Goal: Task Accomplishment & Management: Complete application form

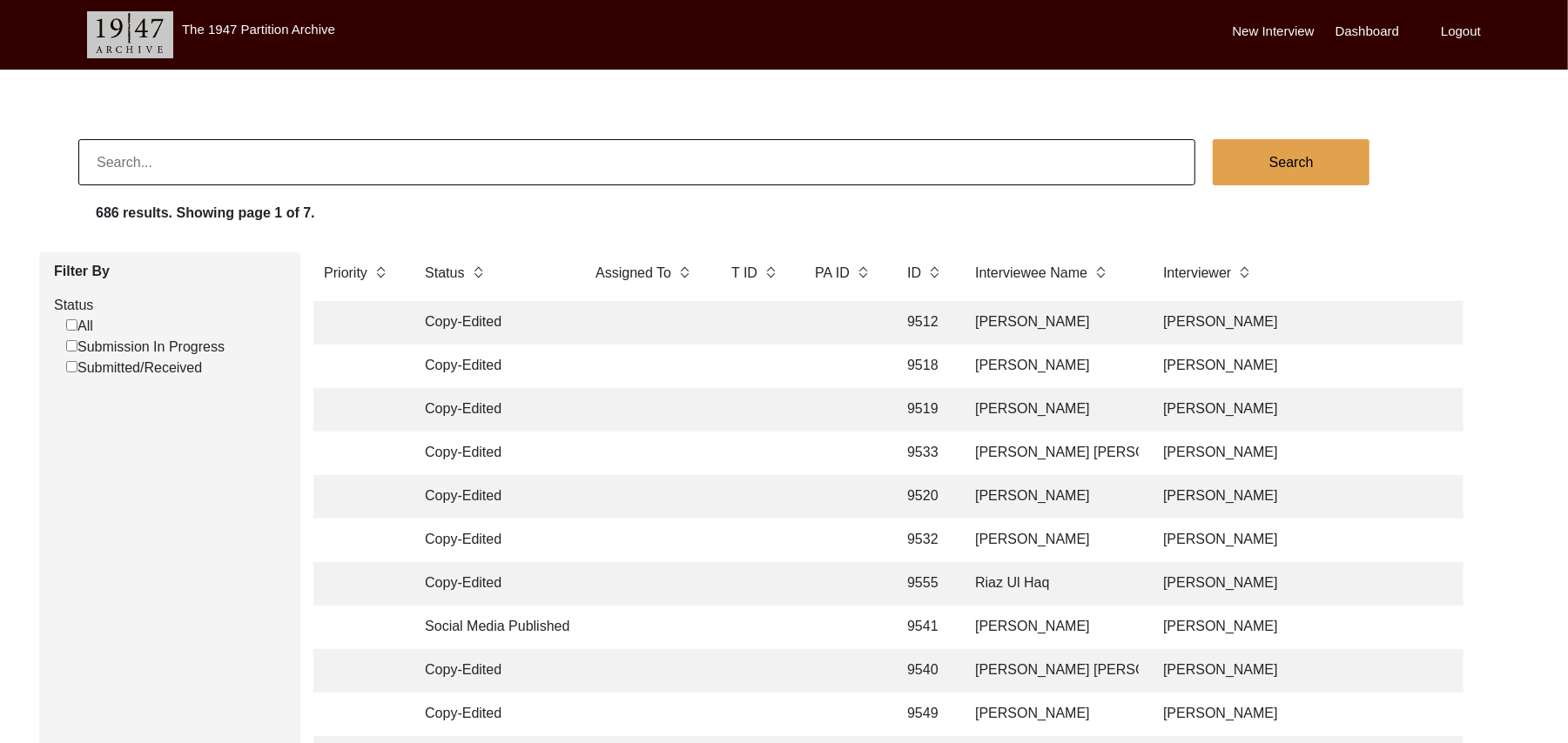
click at [72, 347] on input "Submission In Progress" at bounding box center [72, 346] width 12 height 12
checkbox input "false"
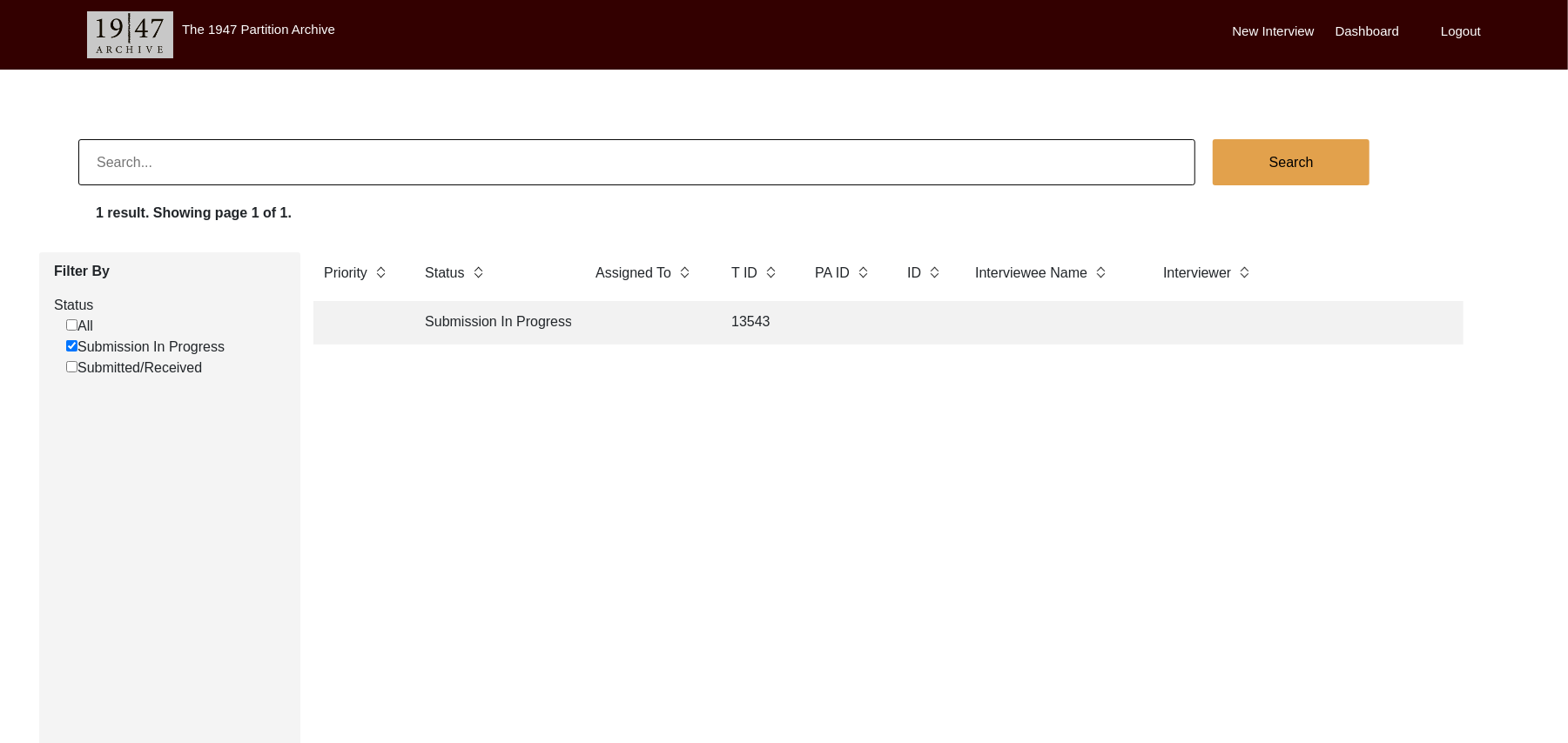
click at [753, 325] on td "13543" at bounding box center [755, 323] width 70 height 43
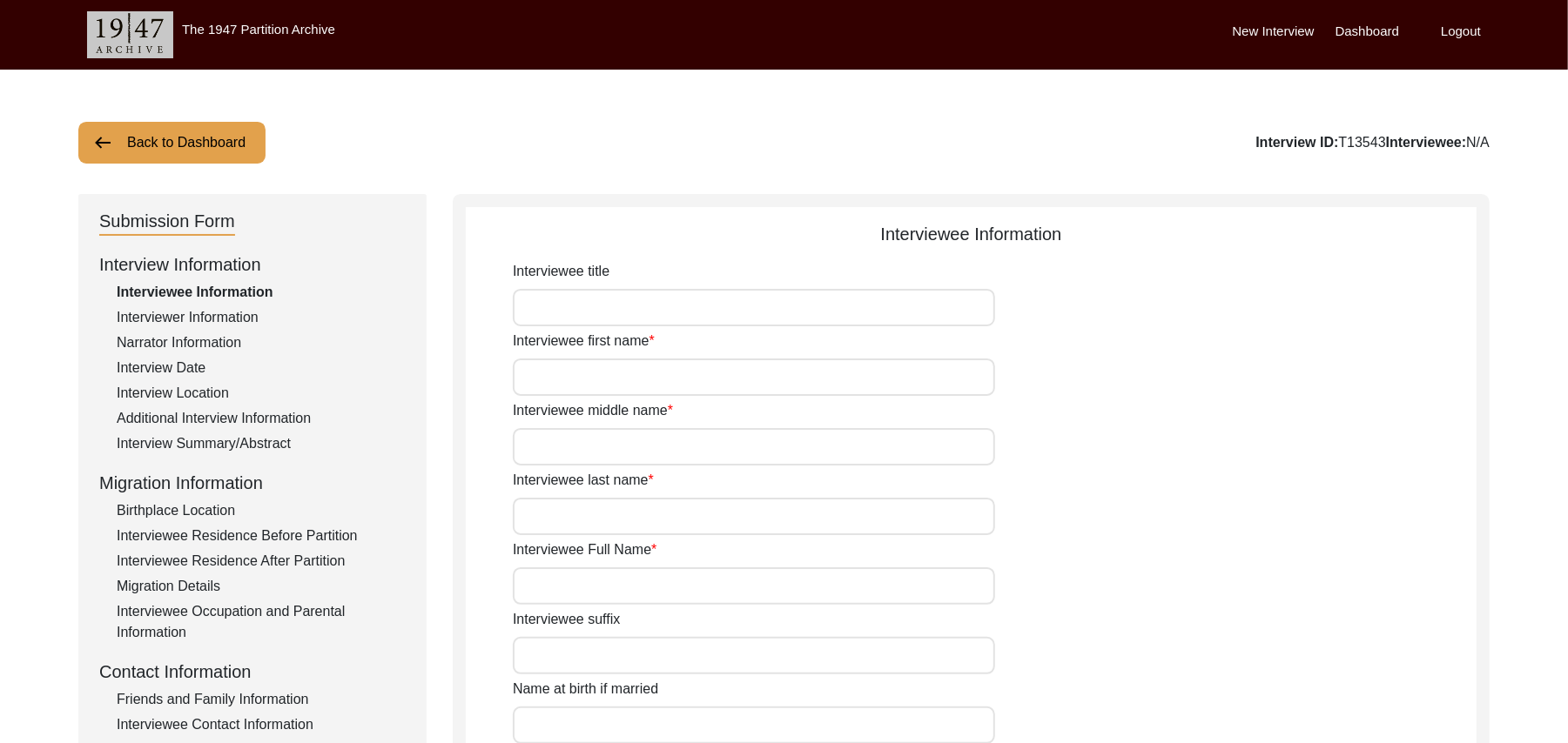
click at [684, 308] on input "Interviewee title" at bounding box center [754, 307] width 483 height 37
type input "Mr"
click at [643, 383] on input "Interviewee first name" at bounding box center [754, 376] width 483 height 37
type input "[PERSON_NAME]"
click at [627, 453] on input "Interviewee middle name" at bounding box center [754, 446] width 483 height 37
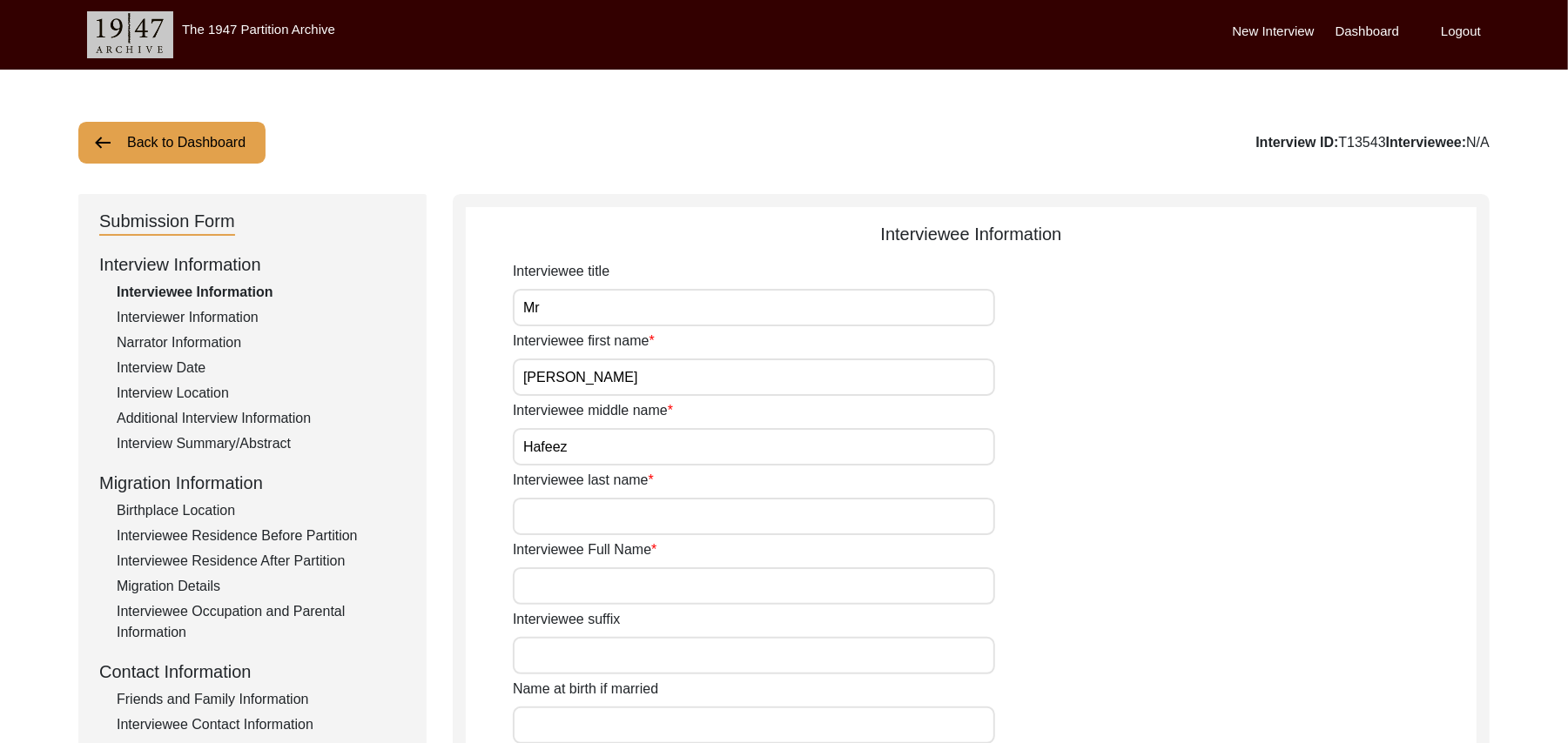
type input "Hafeez"
click at [604, 527] on input "Interviewee last name" at bounding box center [754, 516] width 483 height 37
type input "N/A"
click at [597, 590] on input "Interviewee Full Name" at bounding box center [754, 586] width 483 height 37
type input "[PERSON_NAME]"
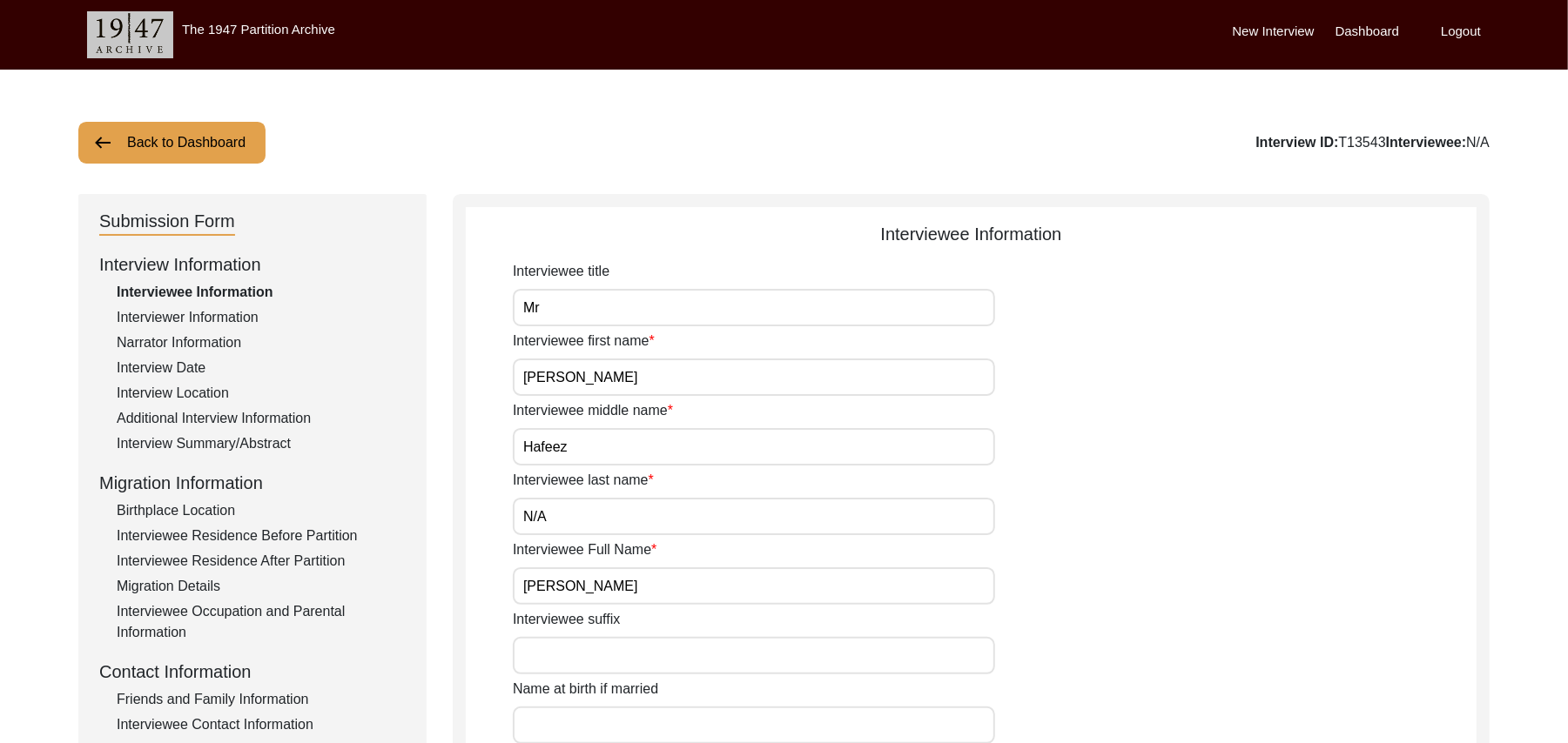
click at [599, 654] on input "Interviewee suffix" at bounding box center [754, 655] width 483 height 37
paste input "N/A"
type input "N/A"
click at [684, 728] on input "Name at birth if married" at bounding box center [754, 725] width 483 height 37
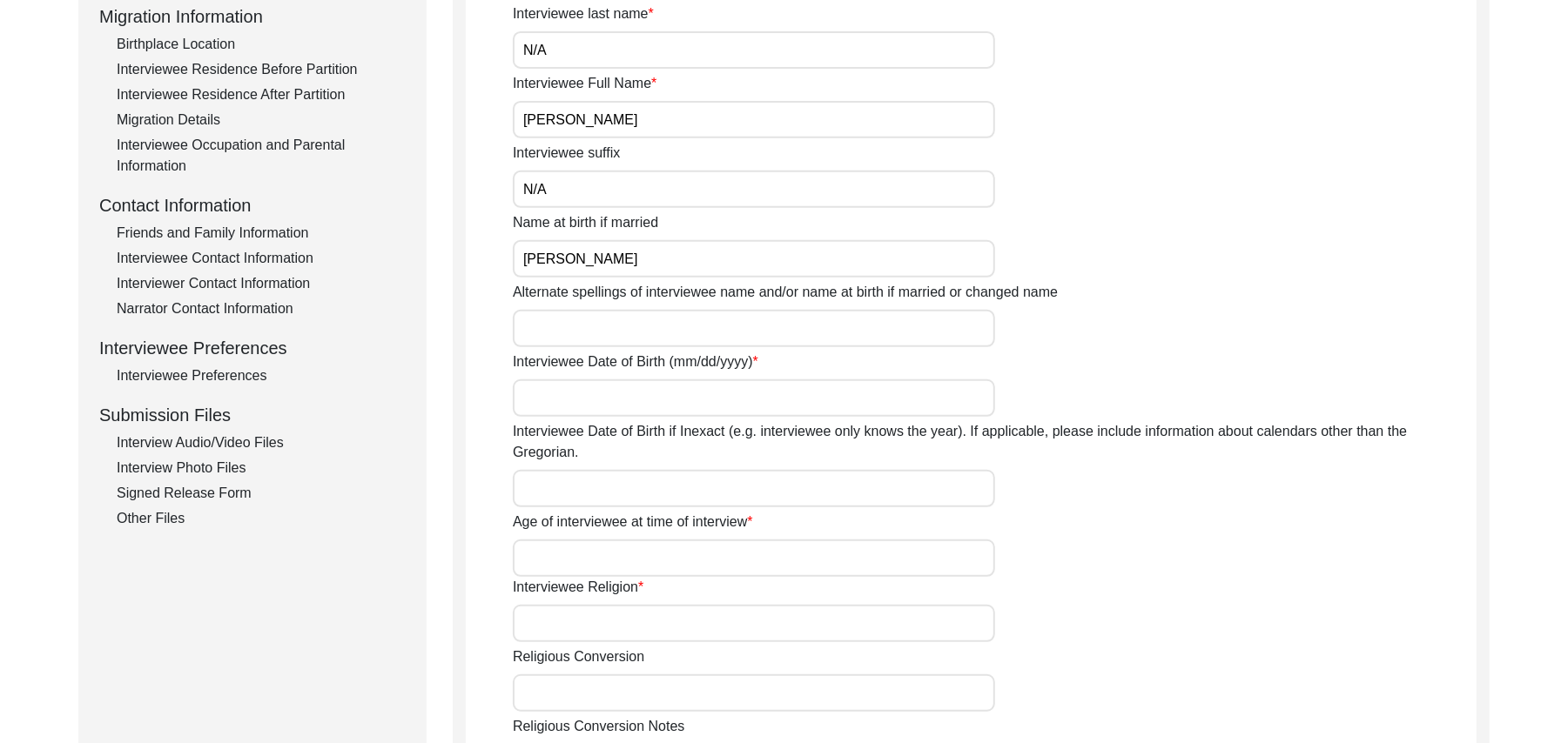
scroll to position [590, 0]
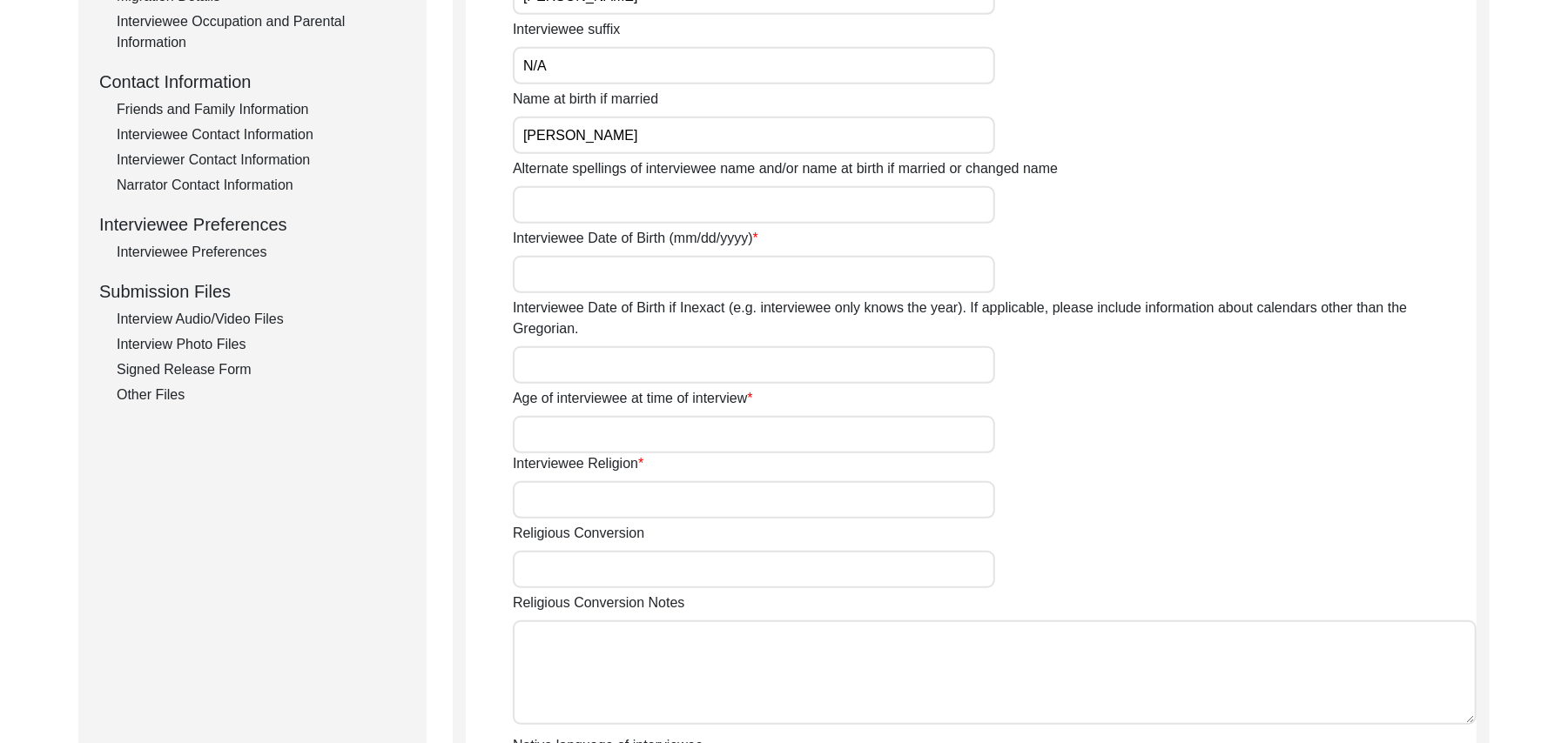
type input "[PERSON_NAME]"
click at [670, 203] on input "Alternate spellings of interviewee name and/or name at birth if married or chan…" at bounding box center [754, 205] width 483 height 37
type input "[PERSON_NAME]"
click at [649, 270] on input "Interviewee Date of Birth (mm/dd/yyyy)" at bounding box center [754, 274] width 483 height 37
type input "1936"
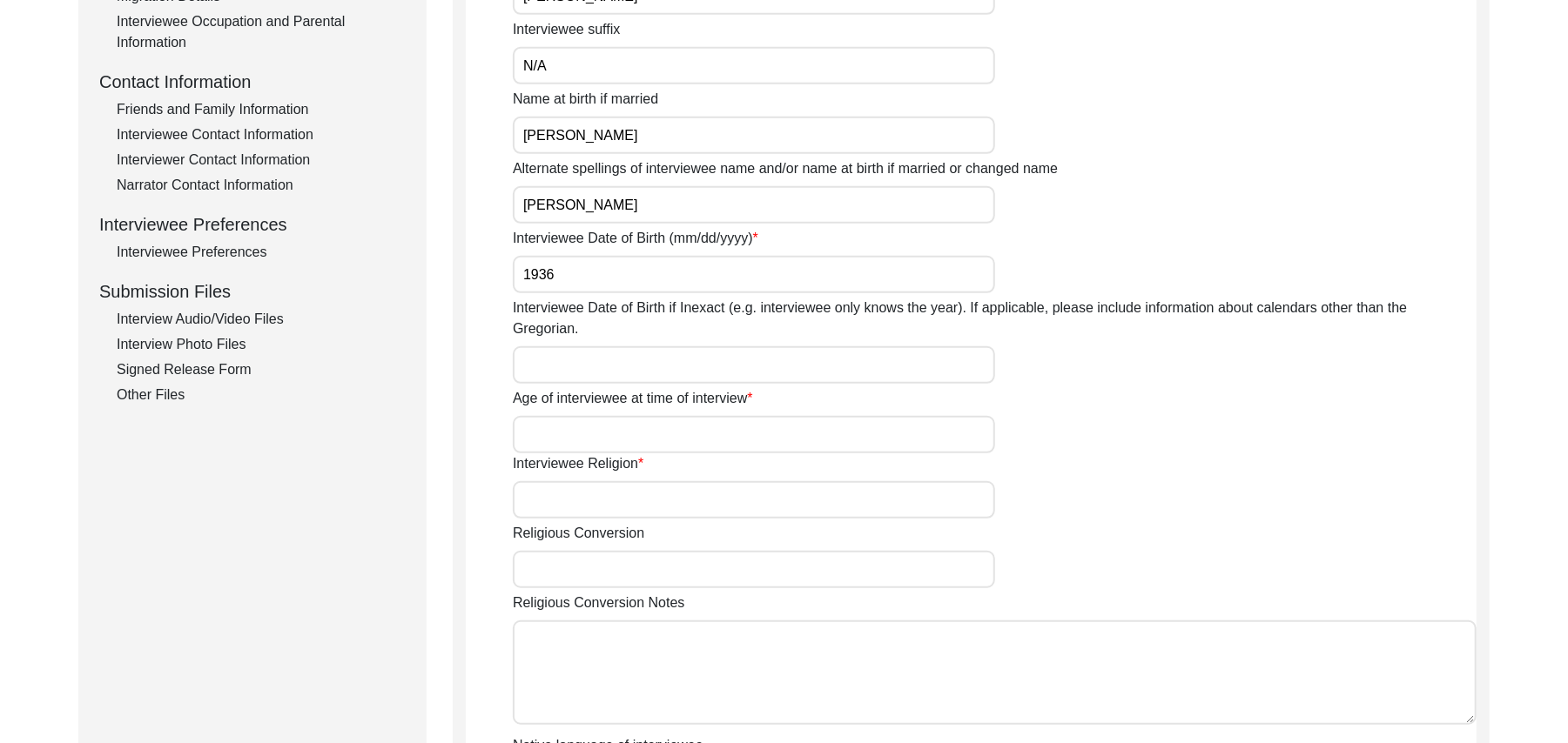
click at [611, 358] on input "Interviewee Date of Birth if Inexact (e.g. interviewee only knows the year). If…" at bounding box center [754, 365] width 483 height 37
type input "1926"
click at [604, 418] on input "Age of interviewee at time of interview" at bounding box center [754, 434] width 483 height 37
type input "99 Years"
click at [600, 481] on input "Interviewee Religion" at bounding box center [754, 500] width 483 height 37
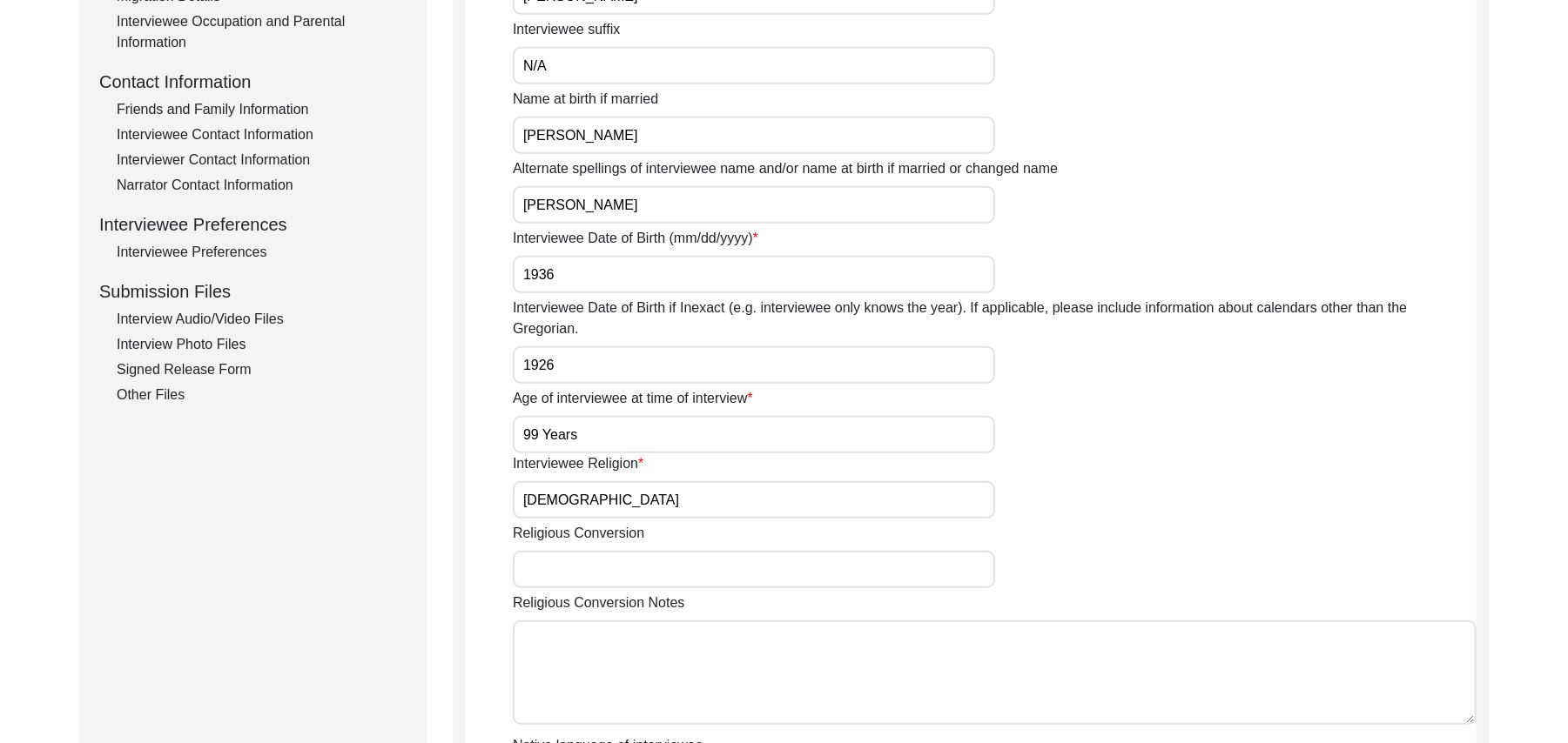
type input "[DEMOGRAPHIC_DATA]"
click at [604, 551] on input "Religious Conversion" at bounding box center [754, 569] width 483 height 37
paste input "N/A"
type input "N/A"
click at [604, 654] on textarea "Religious Conversion Notes" at bounding box center [995, 672] width 964 height 104
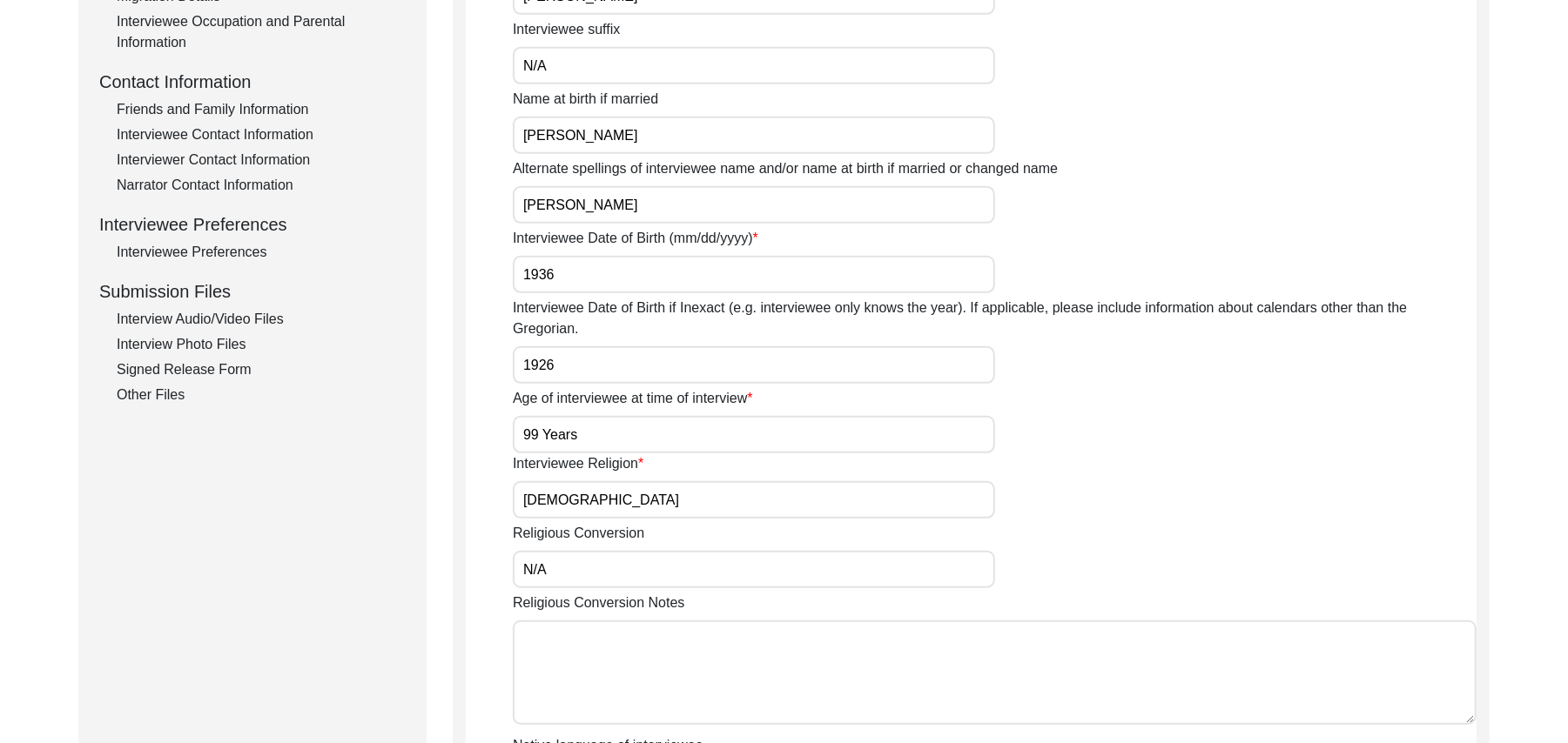
paste textarea "N/A"
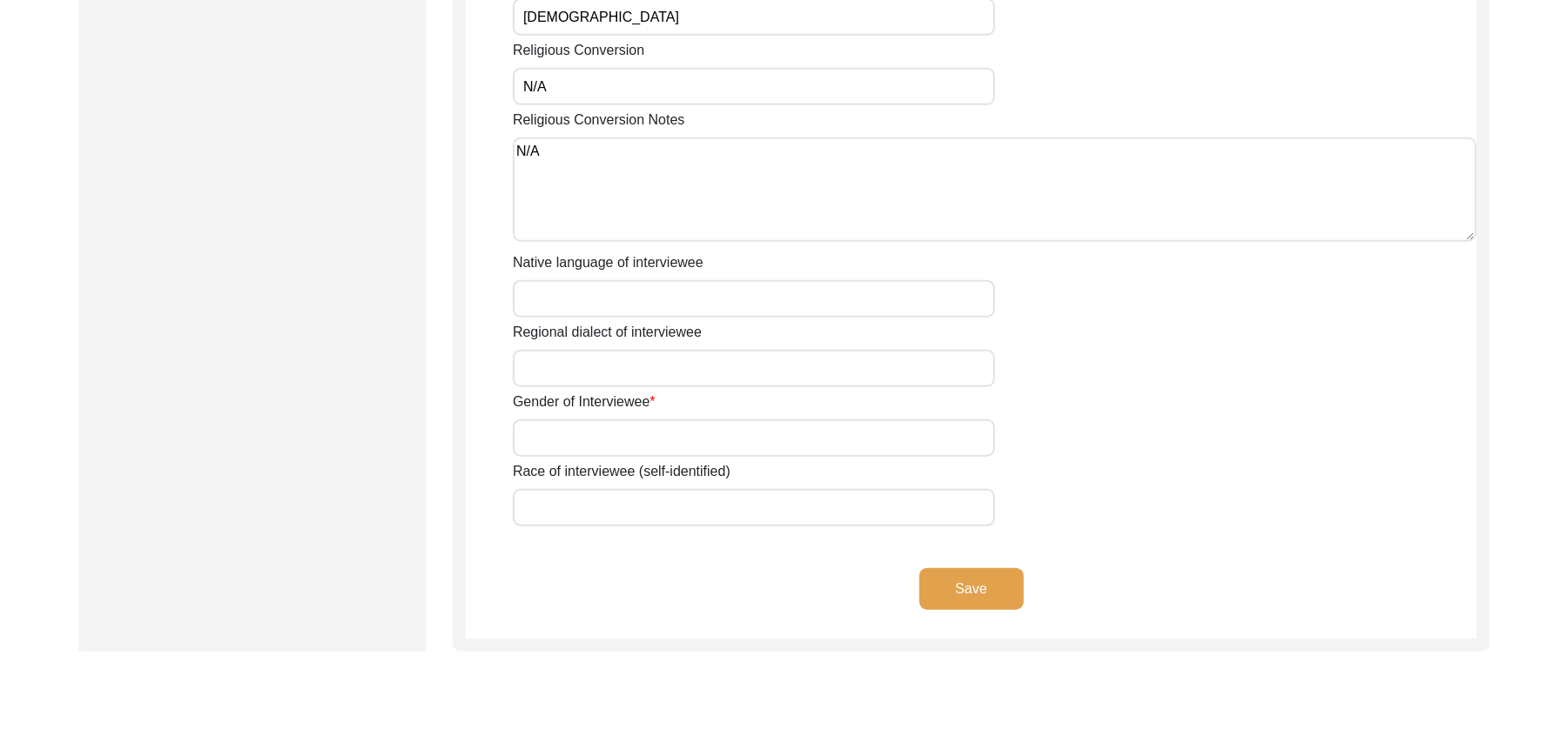
scroll to position [1088, 0]
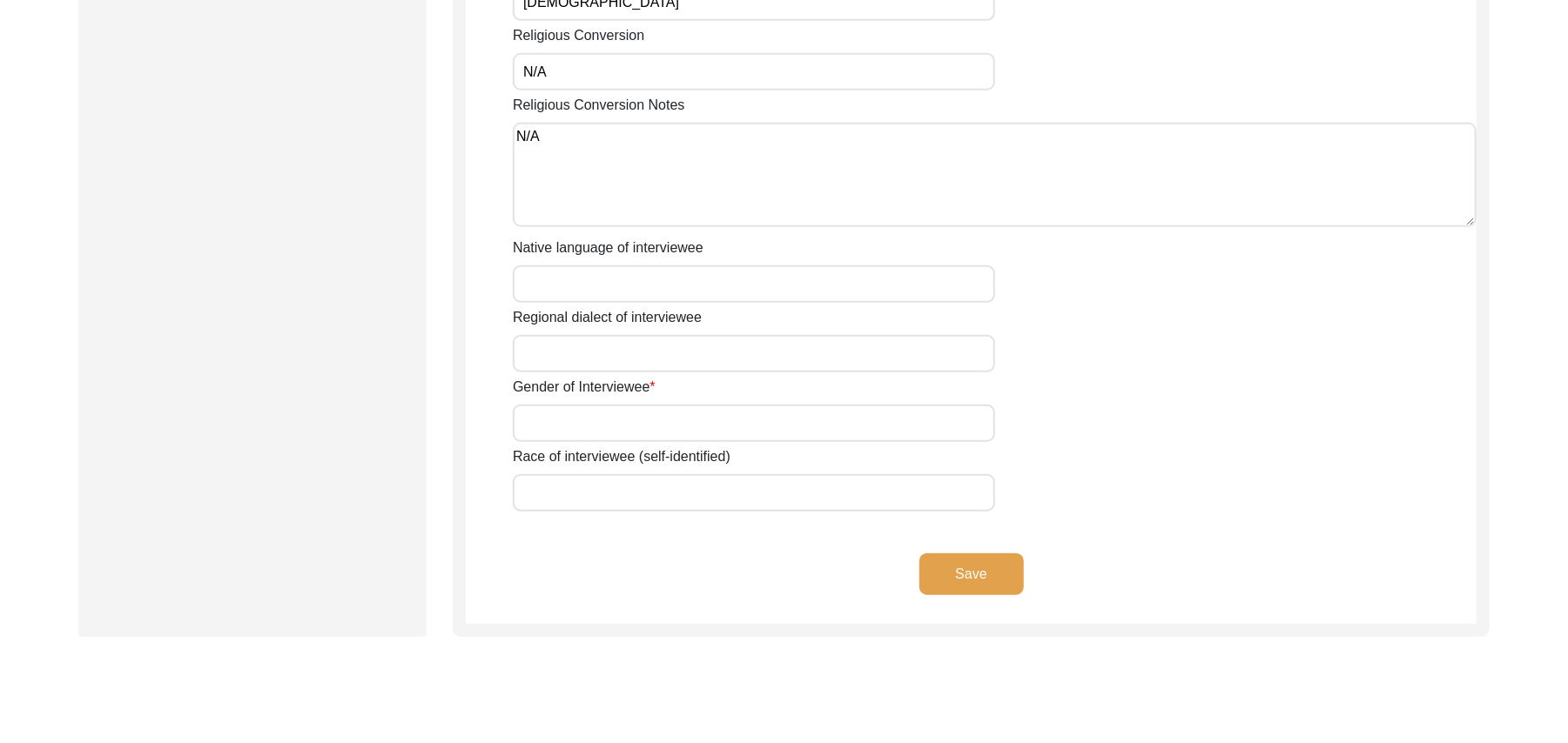
type textarea "N/A"
click at [703, 265] on input "Native language of interviewee" at bounding box center [754, 283] width 483 height 37
type input "Punjabi"
click at [684, 335] on input "Regional dialect of interviewee" at bounding box center [754, 353] width 483 height 37
type input "Malwai"
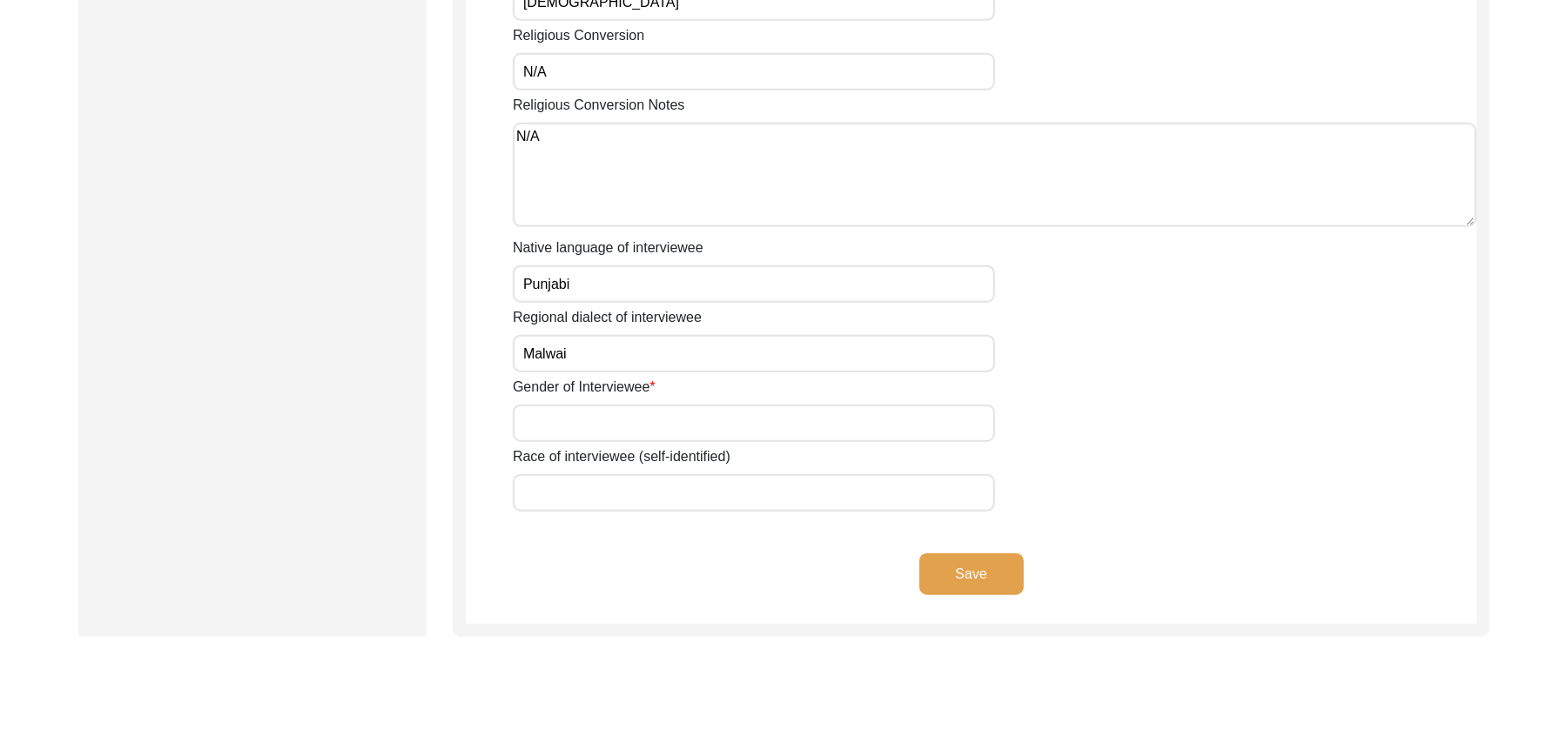
click at [666, 409] on input "Gender of Interviewee" at bounding box center [754, 423] width 483 height 37
type input "[DEMOGRAPHIC_DATA]"
click at [659, 474] on input "Race of interviewee (self-identified)" at bounding box center [754, 492] width 483 height 37
type input "Araein"
click at [960, 554] on button "Save" at bounding box center [971, 575] width 104 height 42
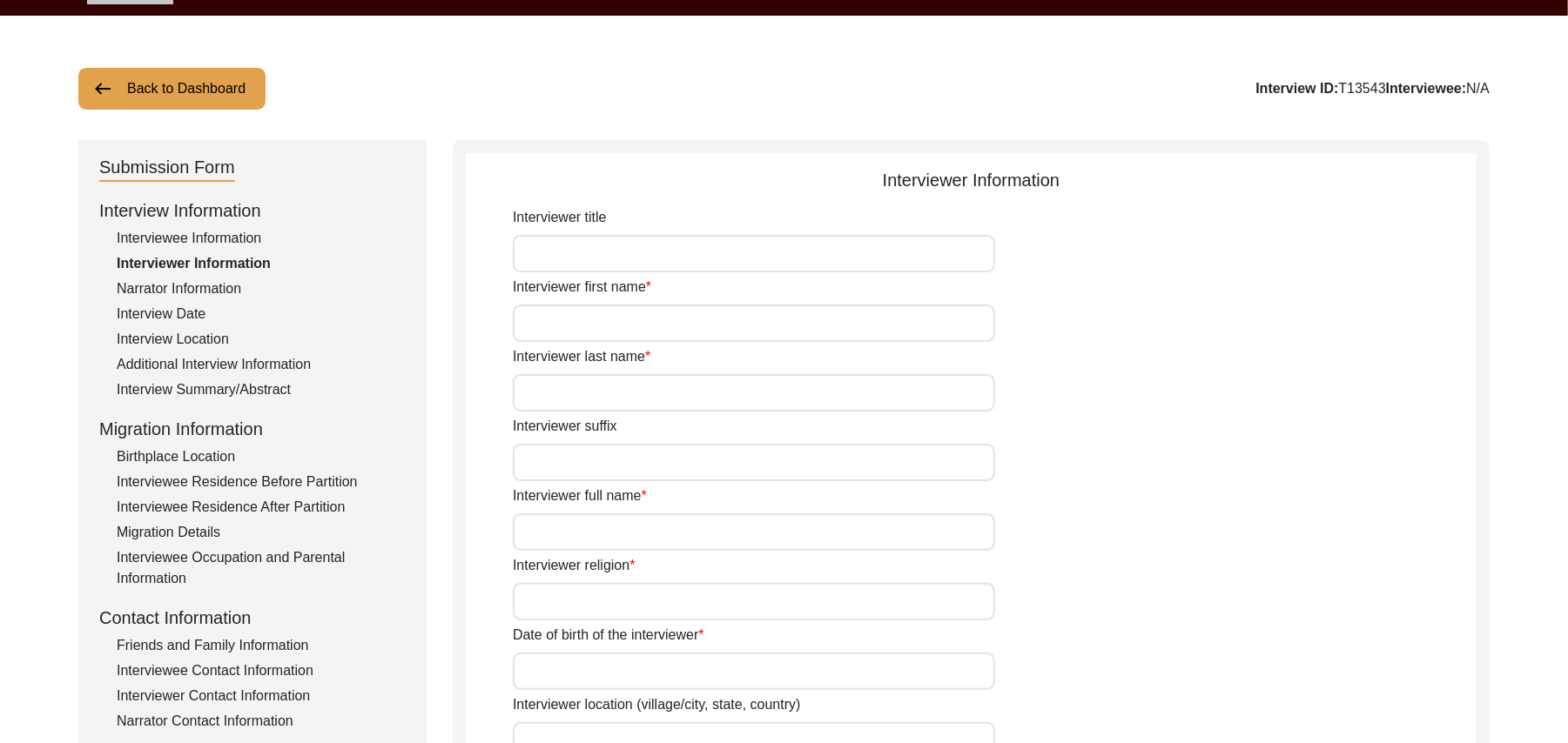
scroll to position [23, 0]
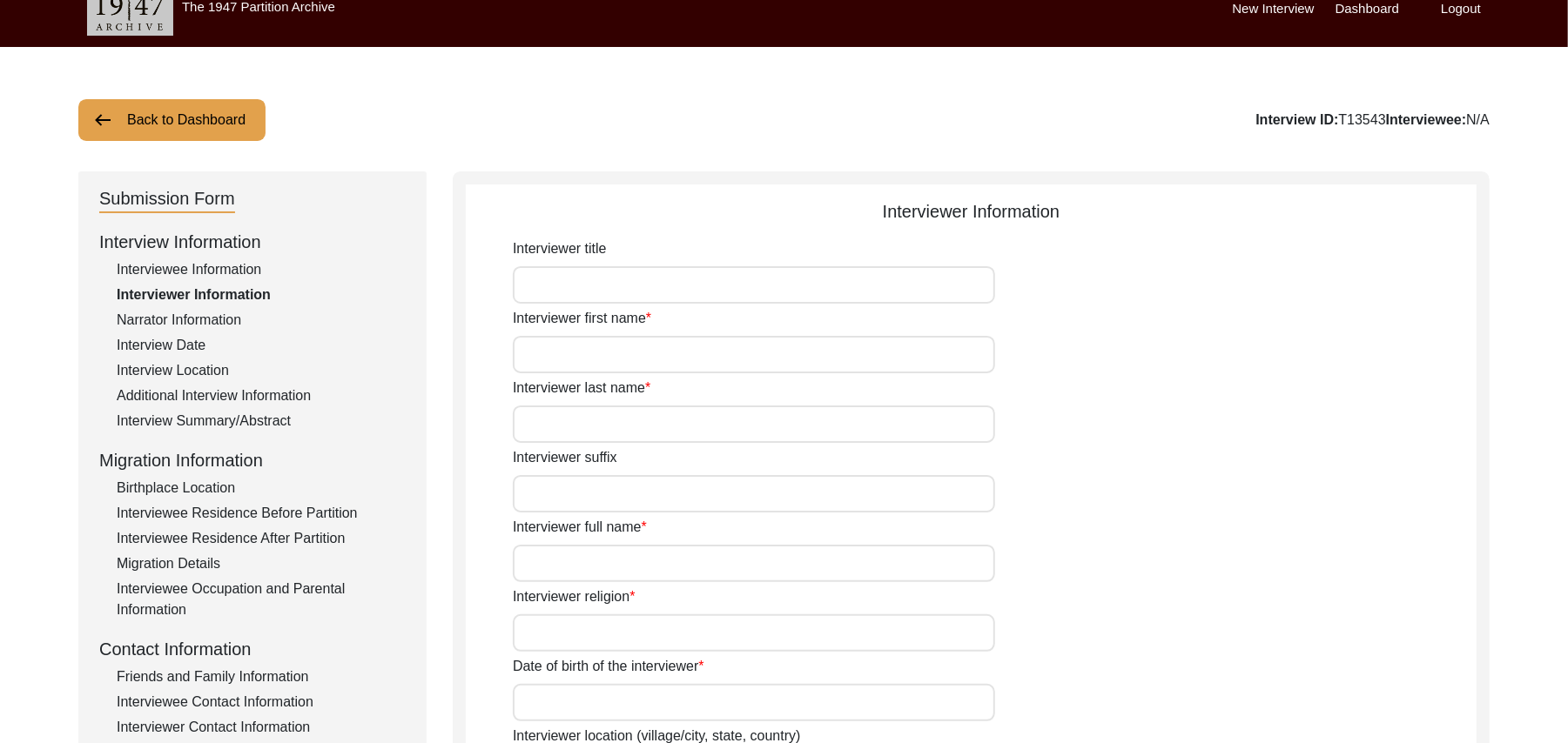
click at [690, 283] on input "Interviewer title" at bounding box center [754, 284] width 483 height 37
type input "Mr"
click at [665, 357] on input "Interviewer first name" at bounding box center [754, 354] width 483 height 37
type input "[DEMOGRAPHIC_DATA]"
click at [632, 433] on input "Interviewer last name" at bounding box center [754, 424] width 483 height 37
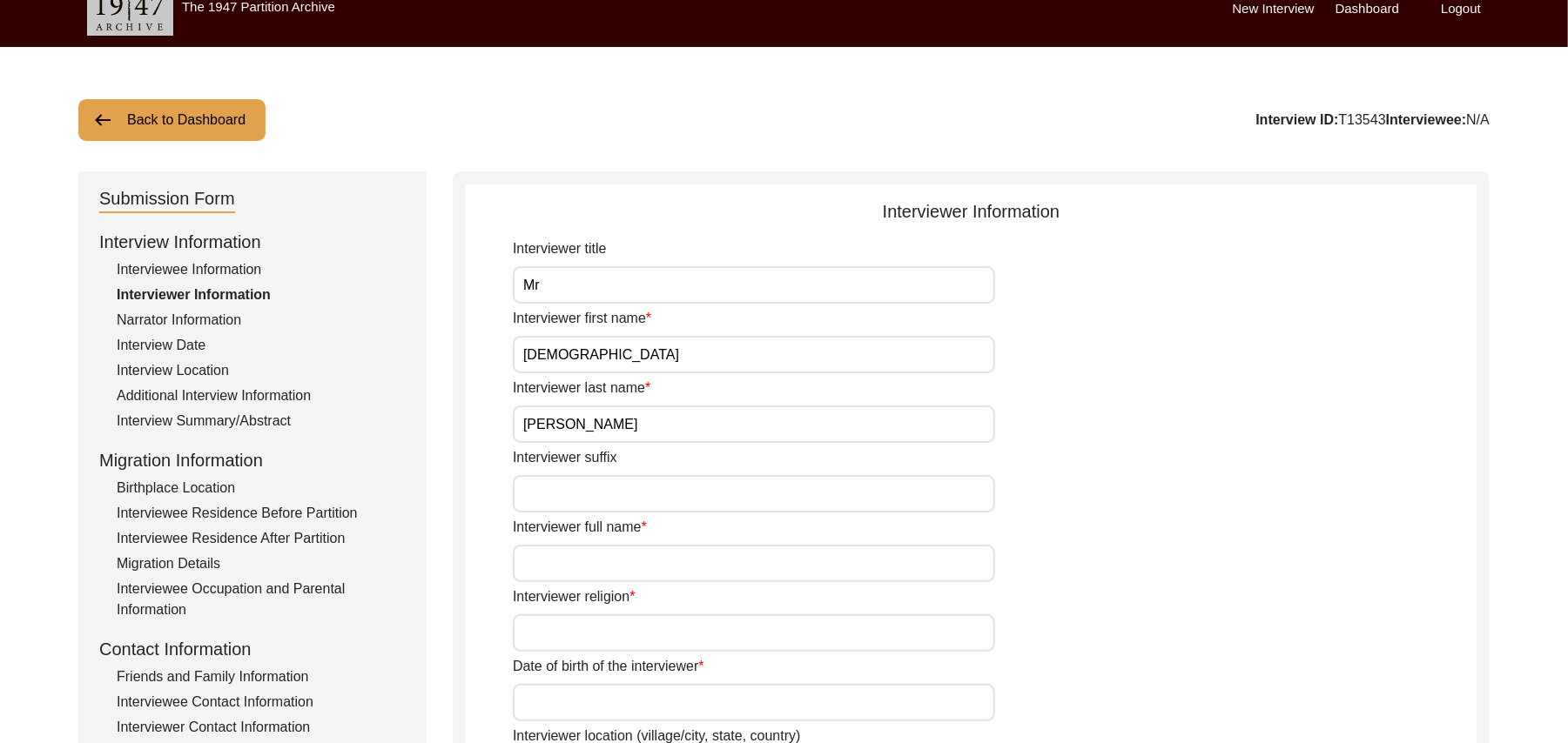
type input "[PERSON_NAME]"
click at [617, 490] on input "Interviewer suffix" at bounding box center [754, 493] width 483 height 37
paste input "N/A"
type input "N/A"
click at [604, 565] on input "Interviewer full name" at bounding box center [754, 563] width 483 height 37
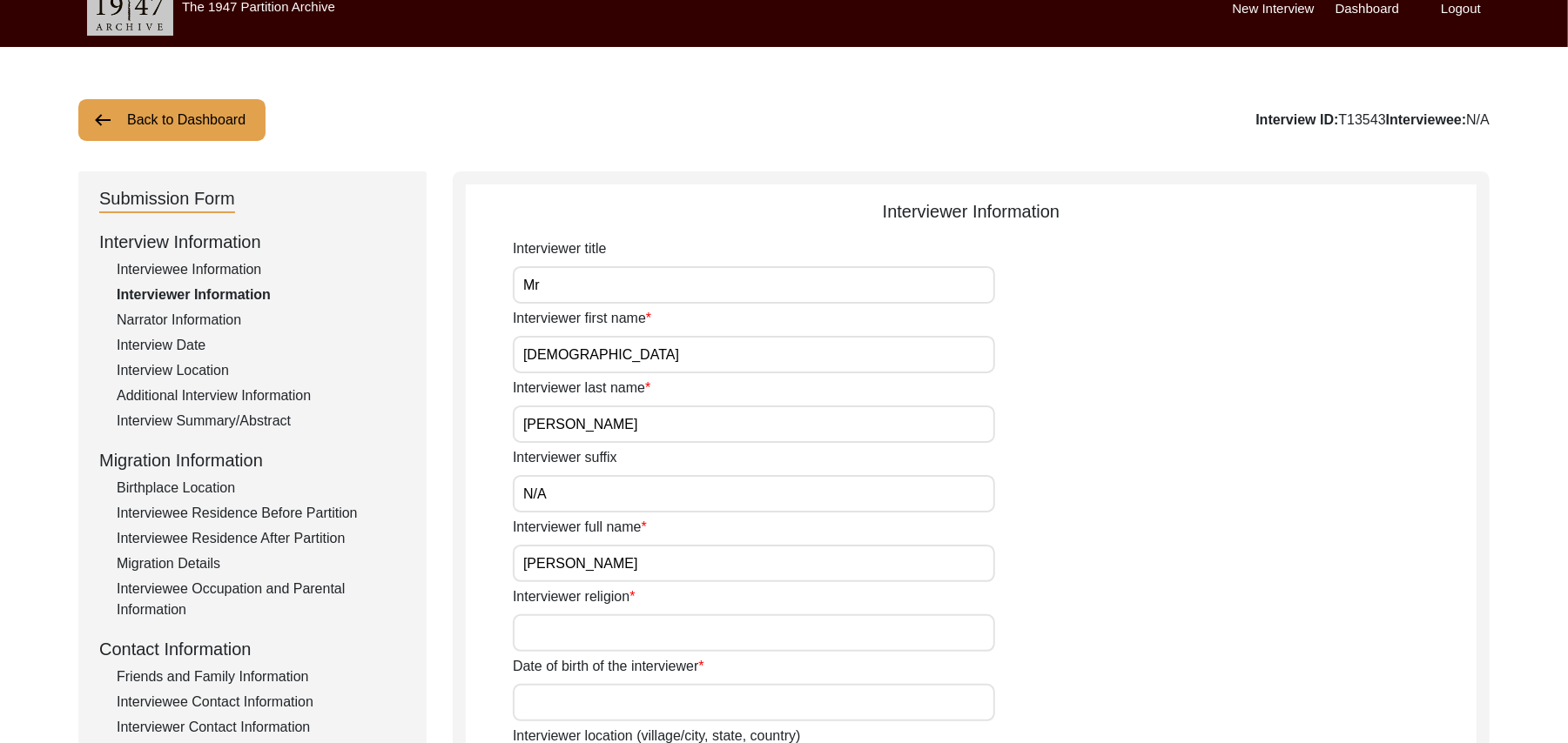
type input "[PERSON_NAME]"
click at [604, 631] on input "Interviewer religion" at bounding box center [754, 633] width 483 height 37
type input "[DEMOGRAPHIC_DATA]"
click at [603, 688] on input "Date of birth of the interviewer" at bounding box center [754, 702] width 483 height 37
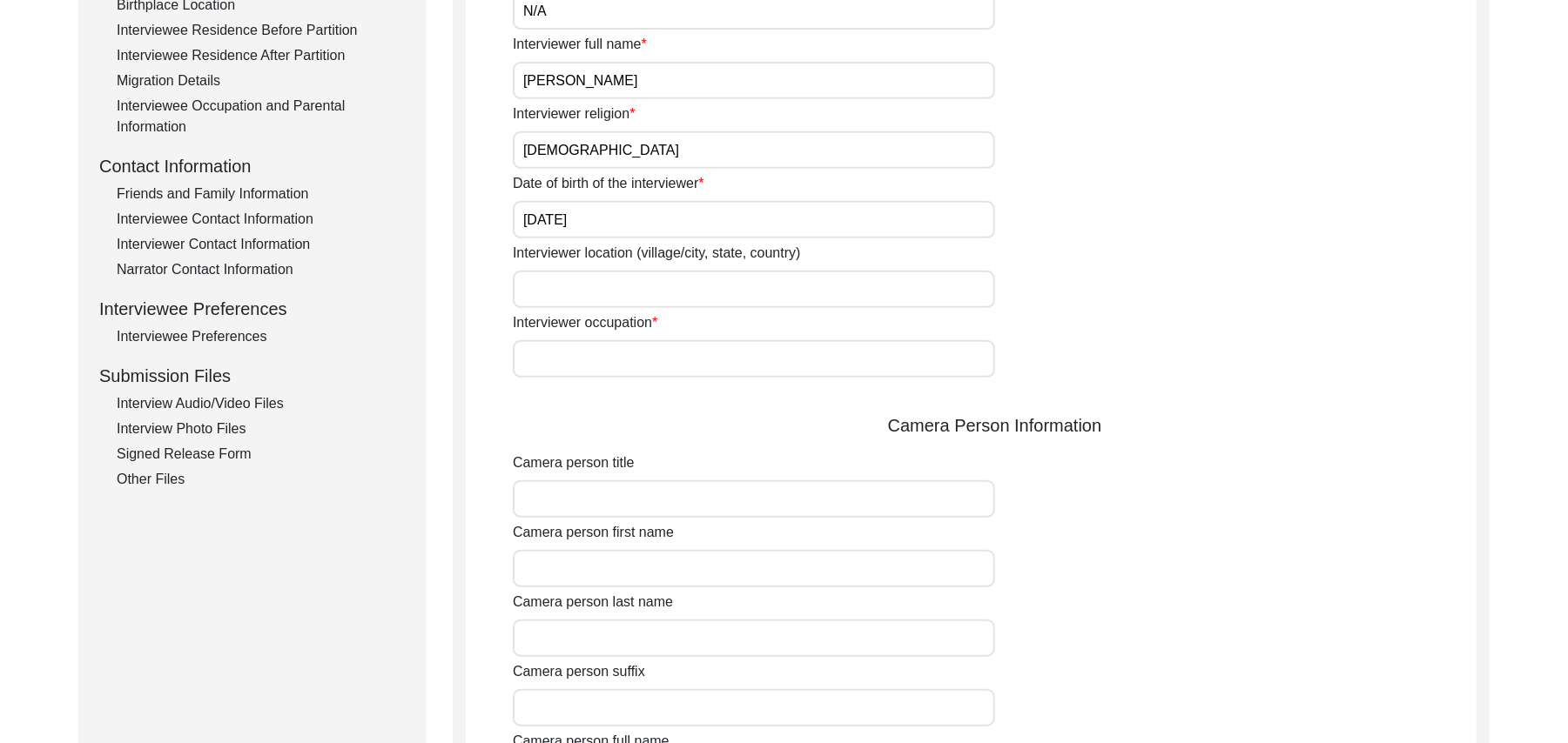
scroll to position [567, 0]
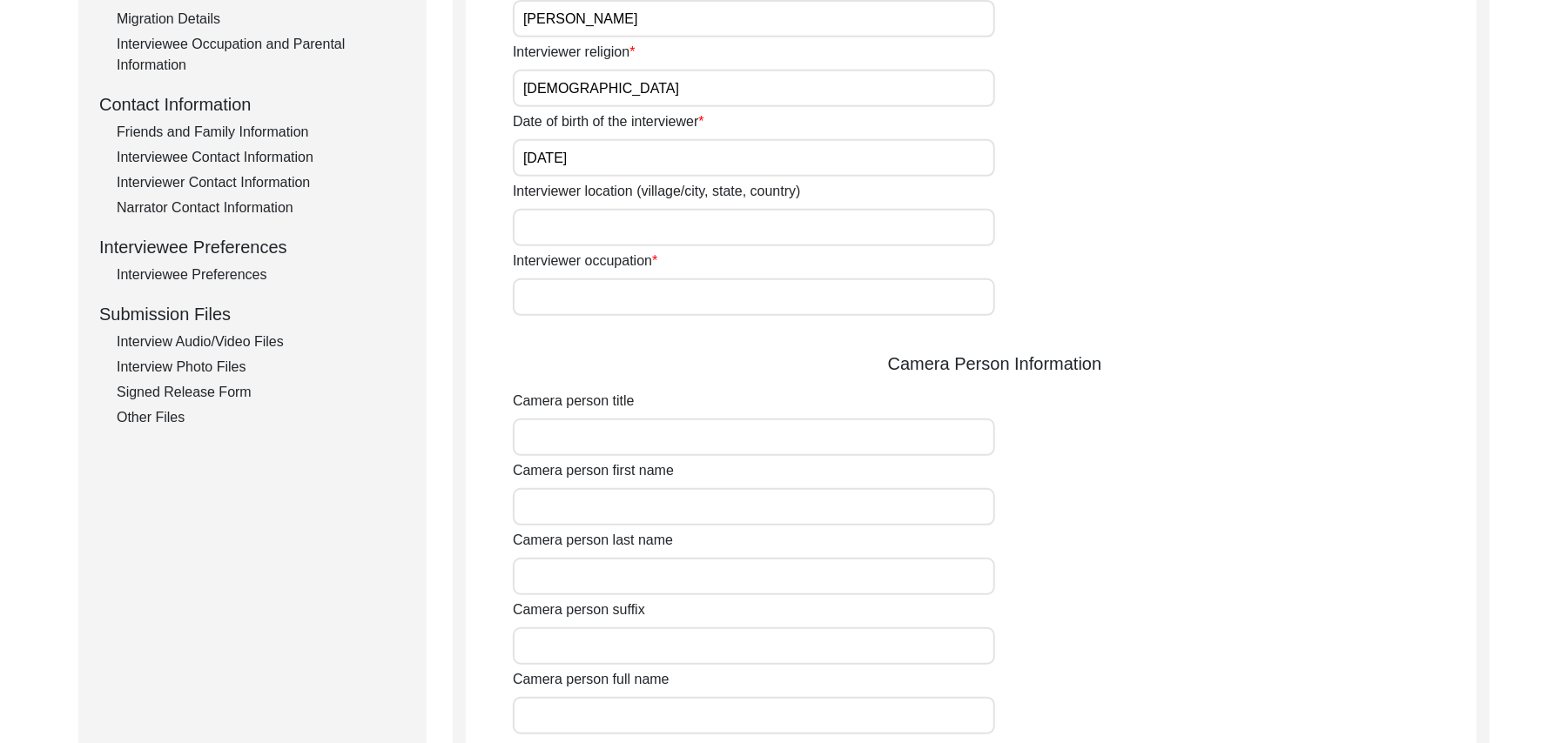
type input "[DATE]"
click at [684, 230] on input "Interviewer location (village/city, state, country)" at bounding box center [754, 227] width 483 height 37
type input "[GEOGRAPHIC_DATA], [GEOGRAPHIC_DATA], [GEOGRAPHIC_DATA]"
click at [667, 283] on input "Interviewer occupation" at bounding box center [754, 297] width 483 height 37
type input "Retired Govt Servant"
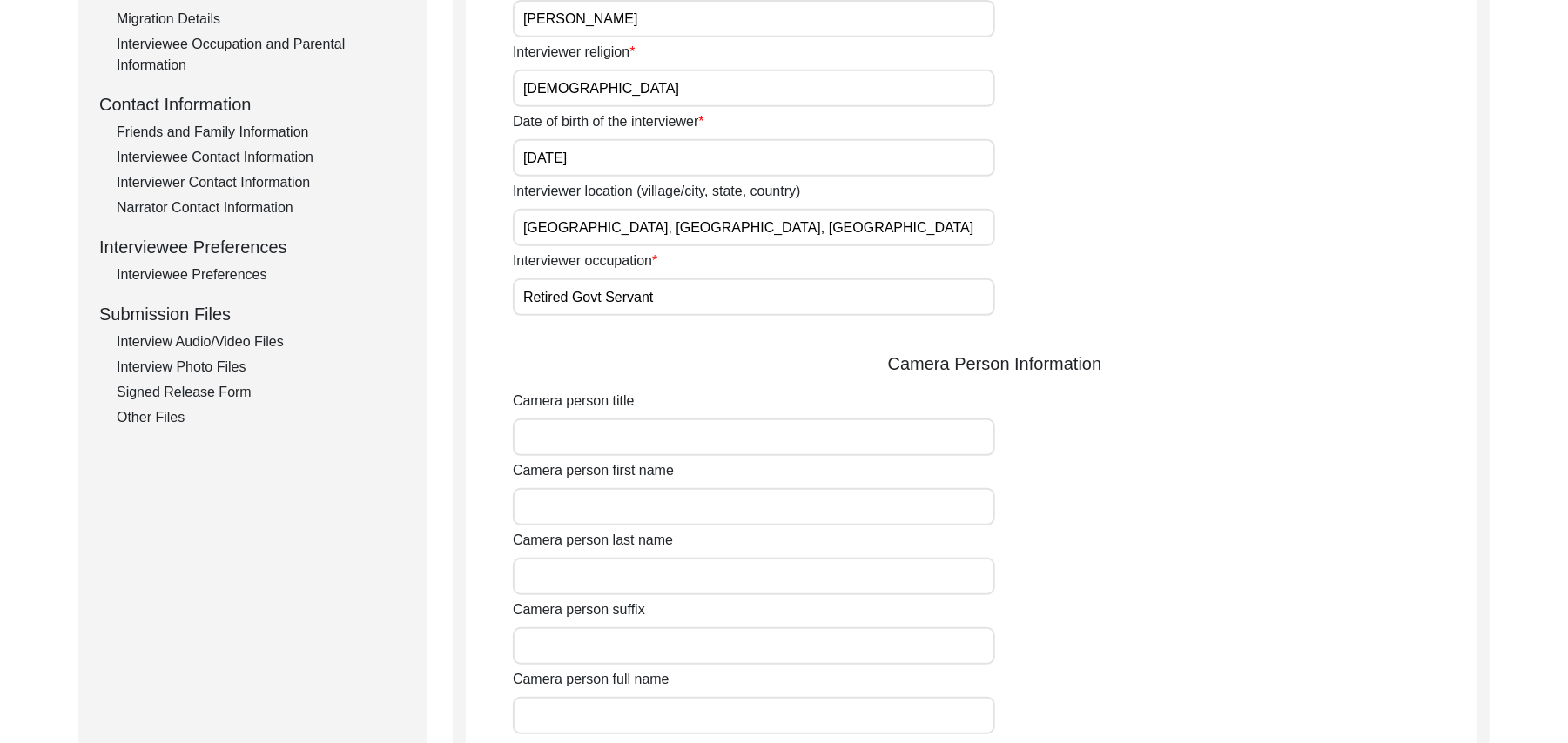
click at [632, 443] on input "Camera person title" at bounding box center [754, 437] width 483 height 37
type input "Mr"
click at [624, 507] on input "Camera person first name" at bounding box center [754, 507] width 483 height 37
type input "[DEMOGRAPHIC_DATA]"
click at [610, 585] on input "Camera person last name" at bounding box center [754, 576] width 483 height 37
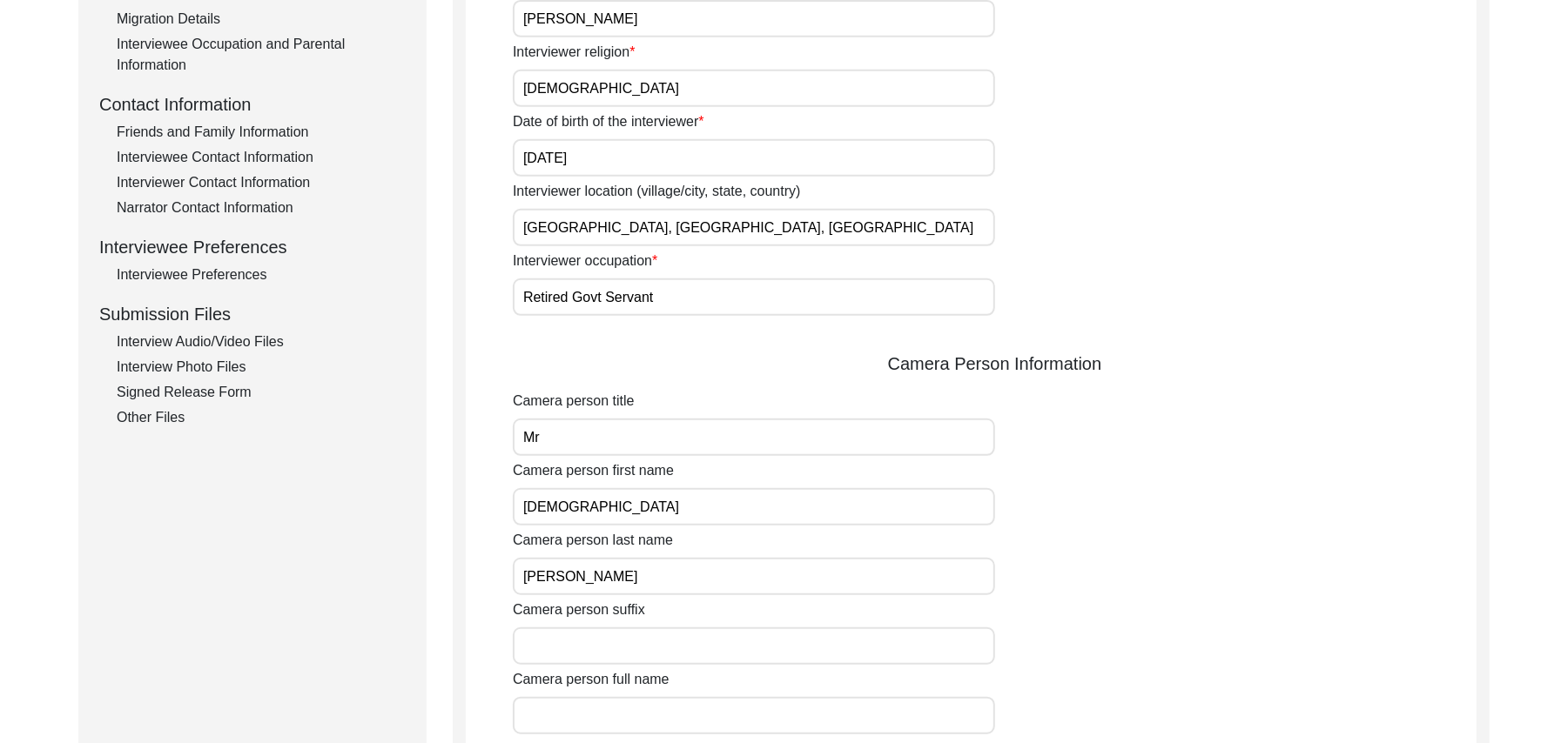
type input "[PERSON_NAME]"
click at [609, 656] on input "Camera person suffix" at bounding box center [754, 645] width 483 height 37
paste input "N/A"
type input "N/A"
click at [613, 709] on input "Camera person full name" at bounding box center [754, 715] width 483 height 37
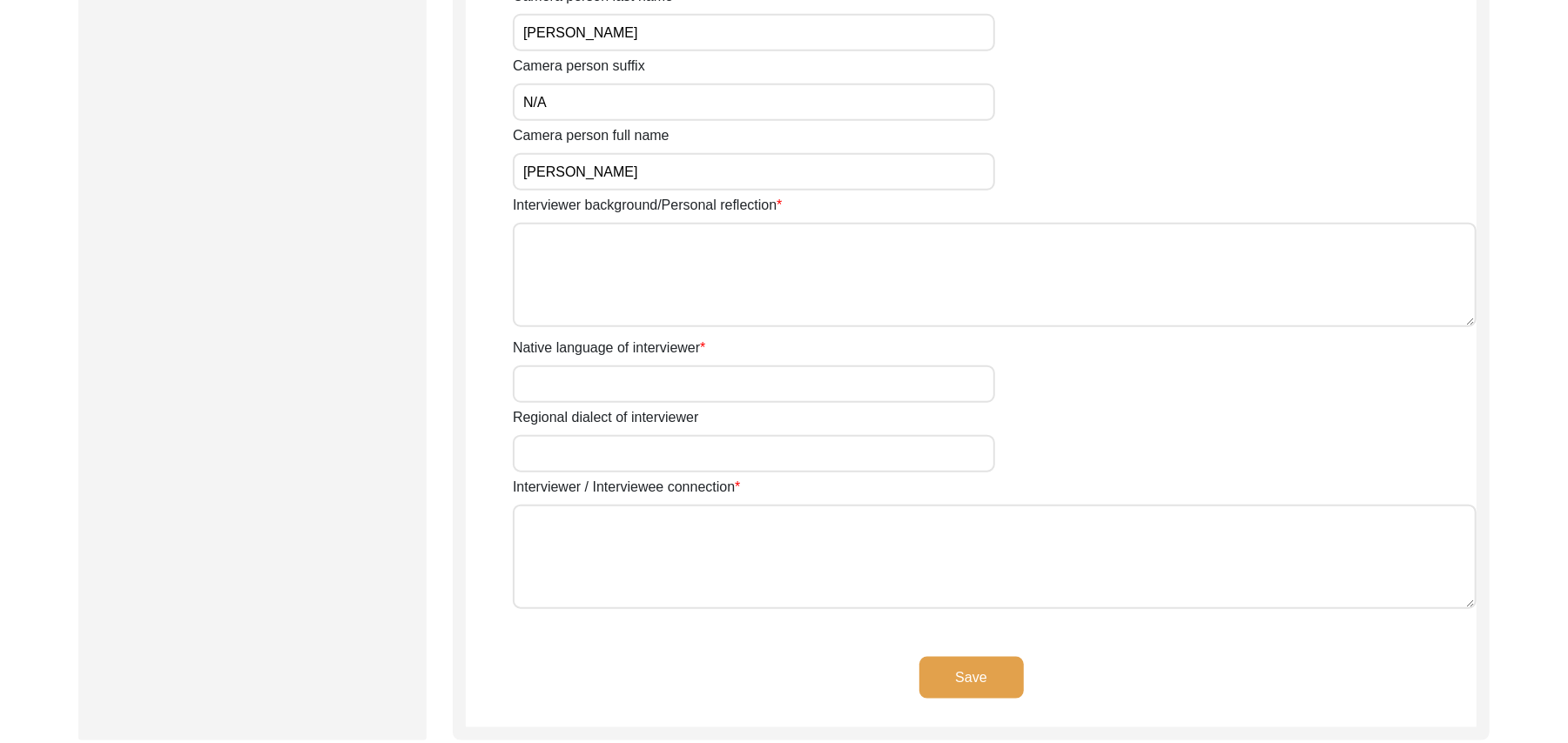
scroll to position [1174, 0]
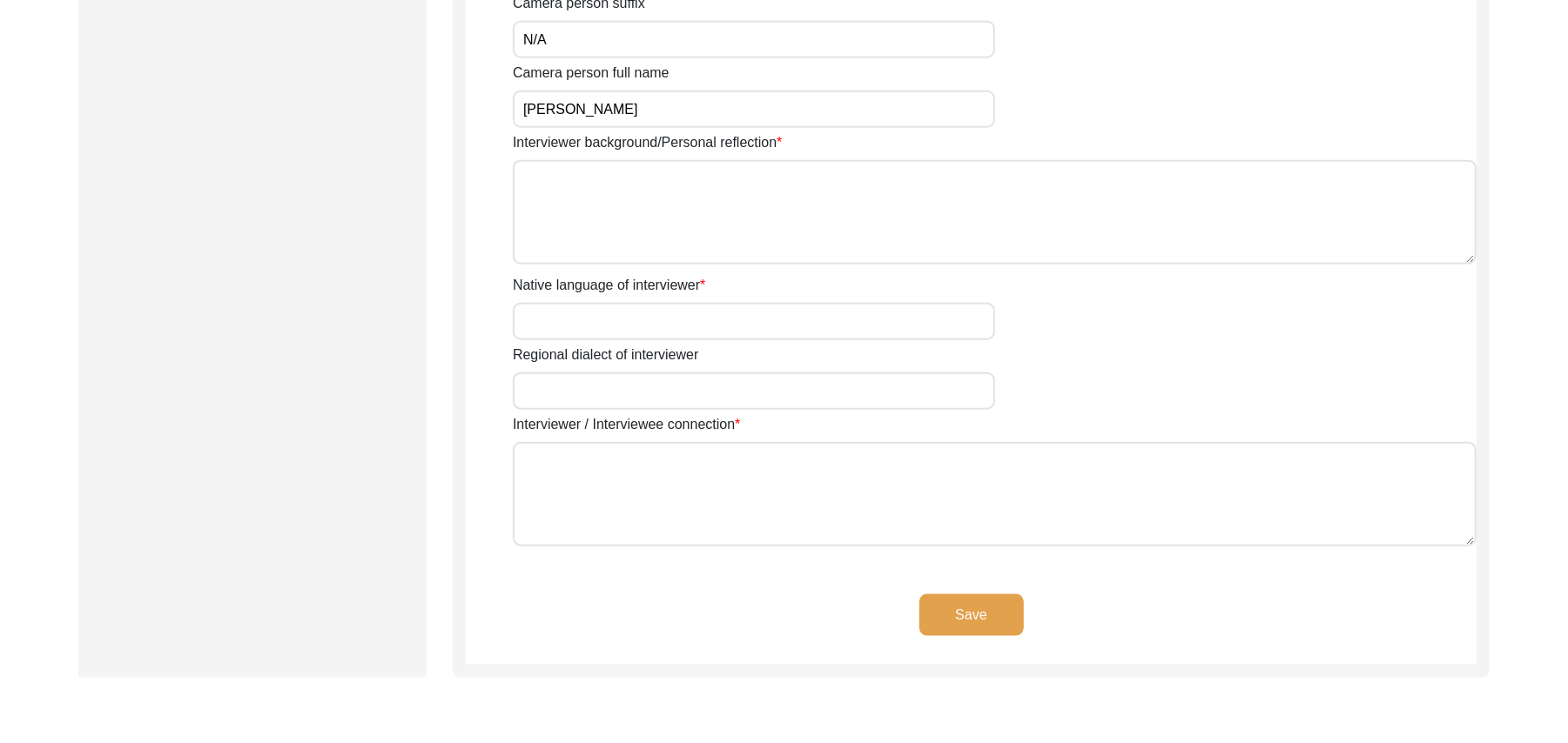
type input "[PERSON_NAME]"
click at [790, 227] on textarea "Interviewer background/Personal reflection" at bounding box center [995, 212] width 964 height 104
type textarea "A graduate in the subjects of education and [DEMOGRAPHIC_DATA] history."
click at [736, 324] on input "Native language of interviewer" at bounding box center [754, 321] width 483 height 37
type input "Punjabi"
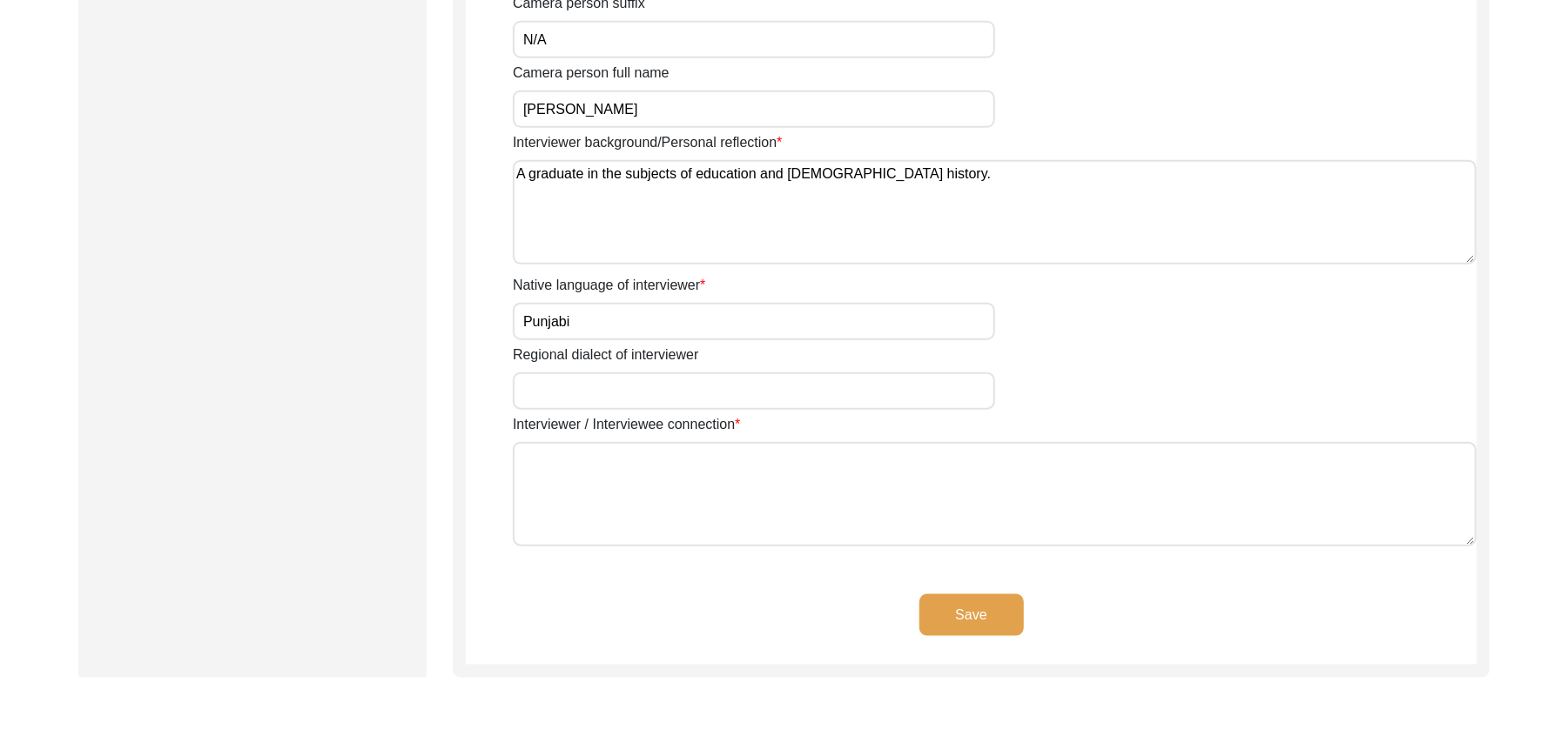
click at [692, 395] on input "Regional dialect of interviewer" at bounding box center [754, 391] width 483 height 37
type input "Malwai"
click at [675, 505] on textarea "Interviewer / Interviewee connection" at bounding box center [995, 494] width 964 height 104
paste textarea "N/A"
type textarea "N/A"
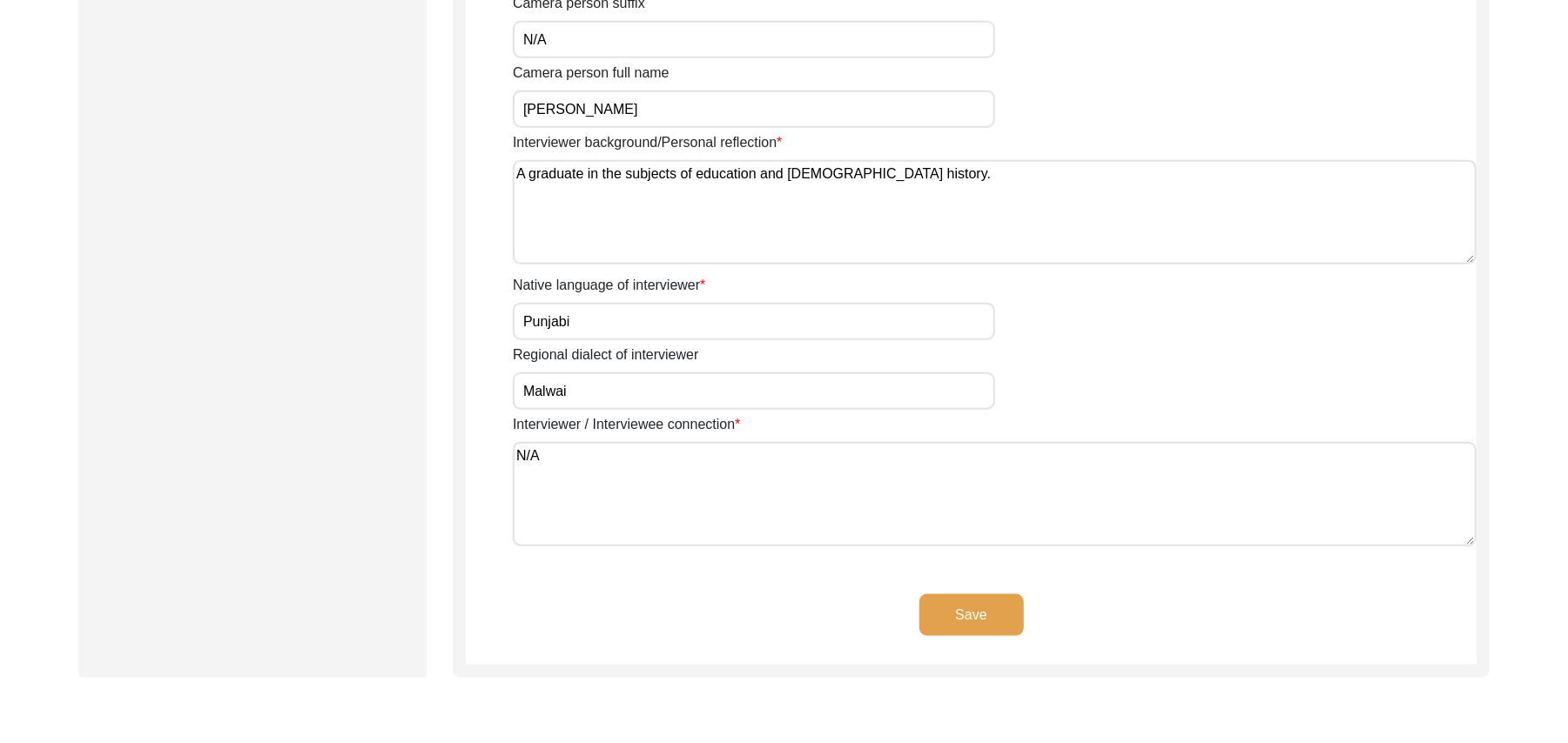
click at [941, 611] on button "Save" at bounding box center [971, 615] width 104 height 42
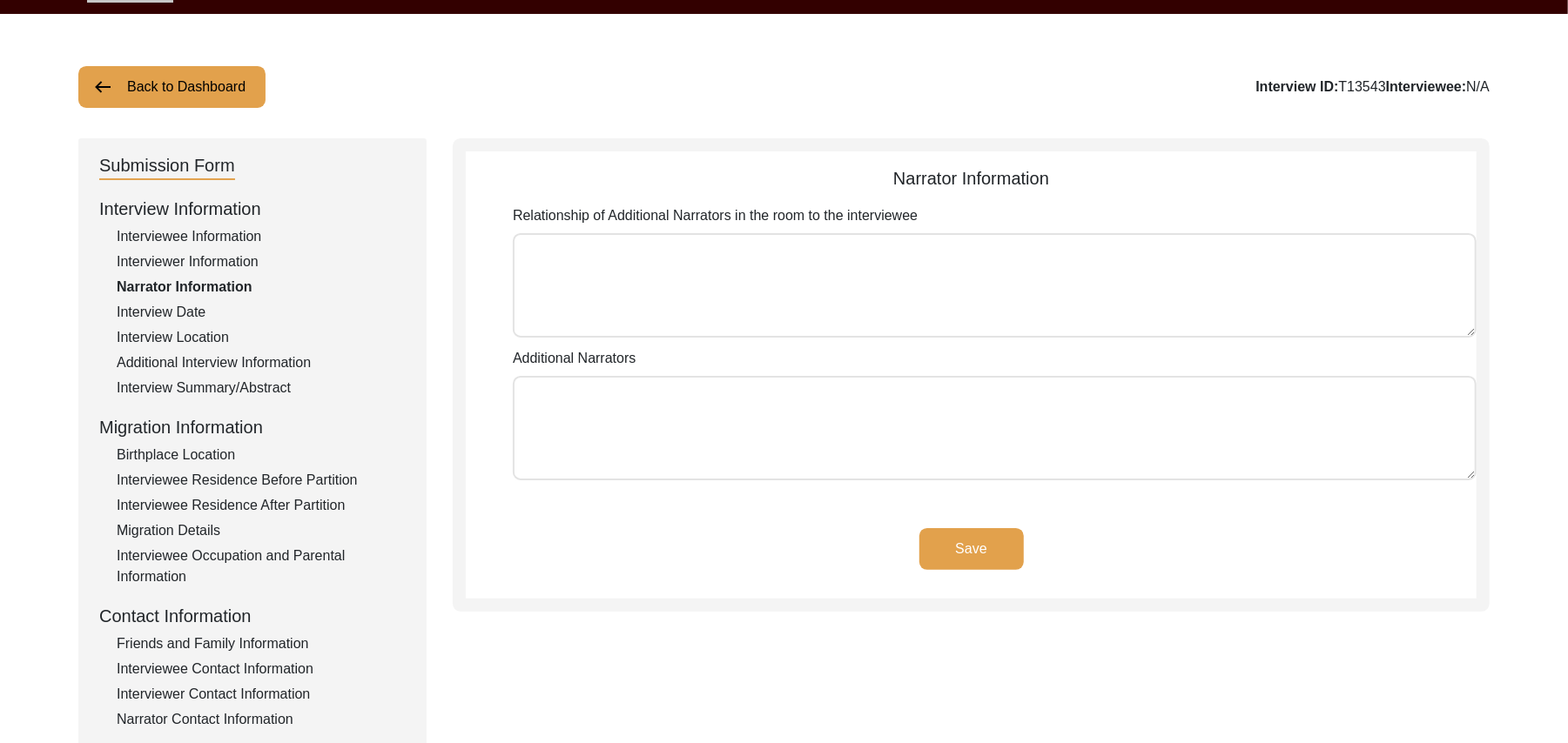
scroll to position [54, 0]
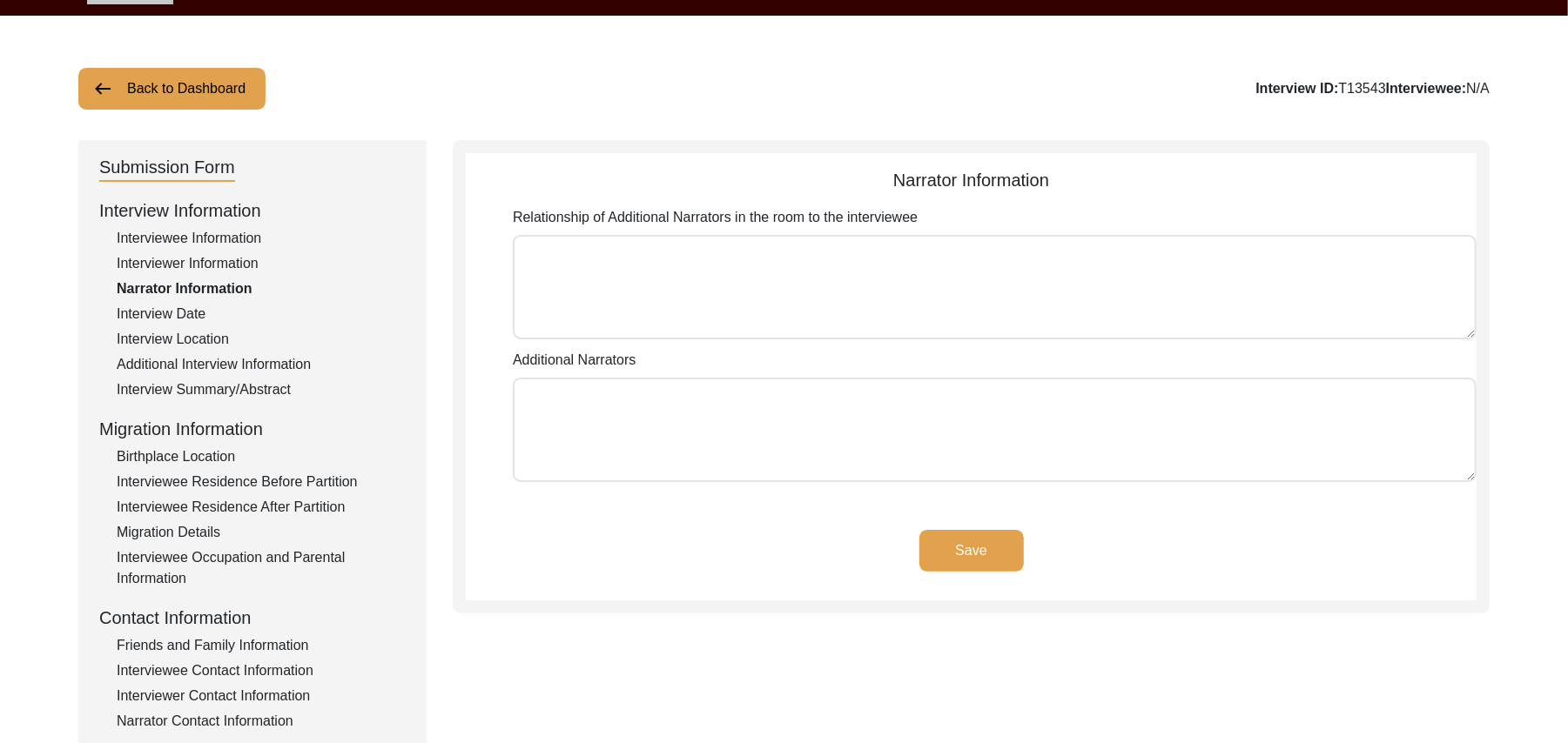
click at [885, 330] on textarea "Relationship of Additional Narrators in the room to the interviewee" at bounding box center [995, 287] width 964 height 104
paste textarea "N/A"
type textarea "N/A"
click at [799, 430] on textarea "Additional Narrators" at bounding box center [995, 429] width 964 height 104
paste textarea "N/A"
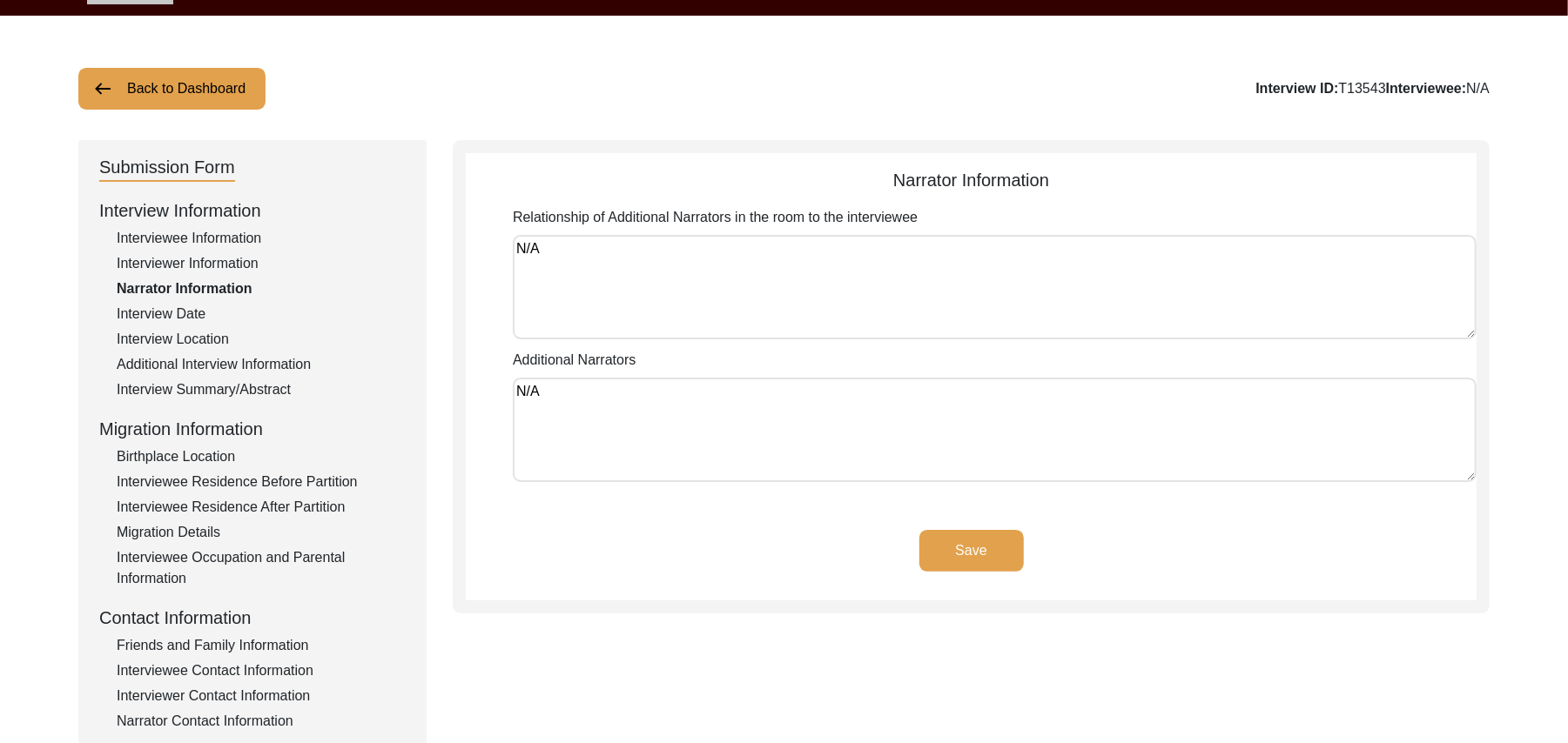
type textarea "N/A"
click at [944, 535] on button "Save" at bounding box center [971, 551] width 104 height 42
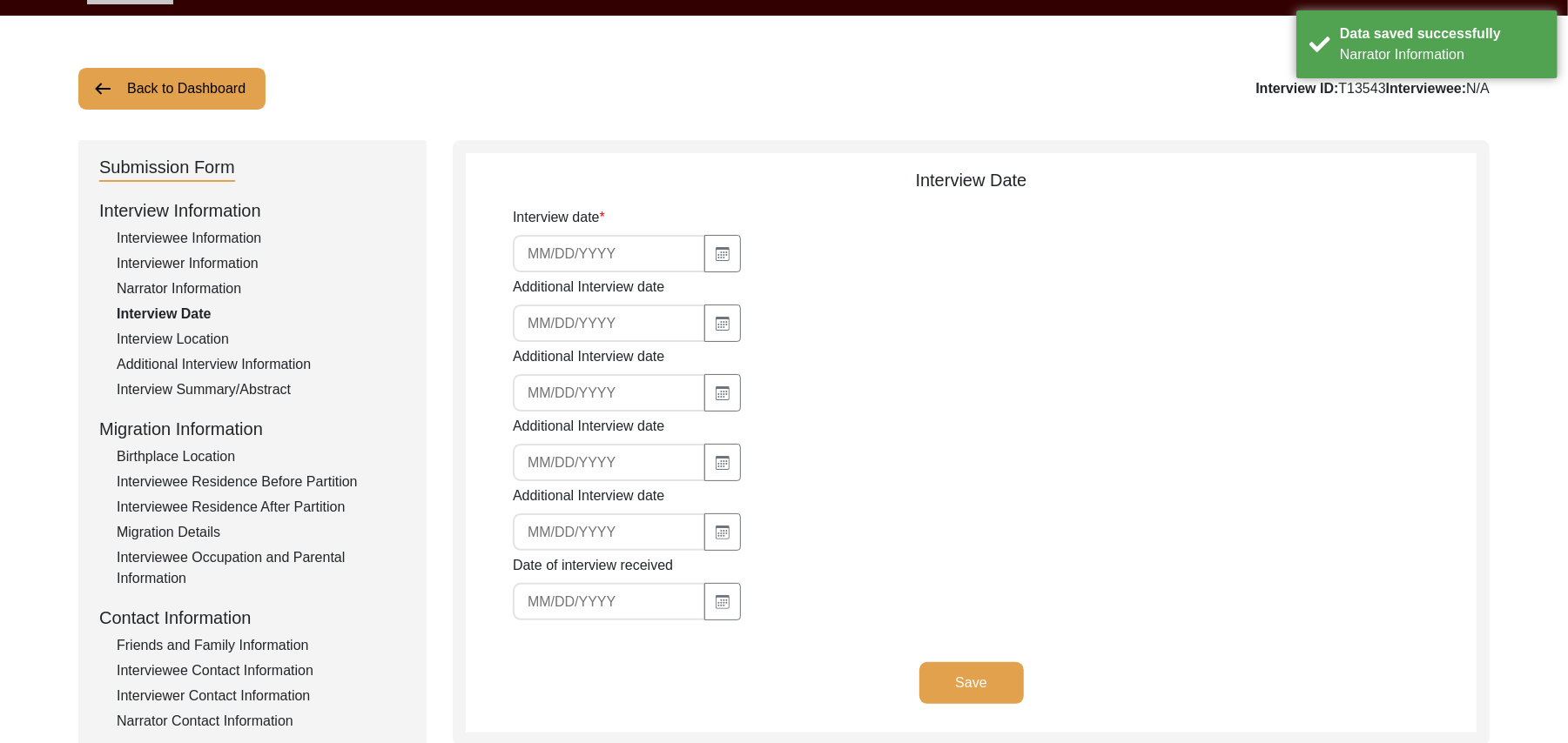
click at [743, 248] on div at bounding box center [754, 253] width 483 height 37
click at [722, 252] on icon "button" at bounding box center [722, 253] width 14 height 14
select select "9"
select select "2025"
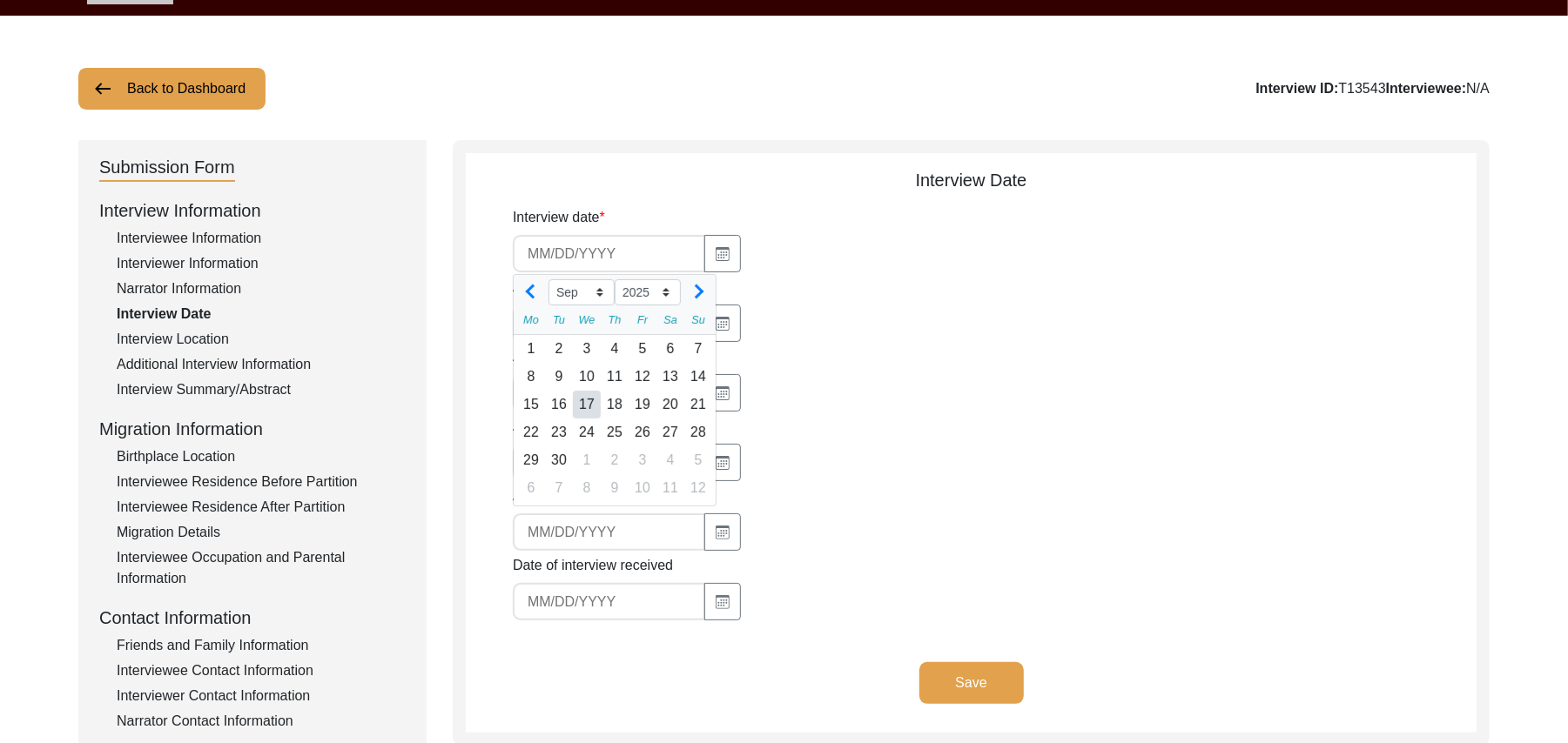
click at [589, 401] on div "17" at bounding box center [587, 405] width 28 height 28
type input "[DATE]"
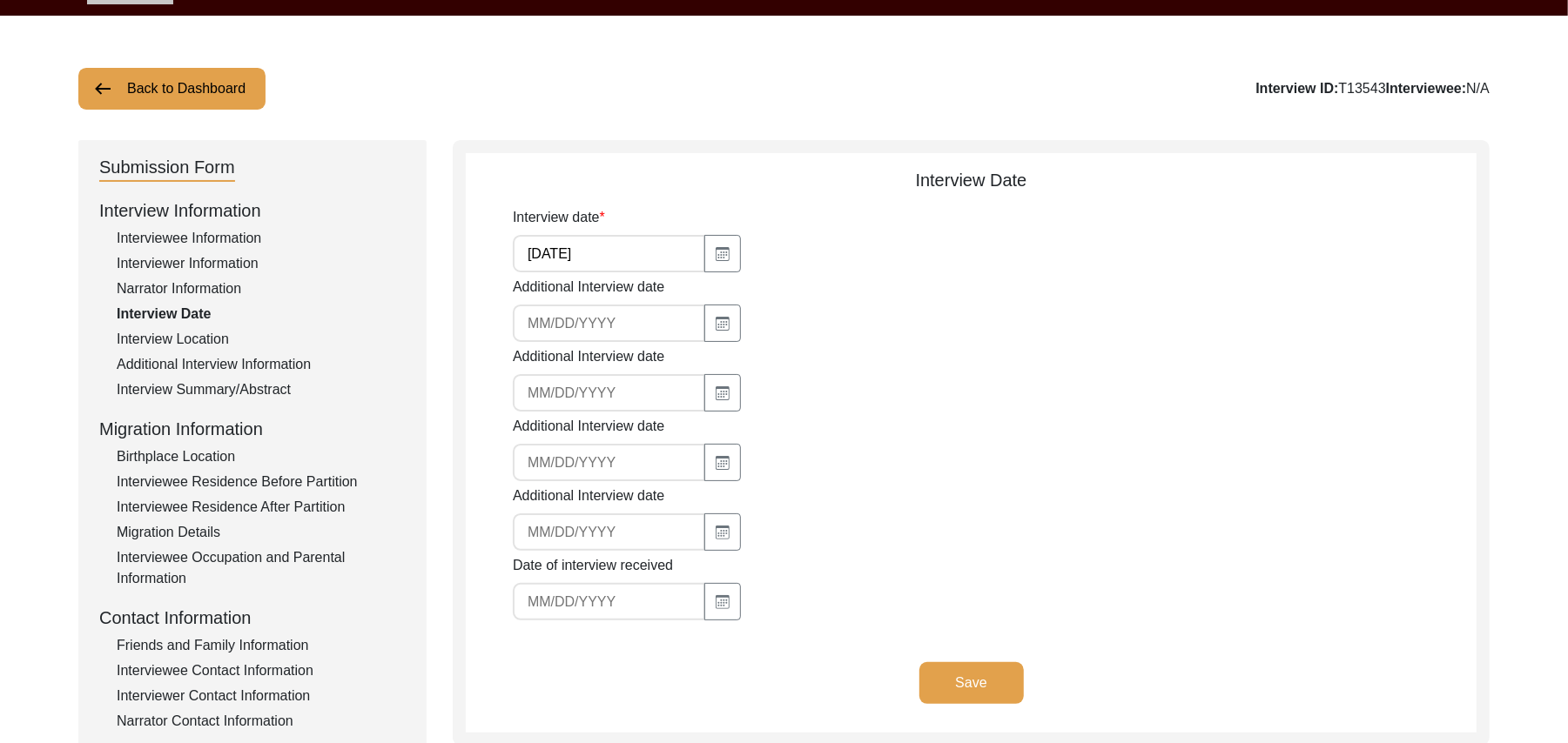
click at [932, 667] on button "Save" at bounding box center [971, 683] width 104 height 42
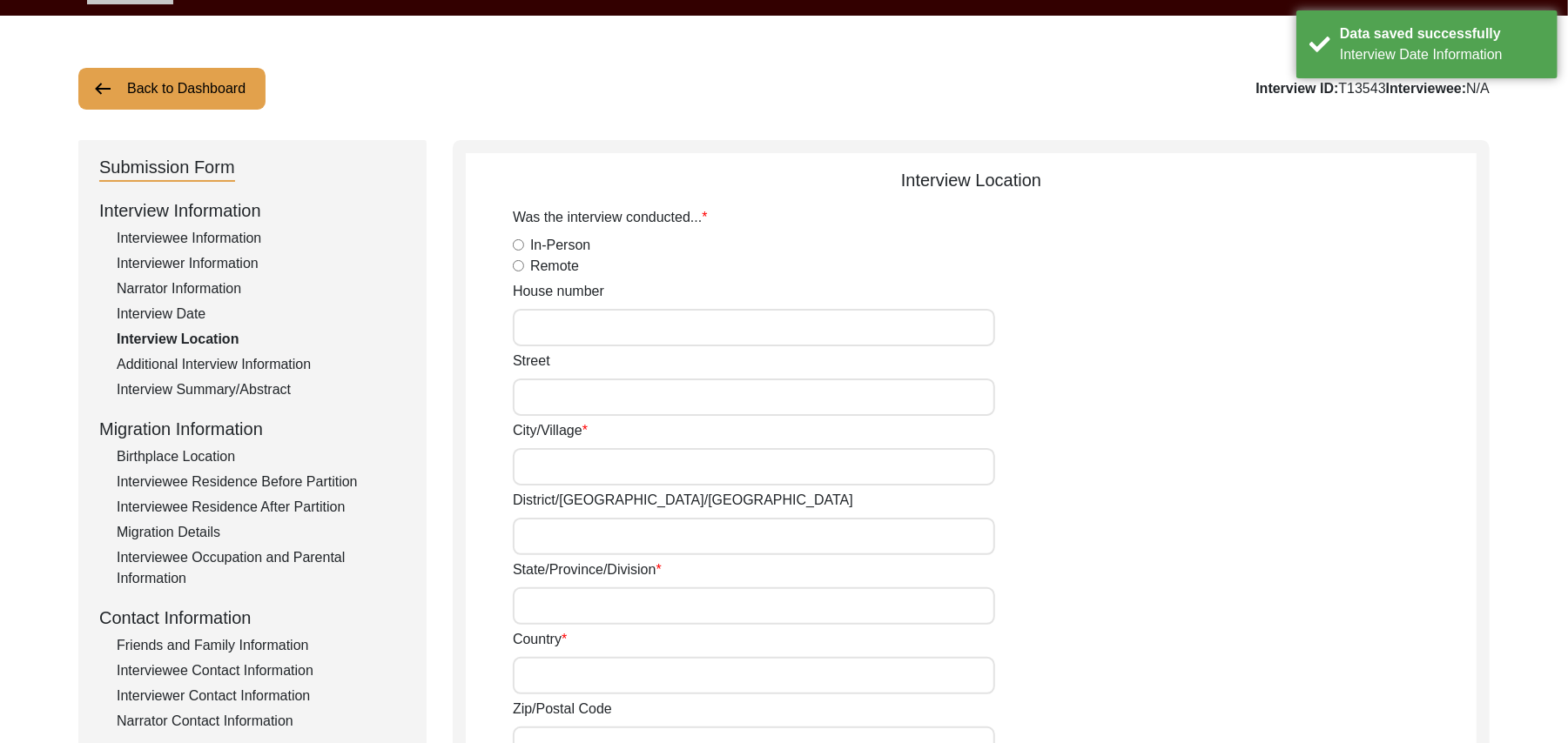
click at [519, 243] on input "In-Person" at bounding box center [519, 244] width 12 height 12
radio input "true"
click at [538, 335] on input "House number" at bounding box center [754, 327] width 483 height 37
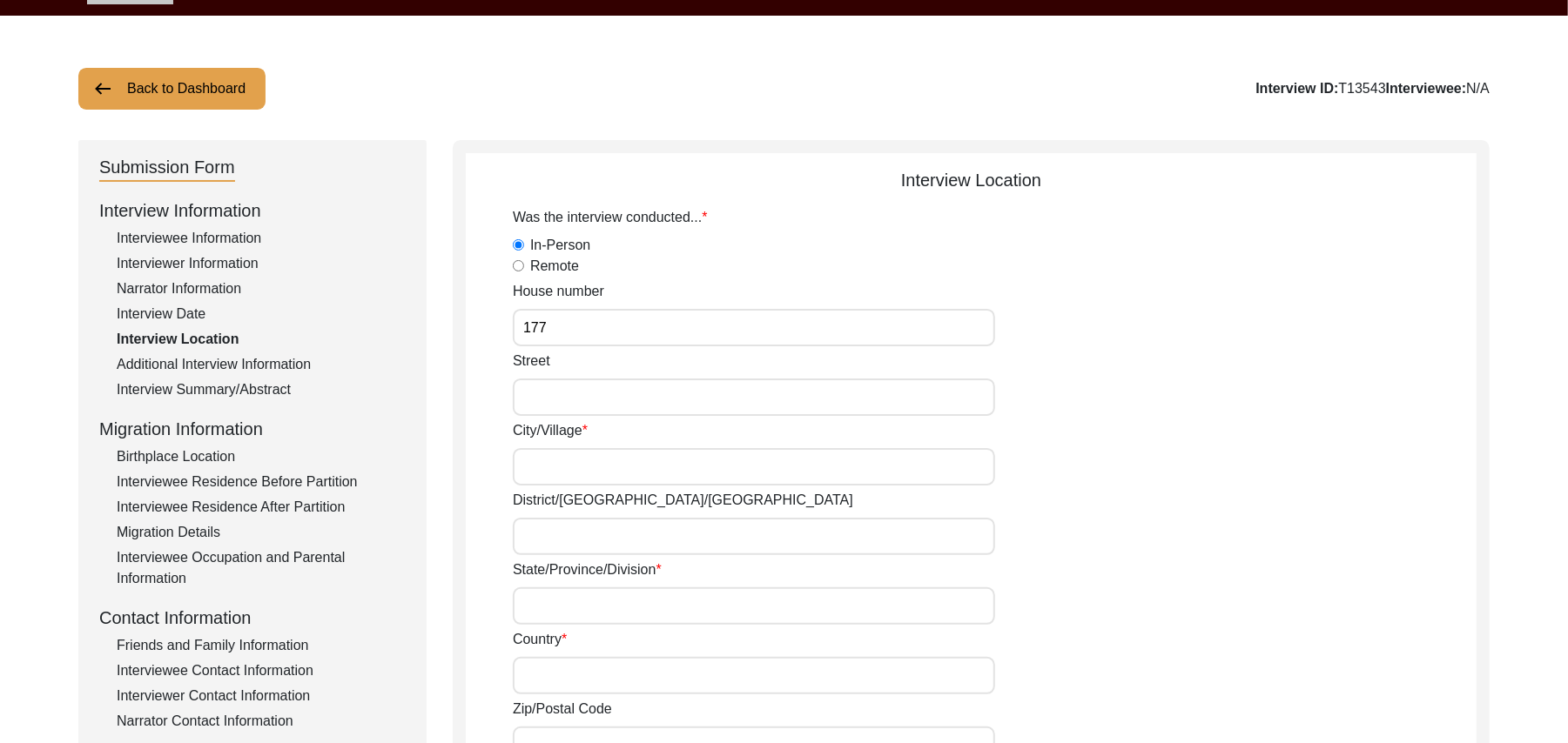
type input "177"
click at [534, 395] on input "Street" at bounding box center [754, 396] width 483 height 37
paste input "N/A"
type input "N/A"
click at [540, 463] on input "City/Village" at bounding box center [754, 466] width 483 height 37
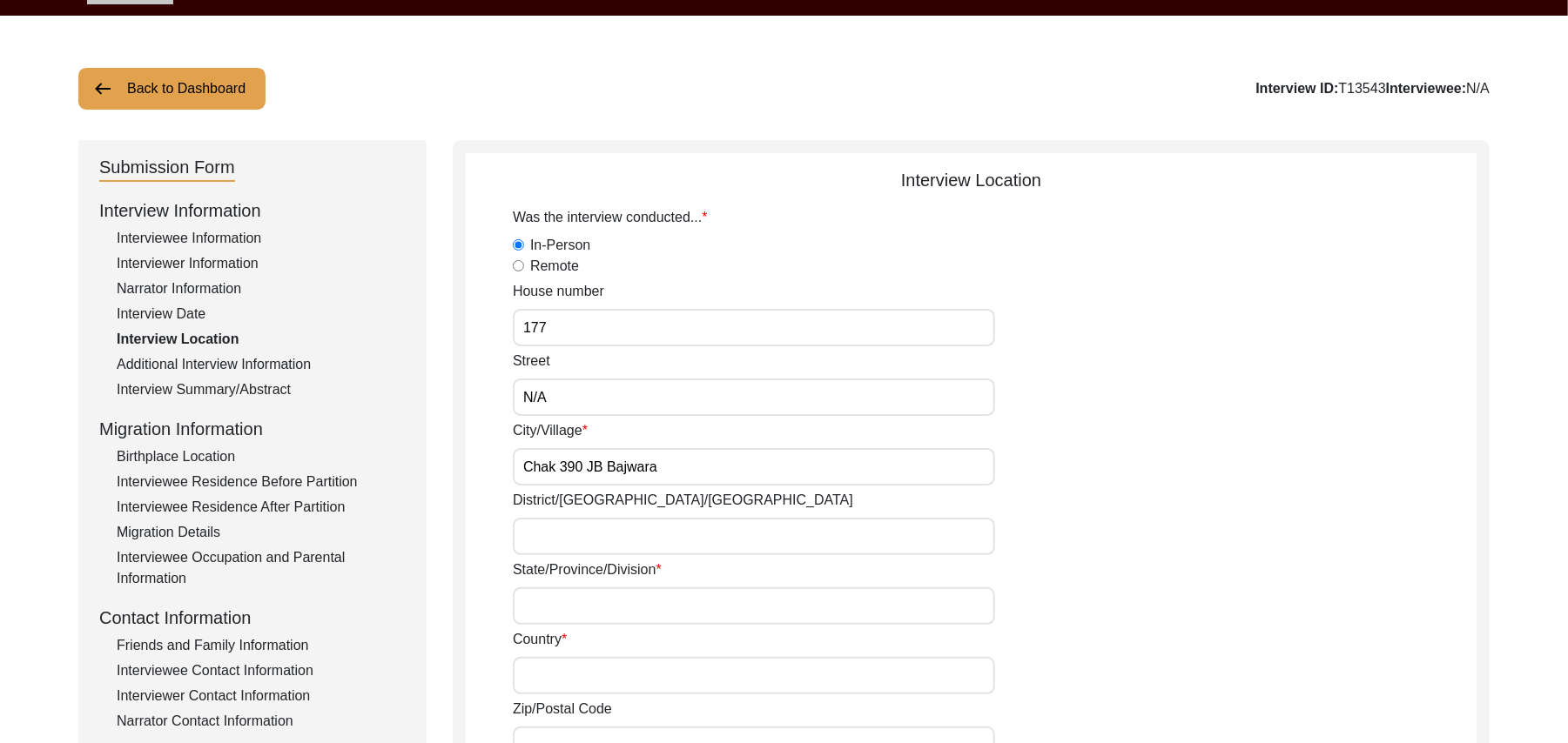
type input "Chak 390 JB Bajwara"
click at [540, 534] on input "District/[GEOGRAPHIC_DATA]/[GEOGRAPHIC_DATA]" at bounding box center [754, 536] width 483 height 37
type input "[PERSON_NAME]/ [PERSON_NAME]"
click at [545, 610] on input "State/Province/Division" at bounding box center [754, 605] width 483 height 37
type input "36051"
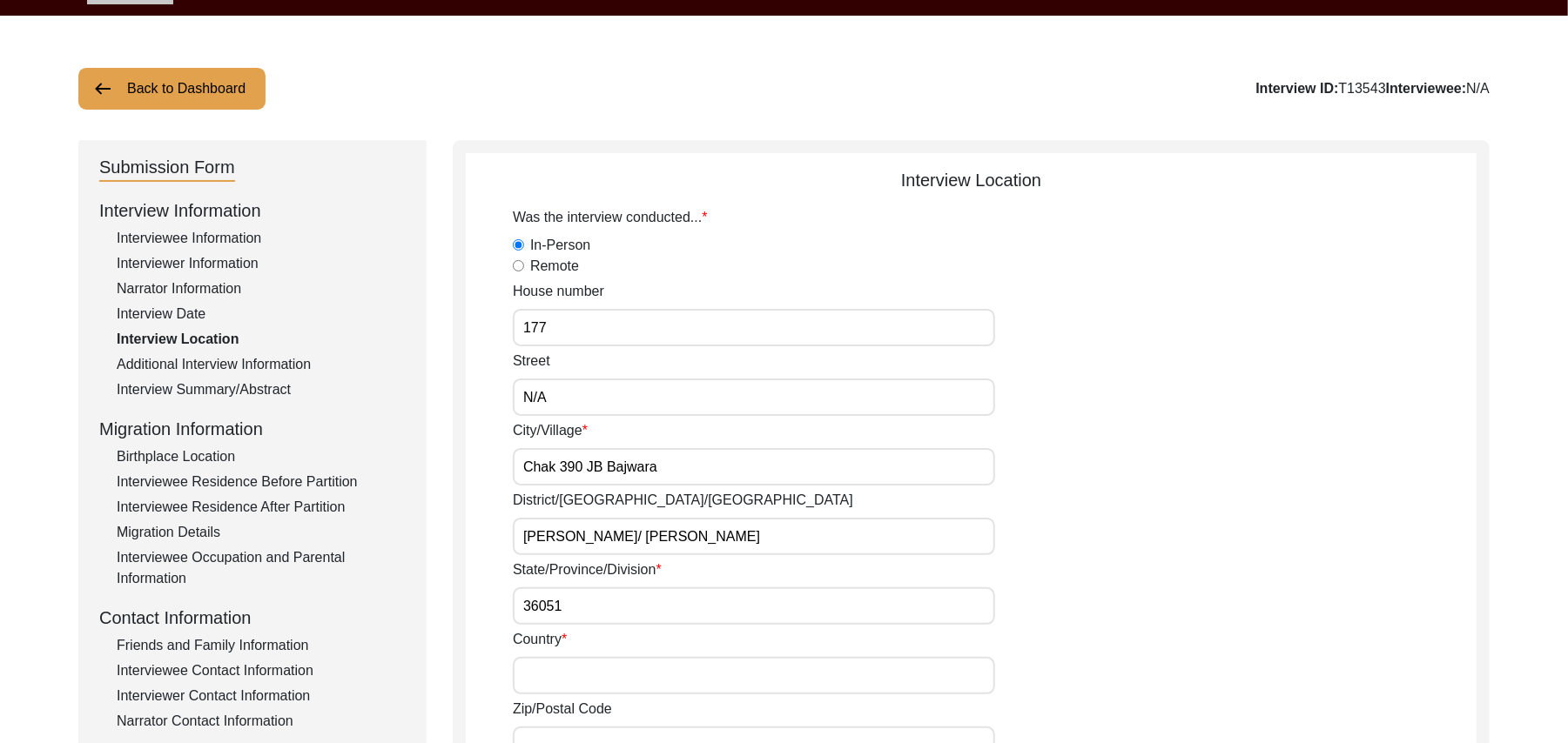
click at [548, 677] on input "Country" at bounding box center [754, 675] width 483 height 37
type input "[GEOGRAPHIC_DATA]"
click at [554, 729] on input "Zip/Postal Code" at bounding box center [754, 745] width 483 height 37
click at [575, 603] on input "36051" at bounding box center [754, 605] width 483 height 37
type input "3"
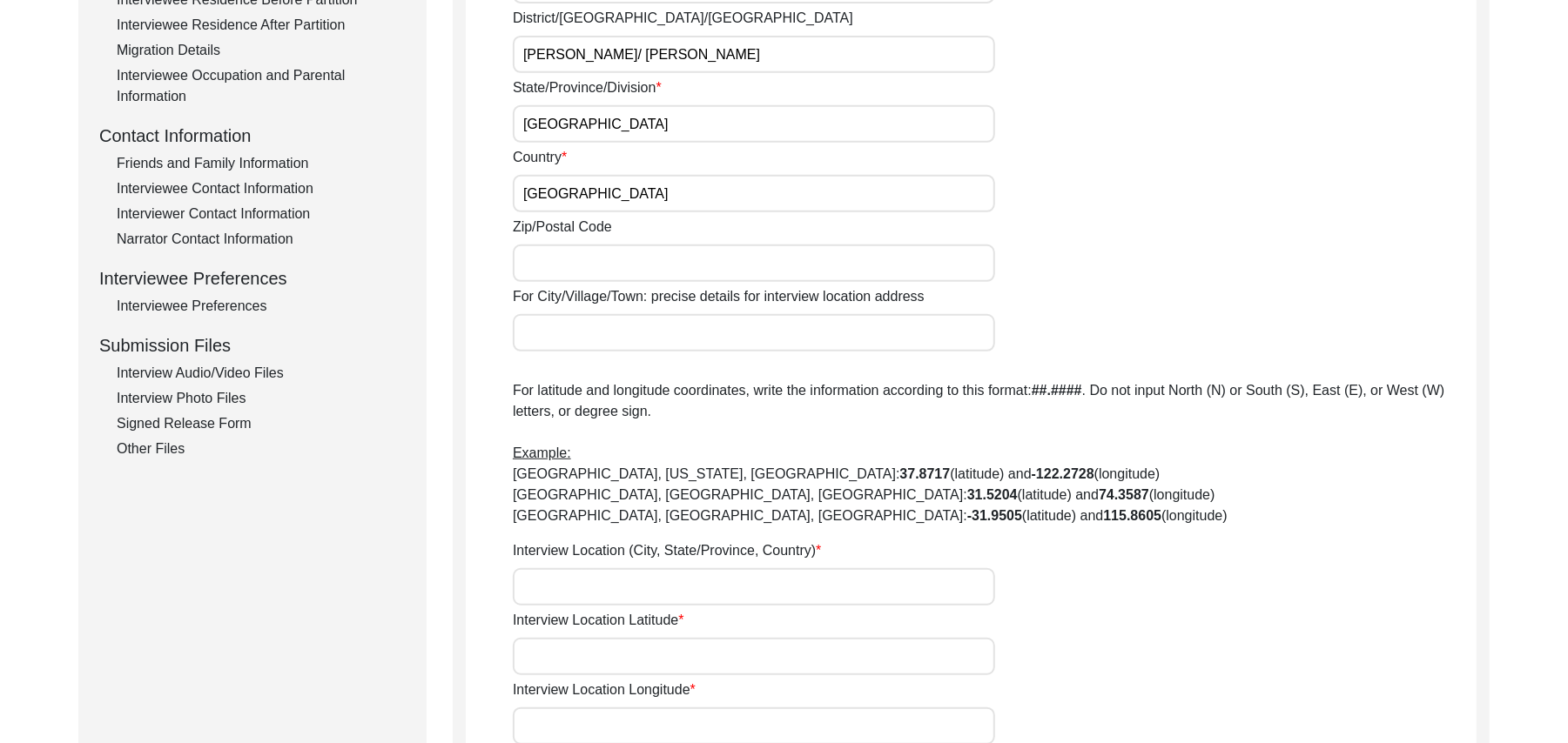
scroll to position [567, 0]
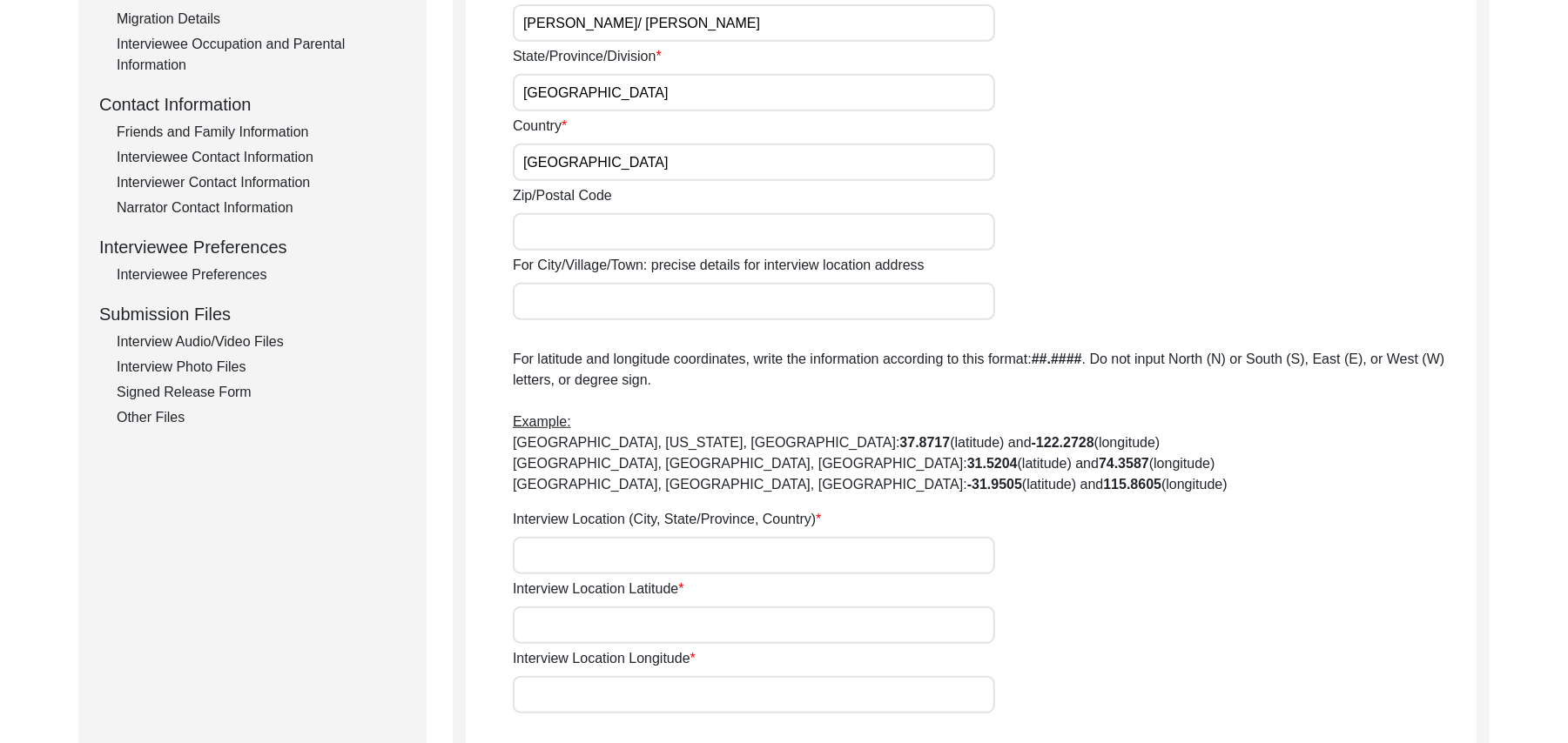
type input "[GEOGRAPHIC_DATA]"
click at [617, 239] on input "Zip/Postal Code" at bounding box center [754, 232] width 483 height 37
type input "36051"
click at [592, 304] on input "For City/Village/Town: precise details for interview location address" at bounding box center [754, 301] width 483 height 37
type input "Chak 390 JB Bajwara/ [GEOGRAPHIC_DATA]/ Toba [GEOGRAPHIC_DATA]"
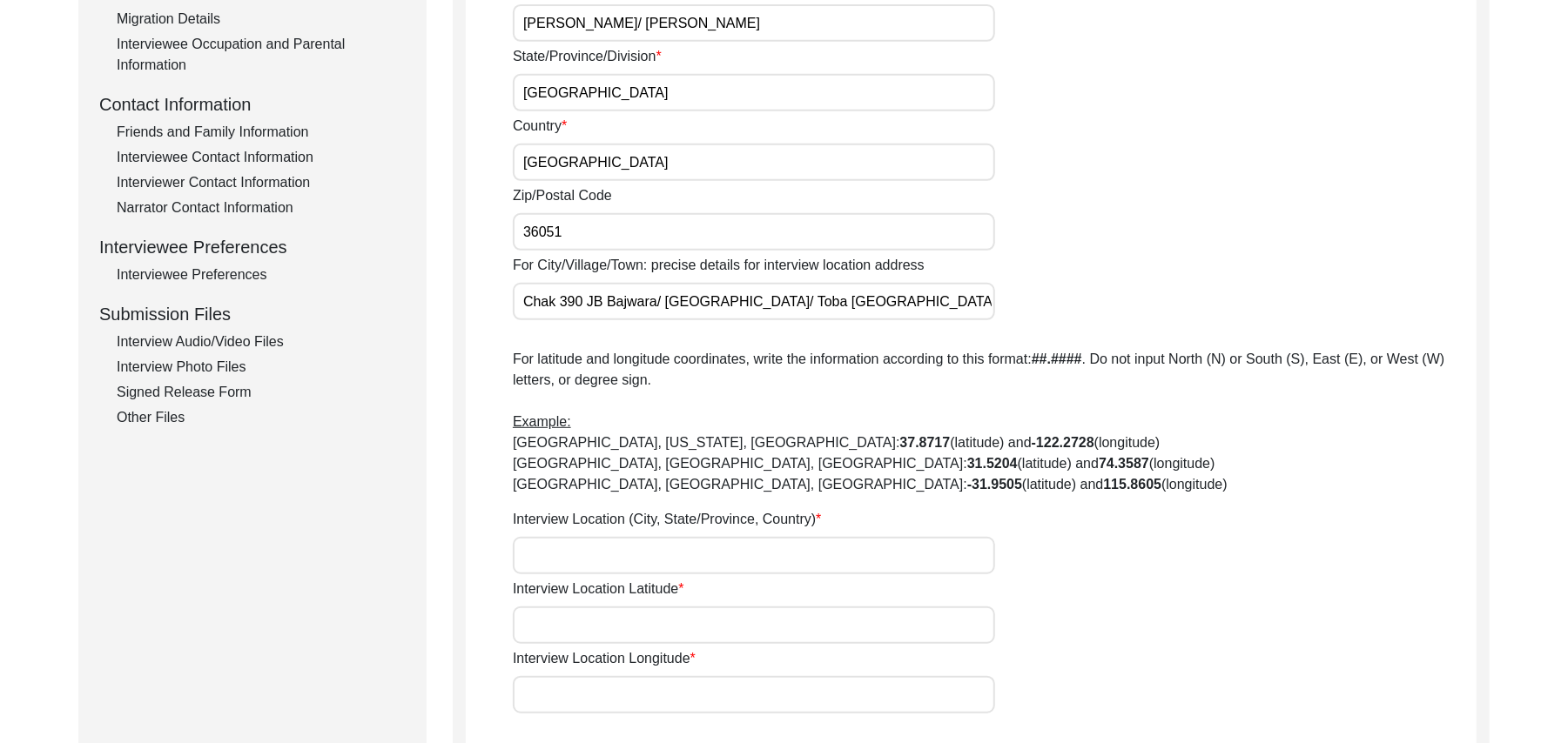
click at [576, 558] on input "Interview Location (City, State/Province, Country)" at bounding box center [754, 555] width 483 height 37
type input "Chak 390 JB Bajwara, [GEOGRAPHIC_DATA], [GEOGRAPHIC_DATA]"
click at [579, 635] on input "Interview Location Latitude" at bounding box center [754, 624] width 483 height 37
paste input "N/A"
type input "N/A"
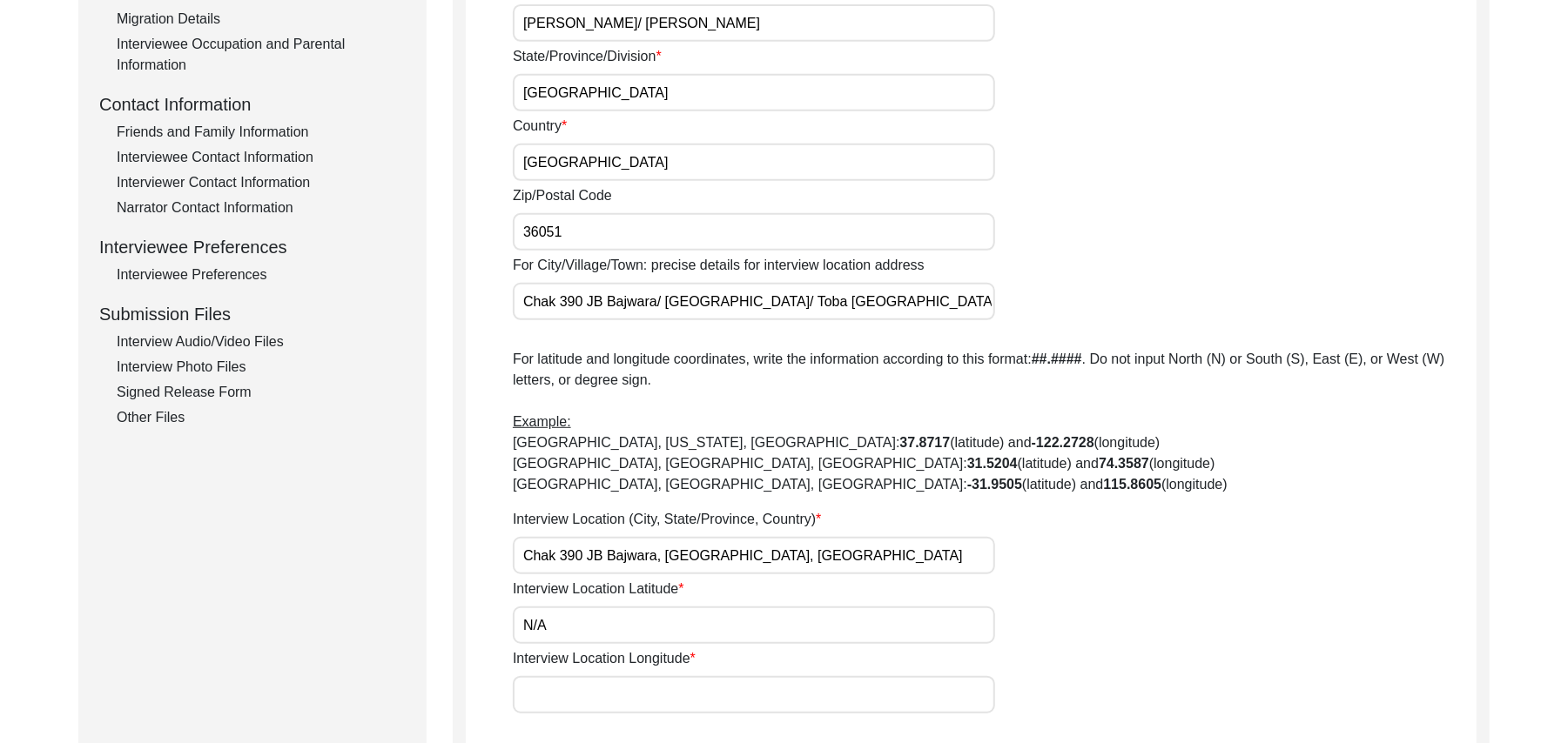
click at [572, 700] on input "Interview Location Longitude" at bounding box center [754, 694] width 483 height 37
paste input "N/A"
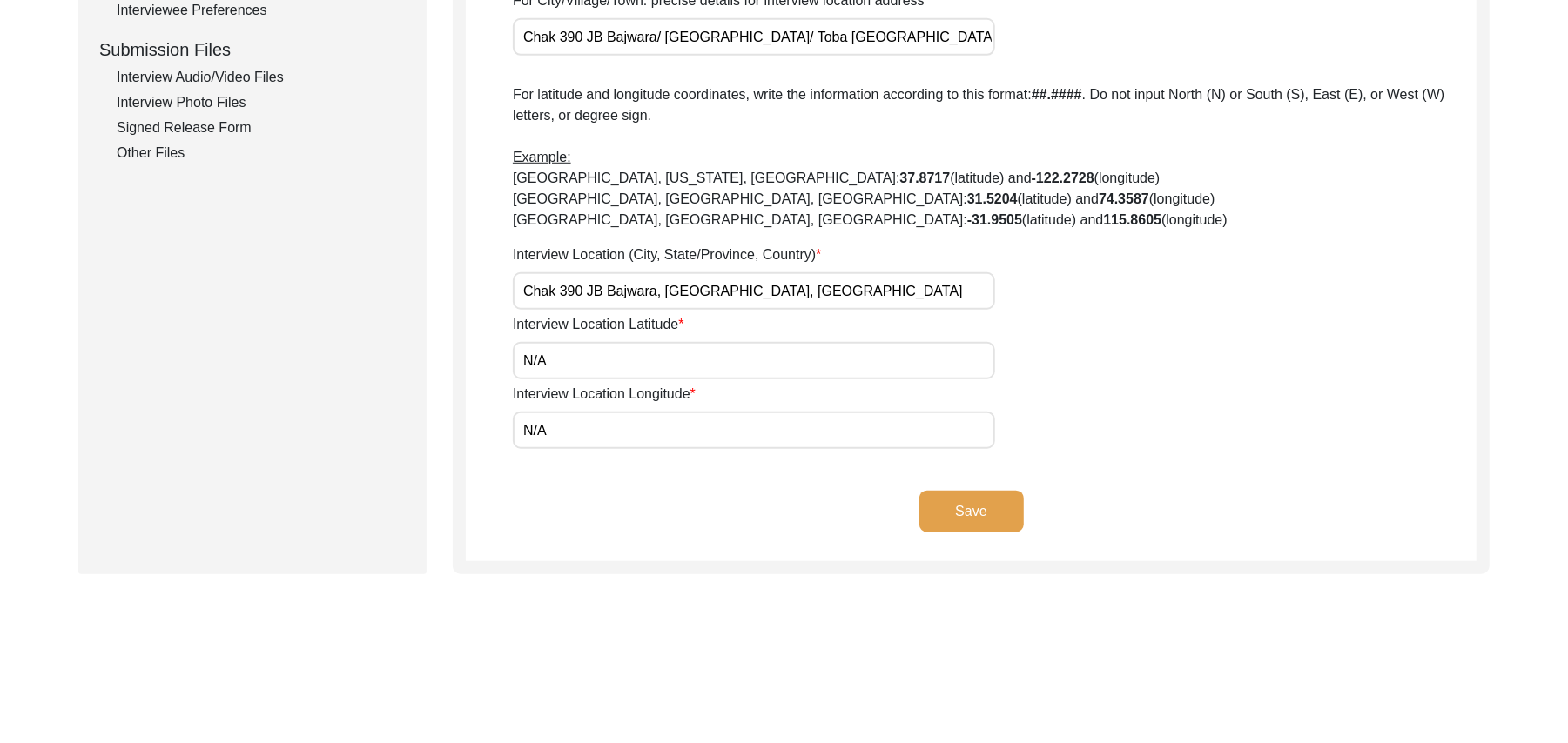
scroll to position [910, 0]
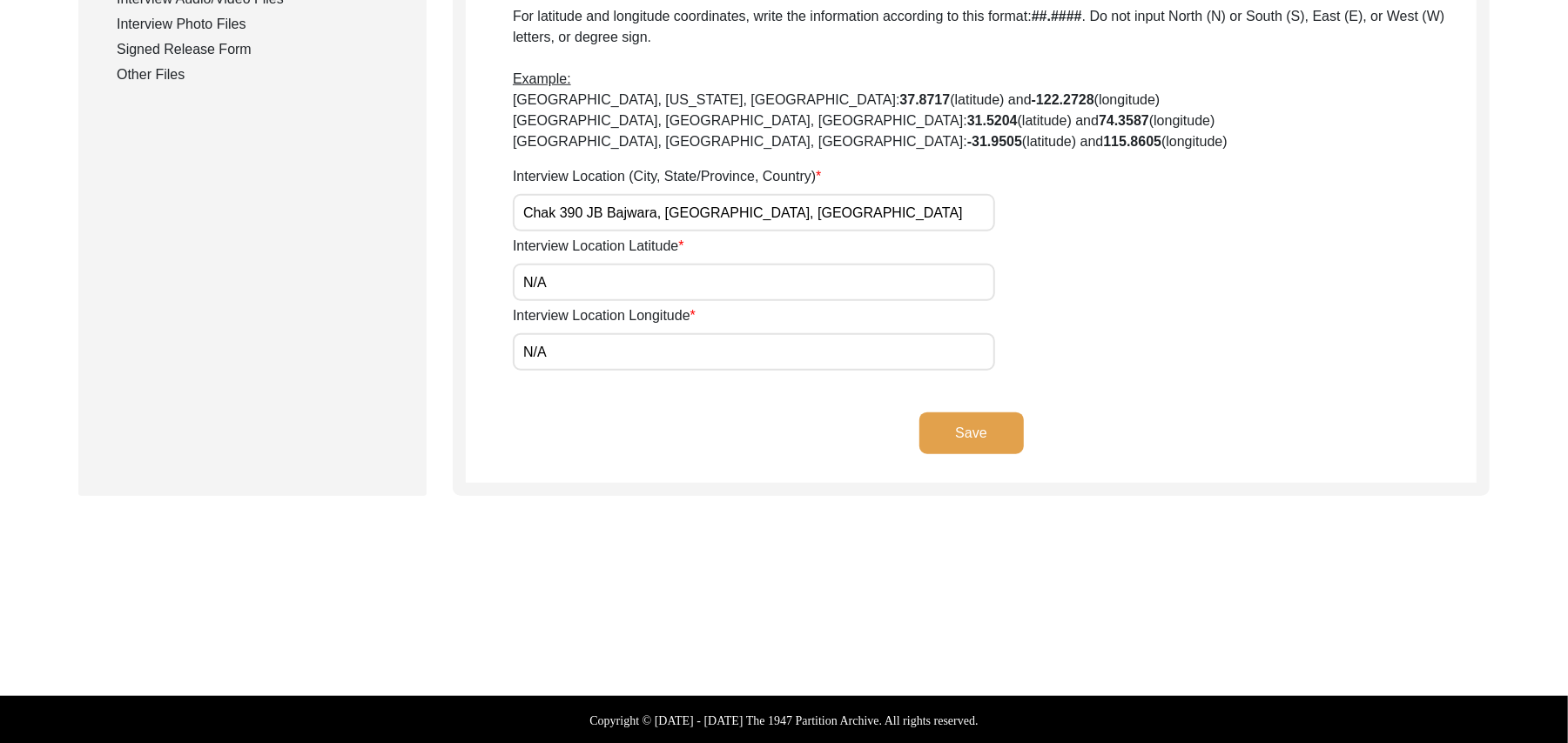
type input "N/A"
click at [982, 426] on button "Save" at bounding box center [971, 433] width 104 height 42
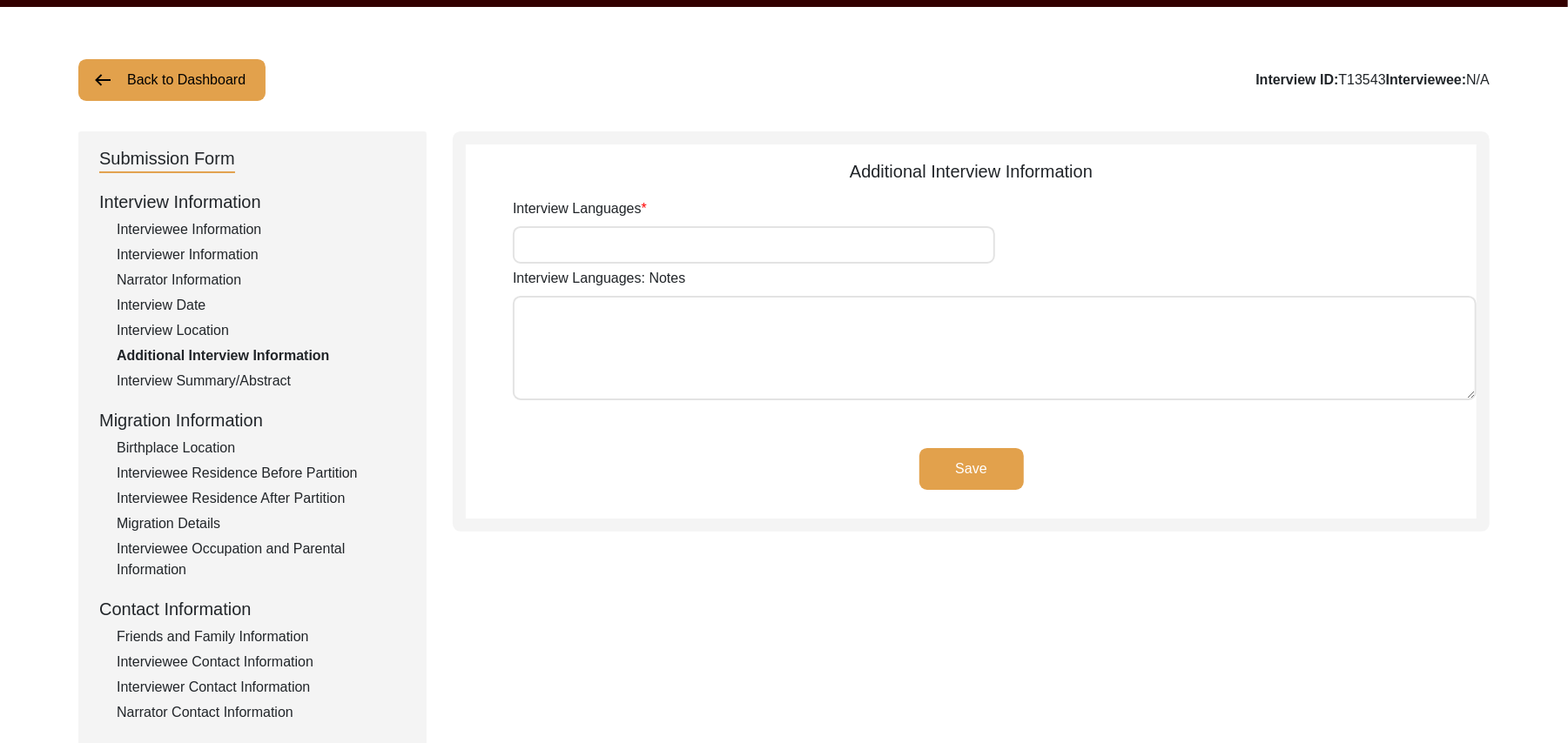
scroll to position [0, 0]
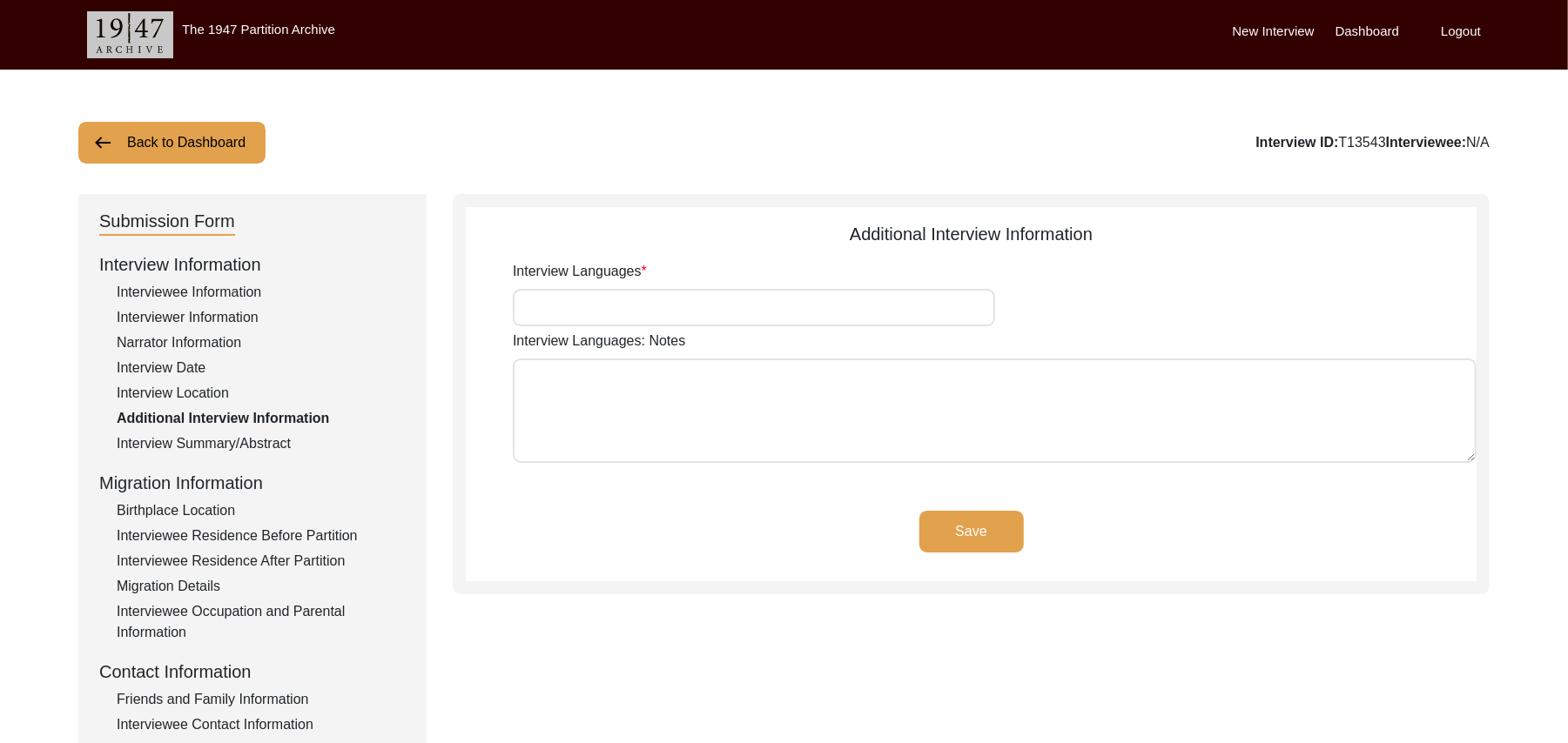
click at [788, 313] on input "Interview Languages" at bounding box center [754, 307] width 483 height 37
type input "Punjabi"
click at [749, 423] on textarea "Interview Languages: Notes" at bounding box center [995, 410] width 964 height 104
paste textarea "N/A"
type textarea "N/A"
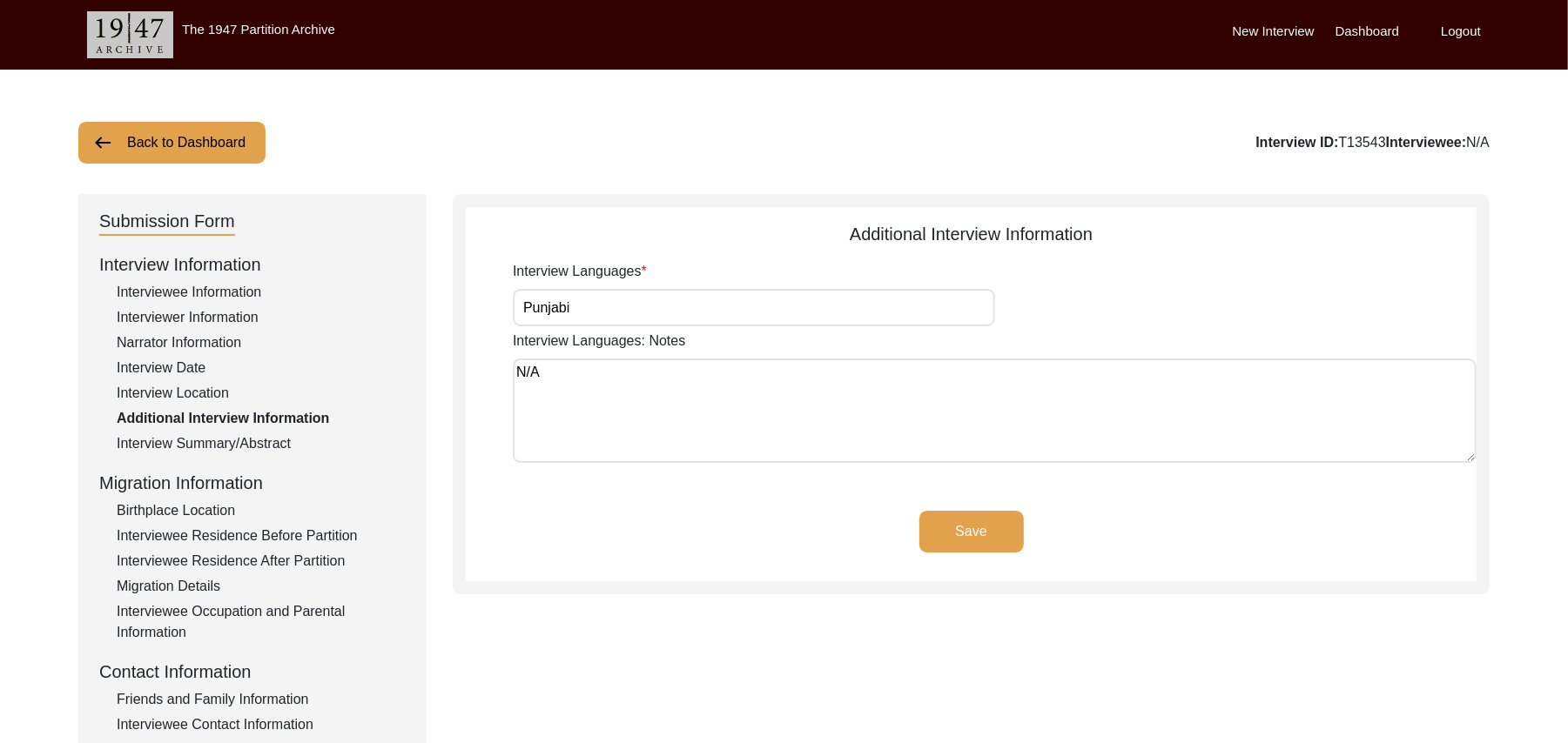
click at [942, 517] on button "Save" at bounding box center [971, 532] width 104 height 42
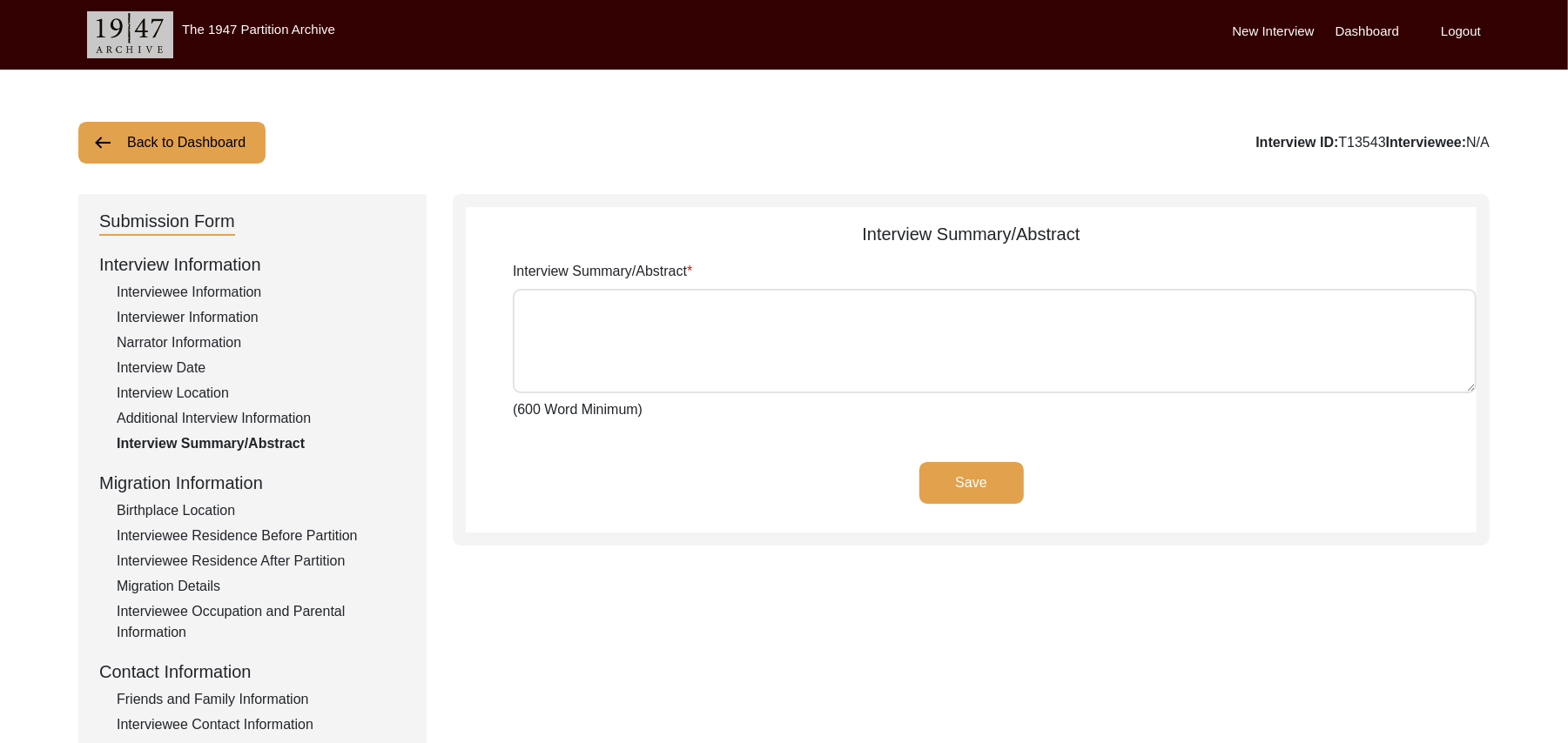
click at [216, 506] on div "Birthplace Location" at bounding box center [261, 510] width 289 height 21
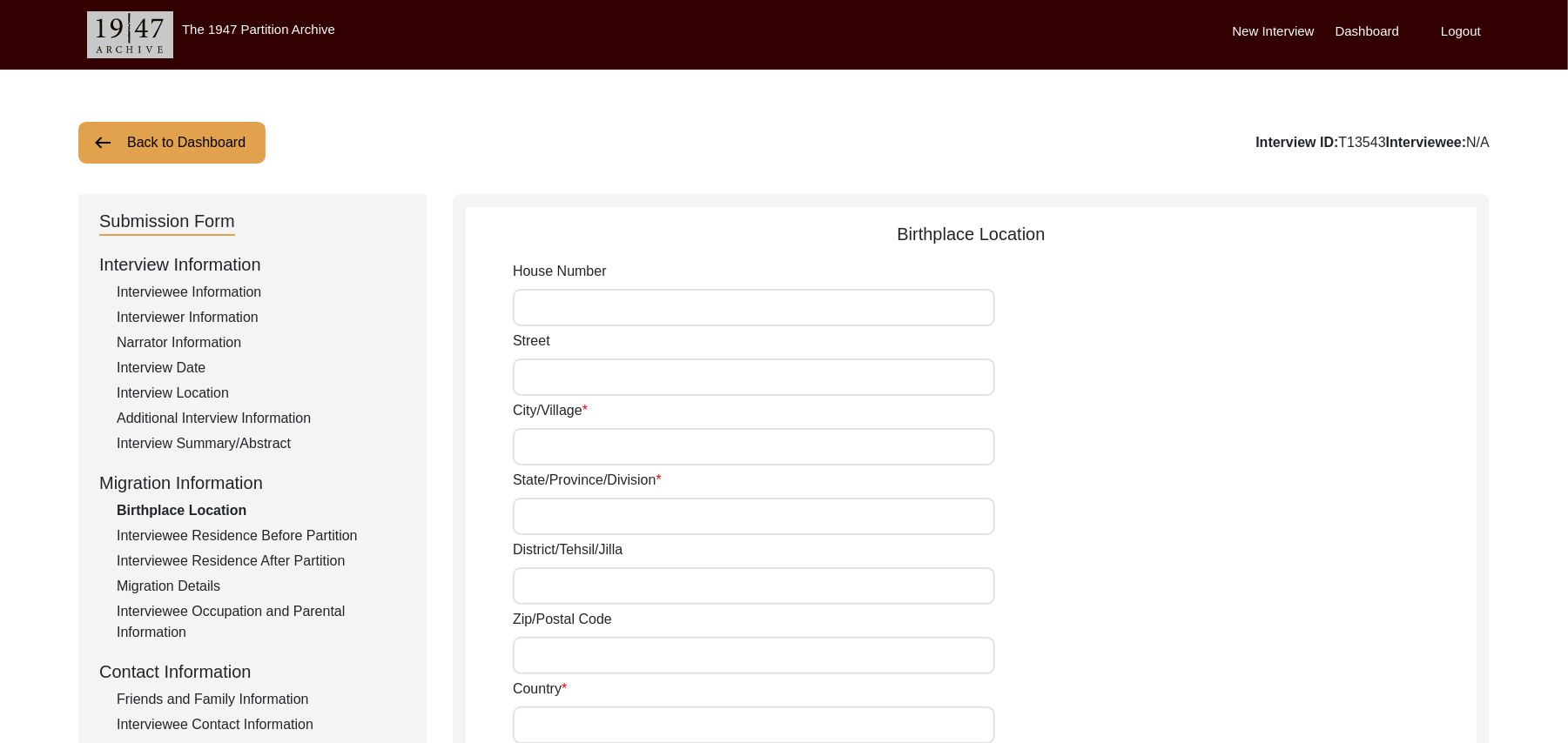
click at [550, 303] on input "House Number" at bounding box center [754, 307] width 483 height 37
paste input "N/A"
type input "N/A"
click at [533, 377] on input "Street" at bounding box center [754, 376] width 483 height 37
paste input "N/A"
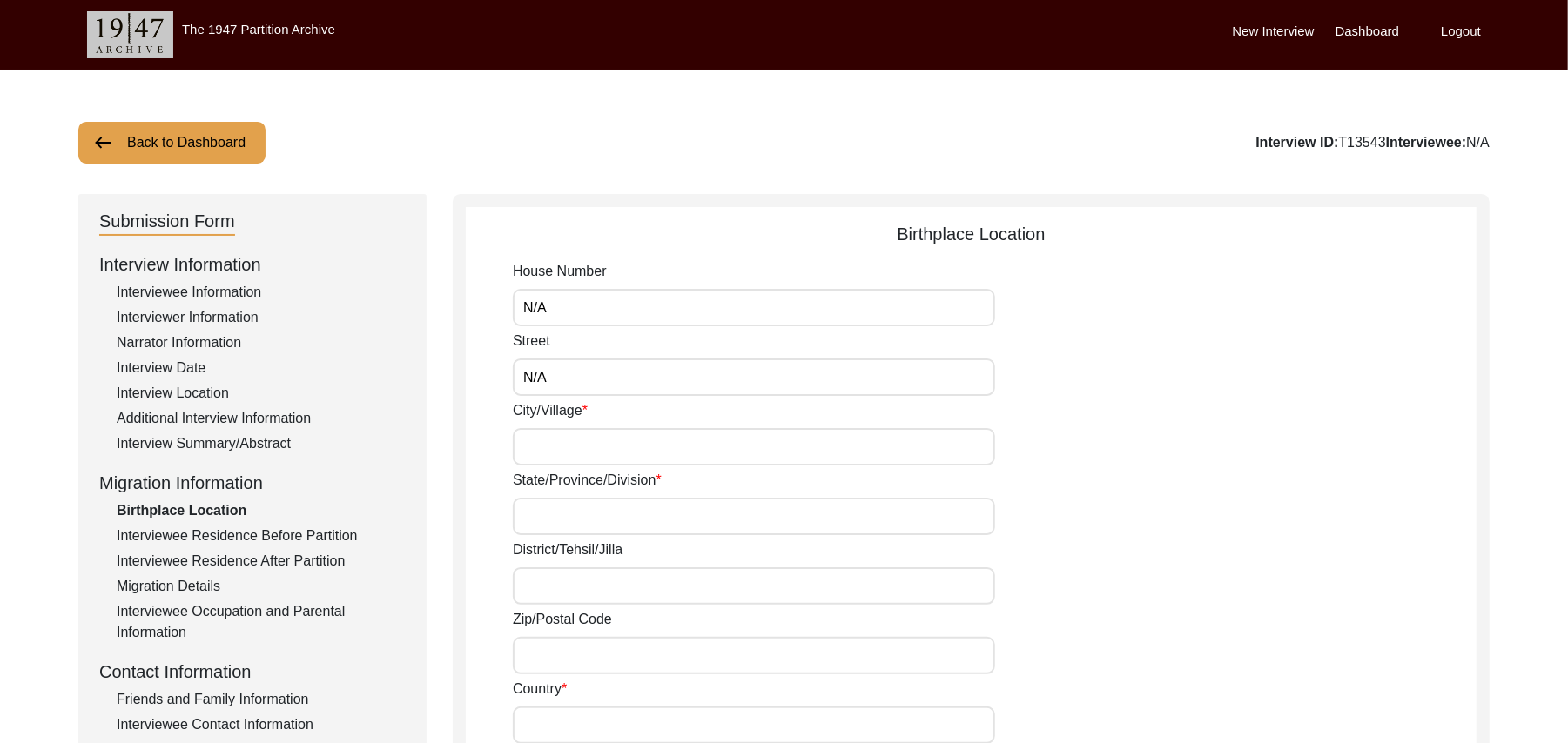
type input "N/A"
click at [531, 449] on input "City/Village" at bounding box center [754, 446] width 483 height 37
type input "Chak 390 JB Bajwara"
click at [528, 516] on input "State/Province/Division" at bounding box center [754, 516] width 483 height 37
type input "[GEOGRAPHIC_DATA]"
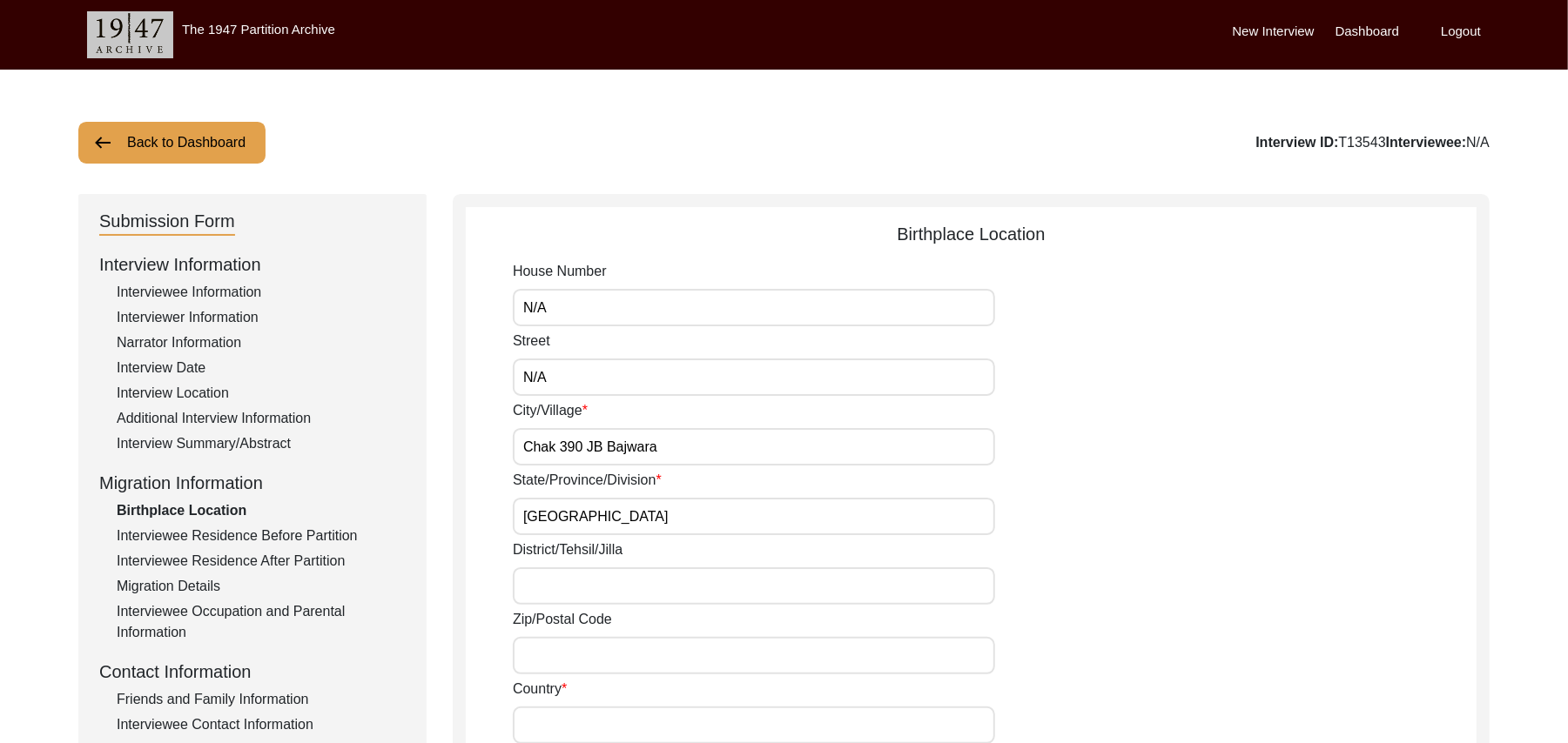
click at [538, 586] on input "District/Tehsil/Jilla" at bounding box center [754, 586] width 483 height 37
type input "[PERSON_NAME]/ [PERSON_NAME]"
click at [544, 659] on input "Zip/Postal Code" at bounding box center [754, 655] width 483 height 37
type input "36051"
click at [551, 722] on input "Country" at bounding box center [754, 725] width 483 height 37
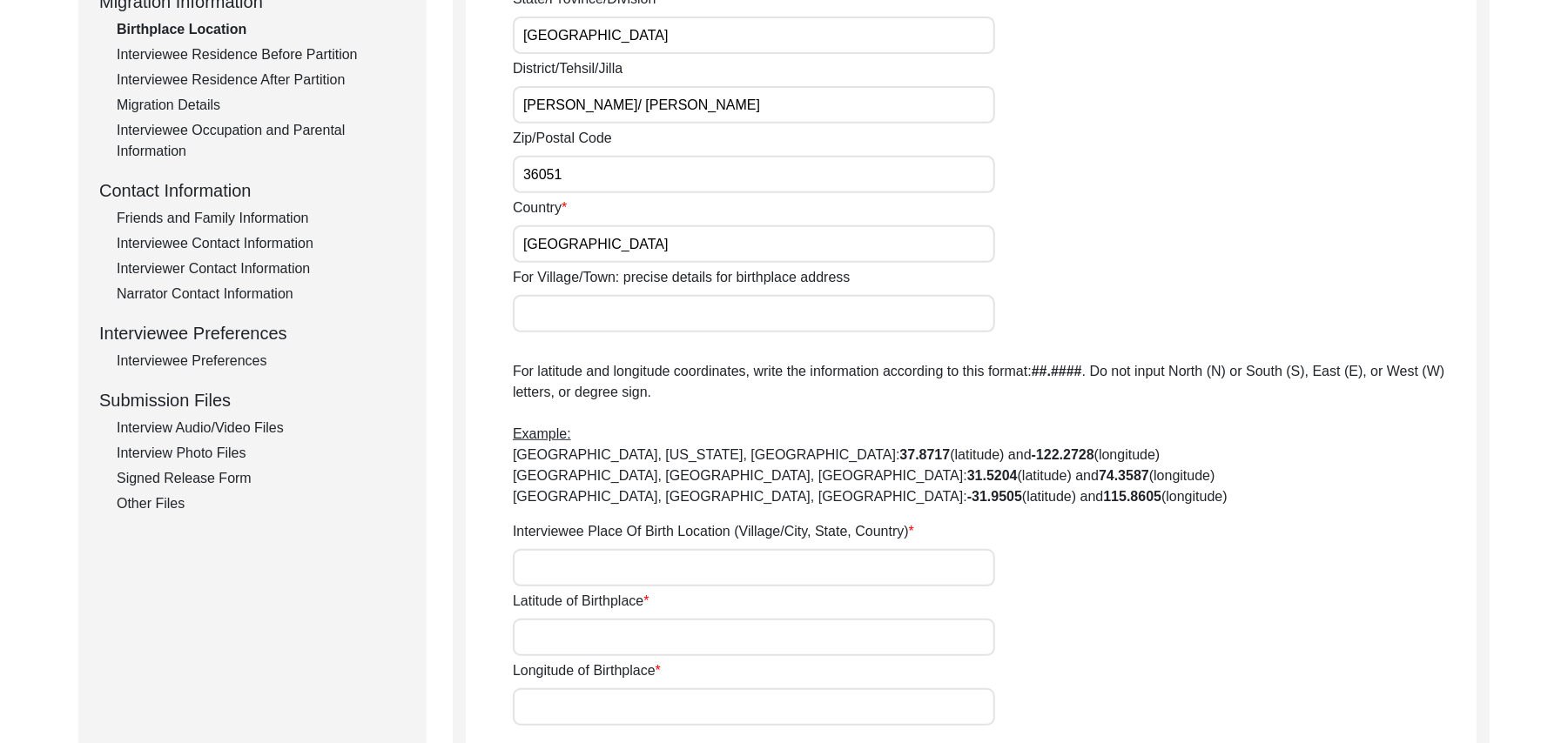
scroll to position [544, 0]
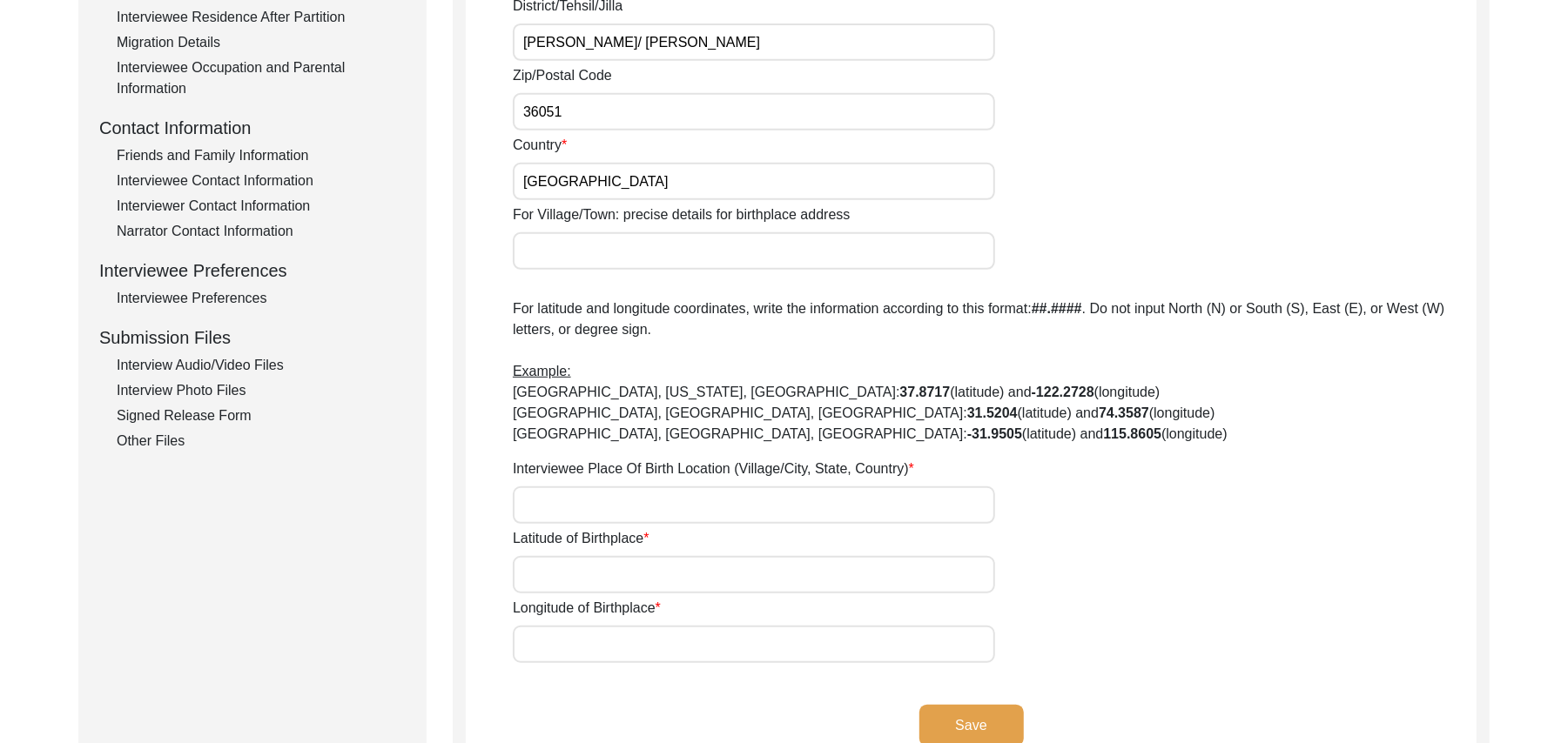
type input "[GEOGRAPHIC_DATA]"
click at [648, 262] on input "For Village/Town: precise details for birthplace address" at bounding box center [754, 251] width 483 height 37
type input "Chak 390 [PERSON_NAME]/ [PERSON_NAME] Motor way Interchange"
click at [606, 510] on input "Interviewee Place Of Birth Location (Village/City, State, Country)" at bounding box center [754, 505] width 483 height 37
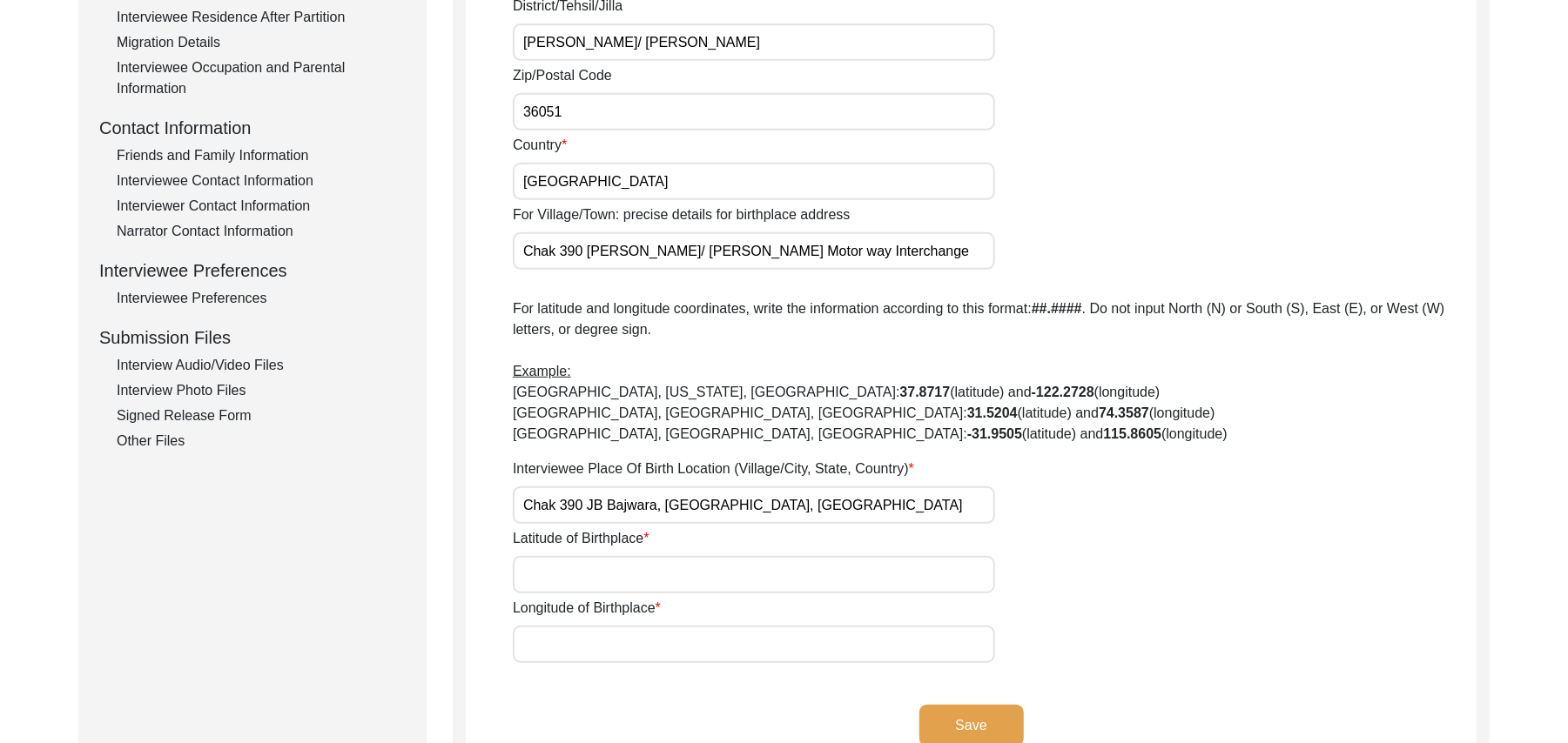
type input "Chak 390 JB Bajwara, [GEOGRAPHIC_DATA], [GEOGRAPHIC_DATA]"
click at [607, 580] on input "Latitude of Birthplace" at bounding box center [754, 575] width 483 height 37
paste input "N/A"
type input "N/A"
click at [599, 652] on input "Longitude of Birthplace" at bounding box center [754, 644] width 483 height 37
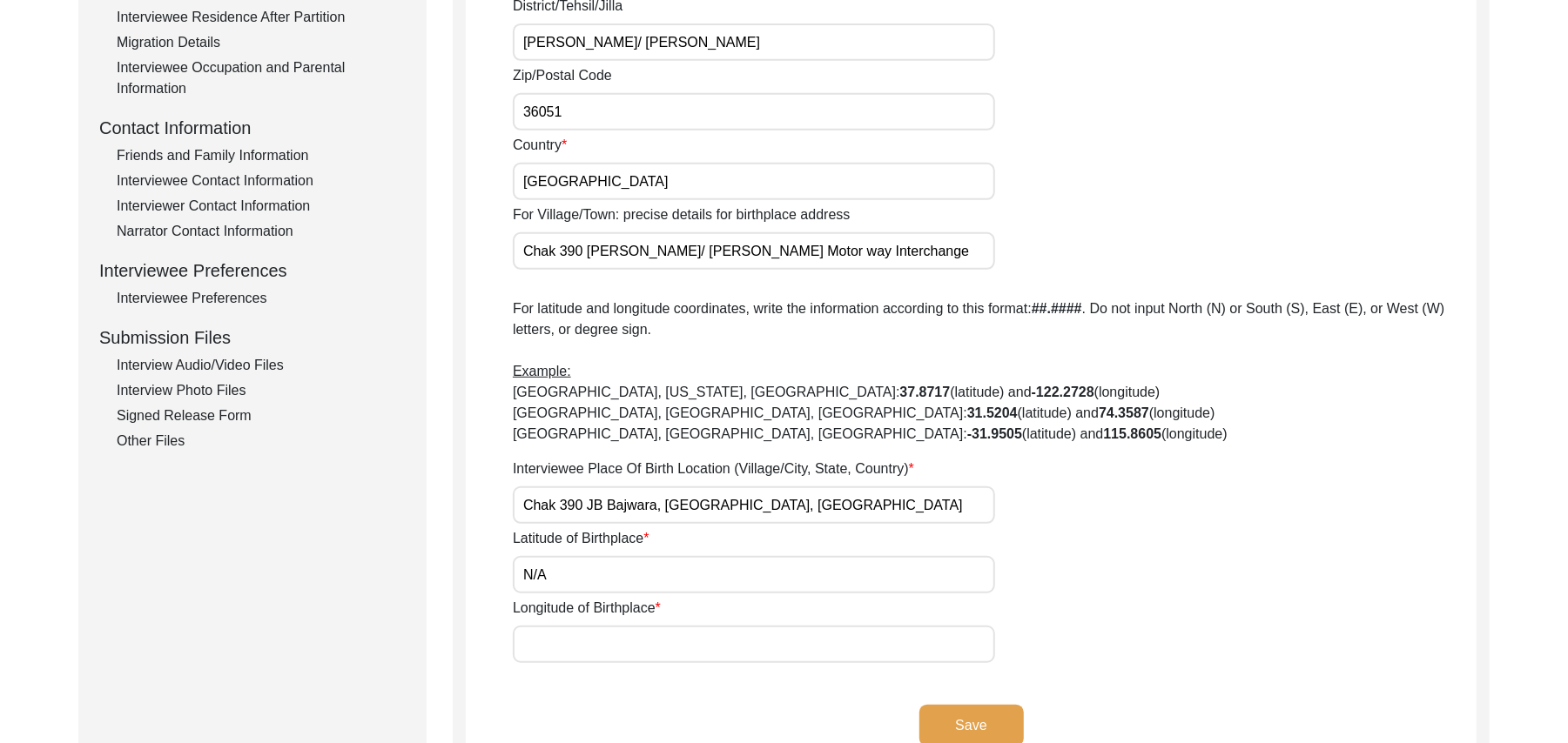
paste input "N/A"
type input "N/A"
click at [946, 719] on button "Save" at bounding box center [971, 726] width 104 height 42
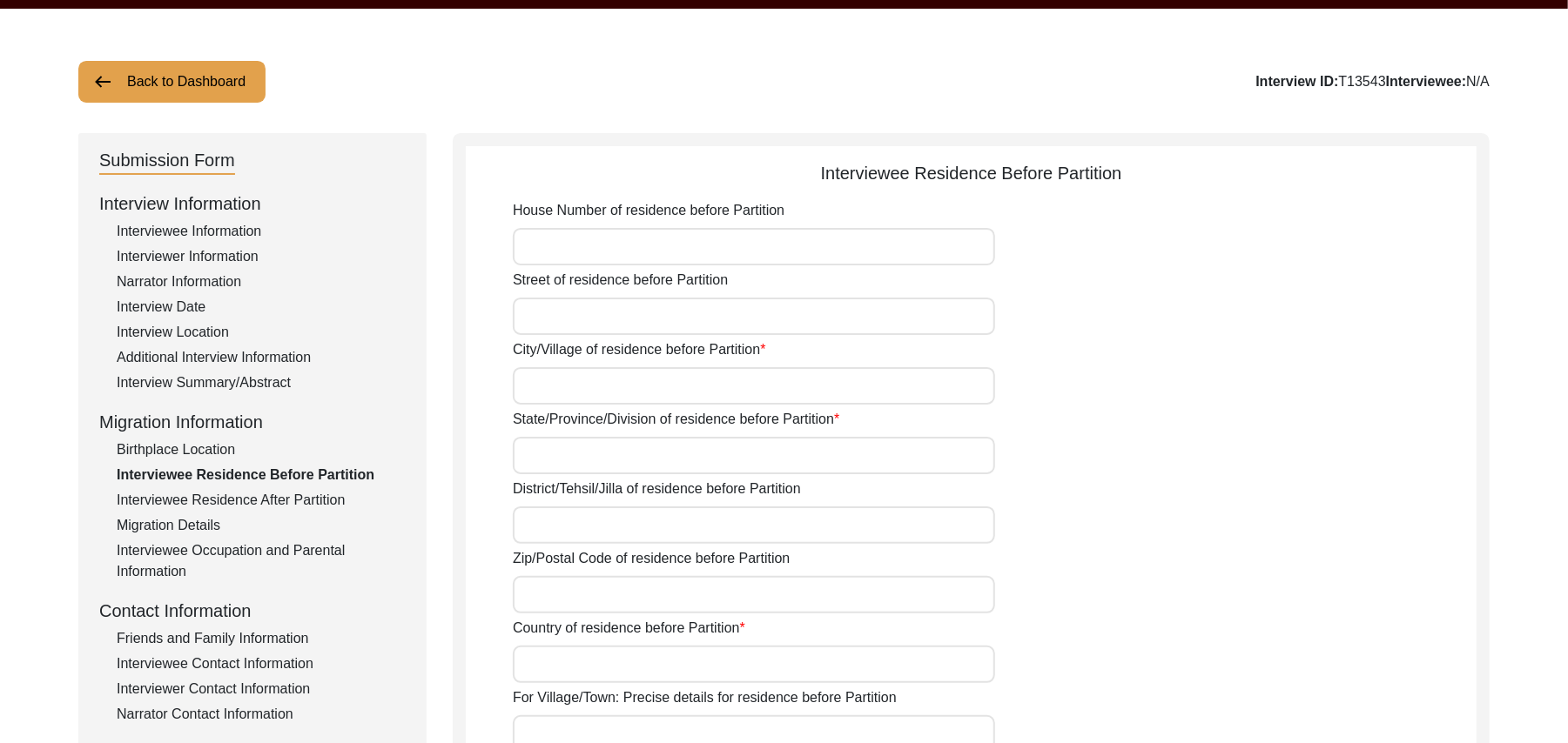
scroll to position [14, 0]
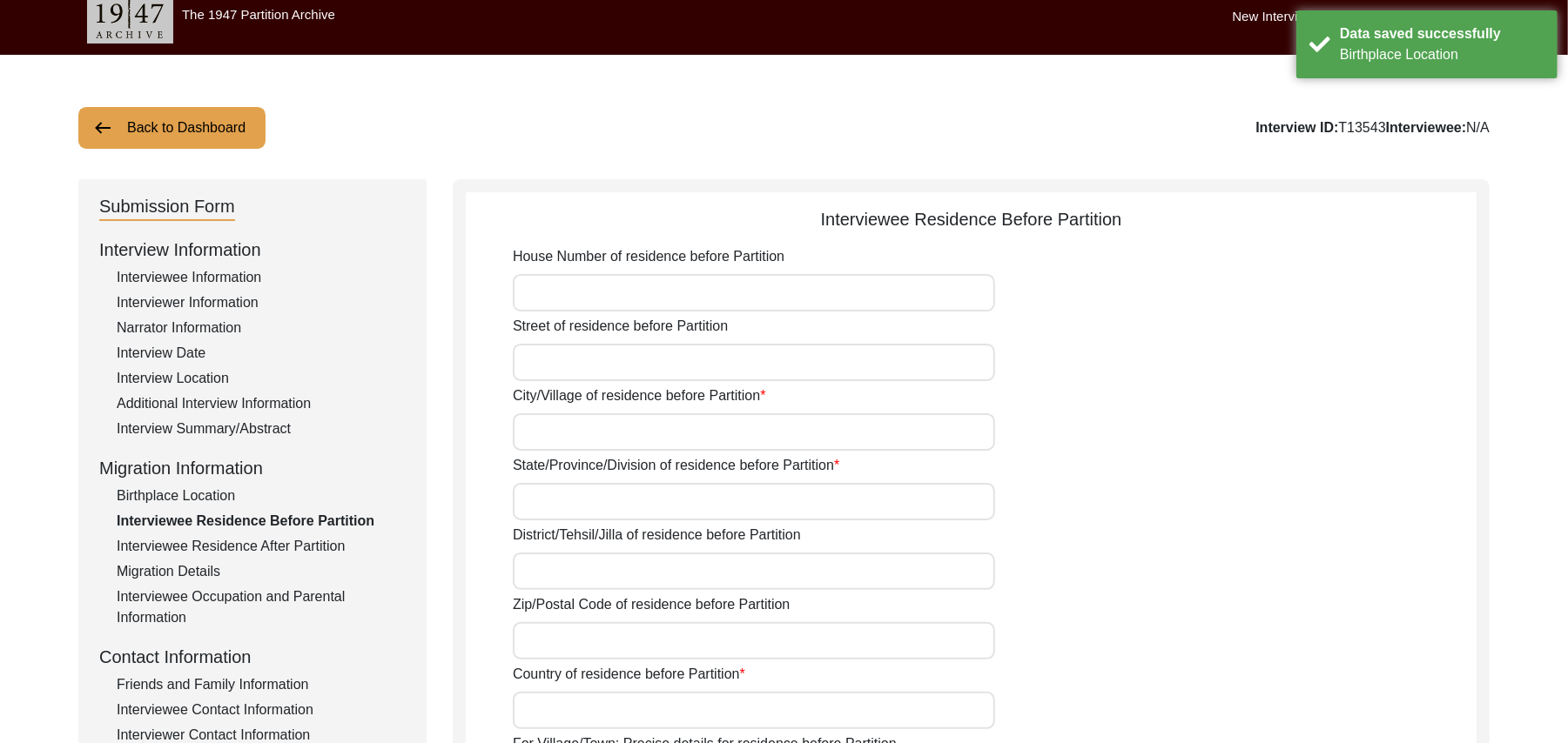
click at [798, 289] on input "House Number of residence before Partition" at bounding box center [754, 292] width 483 height 37
paste input "N/A"
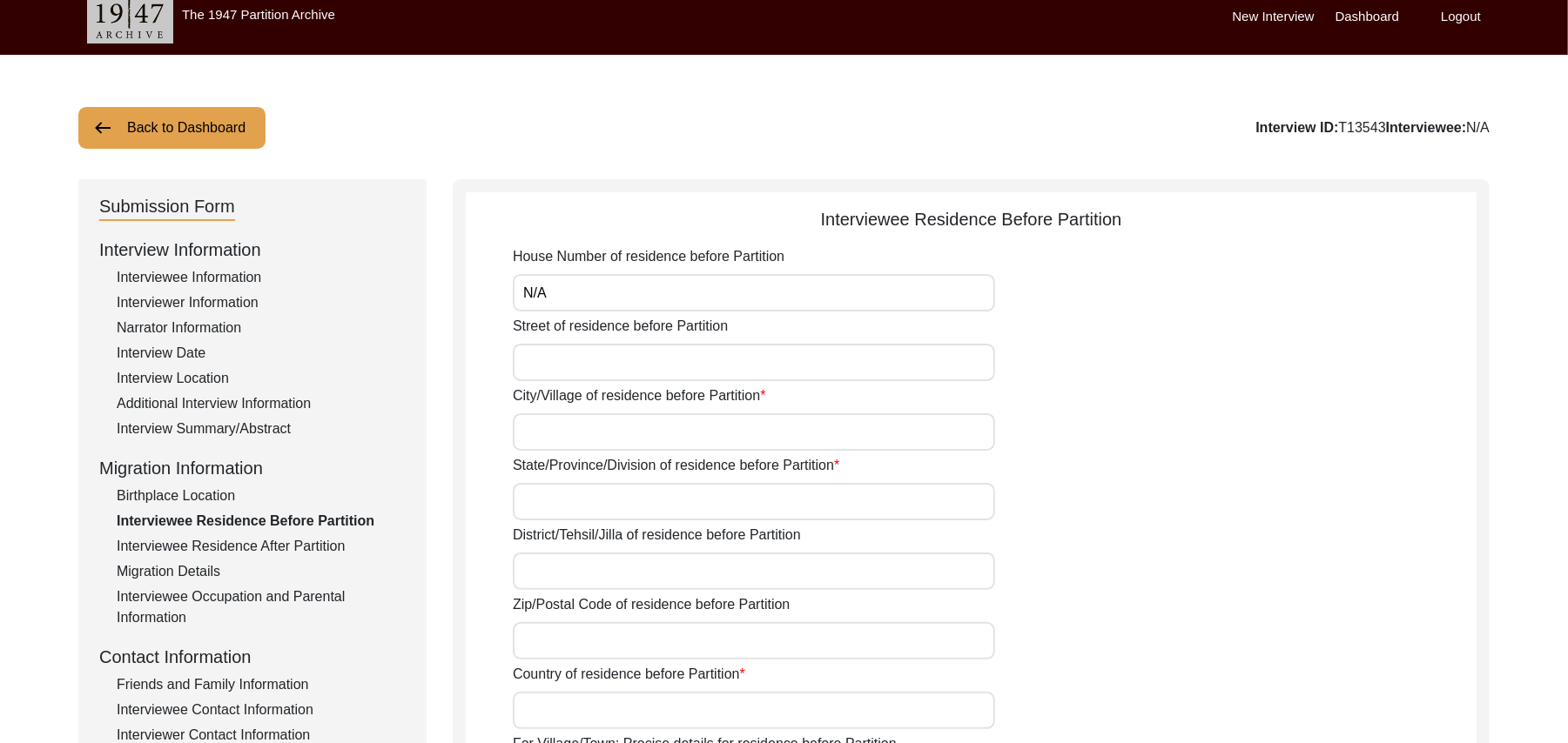
type input "N/A"
click at [742, 369] on input "Street of residence before Partition" at bounding box center [754, 362] width 483 height 37
paste input "N/A"
type input "N/A"
click at [702, 441] on input "City/Village of residence before Partition" at bounding box center [754, 432] width 483 height 37
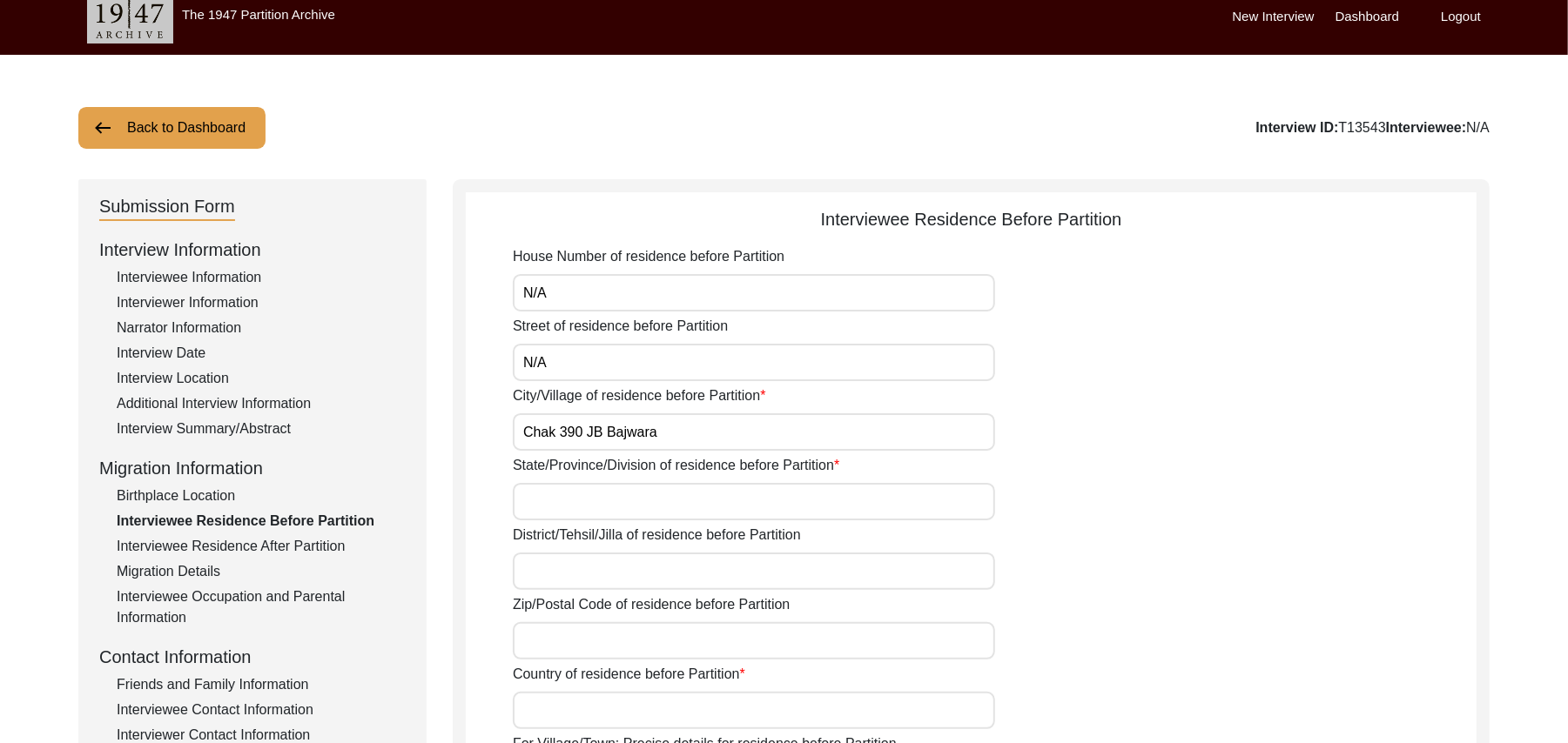
type input "Chak 390 JB Bajwara"
click at [673, 507] on input "State/Province/Division of residence before Partition" at bounding box center [754, 501] width 483 height 37
type input "[GEOGRAPHIC_DATA]"
click at [651, 575] on input "District/Tehsil/Jilla of residence before Partition" at bounding box center [754, 571] width 483 height 37
type input "[PERSON_NAME]/ [PERSON_NAME]"
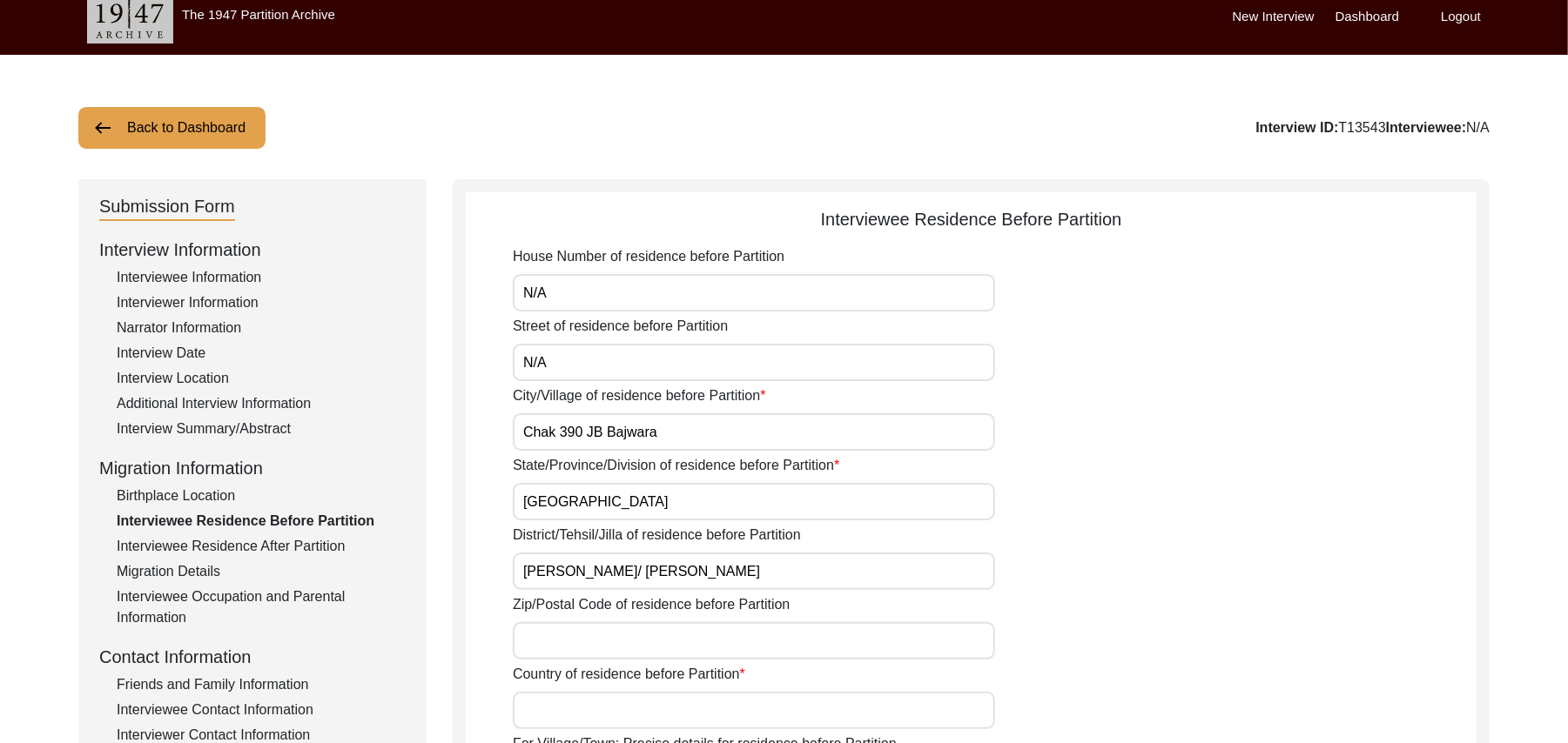
click at [638, 637] on input "Zip/Postal Code of residence before Partition" at bounding box center [754, 641] width 483 height 37
type input "36051"
click at [637, 711] on input "Country of residence before Partition" at bounding box center [754, 710] width 483 height 37
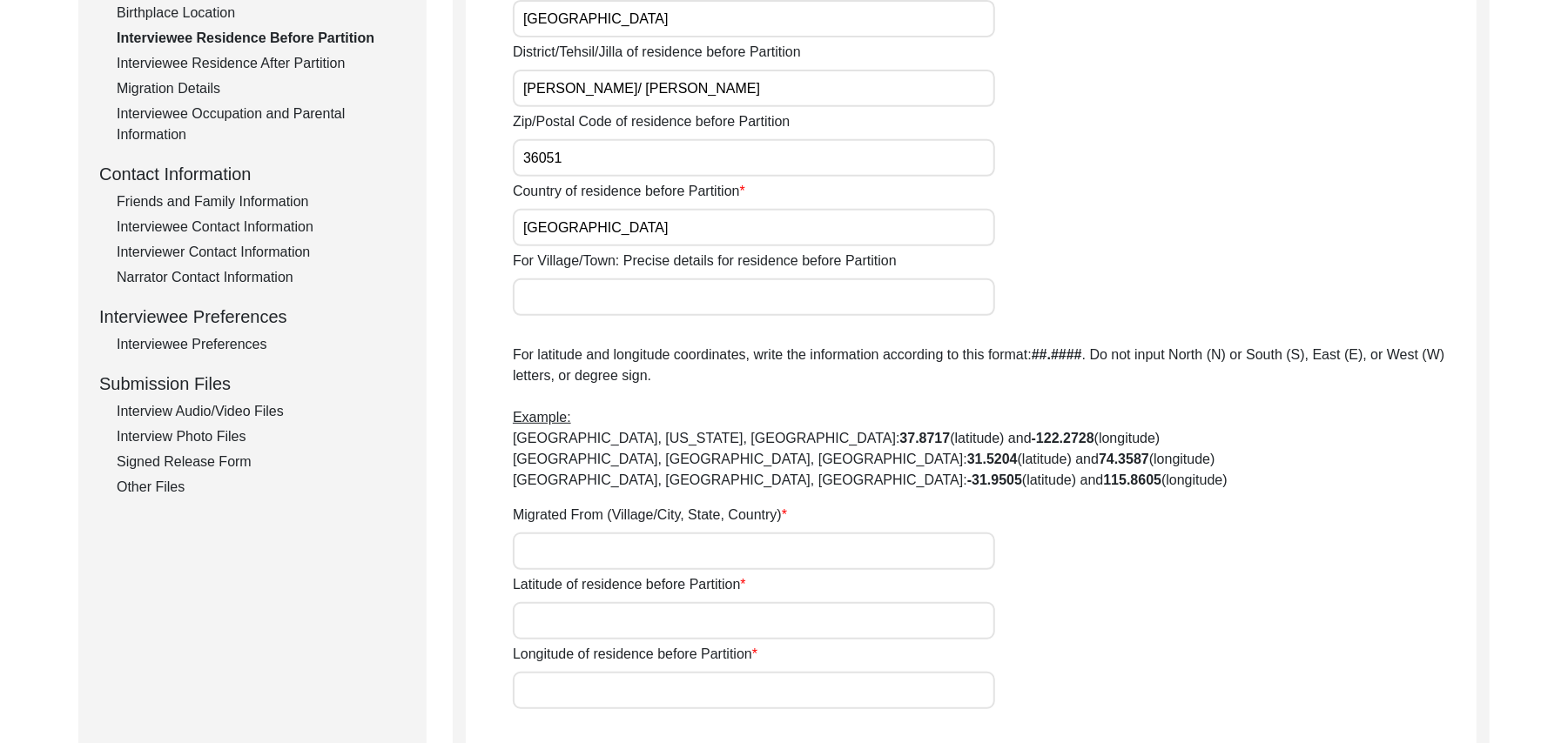
scroll to position [576, 0]
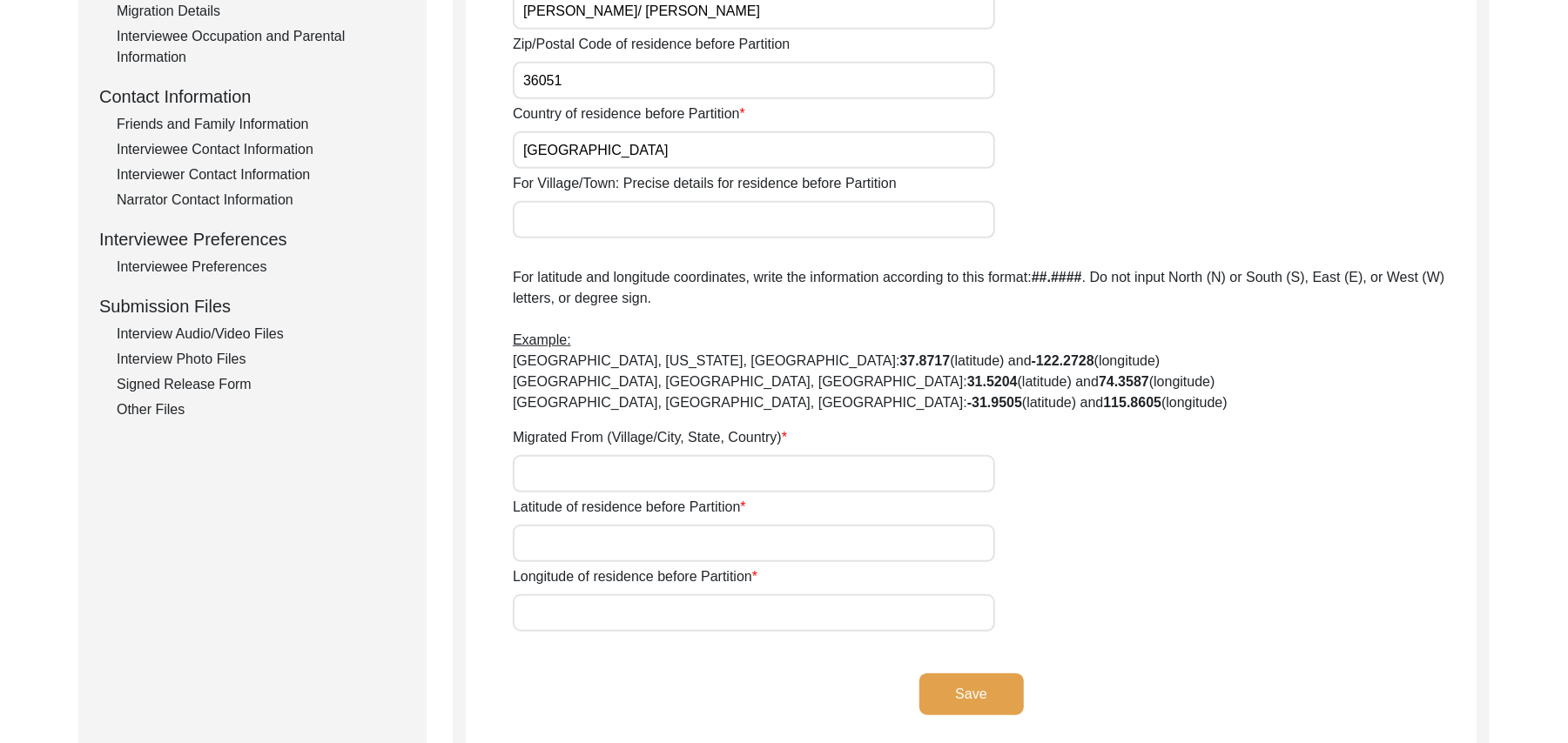
type input "[GEOGRAPHIC_DATA]"
click at [625, 221] on input "For Village/Town: Precise details for residence before Partition" at bounding box center [754, 219] width 483 height 37
type input "Chak 390 JB Bajwara/ Toba Tek Singh Motorway Inter change"
click at [572, 488] on input "Migrated From (Village/City, State, Country)" at bounding box center [754, 473] width 483 height 37
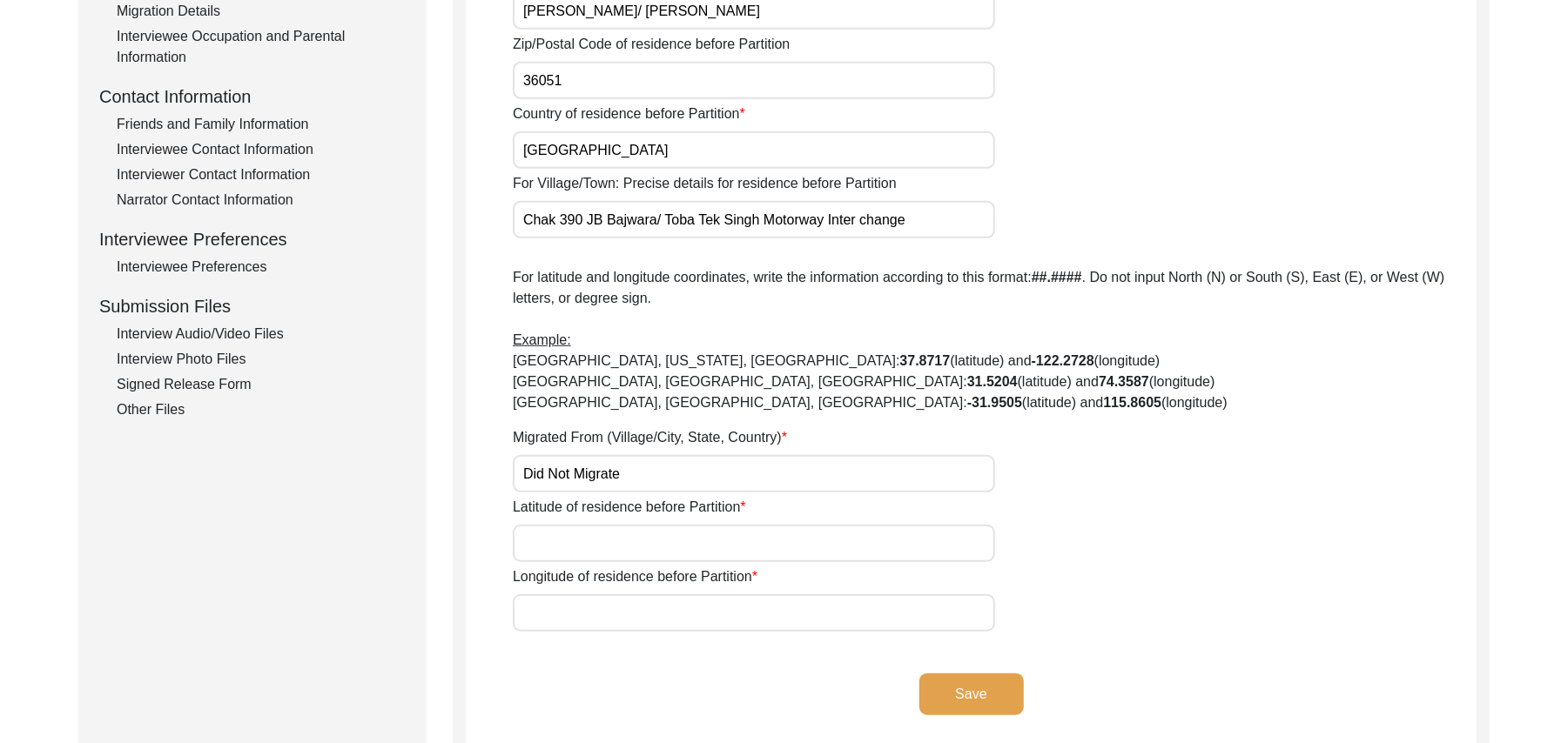
type input "Did Not Migrate"
click at [575, 541] on input "Latitude of residence before Partition" at bounding box center [754, 543] width 483 height 37
paste input "N/A"
type input "N/A"
click at [577, 616] on input "Longitude of residence before Partition" at bounding box center [754, 613] width 483 height 37
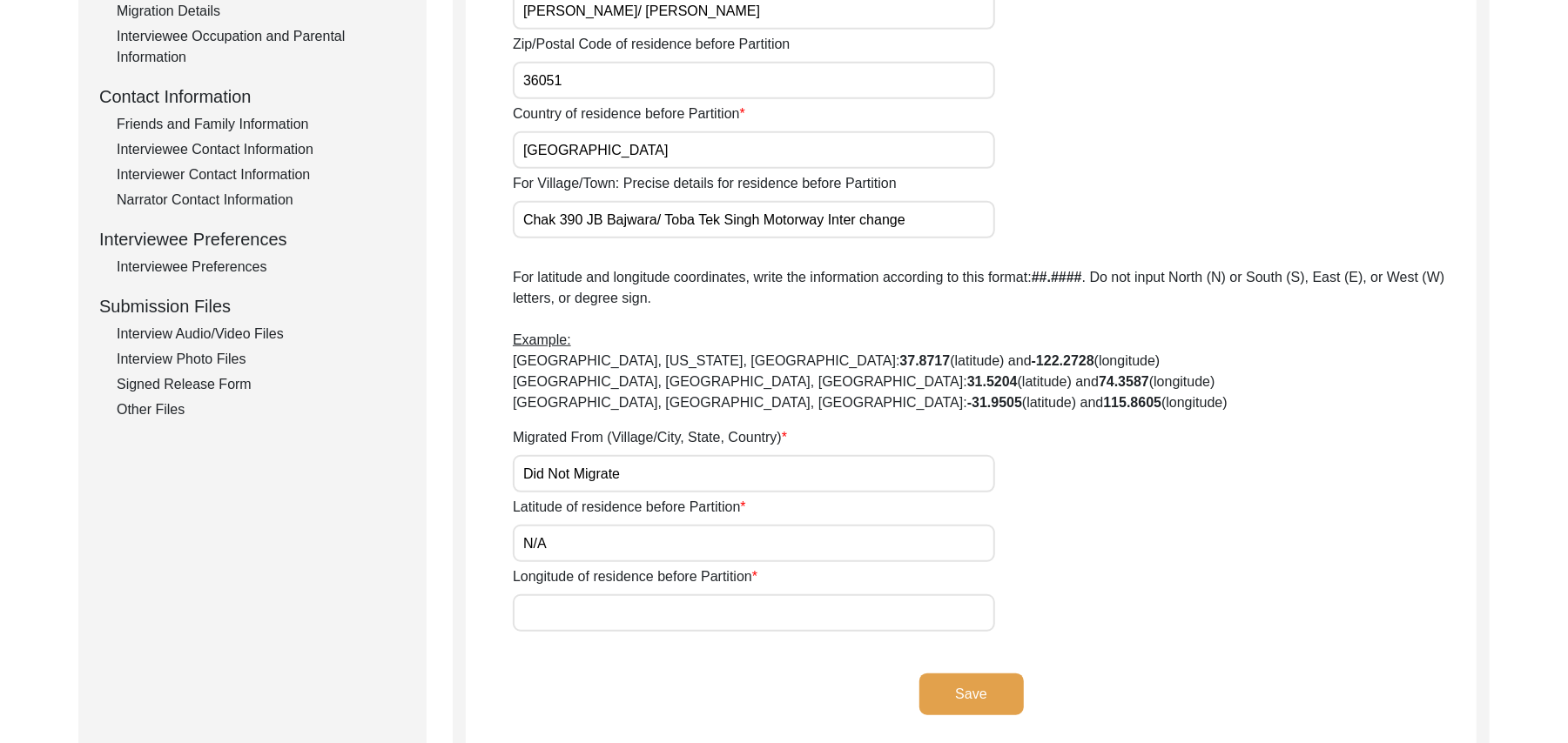
paste input "N/A"
type input "N/A"
click at [944, 683] on button "Save" at bounding box center [971, 694] width 104 height 42
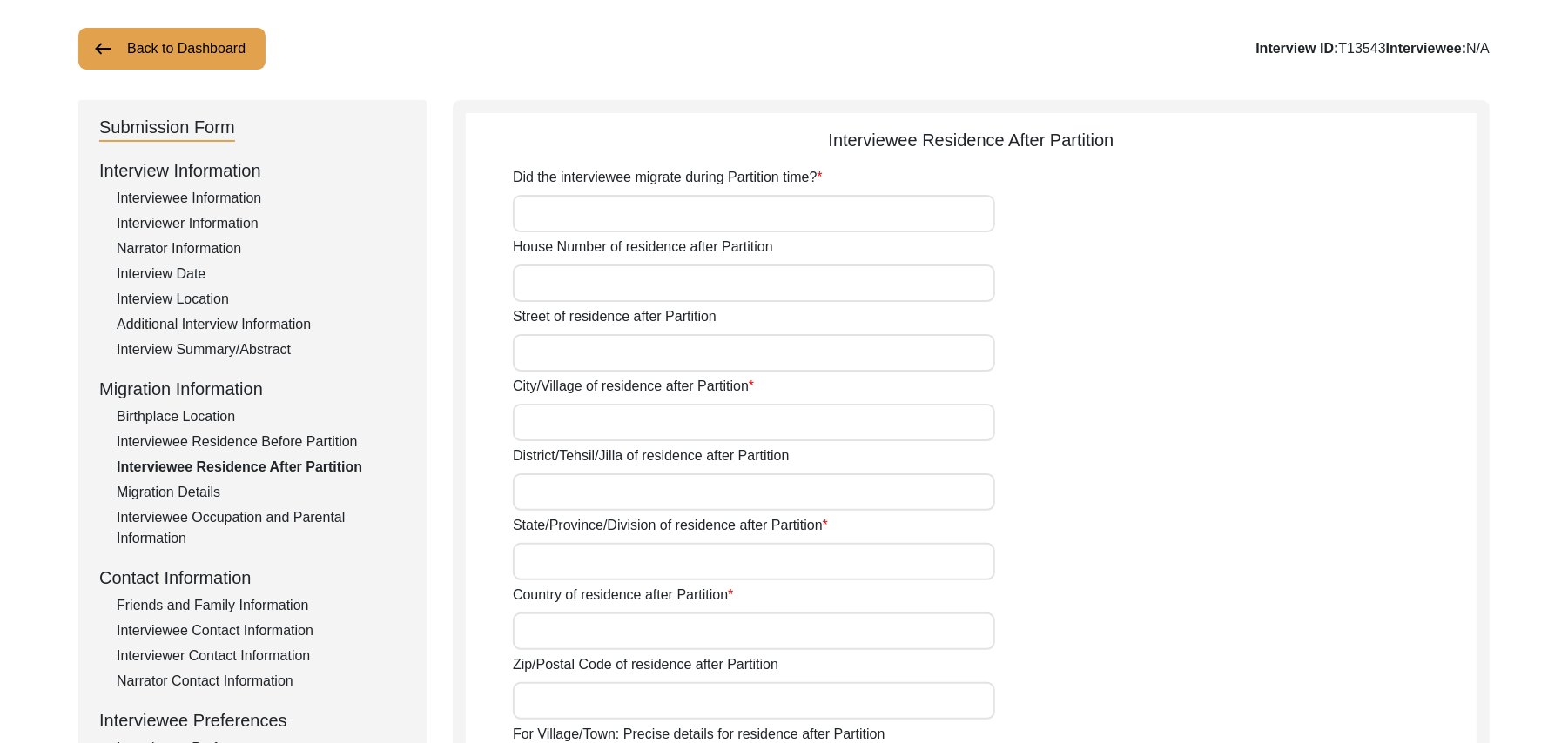
scroll to position [0, 0]
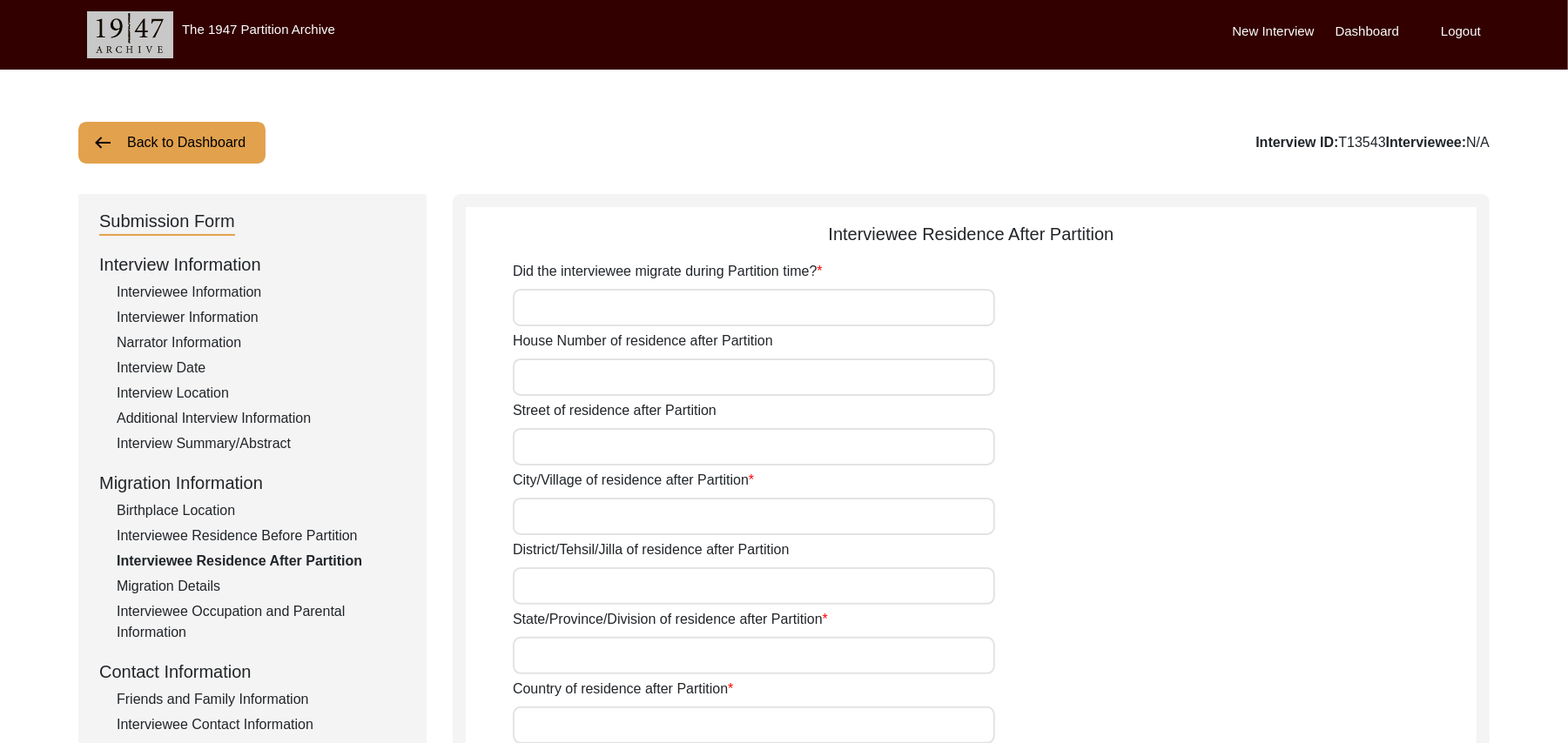
click at [767, 311] on input "Did the interviewee migrate during Partition time?" at bounding box center [754, 307] width 483 height 37
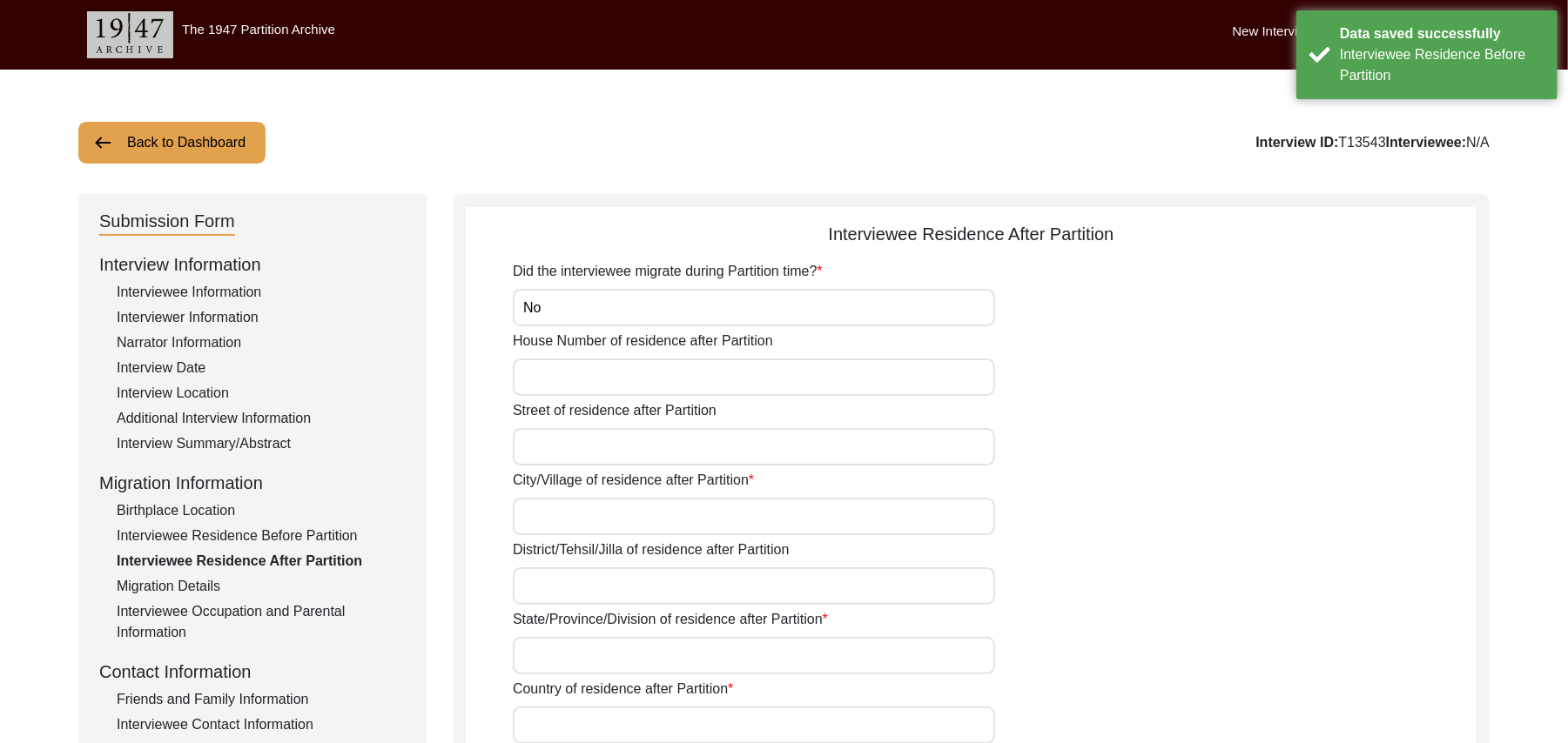
type input "No"
click at [726, 379] on input "House Number of residence after Partition" at bounding box center [754, 376] width 483 height 37
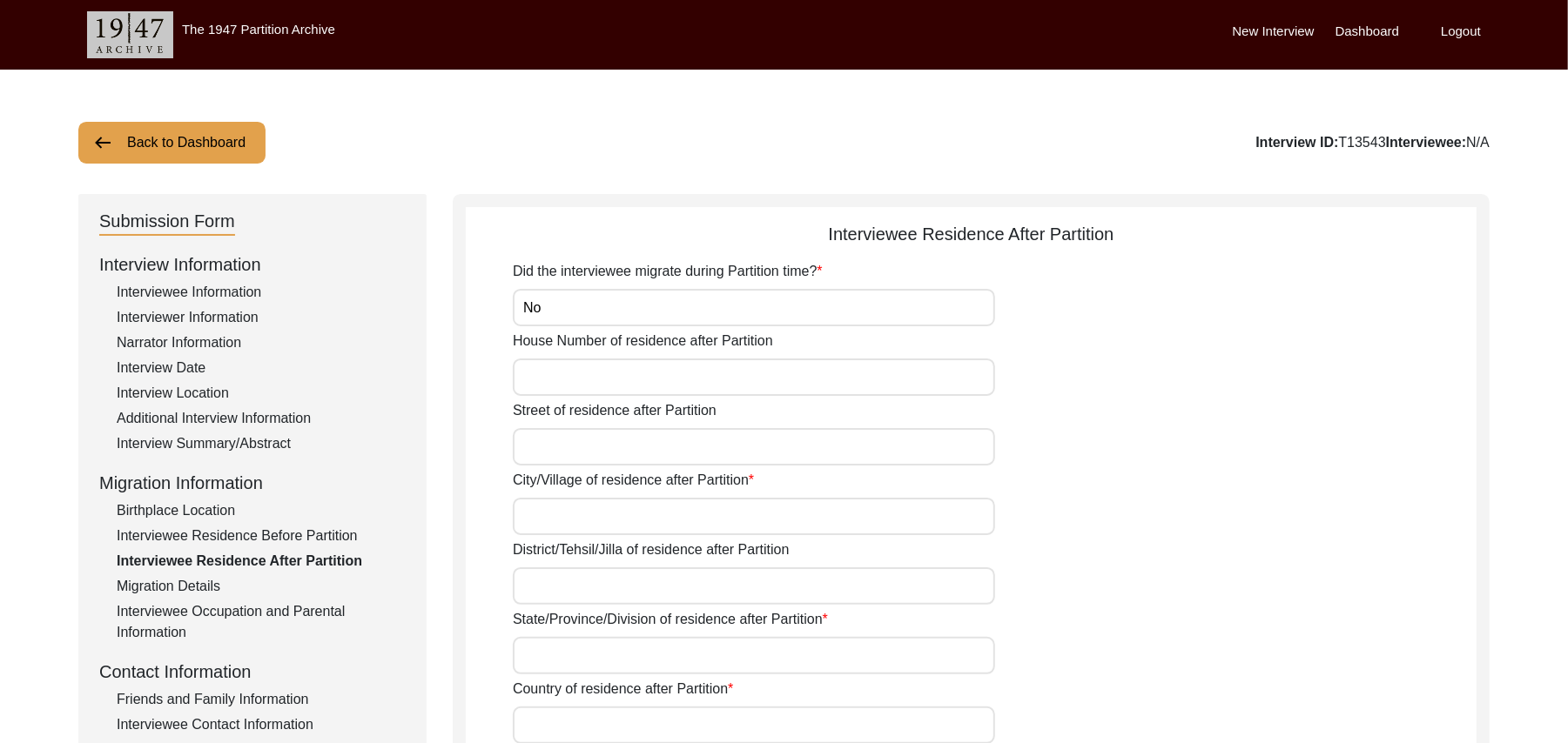
paste input "N/A"
type input "N/A"
click at [687, 451] on input "Street of residence after Partition" at bounding box center [754, 446] width 483 height 37
paste input "N/A"
type input "N/A"
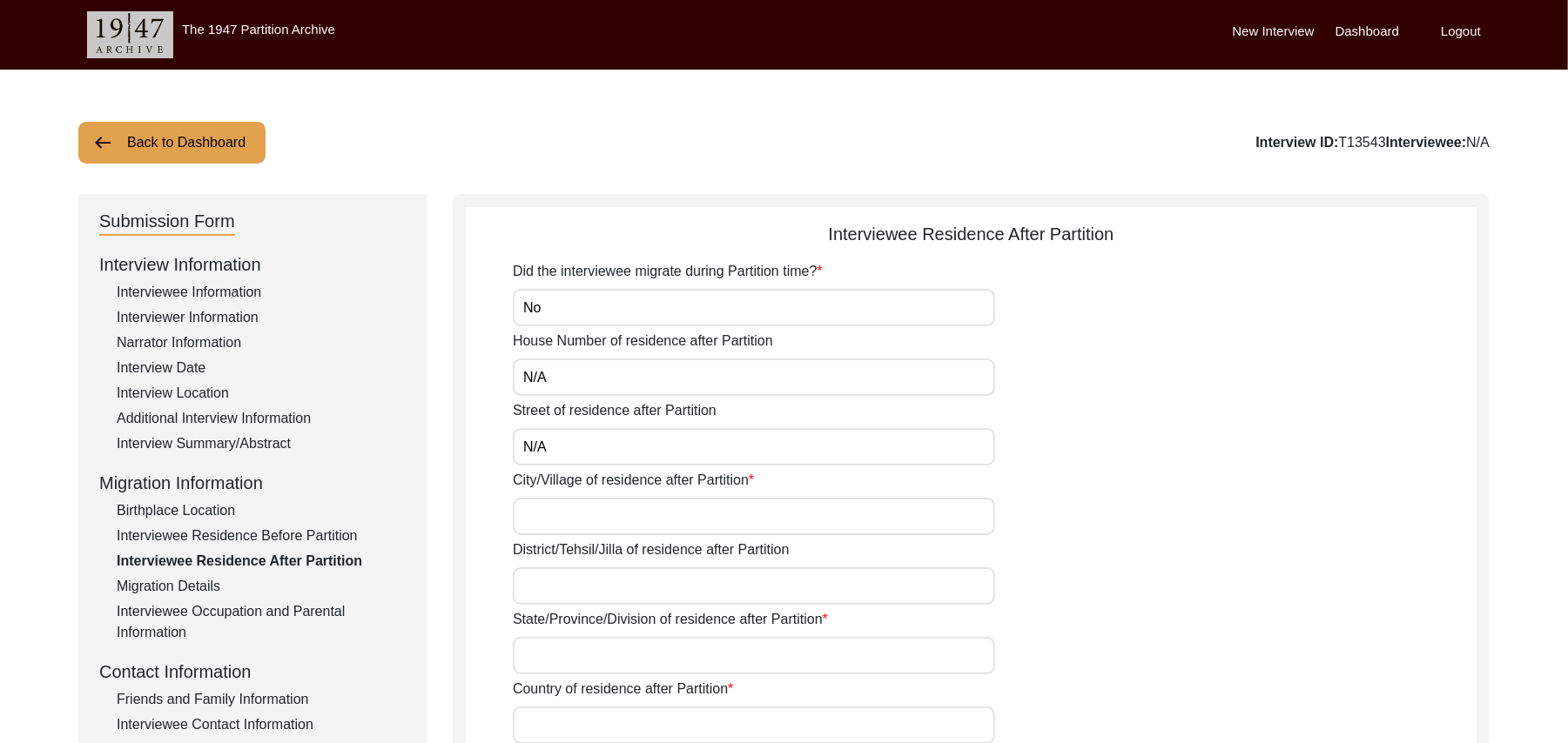
click at [660, 520] on input "City/Village of residence after Partition" at bounding box center [754, 516] width 483 height 37
type input "Chak 390 JB Bajwara"
click at [638, 594] on input "District/Tehsil/Jilla of residence after Partition" at bounding box center [754, 586] width 483 height 37
type input "[PERSON_NAME]/ [PERSON_NAME]"
click at [624, 658] on input "State/Province/Division of residence after Partition" at bounding box center [754, 655] width 483 height 37
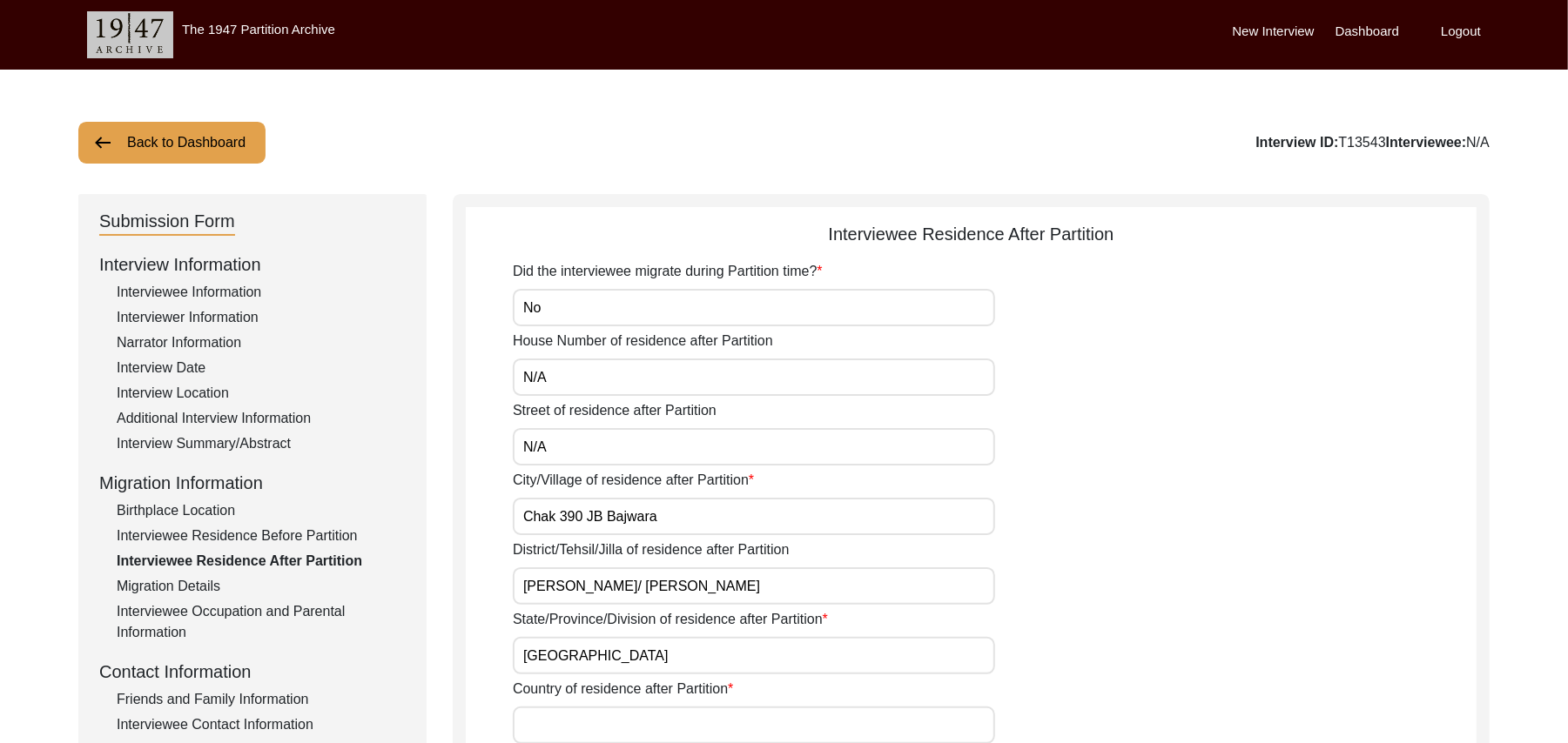
type input "[GEOGRAPHIC_DATA]"
click at [613, 728] on input "Country of residence after Partition" at bounding box center [754, 725] width 483 height 37
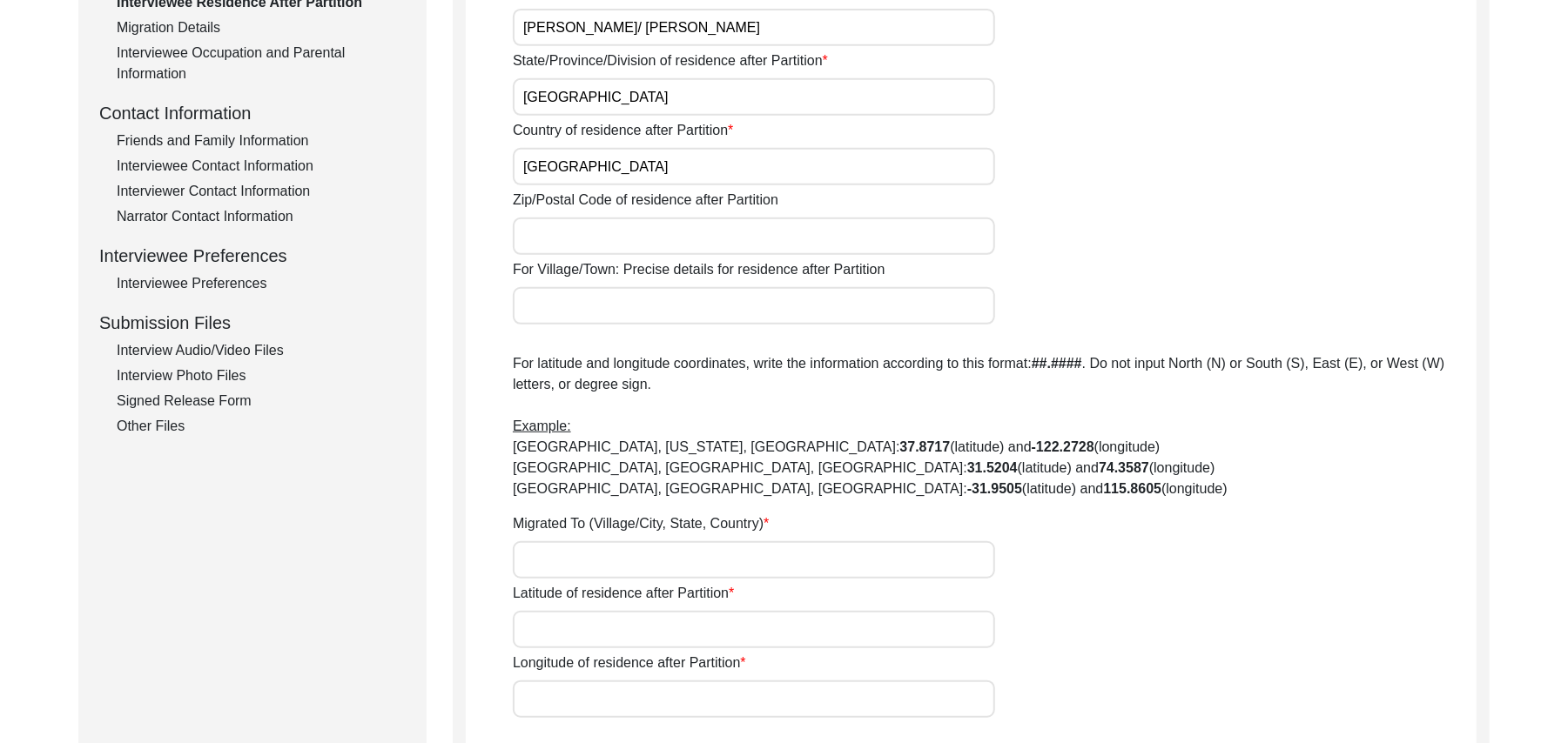
scroll to position [590, 0]
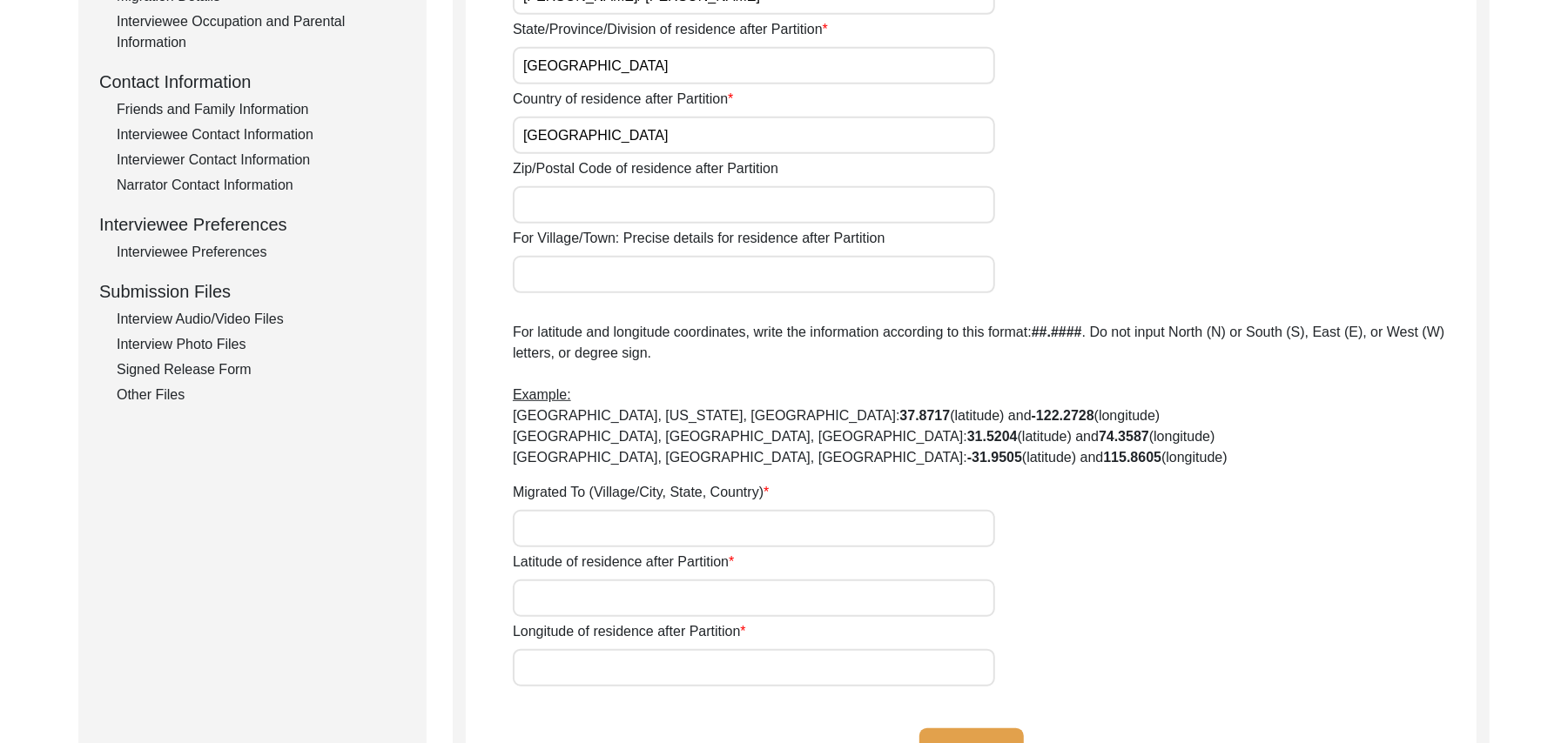
type input "[GEOGRAPHIC_DATA]"
click at [648, 210] on input "Zip/Postal Code of residence after Partition" at bounding box center [754, 205] width 483 height 37
type input "36051"
click at [639, 275] on input "For Village/Town: Precise details for residence after Partition" at bounding box center [754, 274] width 483 height 37
type input "Chak 390 [PERSON_NAME]/ Toba Tek Singh Motorway Interchange"
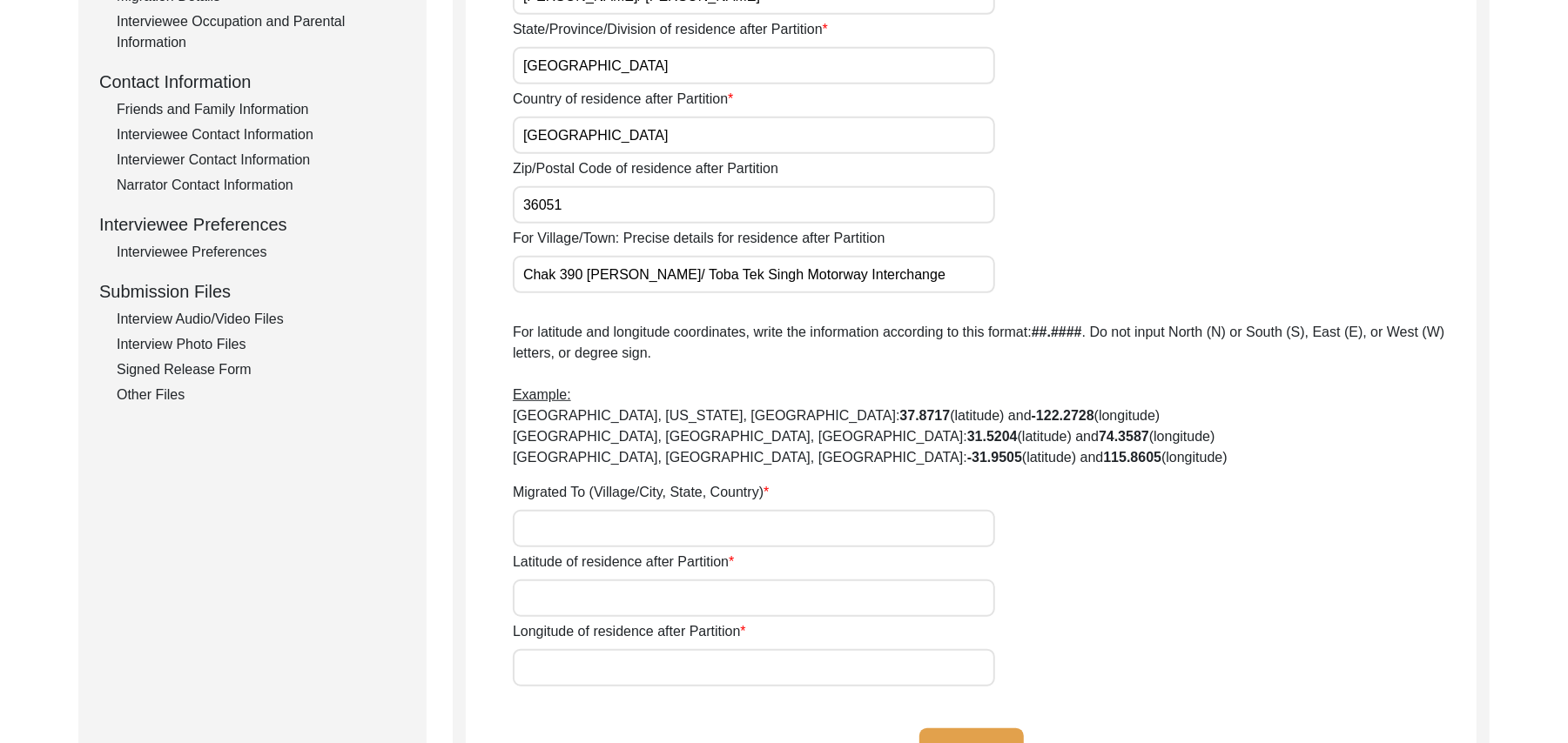
click at [596, 538] on input "Migrated To (Village/City, State, Country)" at bounding box center [754, 529] width 483 height 37
type input "Did Not Migrate"
click at [603, 609] on input "Latitude of residence after Partition" at bounding box center [754, 598] width 483 height 37
paste input "N/A"
type input "N/A"
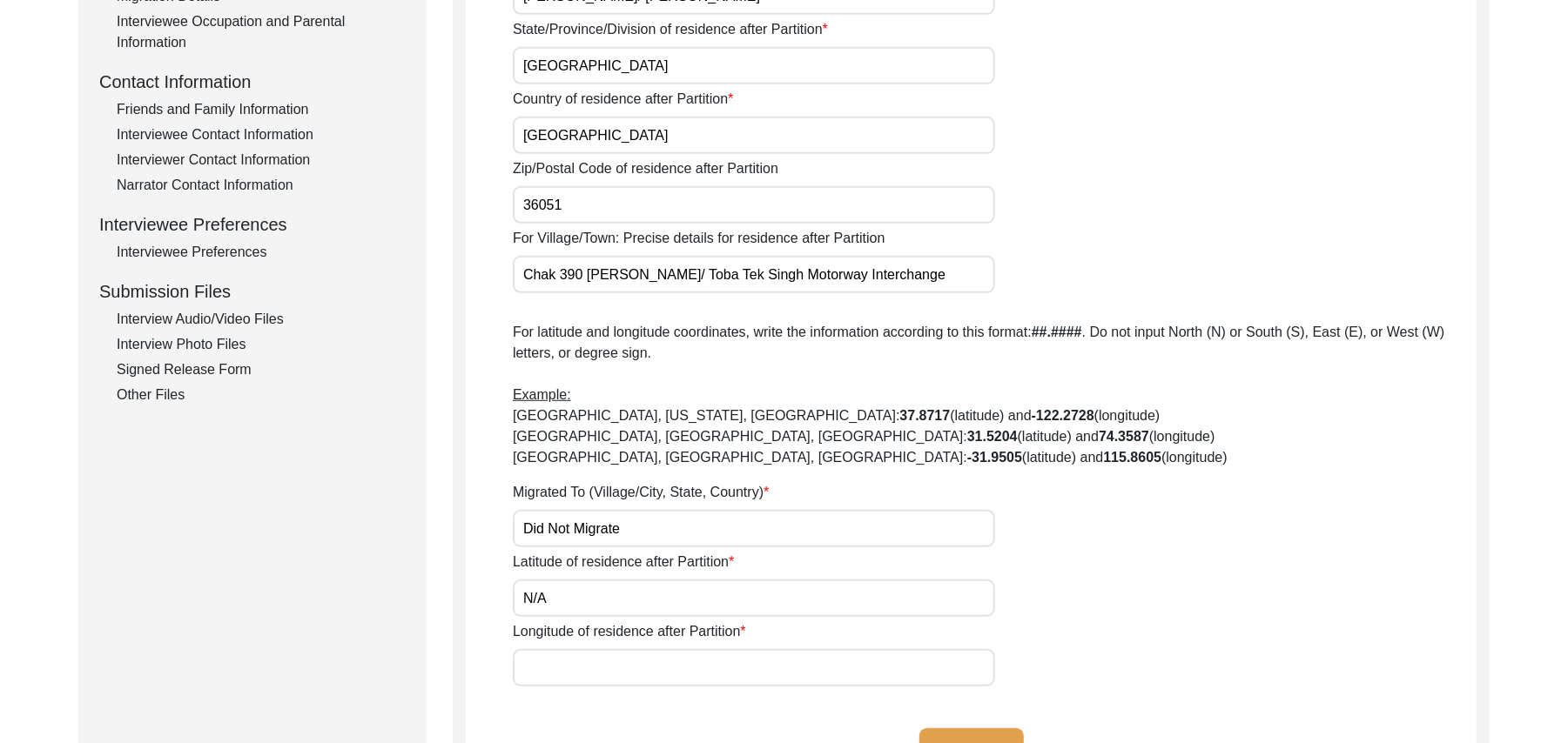
click at [603, 666] on input "Longitude of residence after Partition" at bounding box center [754, 668] width 483 height 37
paste input "N/A"
type input "N/A"
click at [965, 729] on button "Save" at bounding box center [971, 749] width 104 height 42
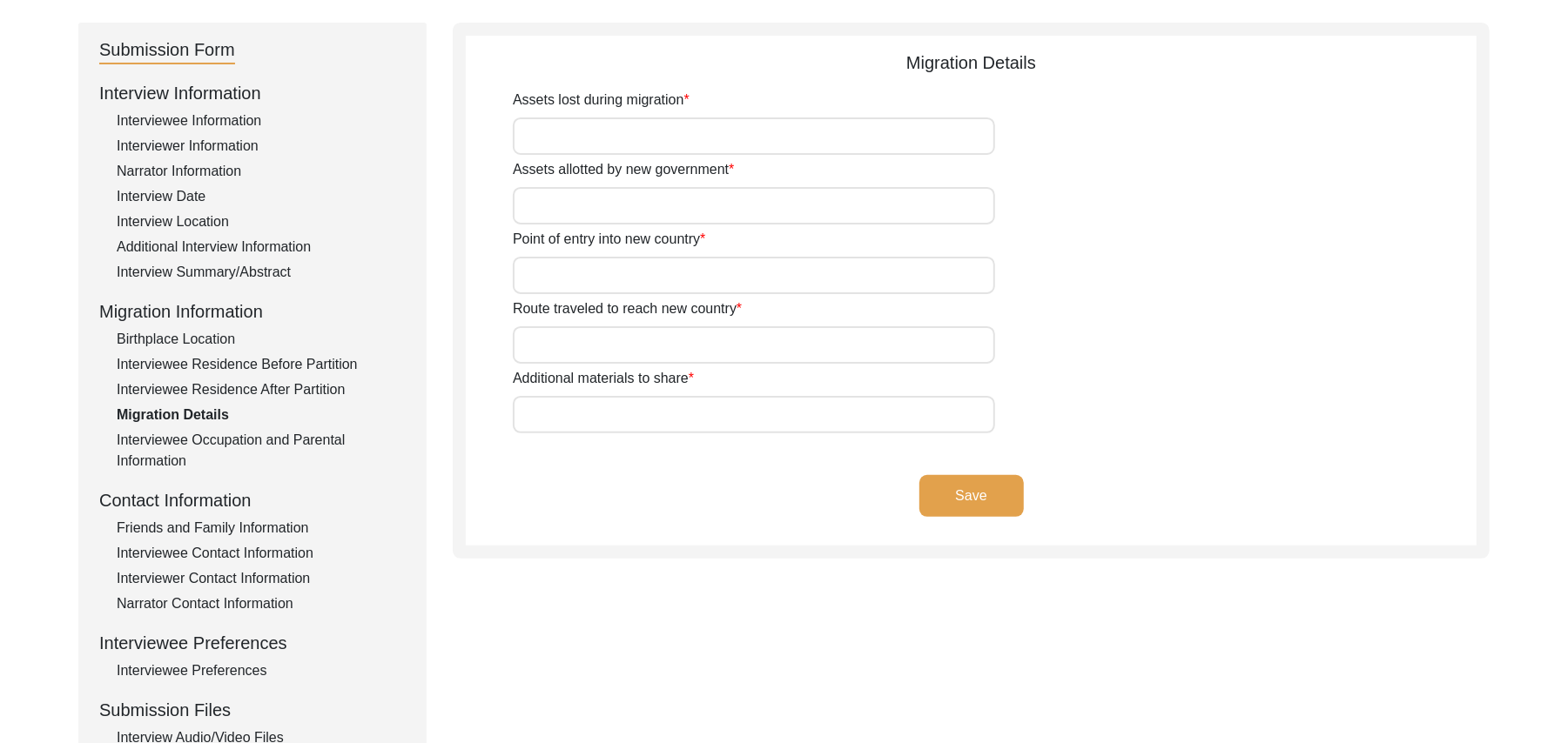
scroll to position [126, 0]
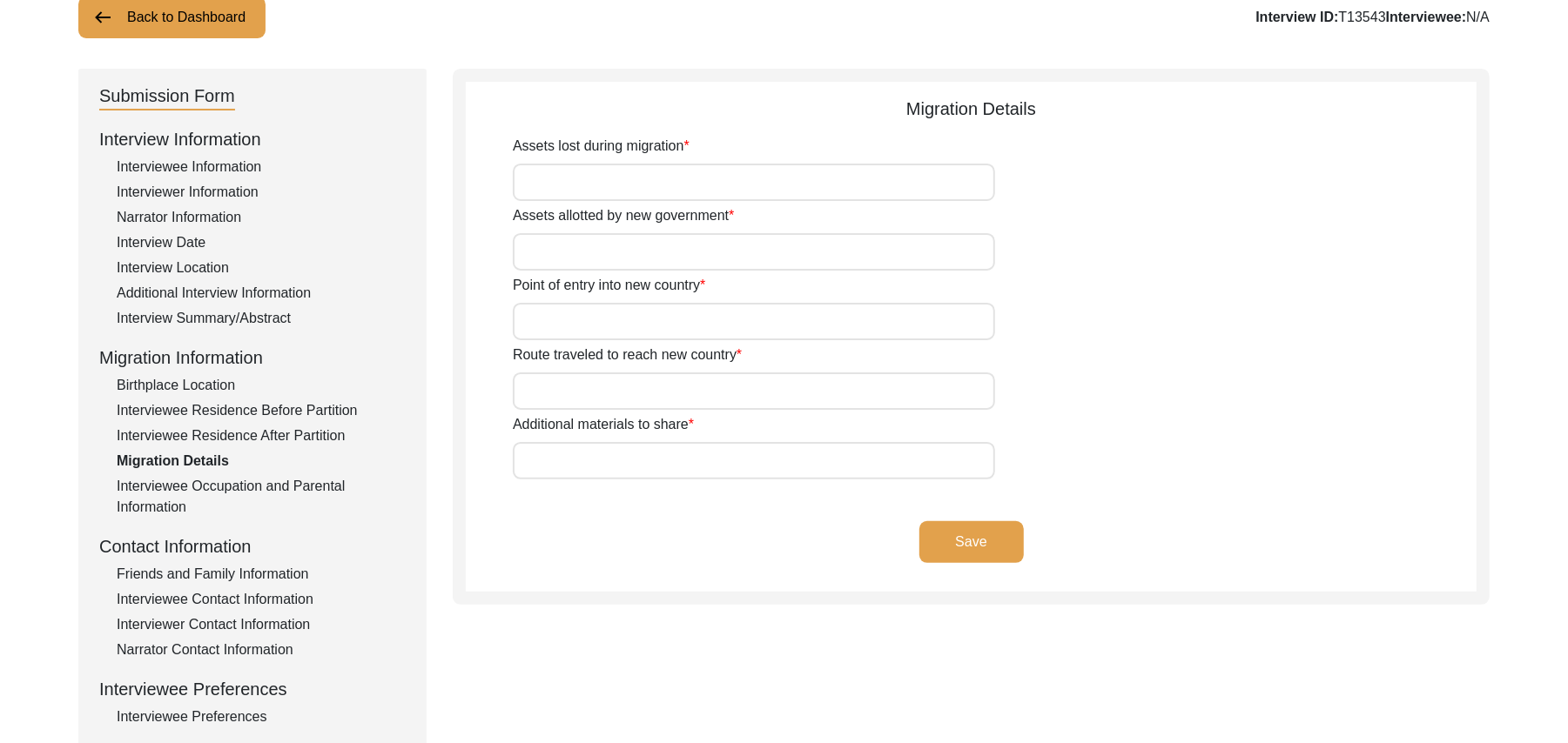
click at [803, 193] on input "Assets lost during migration" at bounding box center [754, 182] width 483 height 37
paste input "N/A"
type input "N/A"
click at [722, 262] on input "Assets allotted by new government" at bounding box center [754, 252] width 483 height 37
paste input "N/A"
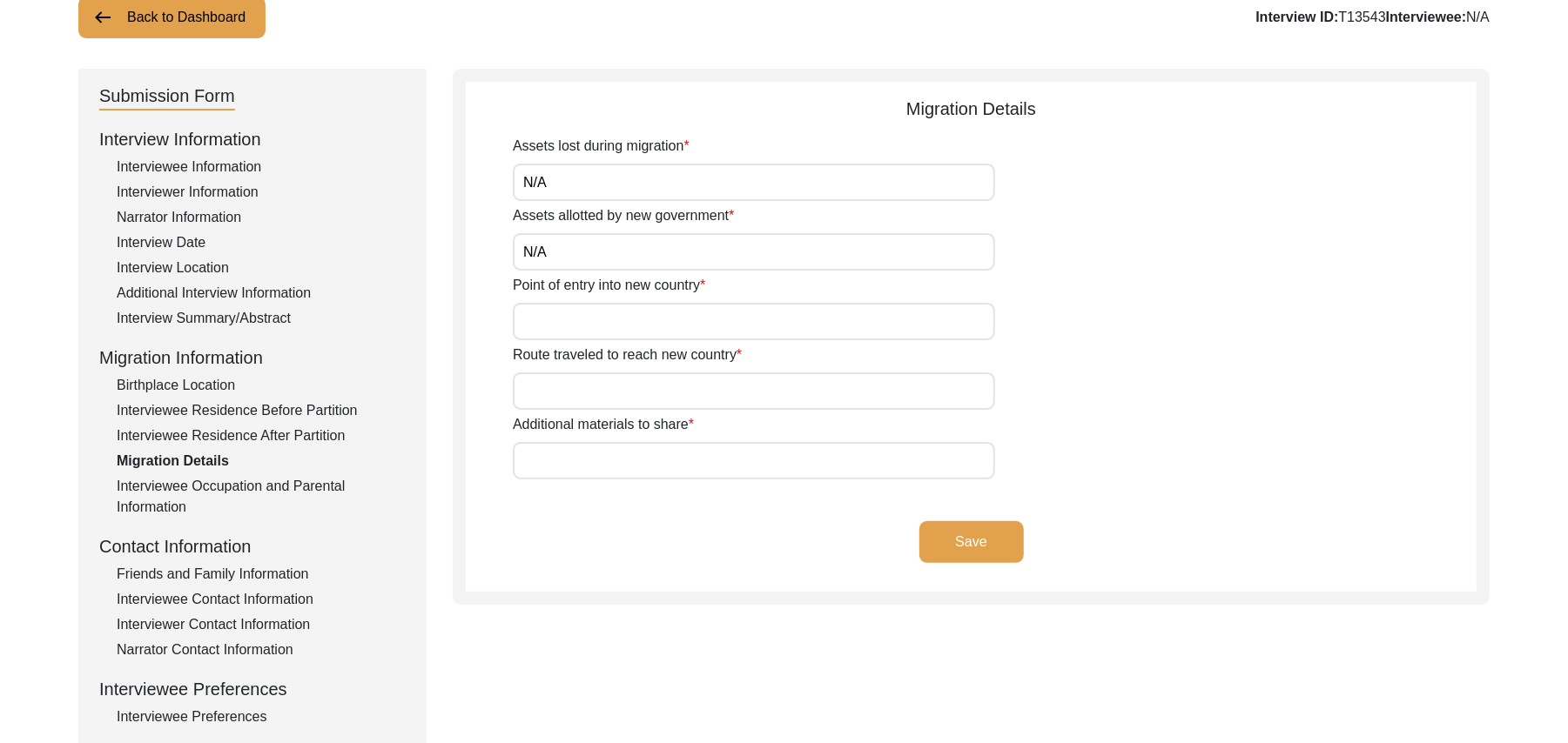
type input "N/A"
click at [676, 329] on input "Point of entry into new country" at bounding box center [754, 321] width 483 height 37
paste input "N/A"
type input "N/A"
click at [639, 390] on input "Route traveled to reach new country" at bounding box center [754, 391] width 483 height 37
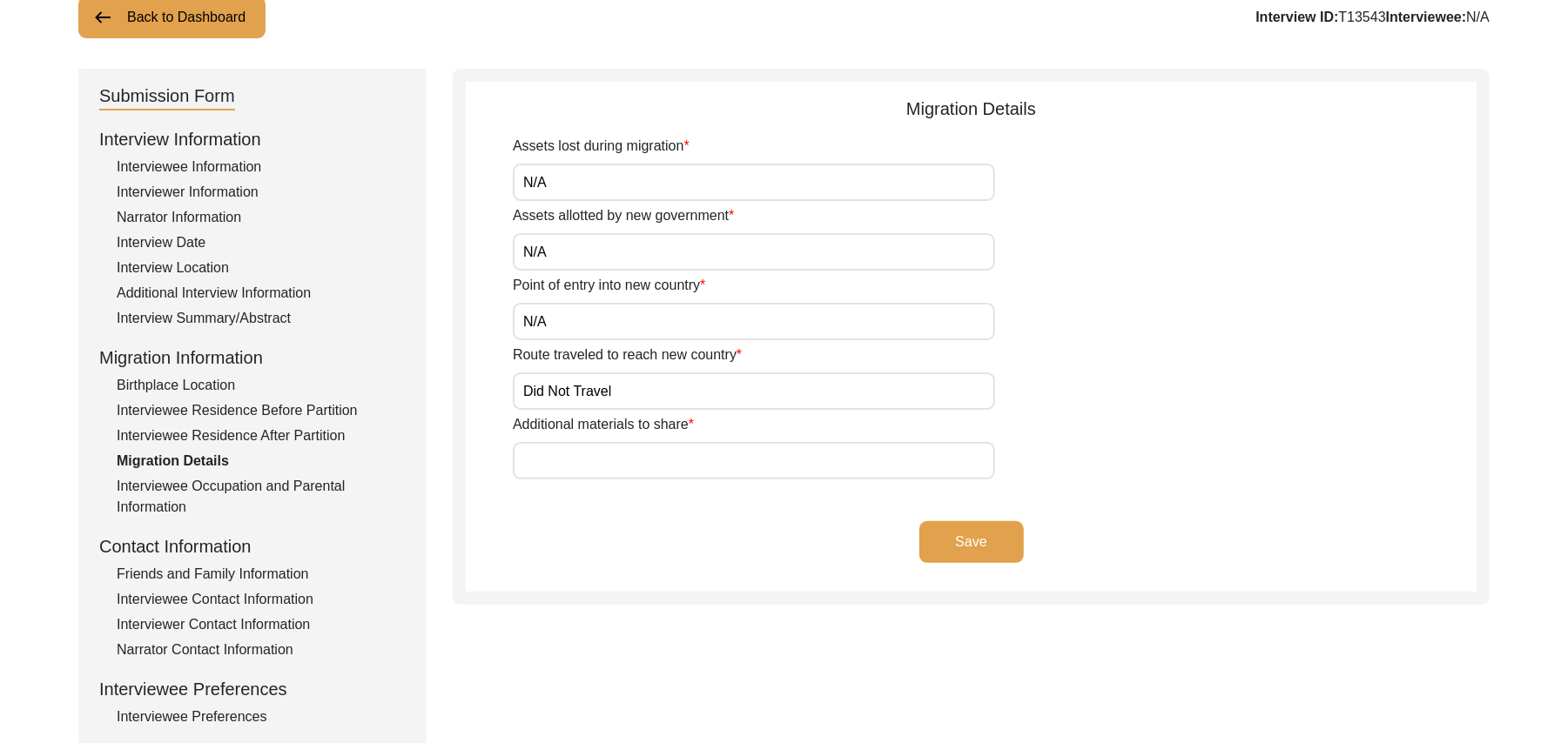
type input "Did Not Travel"
click at [632, 460] on input "Additional materials to share" at bounding box center [754, 461] width 483 height 37
paste input "N/A"
type input "N/A"
click at [947, 534] on button "Save" at bounding box center [971, 542] width 104 height 42
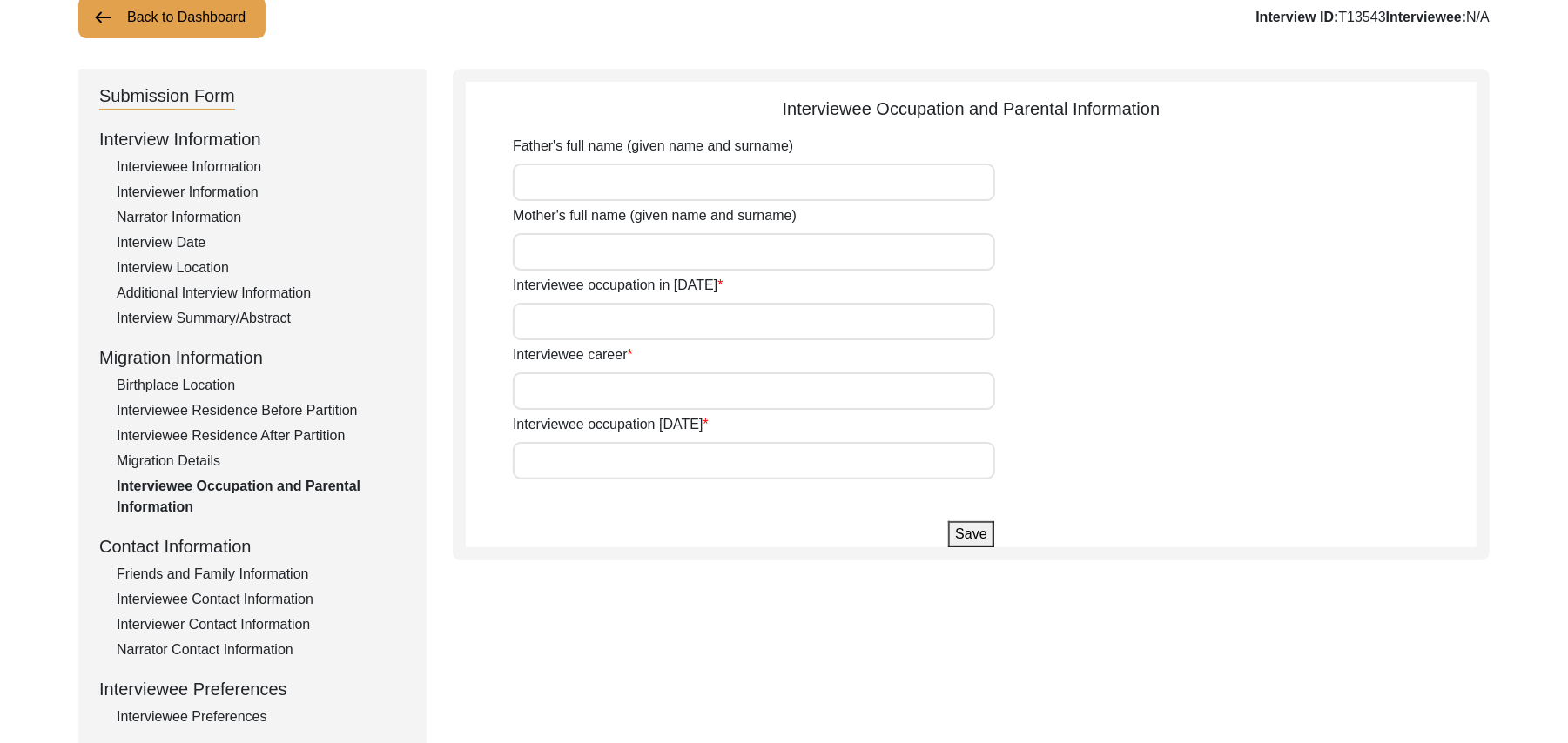
click at [718, 183] on input "Father's full name (given name and surname)" at bounding box center [754, 182] width 483 height 37
type input "[PERSON_NAME]"
click at [698, 247] on input "Mother's full name (given name and surname)" at bounding box center [754, 252] width 483 height 37
type input "Nawab Bibi"
click at [688, 319] on input "Interviewee occupation in [DATE]" at bounding box center [754, 321] width 483 height 37
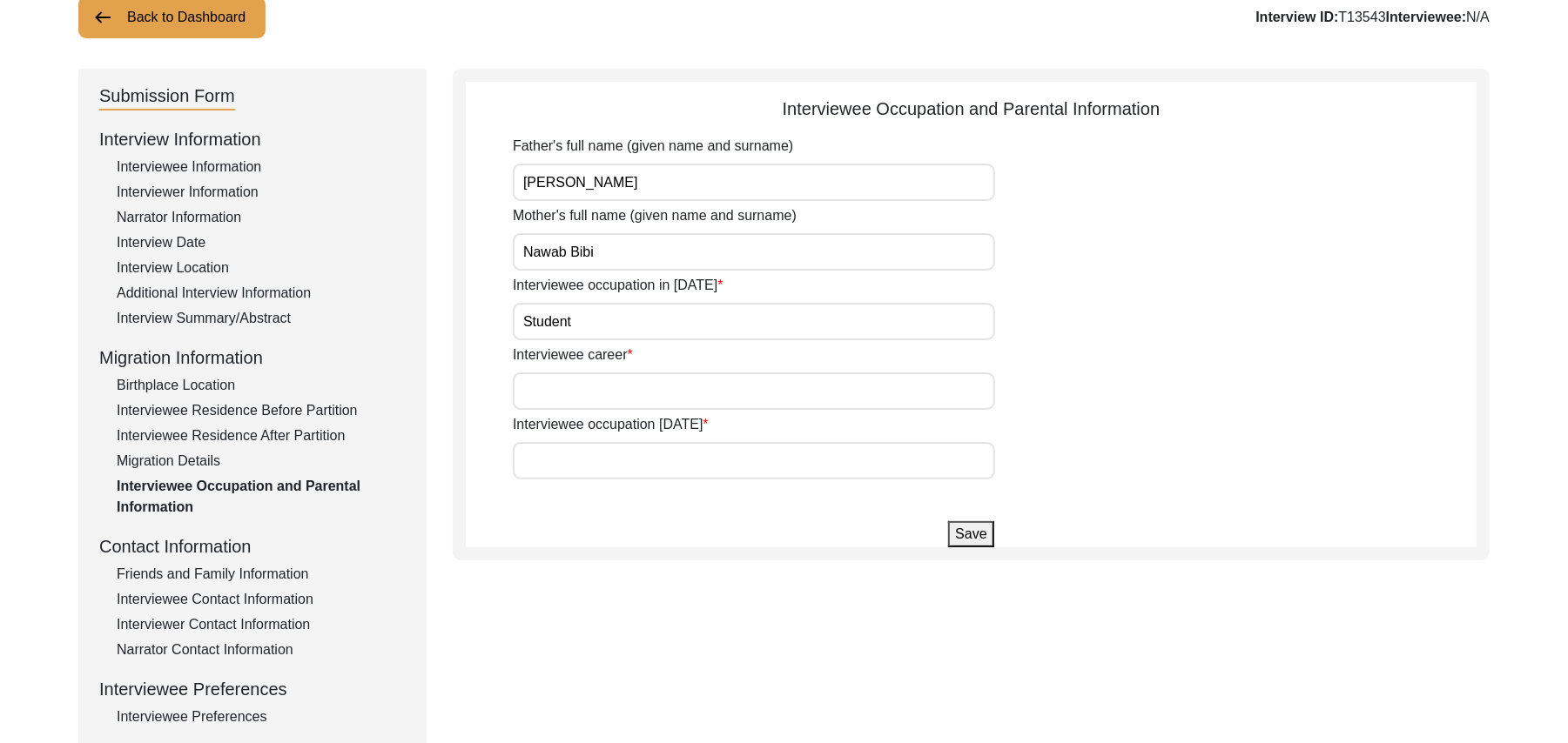
type input "Student"
click at [662, 395] on input "Interviewee career" at bounding box center [754, 391] width 483 height 37
type input "Farmer"
click at [648, 458] on input "Interviewee occupation [DATE]" at bounding box center [754, 461] width 483 height 37
type input "Don't work anymore"
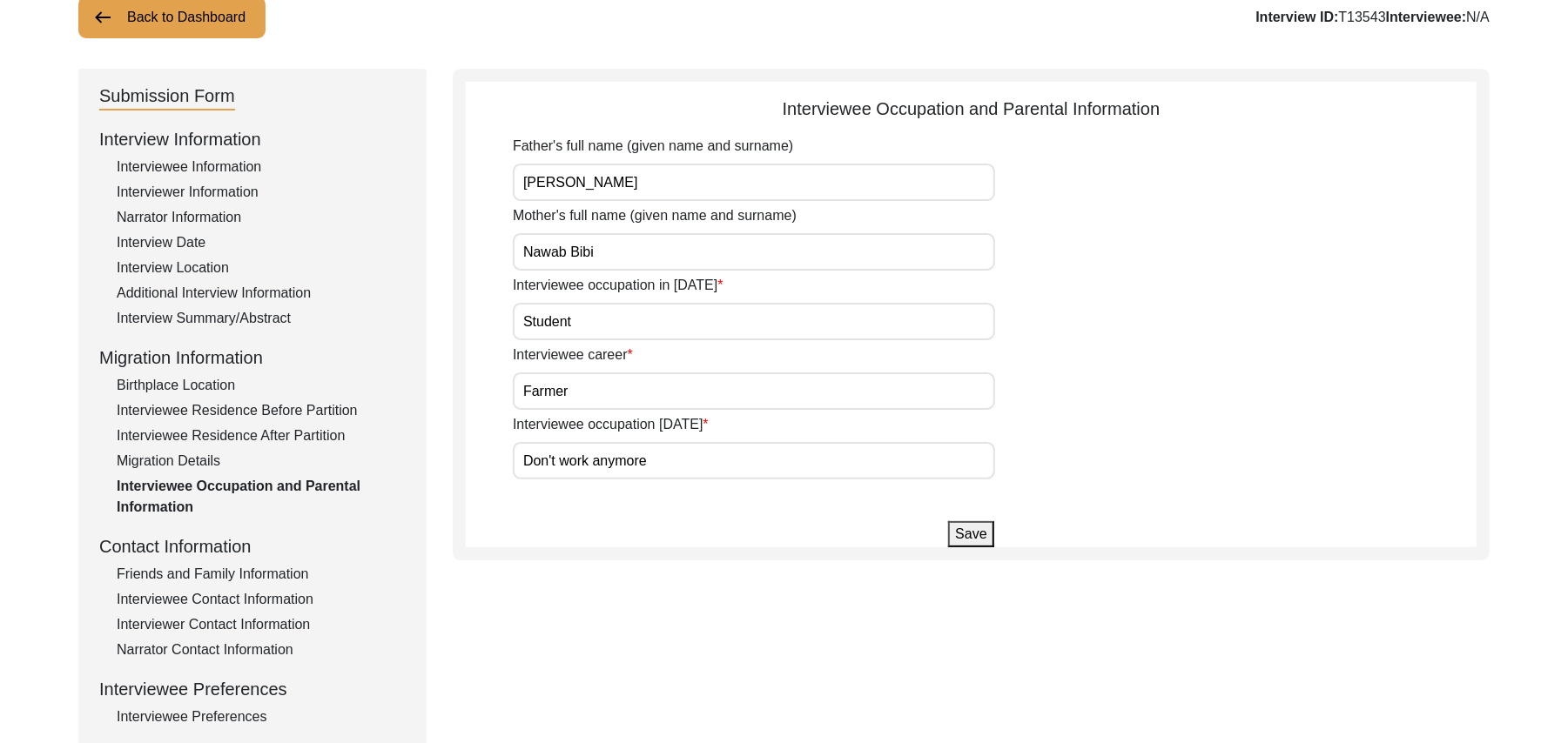
click at [960, 537] on button "Save" at bounding box center [970, 534] width 45 height 26
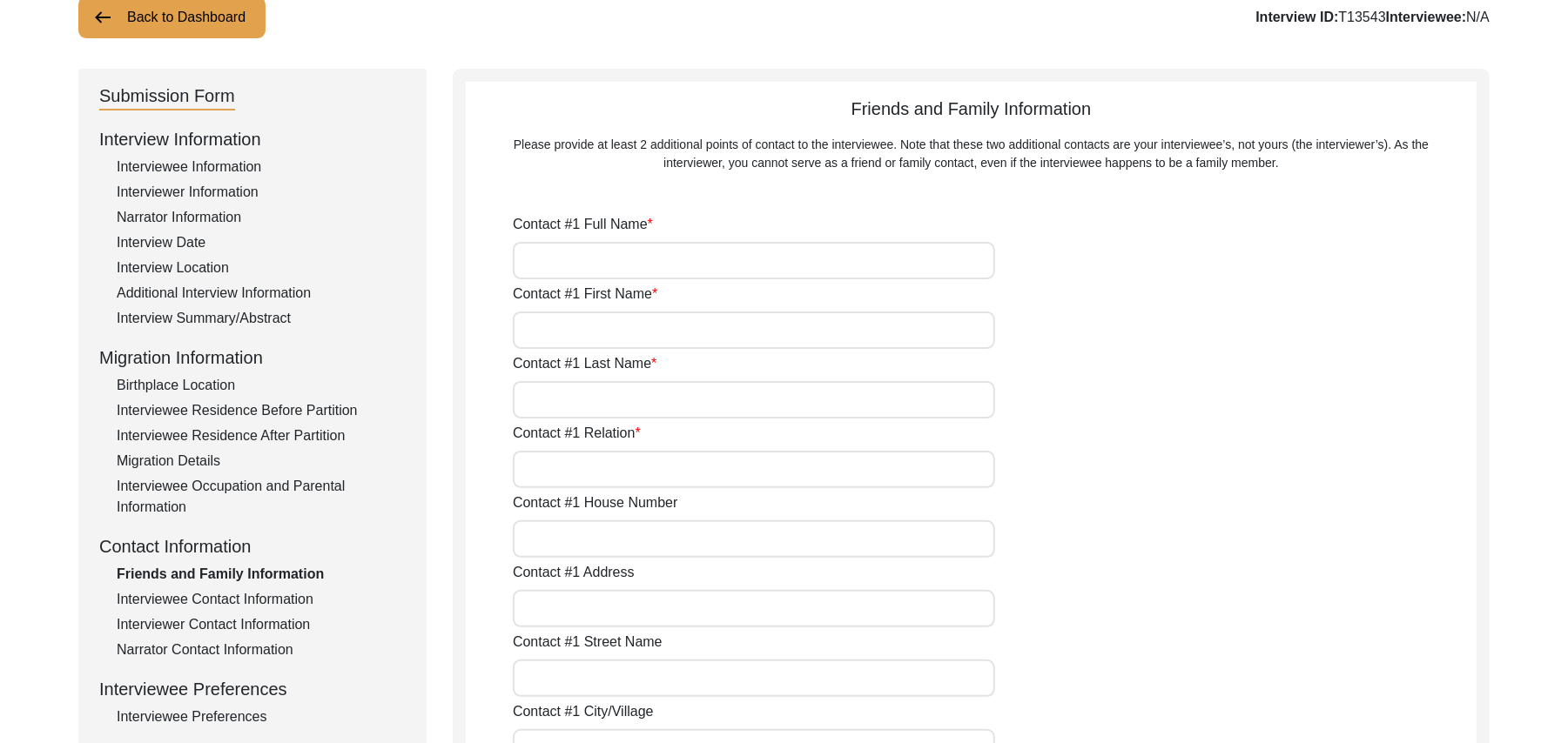
click at [714, 266] on input "Contact #1 Full Name" at bounding box center [754, 260] width 483 height 37
type input "[PERSON_NAME]"
click at [692, 338] on input "Contact #1 First Name" at bounding box center [754, 329] width 483 height 37
type input "[DEMOGRAPHIC_DATA]"
click at [671, 402] on input "Contact #1 Last Name" at bounding box center [754, 399] width 483 height 37
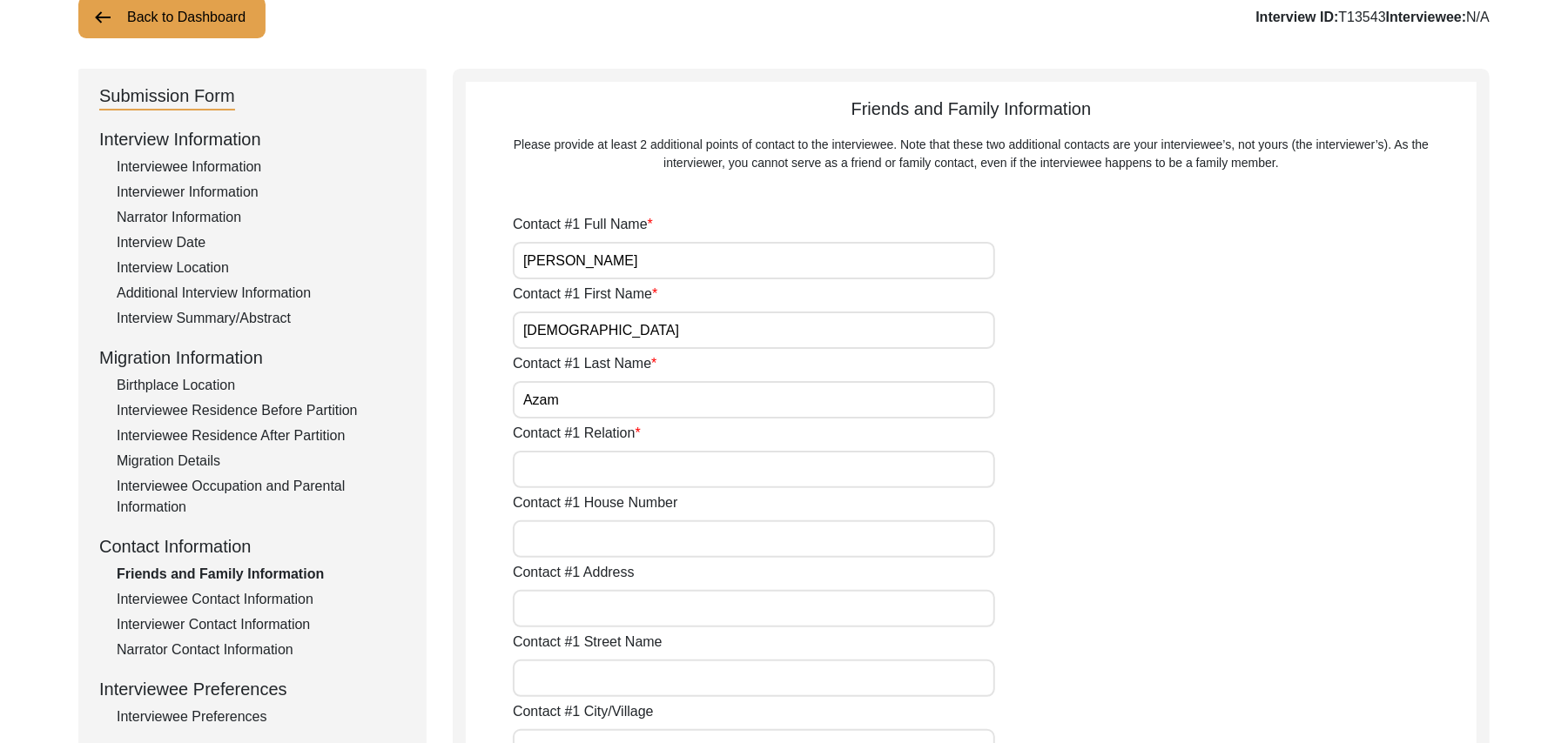
type input "Azam"
click at [645, 478] on input "Contact #1 Relation" at bounding box center [754, 469] width 483 height 37
type input "Grandson"
click at [636, 540] on input "Contact #1 House Number" at bounding box center [754, 538] width 483 height 37
type input "177"
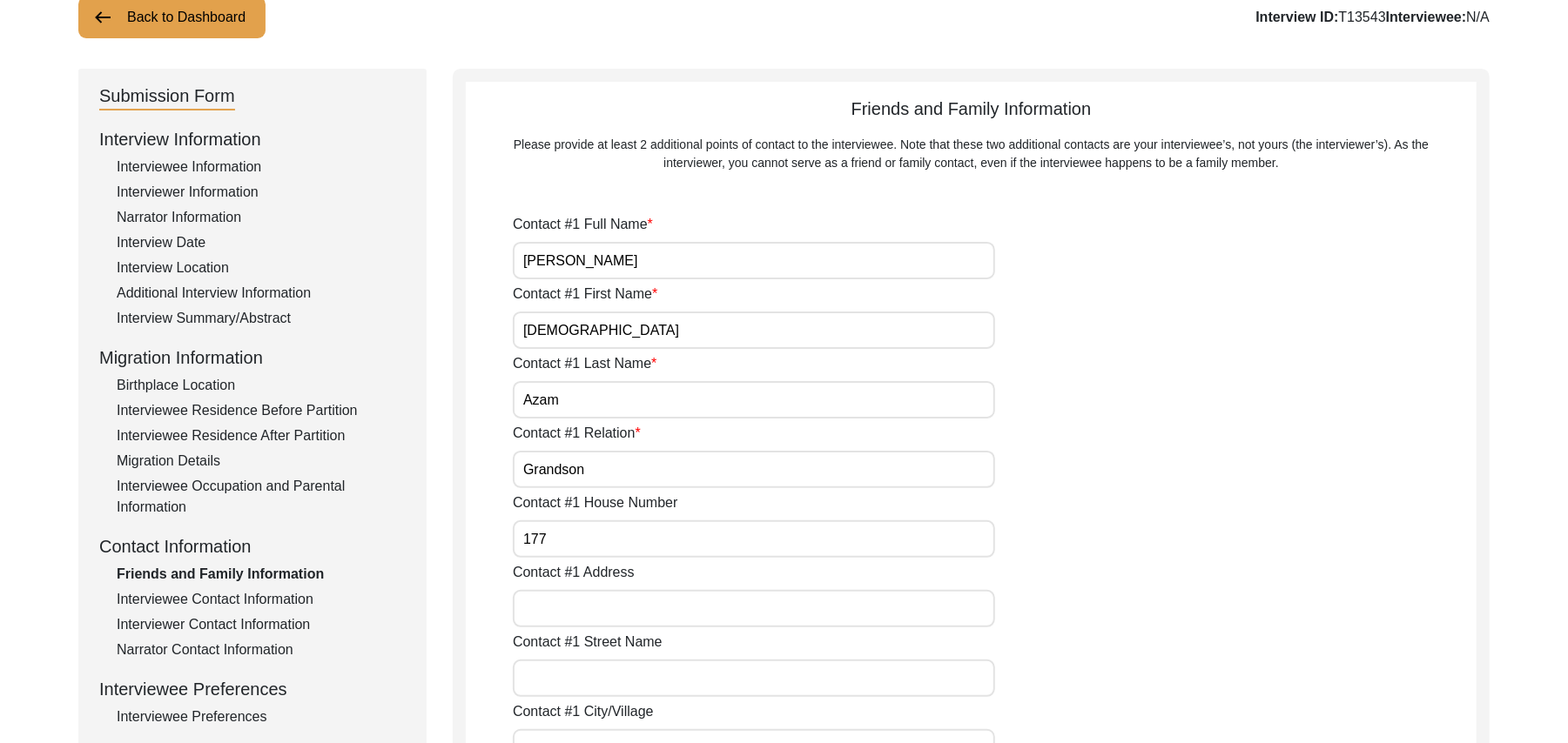
click at [614, 614] on input "Contact #1 Address" at bounding box center [754, 608] width 483 height 37
type input "Chak 390JB"
click at [621, 691] on input "Contact #1 Street Name" at bounding box center [754, 678] width 483 height 37
paste input "N/A"
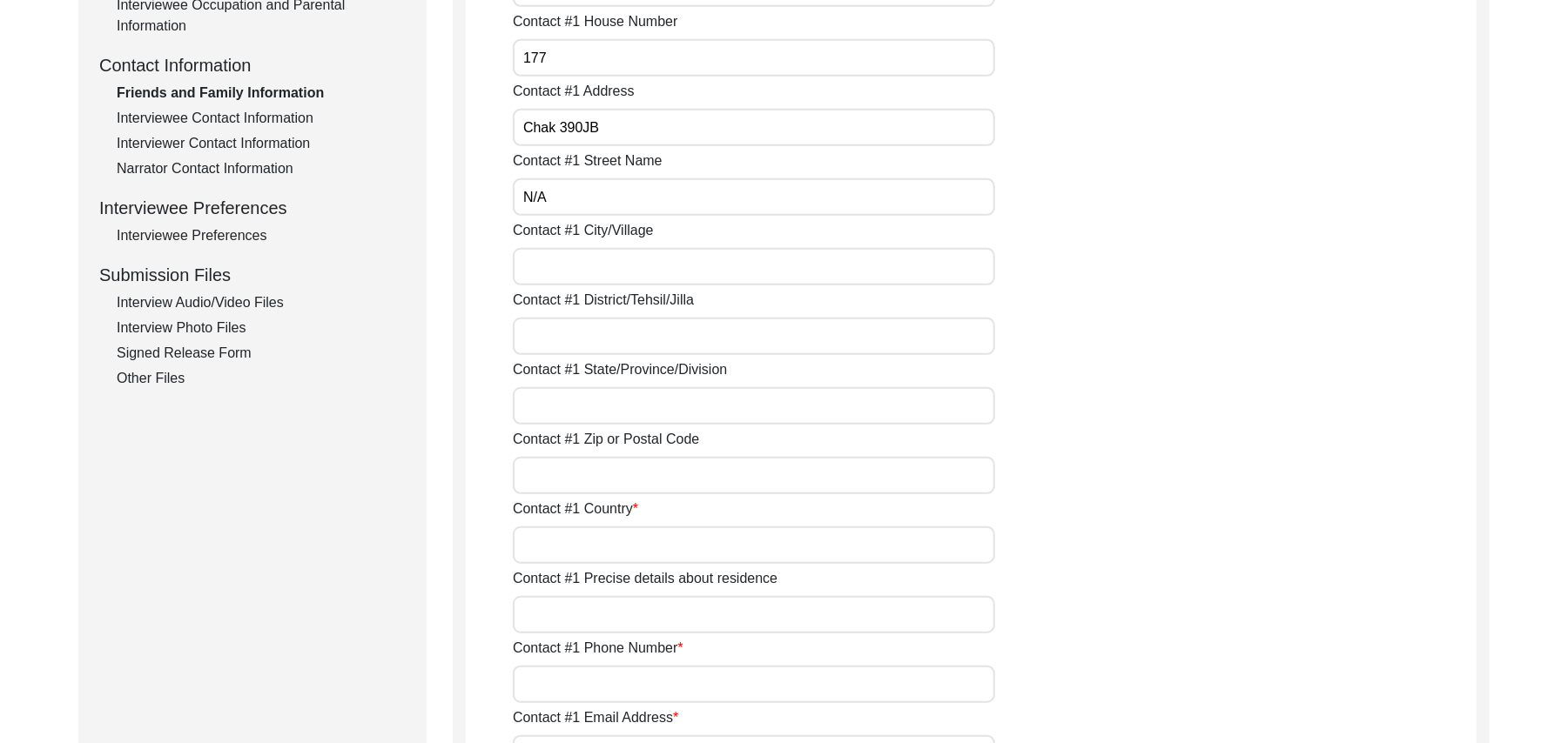
scroll to position [670, 0]
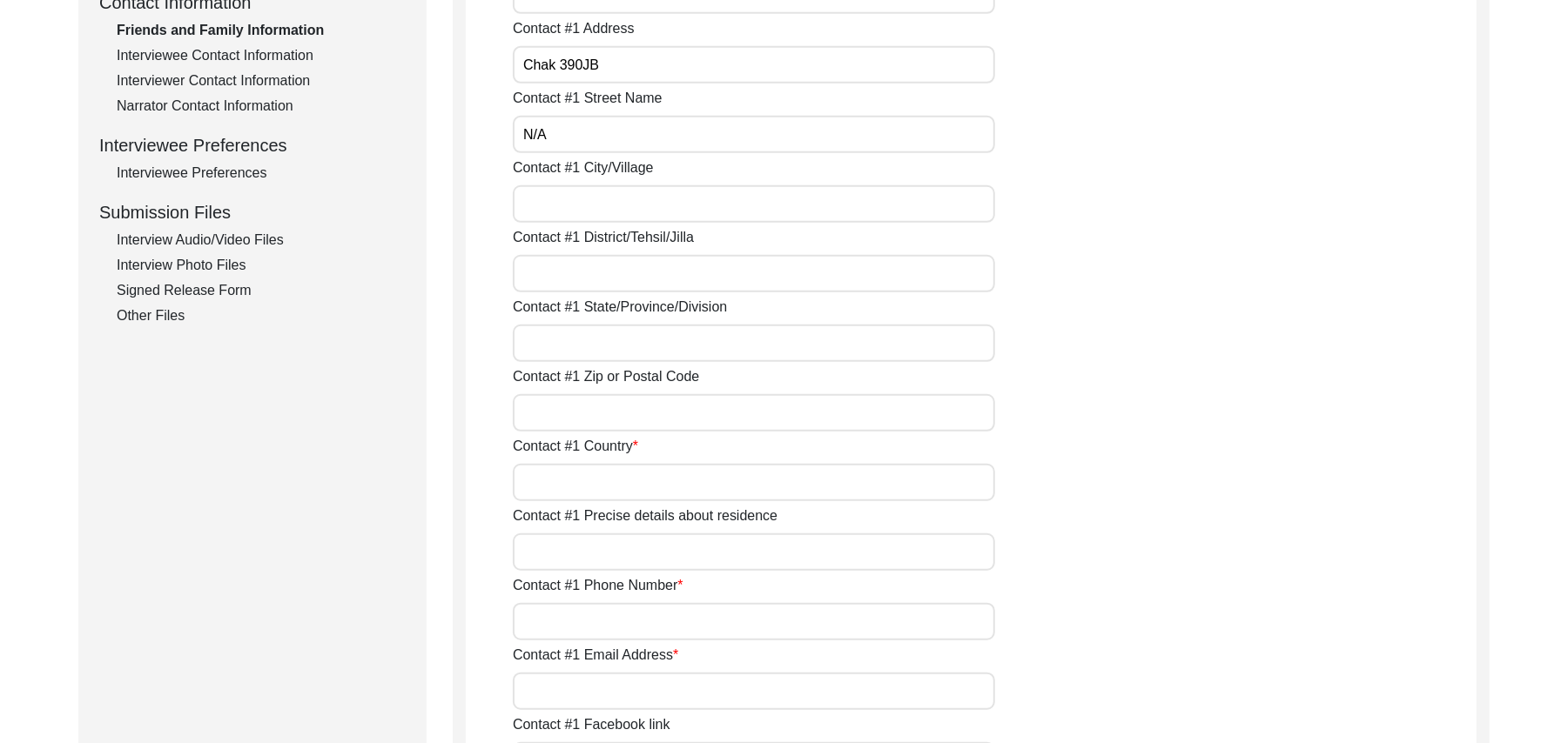
type input "N/A"
click at [625, 213] on input "Contact #1 City/Village" at bounding box center [754, 204] width 483 height 37
type input "Chak 390JB Bajwara"
click at [618, 285] on input "Contact #1 District/Tehsil/Jilla" at bounding box center [754, 273] width 483 height 37
type input "[PERSON_NAME]/ [PERSON_NAME]"
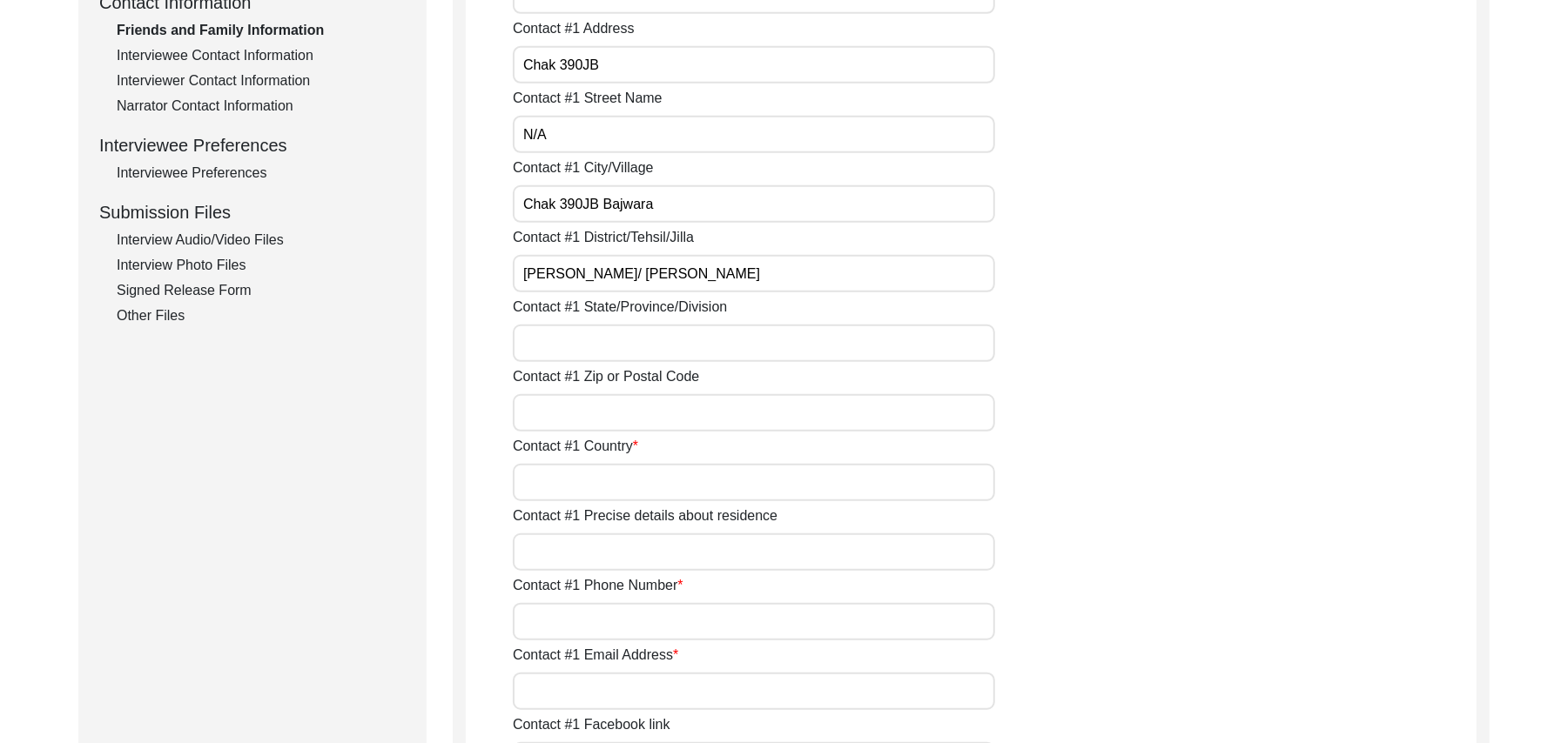
click at [615, 342] on input "Contact #1 State/Province/Division" at bounding box center [754, 343] width 483 height 37
type input "[GEOGRAPHIC_DATA]"
click at [617, 420] on input "Contact #1 Zip or Postal Code" at bounding box center [754, 413] width 483 height 37
type input "36051"
click at [621, 478] on input "Contact #1 Country" at bounding box center [754, 482] width 483 height 37
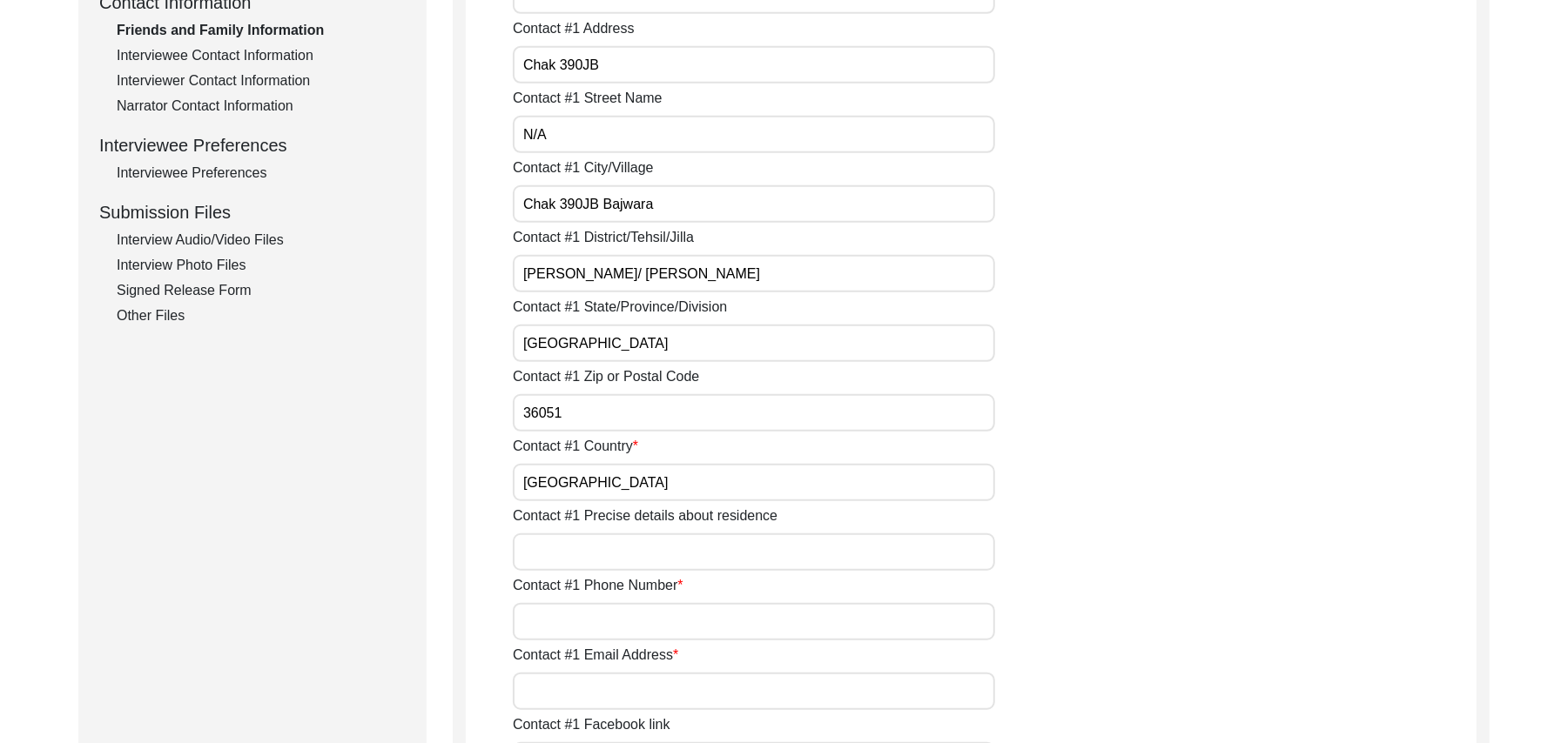
type input "[GEOGRAPHIC_DATA]"
click at [621, 548] on input "Contact #1 Precise details about residence" at bounding box center [754, 552] width 483 height 37
type input "Chak 390 JB Bajwara/ Toba Tek Sigh, [GEOGRAPHIC_DATA]"
click at [615, 620] on input "Contact #1 Phone Number" at bounding box center [754, 622] width 483 height 37
paste input "N/A"
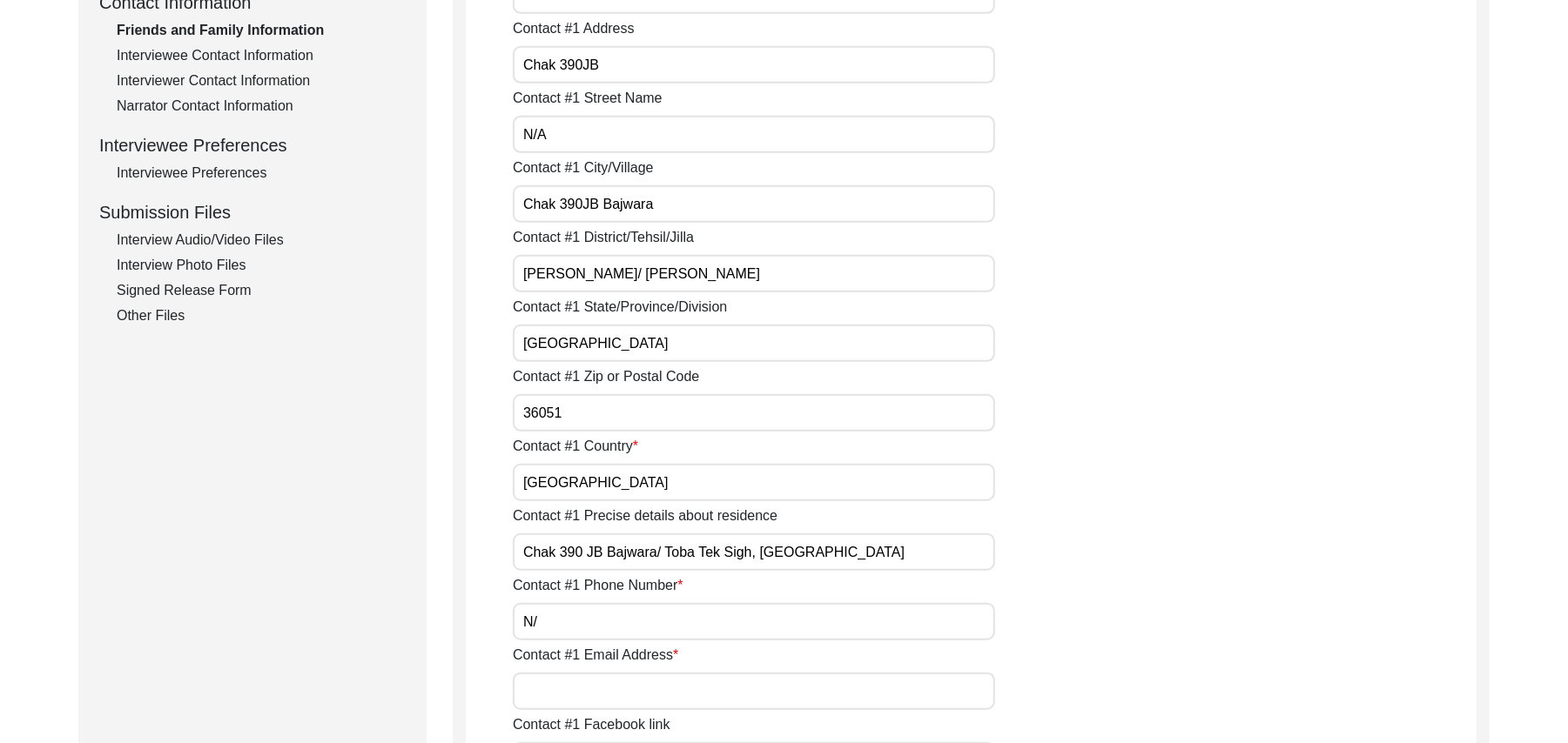
type input "N"
type input "03261887505"
click at [622, 690] on input "Contact #1 Email Address" at bounding box center [754, 691] width 483 height 37
paste input "N/A"
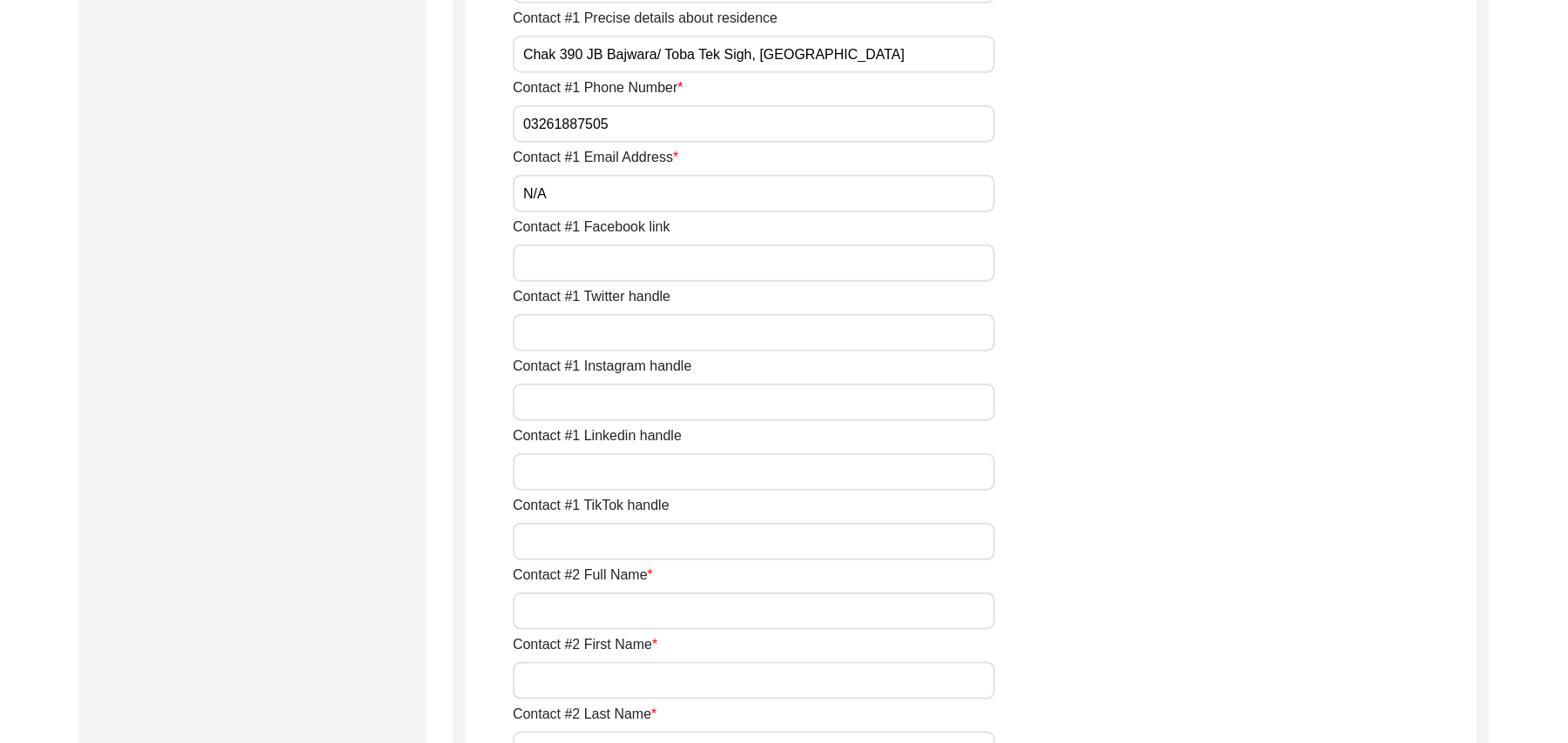
scroll to position [1291, 0]
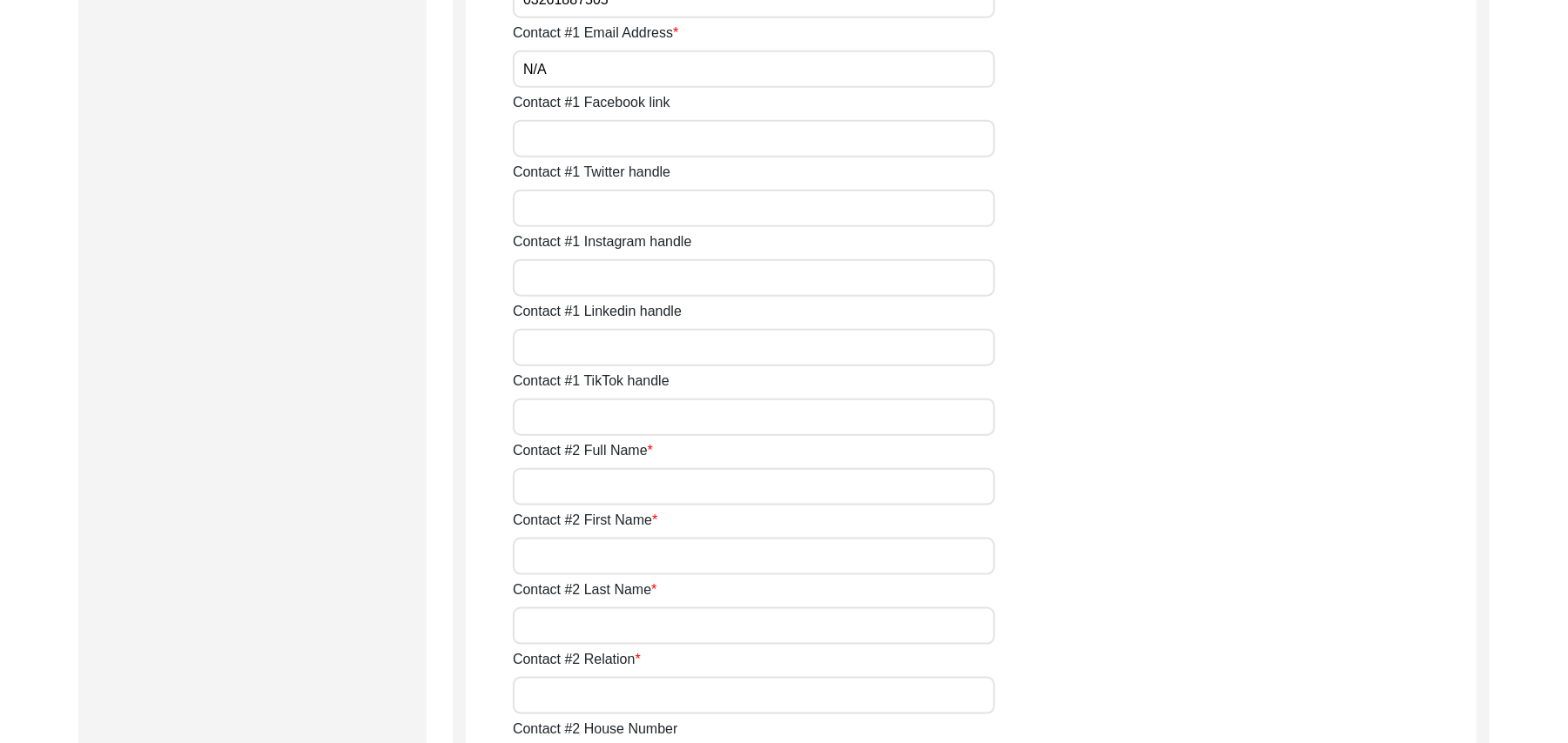
type input "N/A"
click at [649, 143] on input "Contact #1 Facebook link" at bounding box center [754, 138] width 483 height 37
paste input "N/A"
type input "N/A"
click at [628, 213] on input "Contact #1 Twitter handle" at bounding box center [754, 208] width 483 height 37
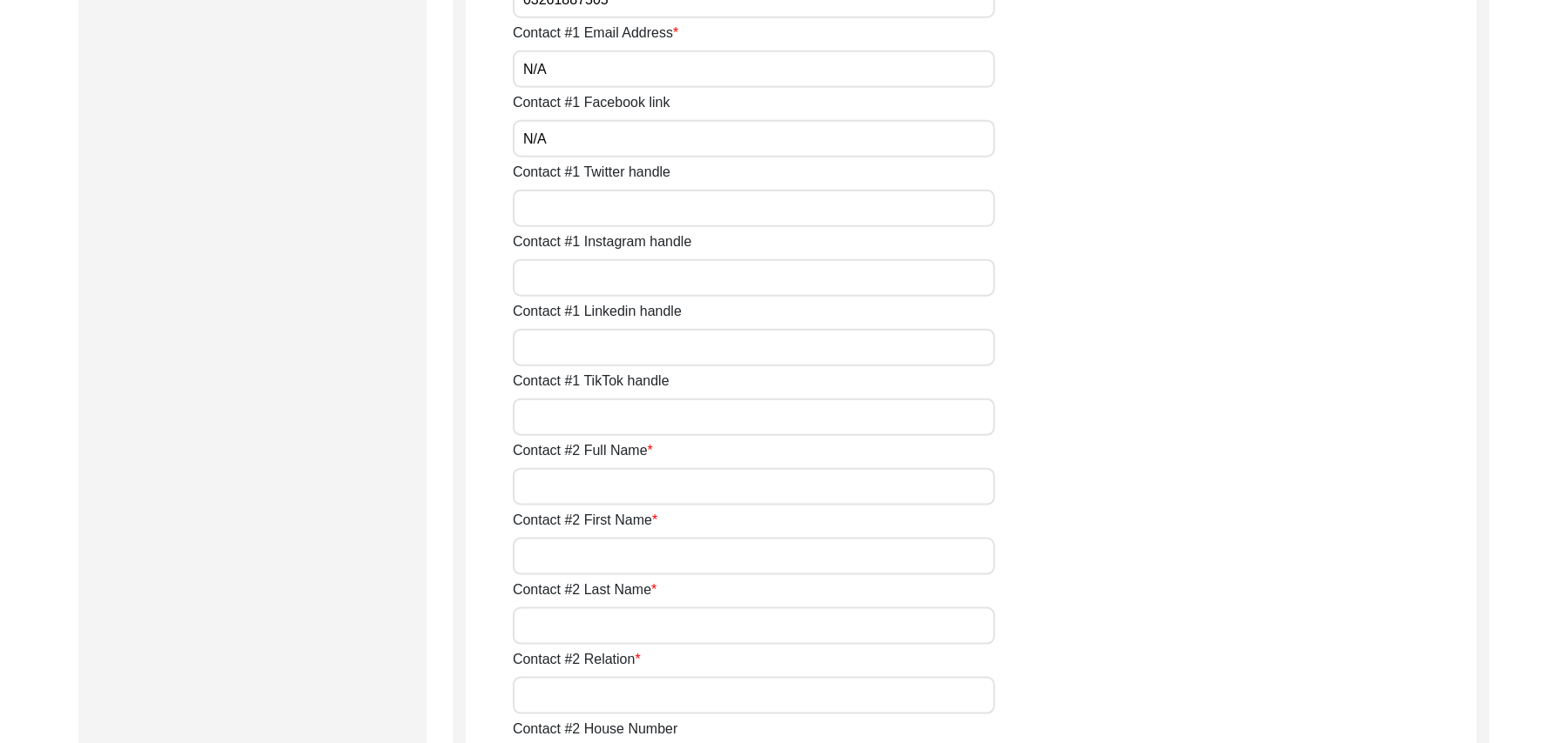
paste input "N/A"
type input "N/A"
click at [622, 273] on input "Contact #1 Instagram handle" at bounding box center [754, 278] width 483 height 37
paste input "N/A"
type input "N/A"
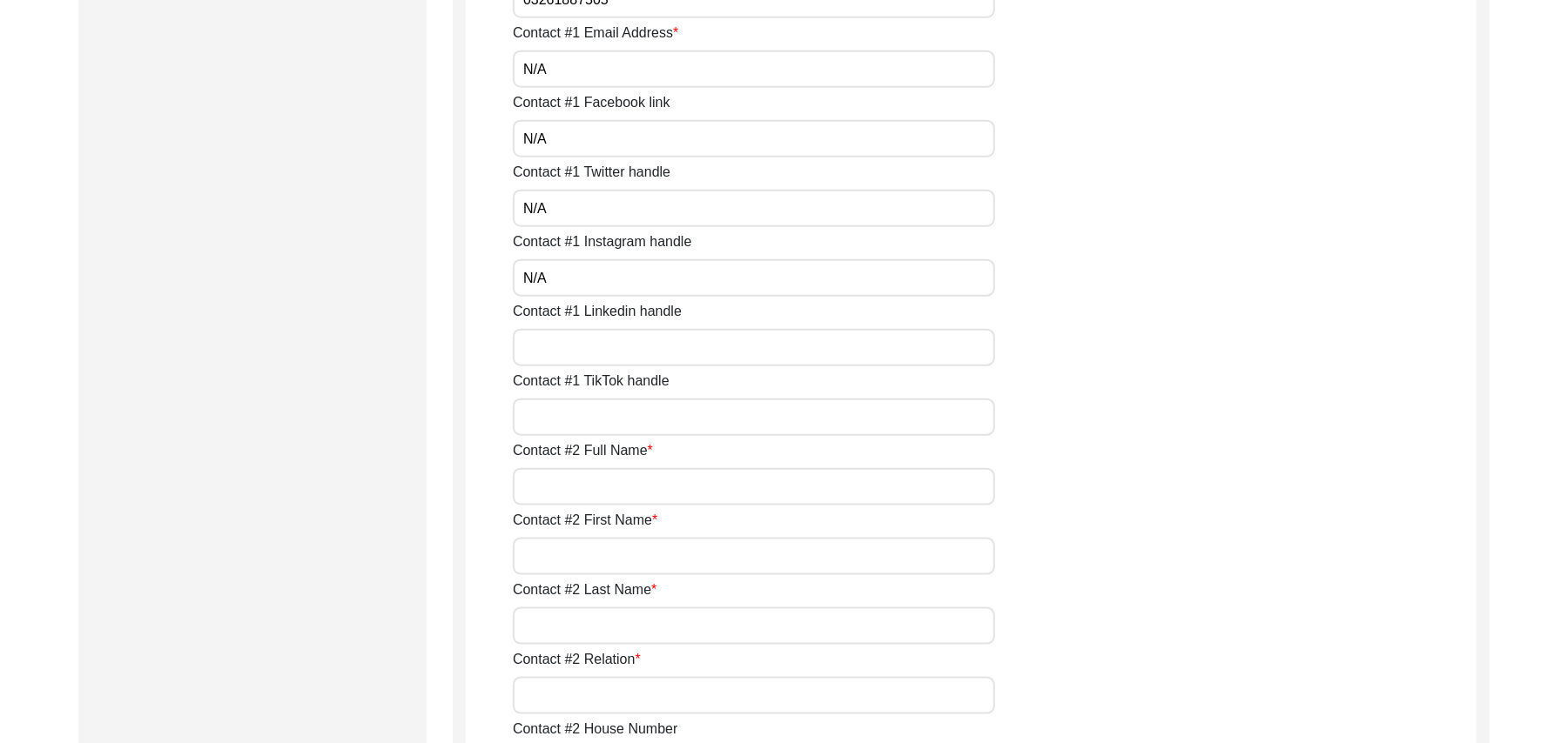
click at [614, 346] on input "Contact #1 Linkedin handle" at bounding box center [754, 348] width 483 height 37
paste input "N/A"
type input "N/A"
click at [611, 414] on input "Contact #1 TikTok handle" at bounding box center [754, 417] width 483 height 37
paste input "N/A"
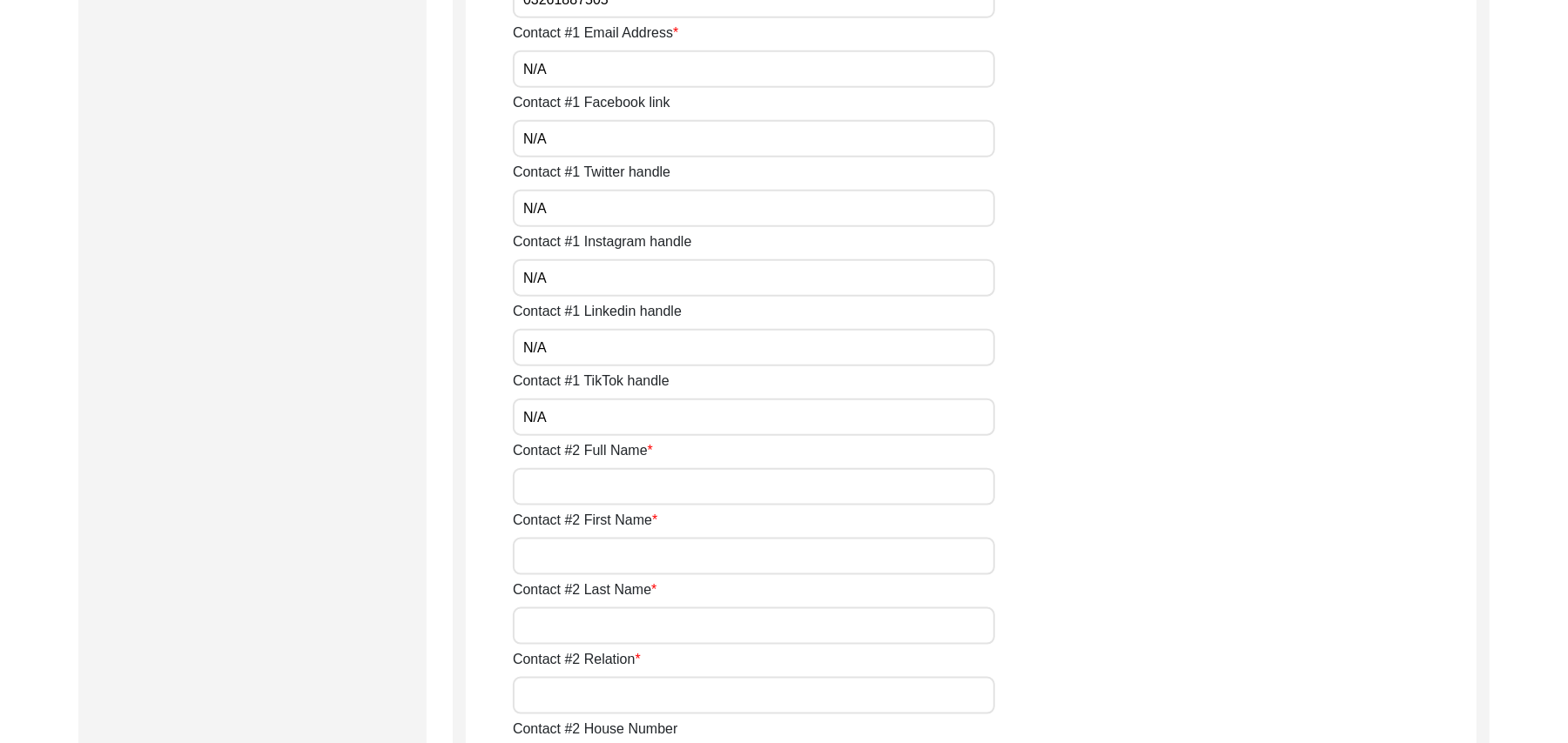
type input "N/A"
click at [603, 492] on input "Contact #2 Full Name" at bounding box center [754, 486] width 483 height 37
type input "[PERSON_NAME]"
click at [594, 557] on input "Contact #2 First Name" at bounding box center [754, 556] width 483 height 37
type input "[PERSON_NAME]"
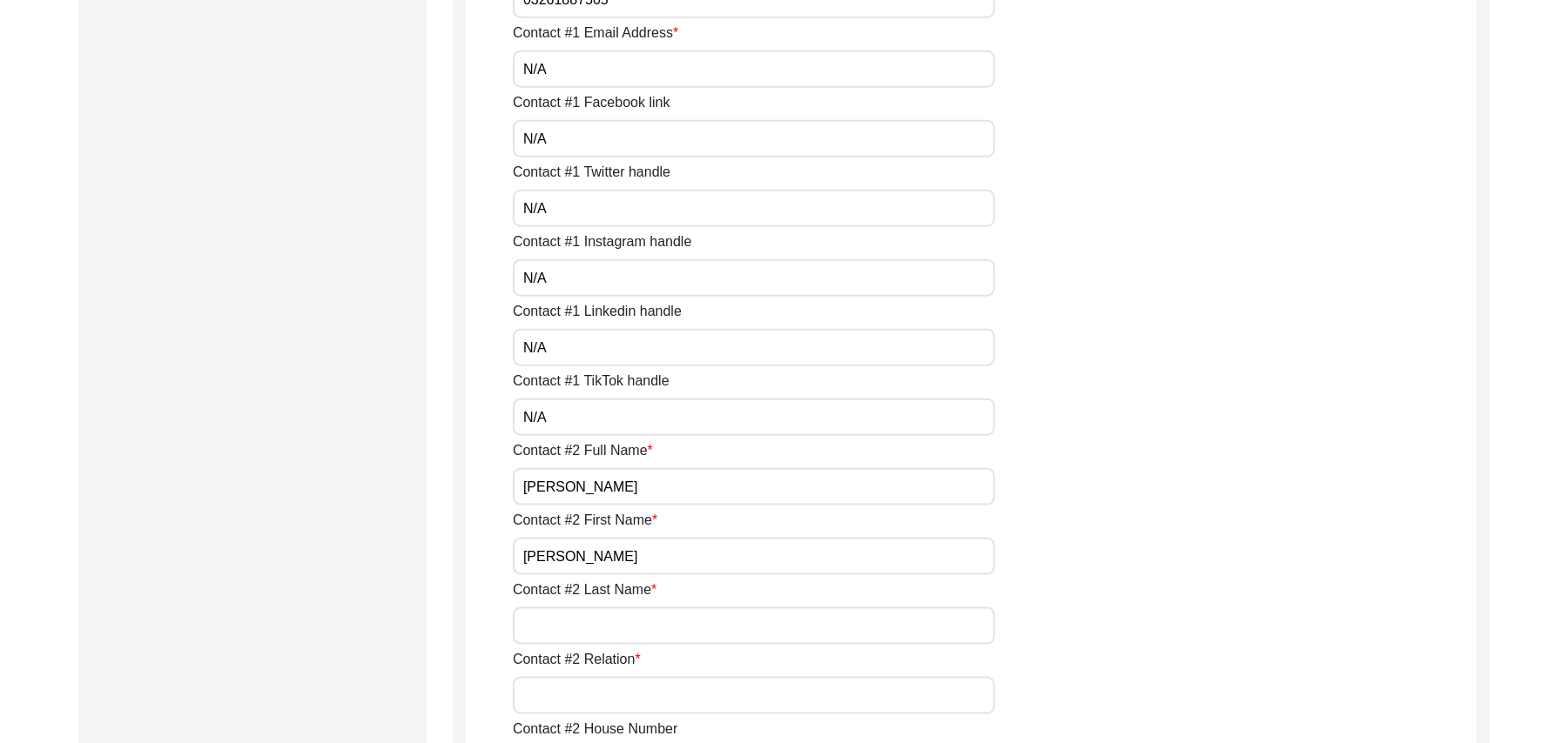
click at [590, 628] on input "Contact #2 Last Name" at bounding box center [754, 625] width 483 height 37
type input "a"
type input "Aleem"
click at [594, 698] on input "Contact #2 Relation" at bounding box center [754, 695] width 483 height 37
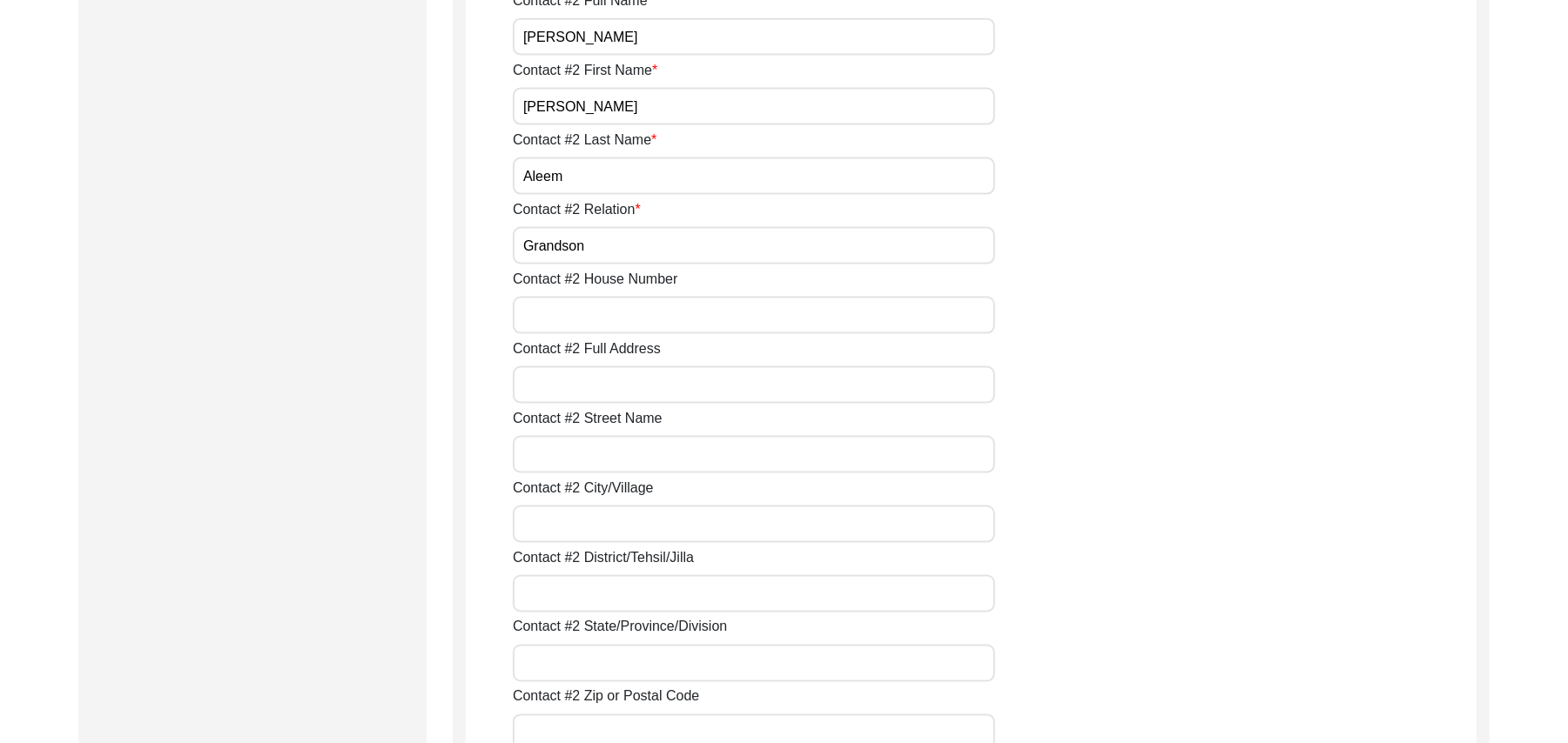
scroll to position [1851, 0]
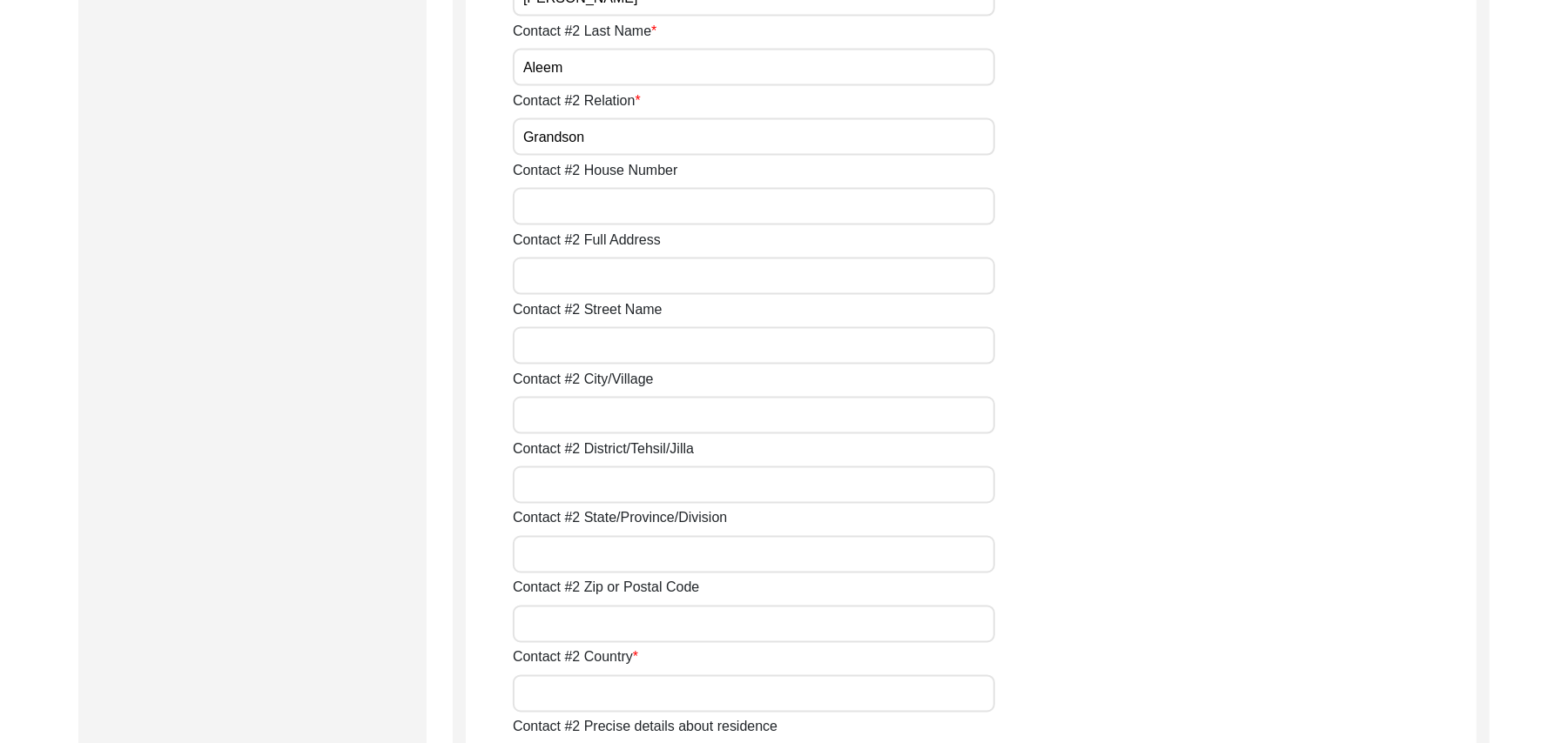
type input "Grandson"
click at [566, 204] on input "Contact #2 House Number" at bounding box center [754, 206] width 483 height 37
type input "177"
click at [565, 280] on input "Contact #2 Full Address" at bounding box center [754, 276] width 483 height 37
type input "Chak 390JB"
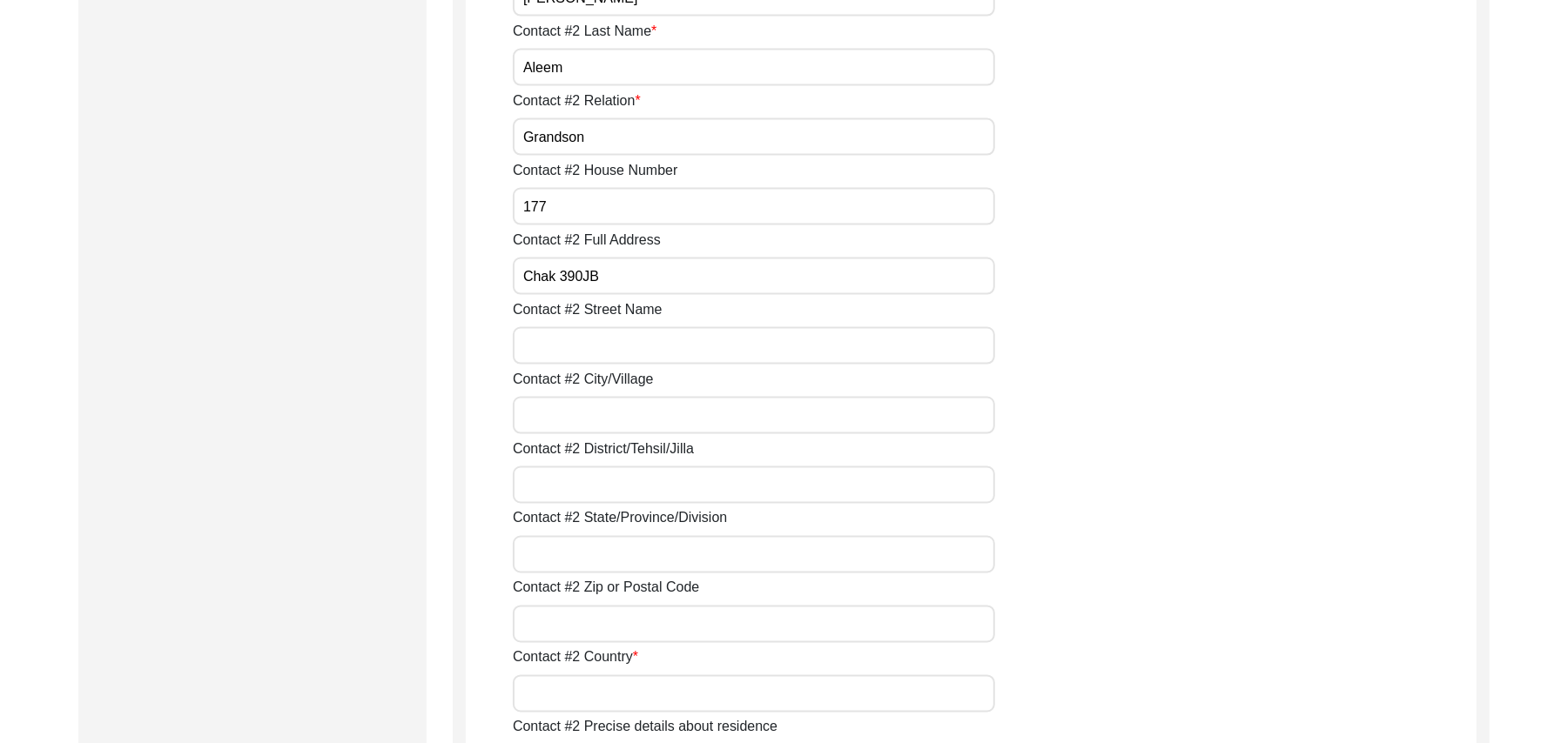
click at [577, 353] on input "Contact #2 Street Name" at bounding box center [754, 346] width 483 height 37
paste input "N/A"
type input "N/A"
click at [581, 420] on input "Contact #2 City/Village" at bounding box center [754, 415] width 483 height 37
type input "Chak 390JB Bajwara/ [PERSON_NAME] Motor way Inter change"
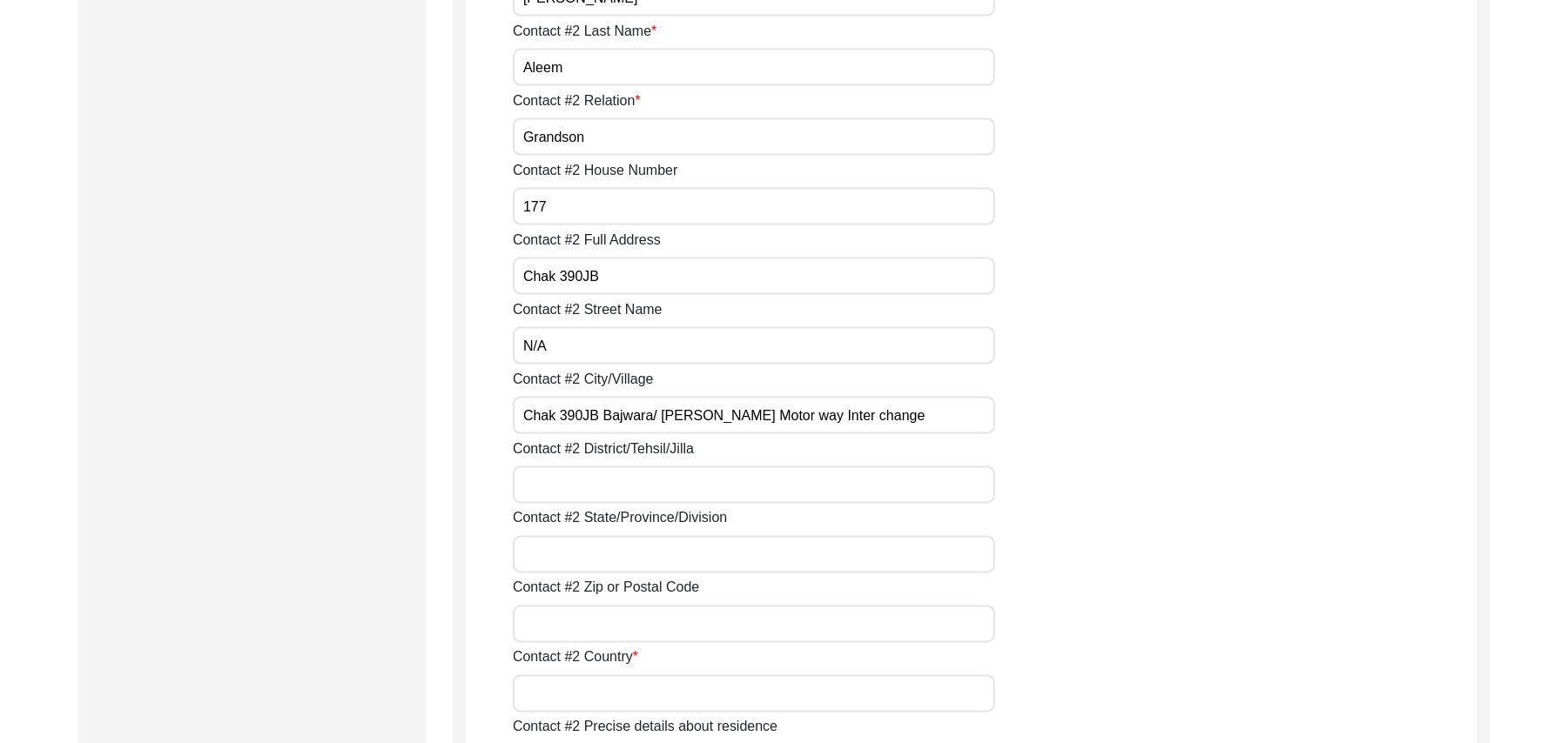
click at [778, 474] on input "Contact #2 District/Tehsil/Jilla" at bounding box center [754, 485] width 483 height 37
type input "[PERSON_NAME]/ [PERSON_NAME]"
click at [752, 551] on input "Contact #2 State/Province/Division" at bounding box center [754, 554] width 483 height 37
type input "[GEOGRAPHIC_DATA]"
click at [722, 622] on input "Contact #2 Zip or Postal Code" at bounding box center [754, 624] width 483 height 37
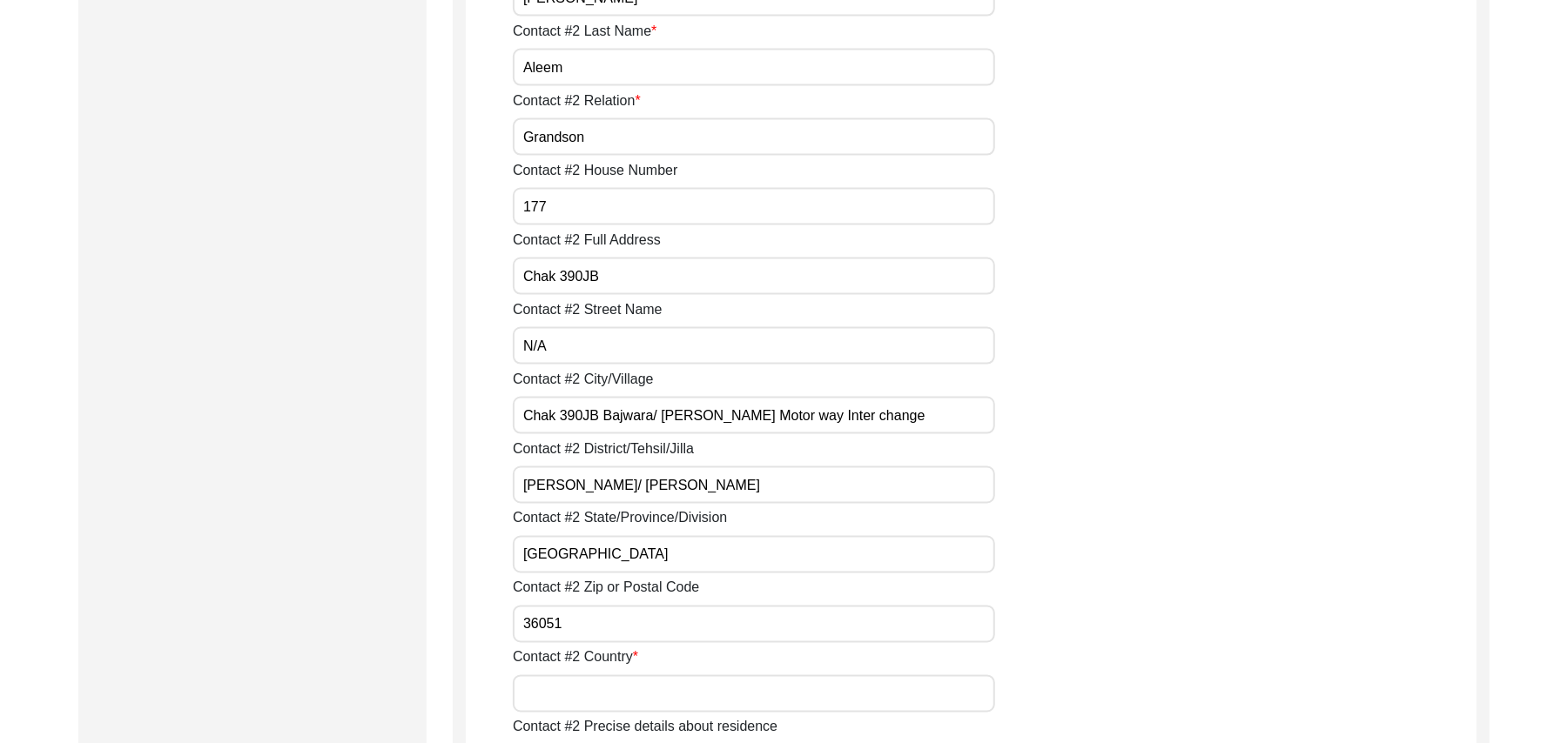
type input "36051"
click at [701, 697] on input "Contact #2 Country" at bounding box center [754, 693] width 483 height 37
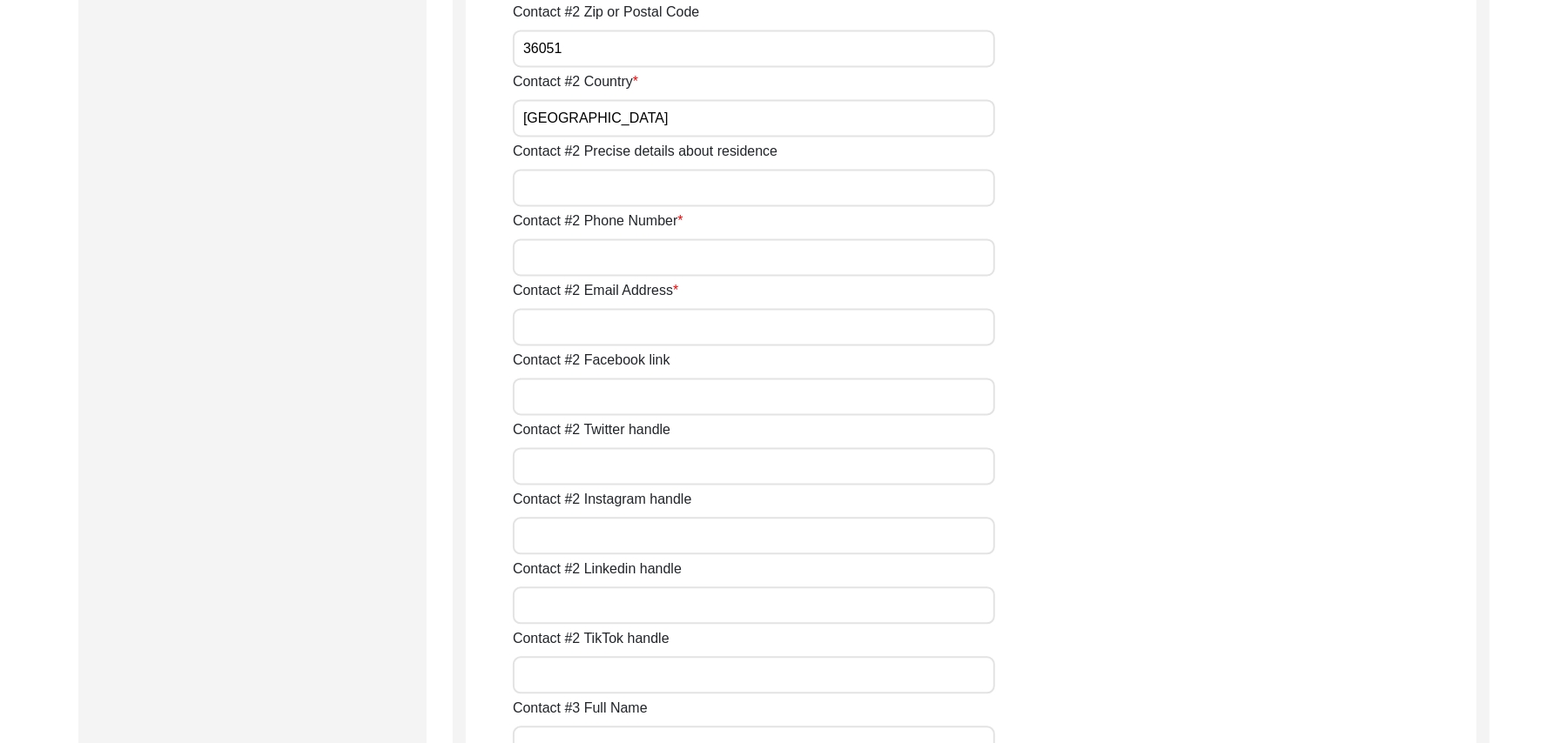
scroll to position [2490, 0]
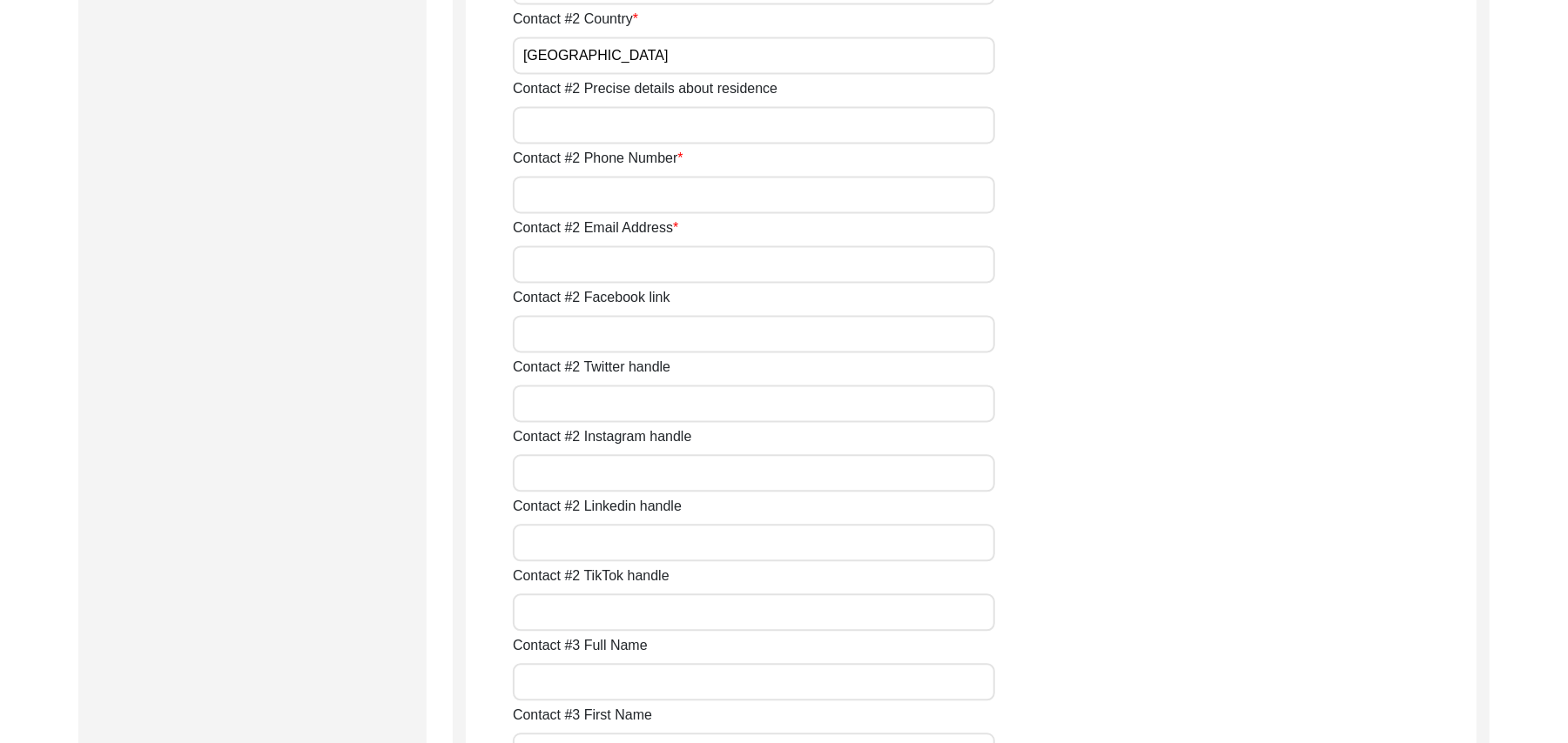
type input "[GEOGRAPHIC_DATA]"
click at [642, 126] on input "Contact #2 Precise details about residence" at bounding box center [754, 124] width 483 height 37
type input "Chak 390 JB Bajwara"
click at [639, 200] on input "Contact #2 Phone Number" at bounding box center [754, 194] width 483 height 37
type input "0346-6069390"
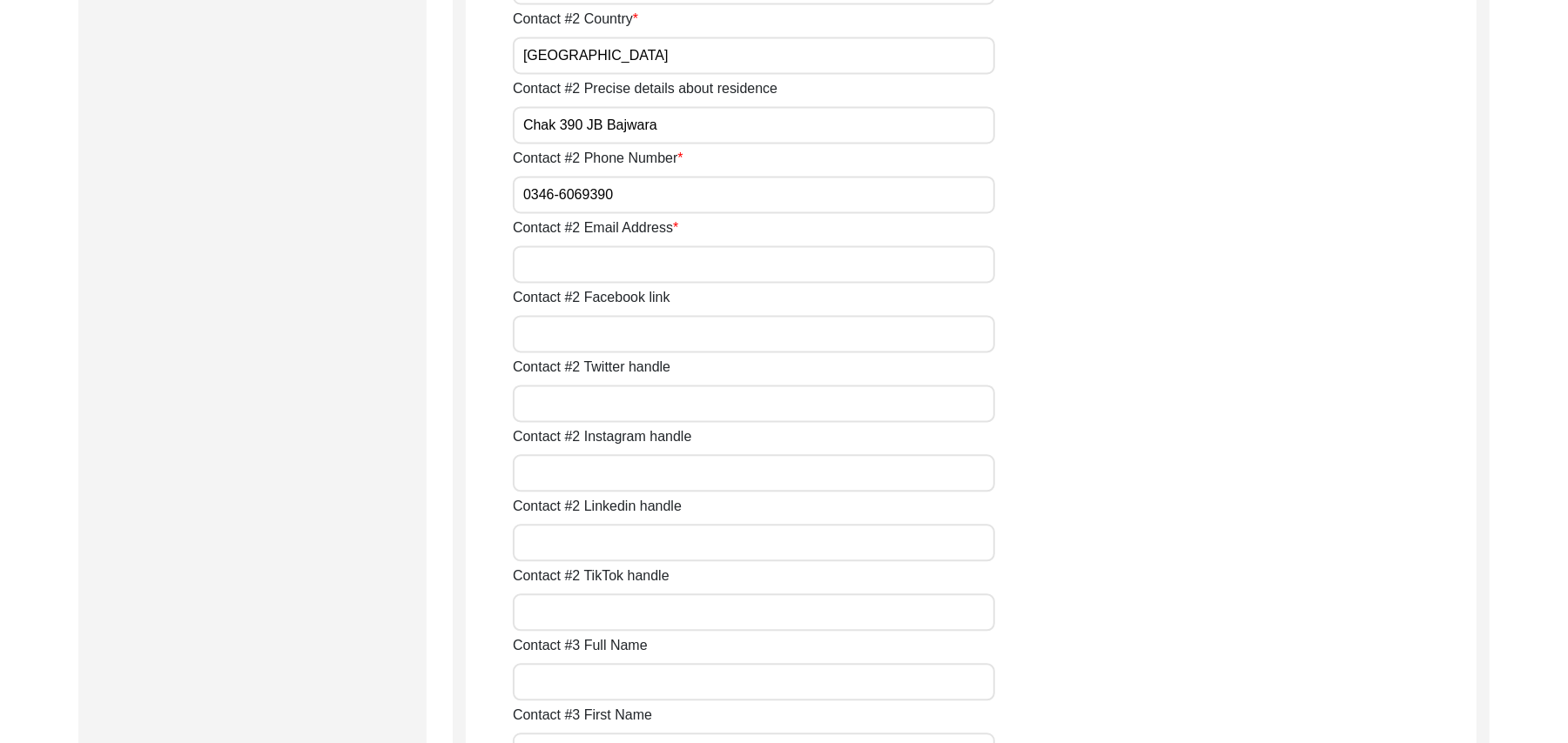
click at [646, 271] on input "Contact #2 Email Address" at bounding box center [754, 263] width 483 height 37
paste input "N/A"
type input "N/A"
click at [627, 345] on input "Contact #2 Facebook link" at bounding box center [754, 333] width 483 height 37
paste input "N/A"
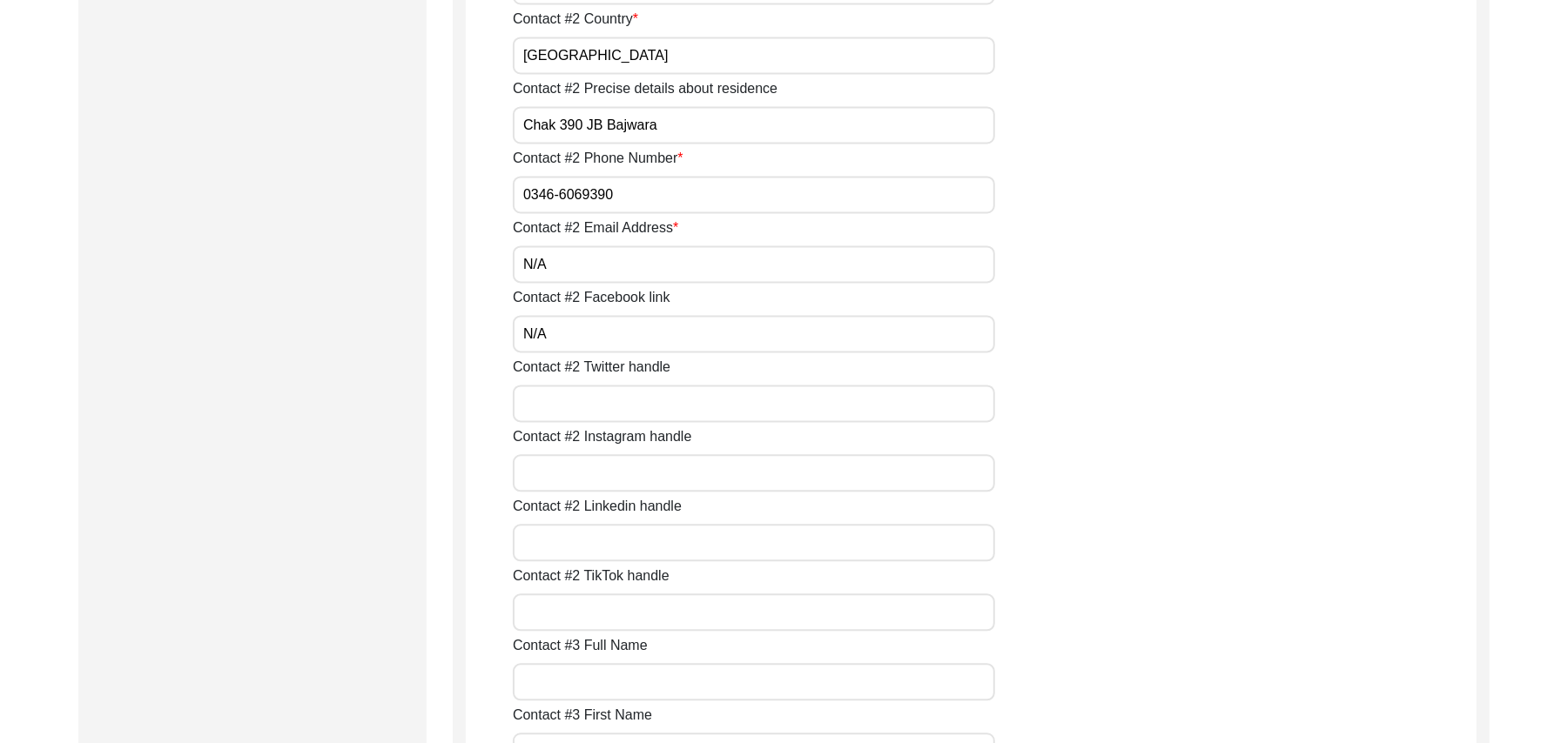
type input "N/A"
click at [618, 415] on input "Contact #2 Twitter handle" at bounding box center [754, 403] width 483 height 37
paste input "N/A"
type input "N/A"
click at [615, 479] on input "Contact #2 Instagram handle" at bounding box center [754, 472] width 483 height 37
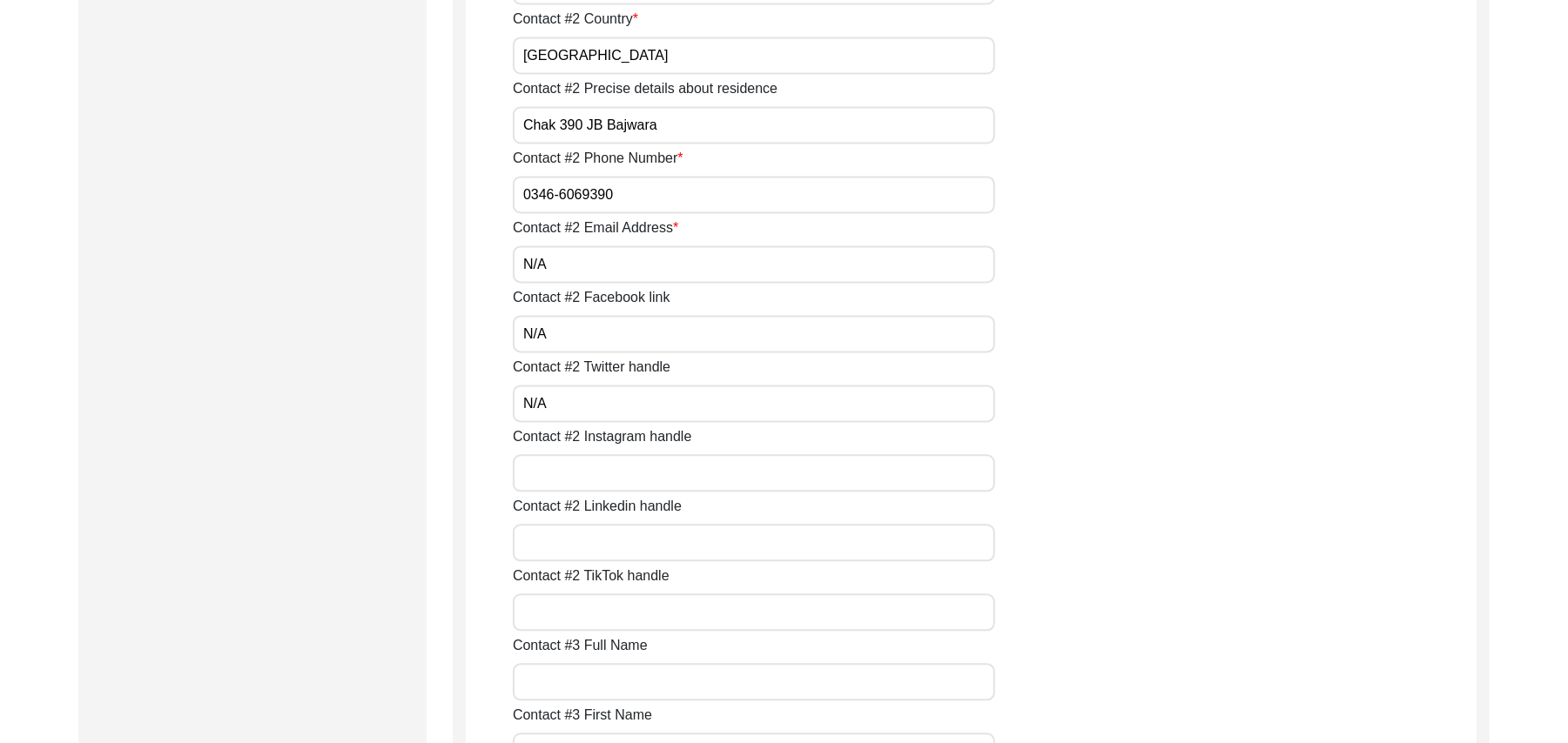
paste input "N/A"
type input "N/A"
click at [615, 543] on input "Contact #2 Linkedin handle" at bounding box center [754, 542] width 483 height 37
paste input "N/A"
type input "N/A"
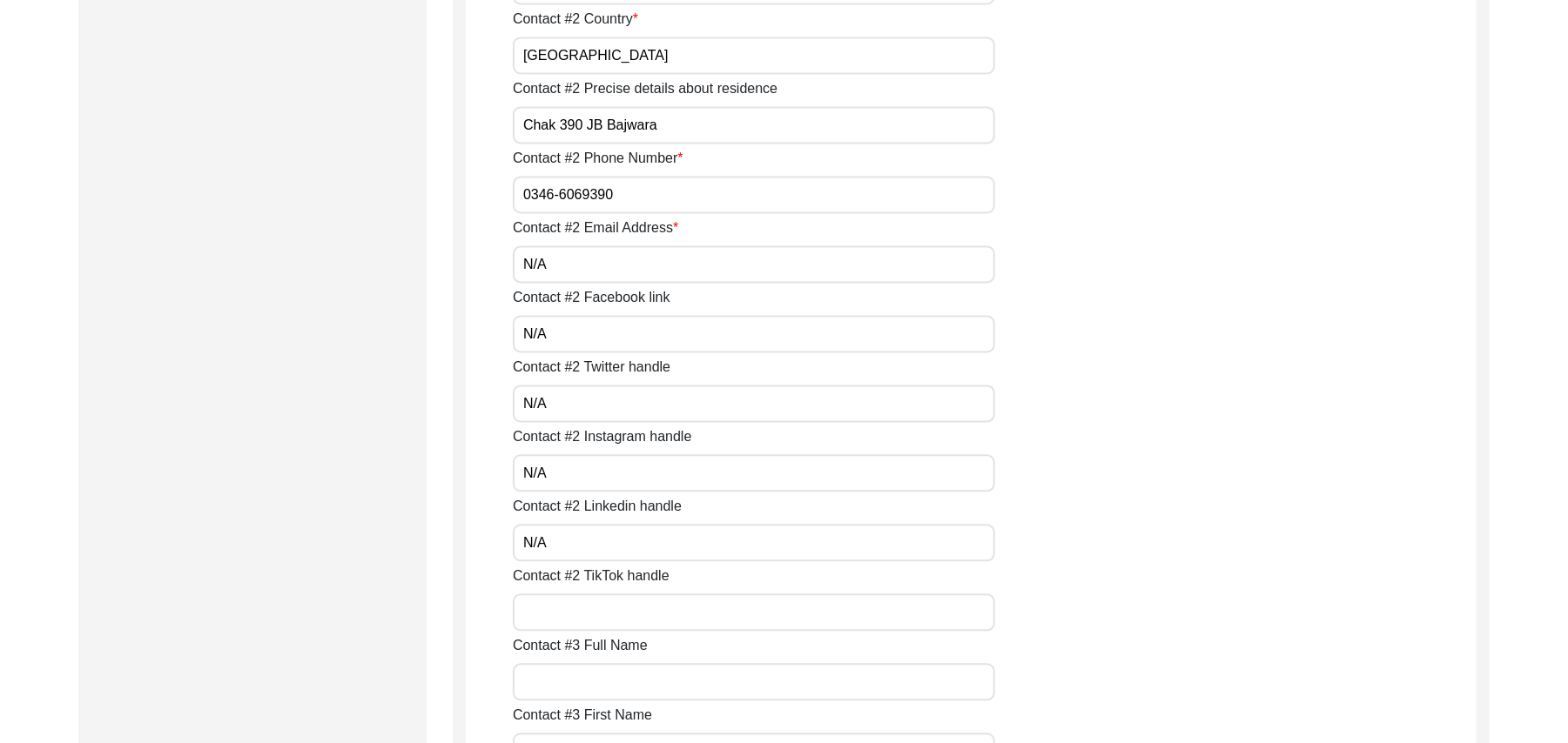
click at [609, 610] on input "Contact #2 TikTok handle" at bounding box center [754, 612] width 483 height 37
paste input "N/A"
type input "N/A"
click at [600, 681] on input "Contact #3 Full Name" at bounding box center [754, 681] width 483 height 37
paste input "N/A"
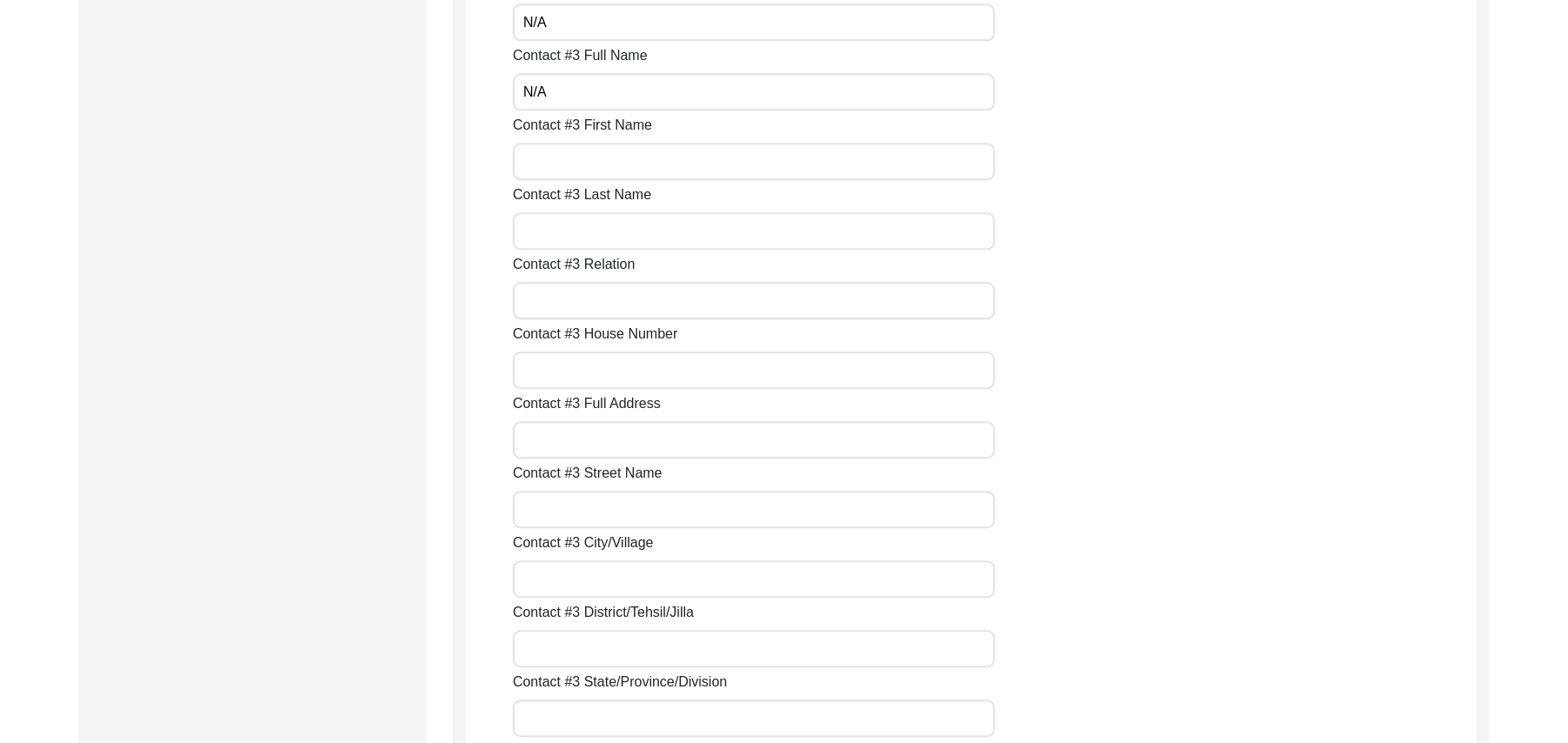
scroll to position [3111, 0]
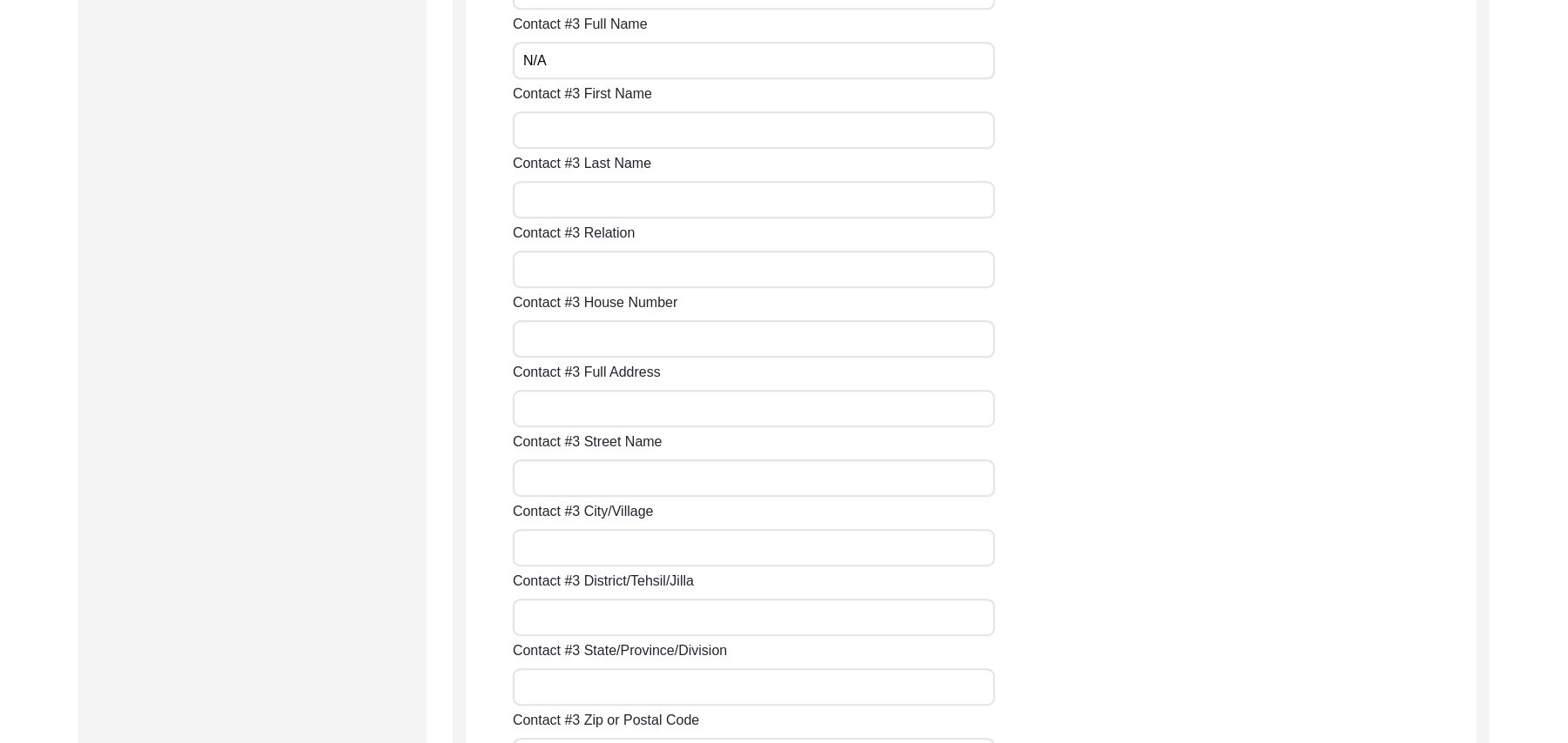
type input "N/A"
click at [625, 138] on input "Contact #3 First Name" at bounding box center [754, 129] width 483 height 37
paste input "N/A"
type input "N/A"
click at [606, 198] on input "Contact #3 Last Name" at bounding box center [754, 199] width 483 height 37
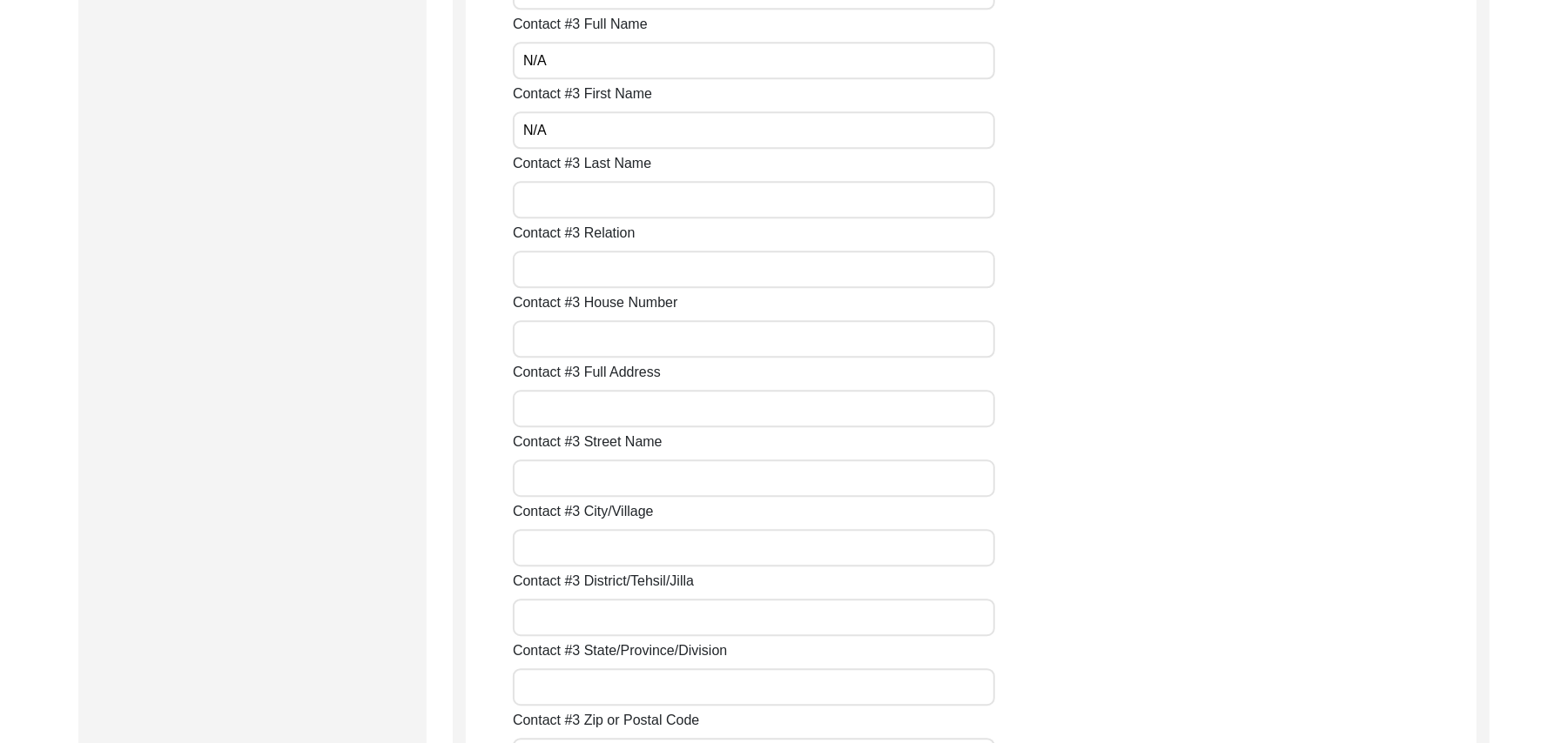
paste input "N/A"
type input "N/A"
click at [599, 269] on input "Contact #3 Relation" at bounding box center [754, 269] width 483 height 37
paste input "N/A"
type input "N/A"
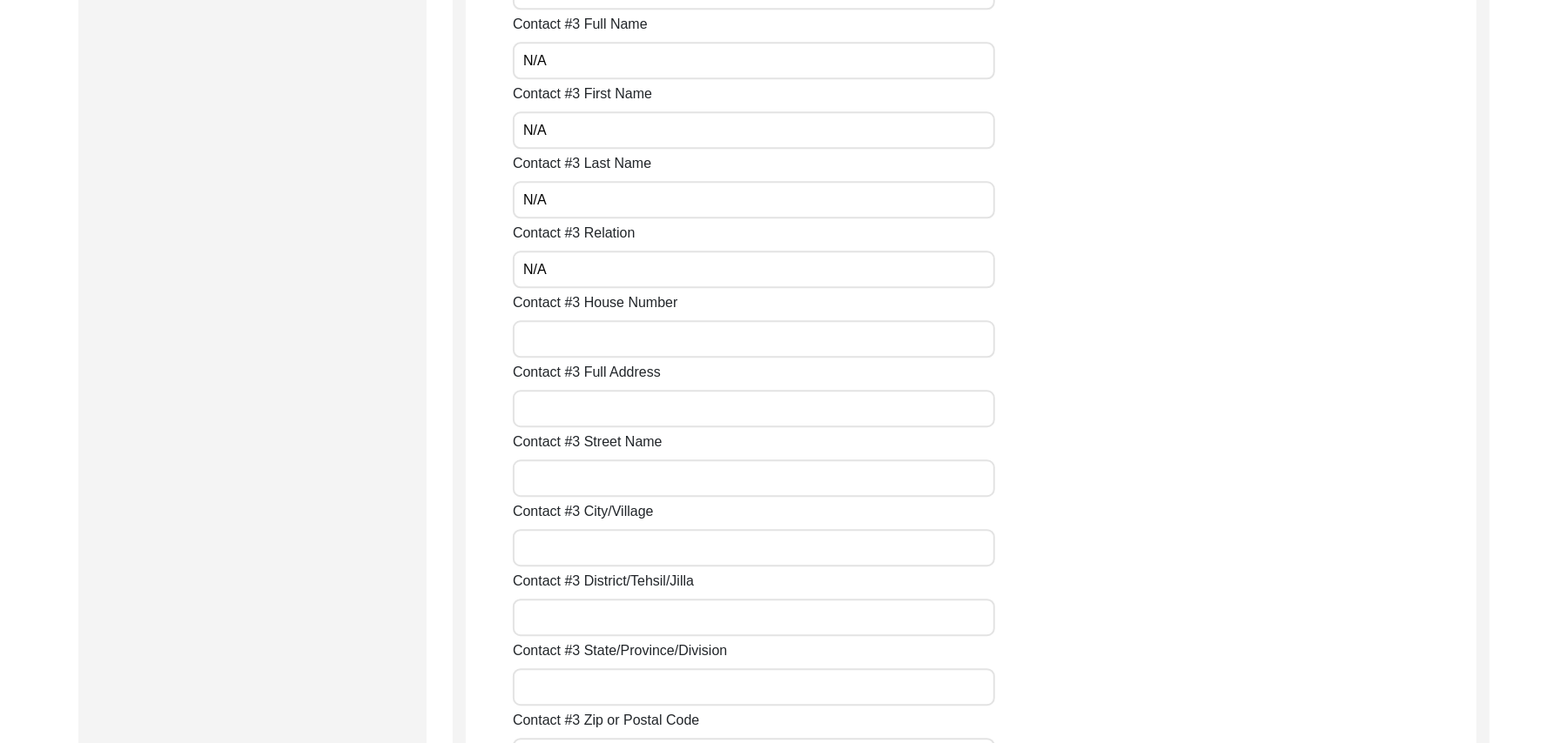
click at [590, 347] on input "Contact #3 House Number" at bounding box center [754, 338] width 483 height 37
paste input "N/A"
type input "N/A"
click at [587, 411] on input "Contact #3 Full Address" at bounding box center [754, 408] width 483 height 37
paste input "N/A"
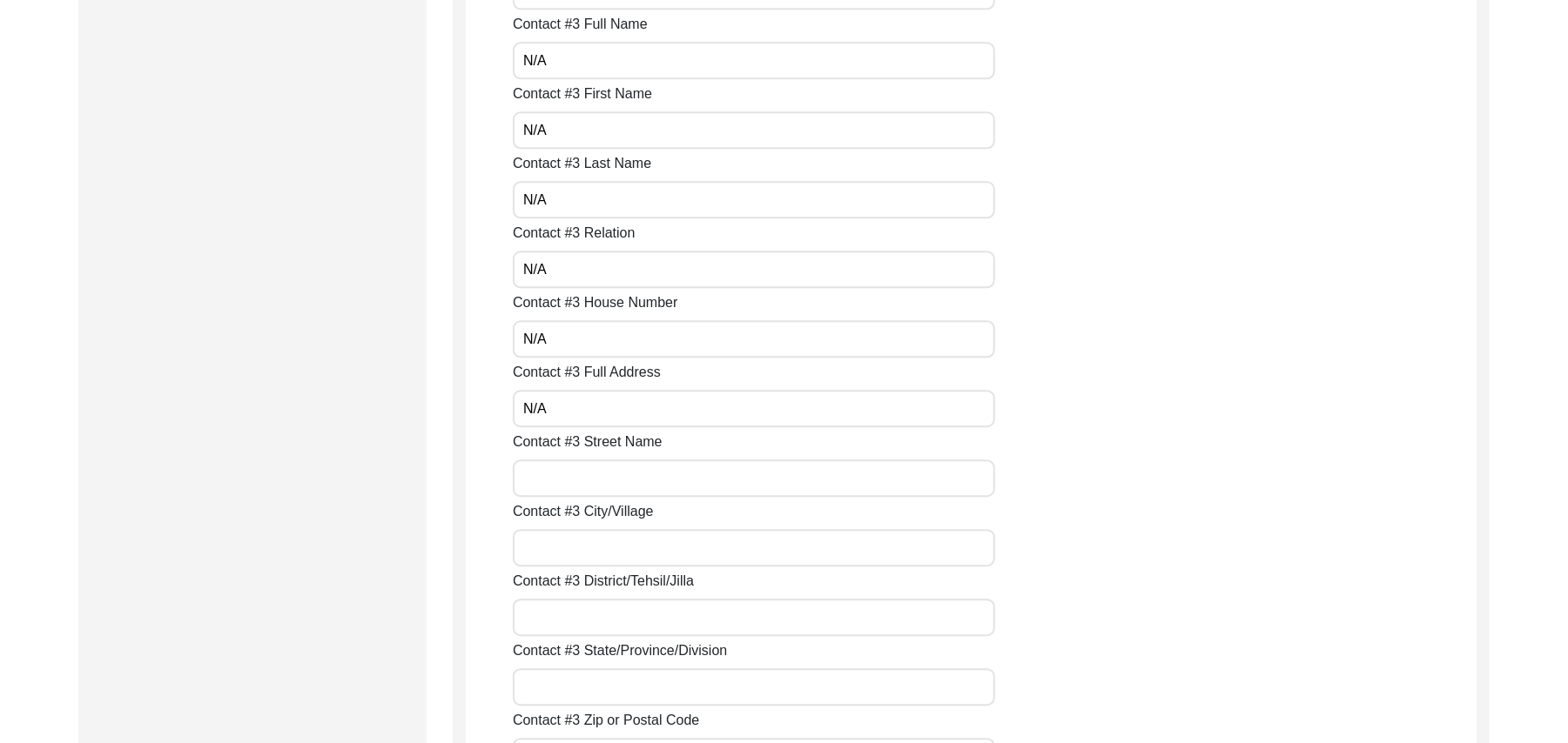
type input "N/A"
click at [586, 475] on input "Contact #3 Street Name" at bounding box center [754, 478] width 483 height 37
paste input "N/A"
type input "N/A"
click at [589, 550] on input "Contact #3 City/Village" at bounding box center [754, 548] width 483 height 37
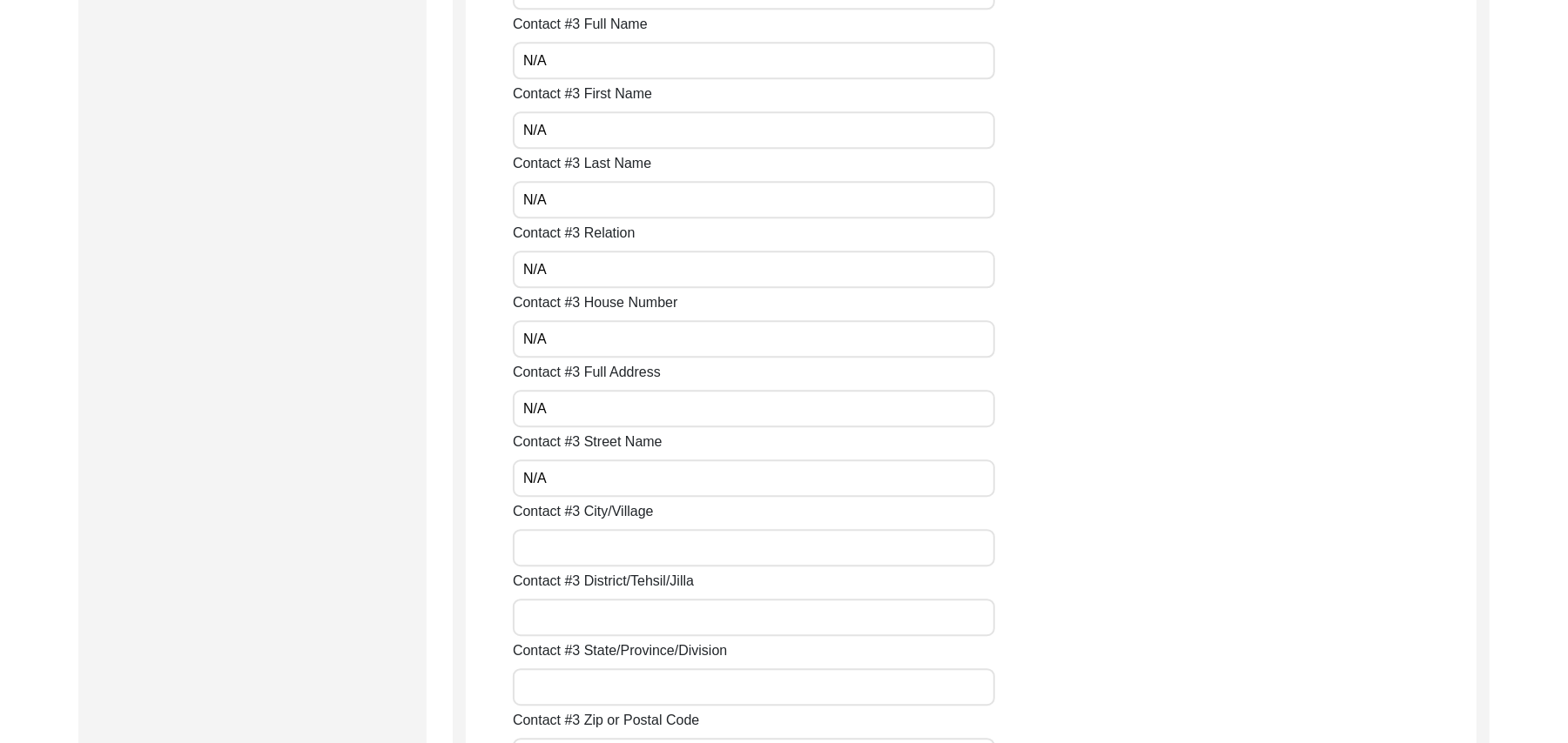
paste input "N/A"
type input "N/A"
click at [588, 613] on input "Contact #3 District/Tehsil/Jilla" at bounding box center [754, 617] width 483 height 37
paste input "N/A"
type input "N/A"
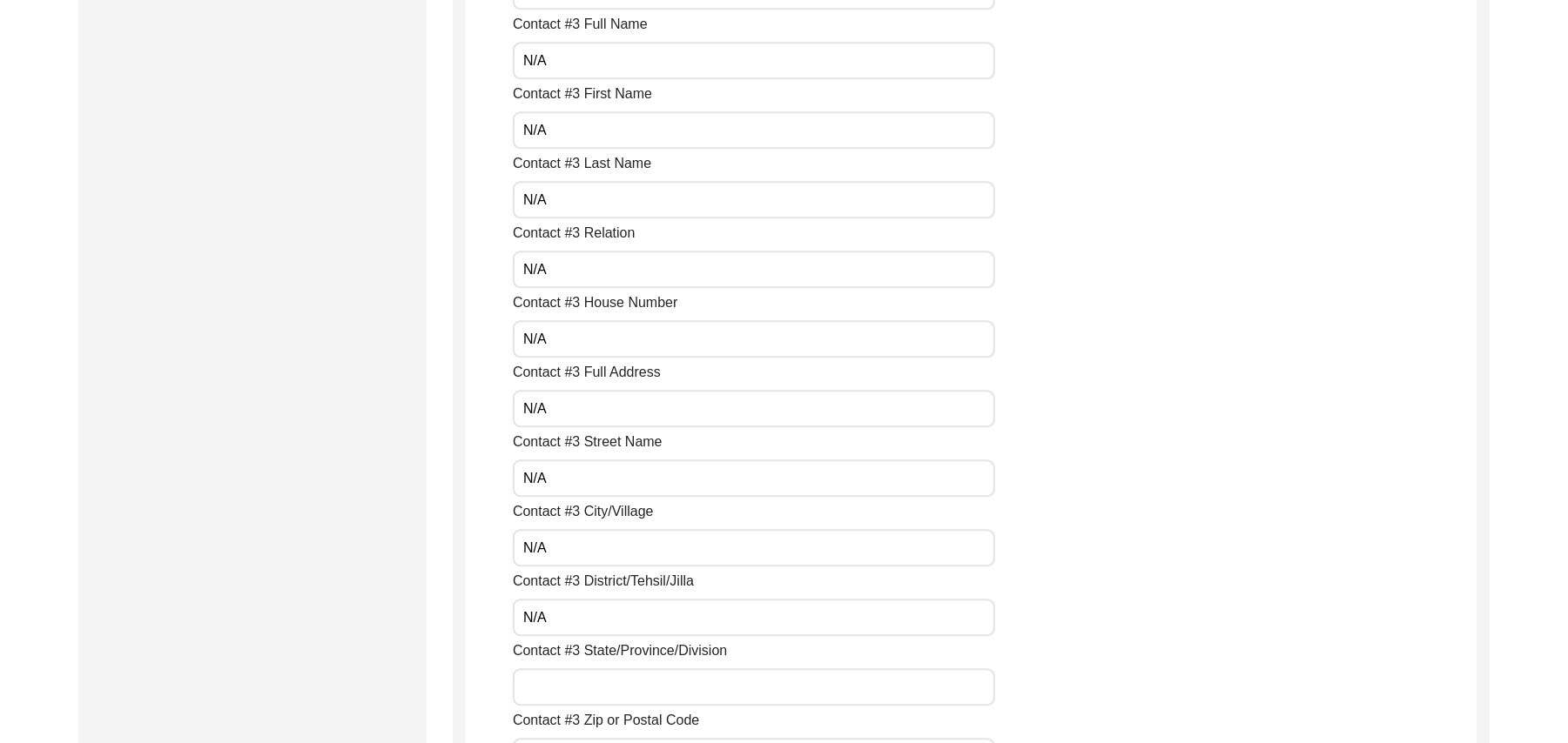
click at [594, 686] on input "Contact #3 State/Province/Division" at bounding box center [754, 687] width 483 height 37
paste input "N/A"
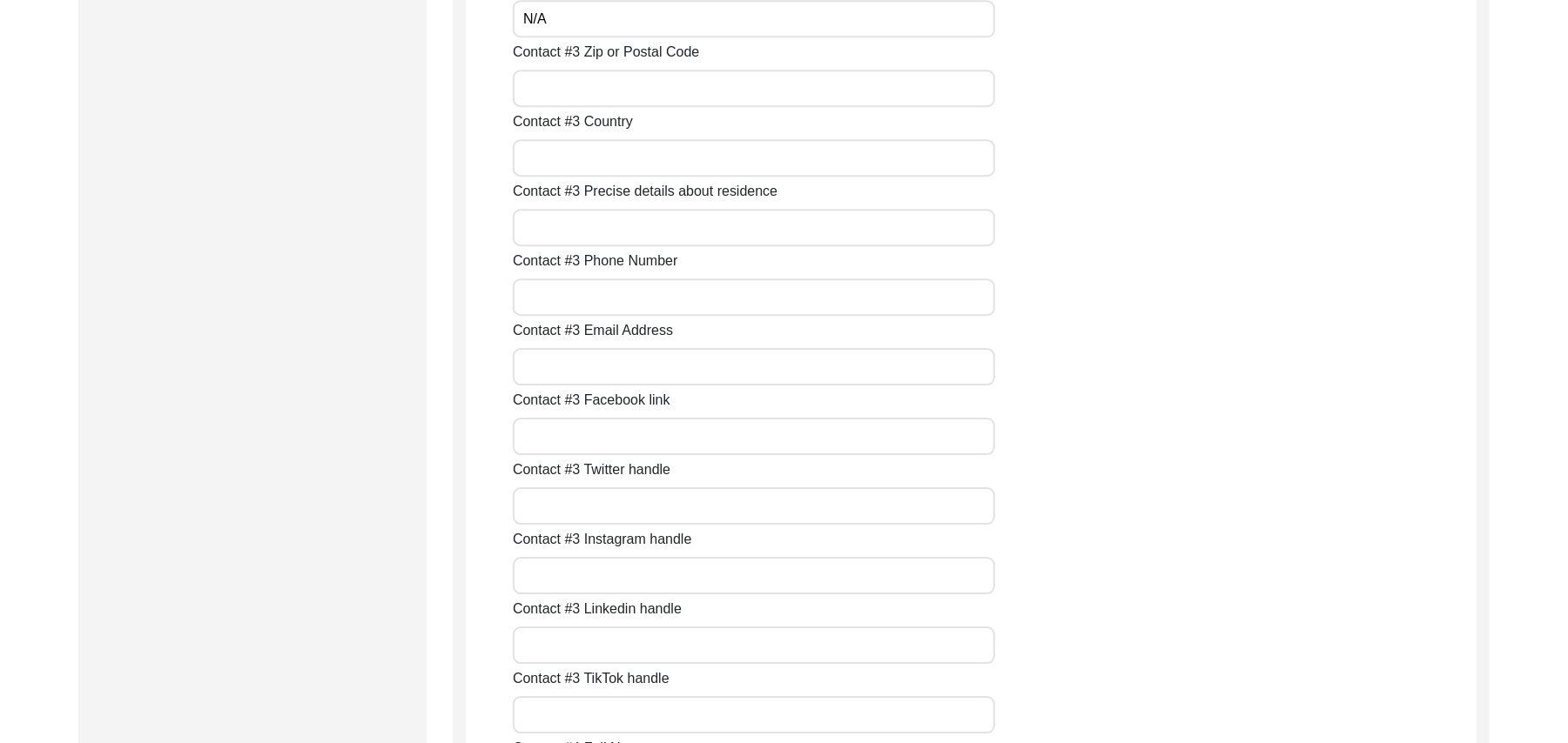
scroll to position [3796, 0]
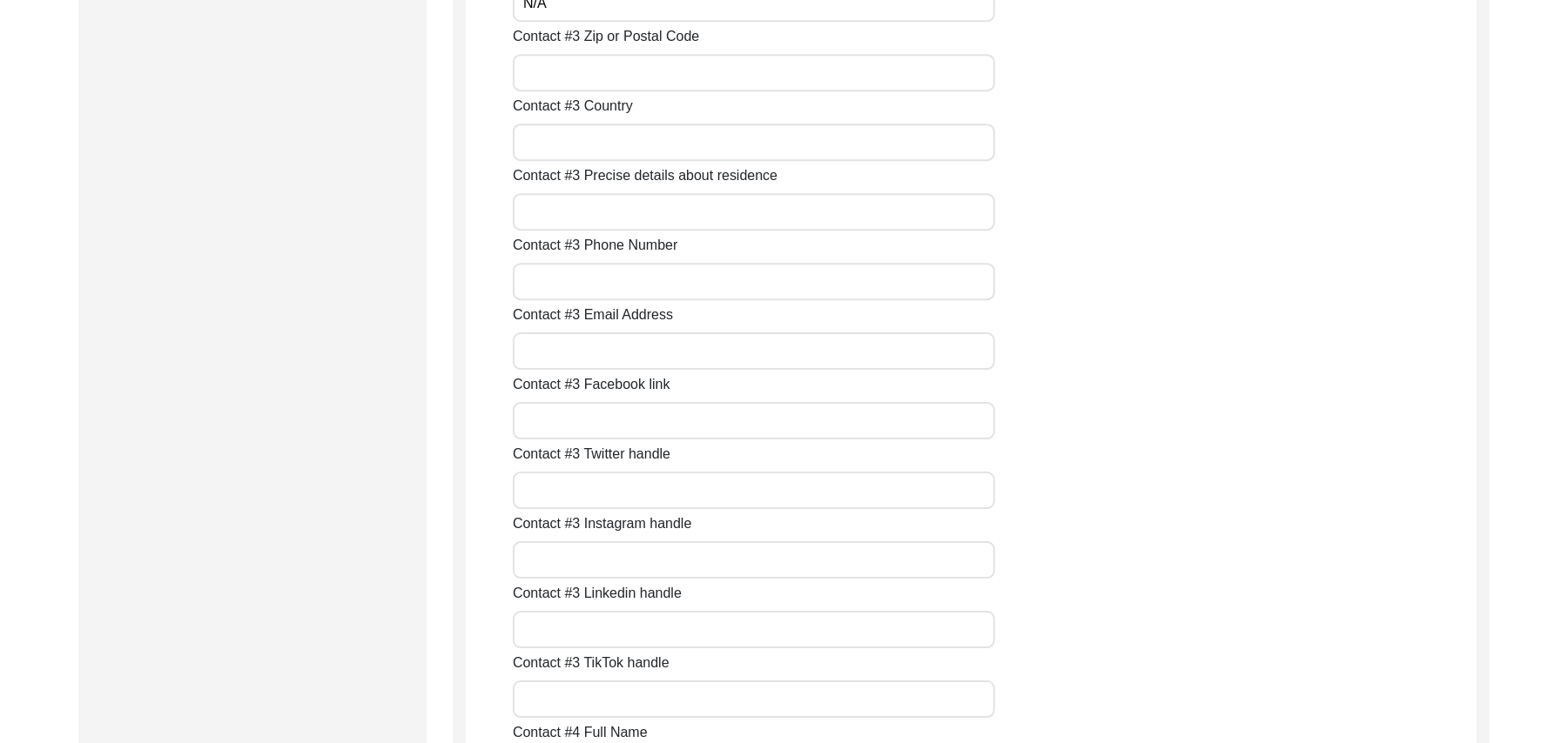
type input "N/A"
click at [632, 74] on input "Contact #3 Zip or Postal Code" at bounding box center [754, 72] width 483 height 37
paste input "N/A"
type input "N/A"
click at [607, 143] on input "Contact #3 Country" at bounding box center [754, 142] width 483 height 37
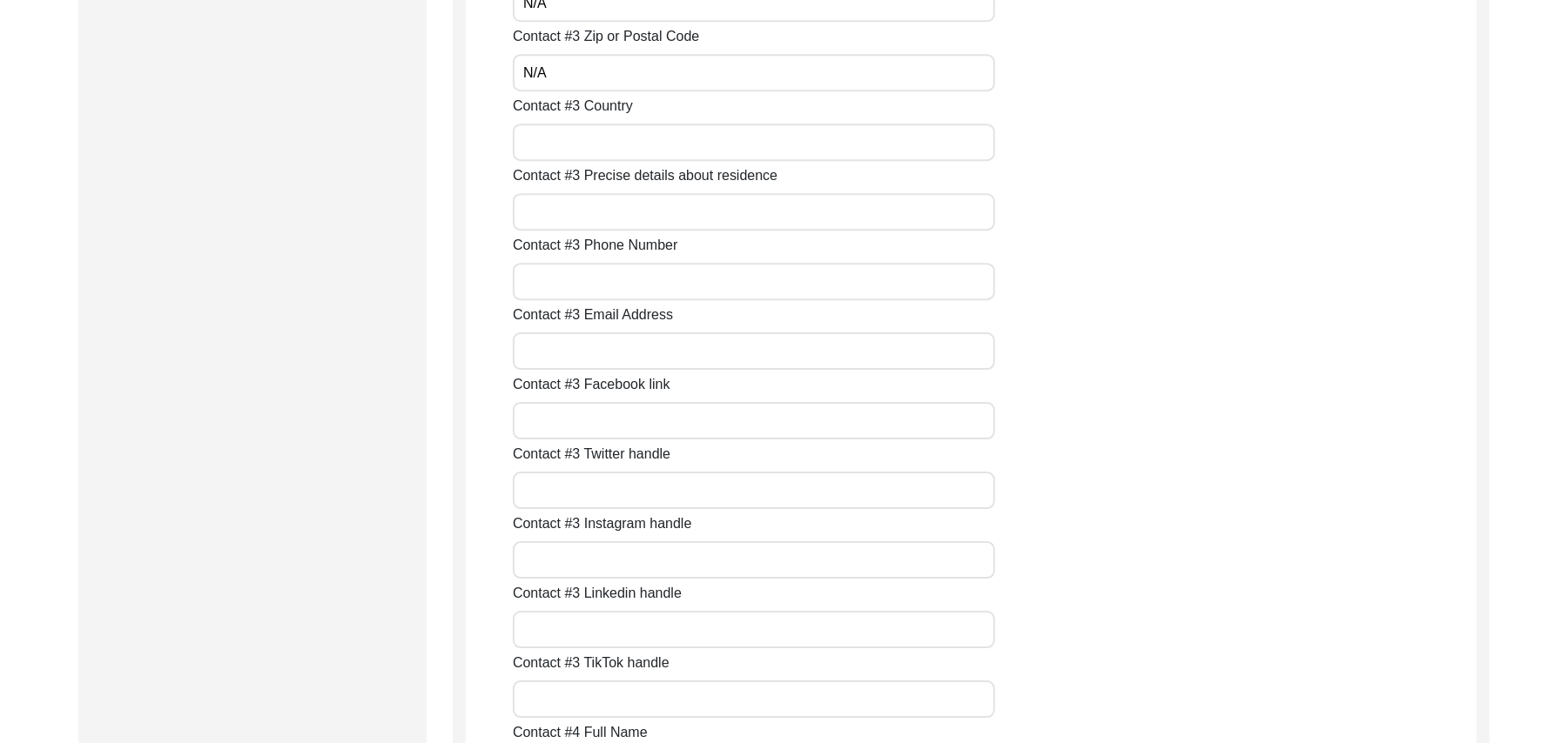
paste input "N/A"
type input "N/A"
click at [597, 210] on input "Contact #3 Precise details about residence" at bounding box center [754, 212] width 483 height 37
paste input "N/A"
type input "N/A"
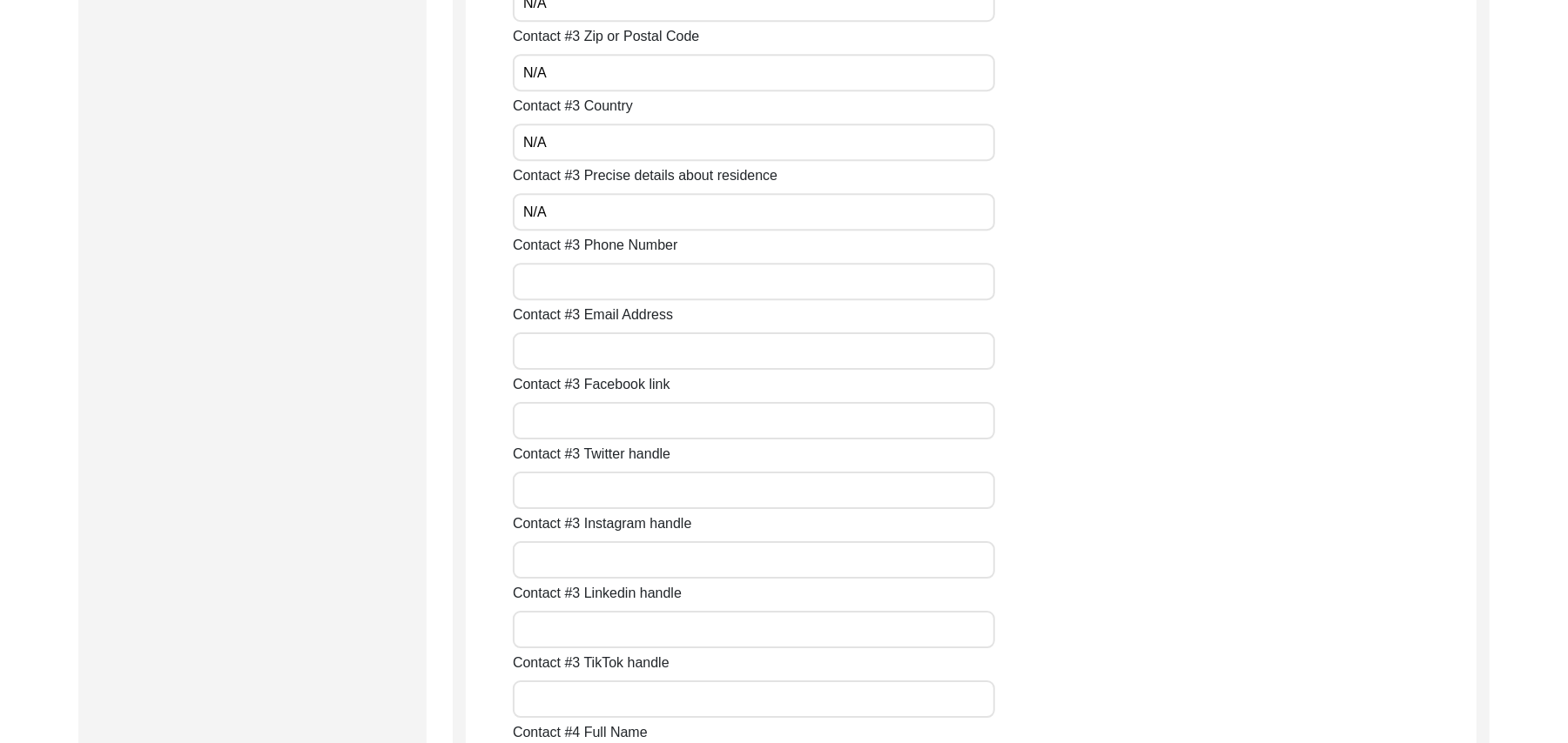
click at [596, 286] on input "Contact #3 Phone Number" at bounding box center [754, 281] width 483 height 37
paste input "N/A"
type input "N/A"
click at [582, 357] on input "Contact #3 Email Address" at bounding box center [754, 350] width 483 height 37
paste input "N/A"
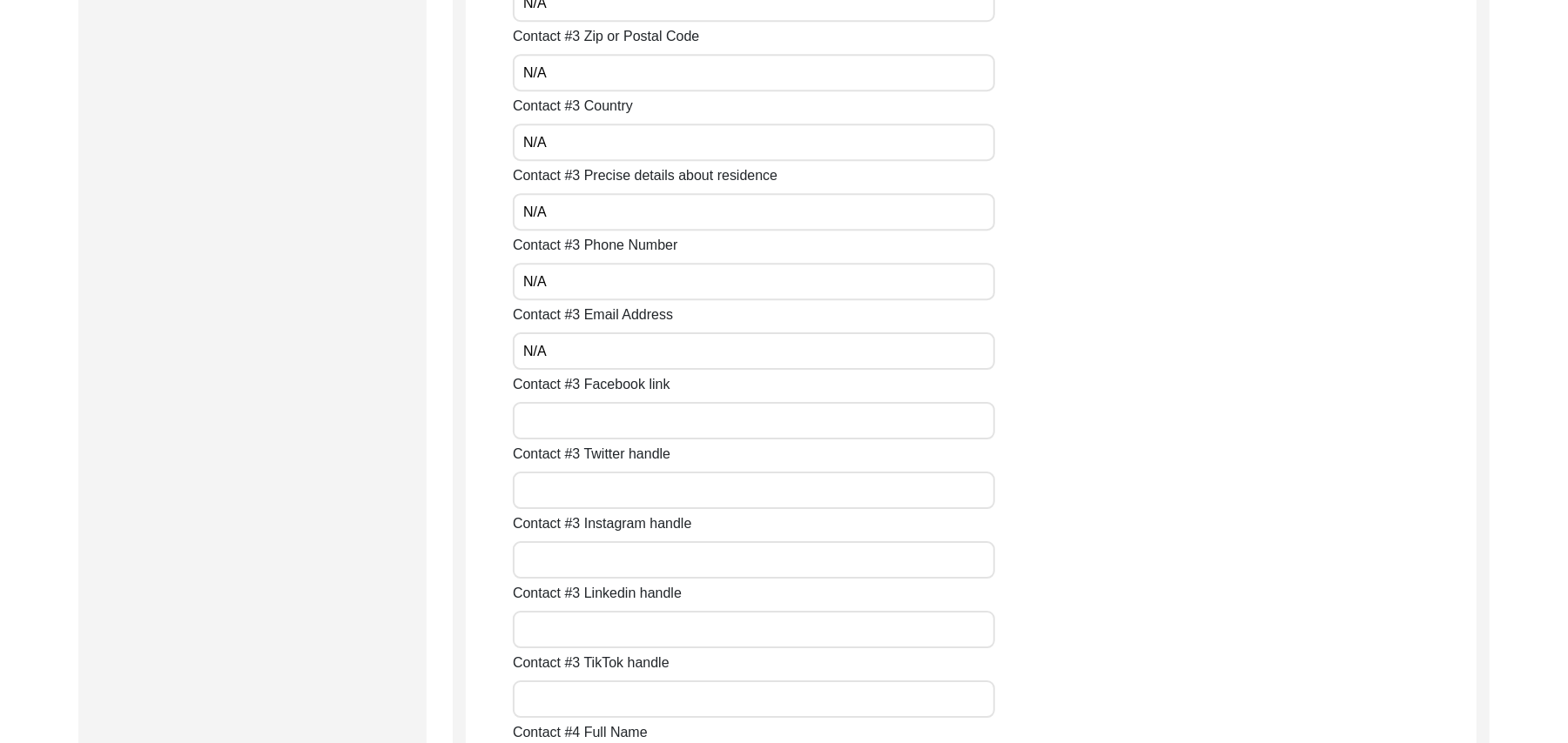
type input "N/A"
click at [581, 423] on input "Contact #3 Facebook link" at bounding box center [754, 420] width 483 height 37
paste input "N/A"
type input "N/A"
click at [583, 485] on input "Contact #3 Twitter handle" at bounding box center [754, 490] width 483 height 37
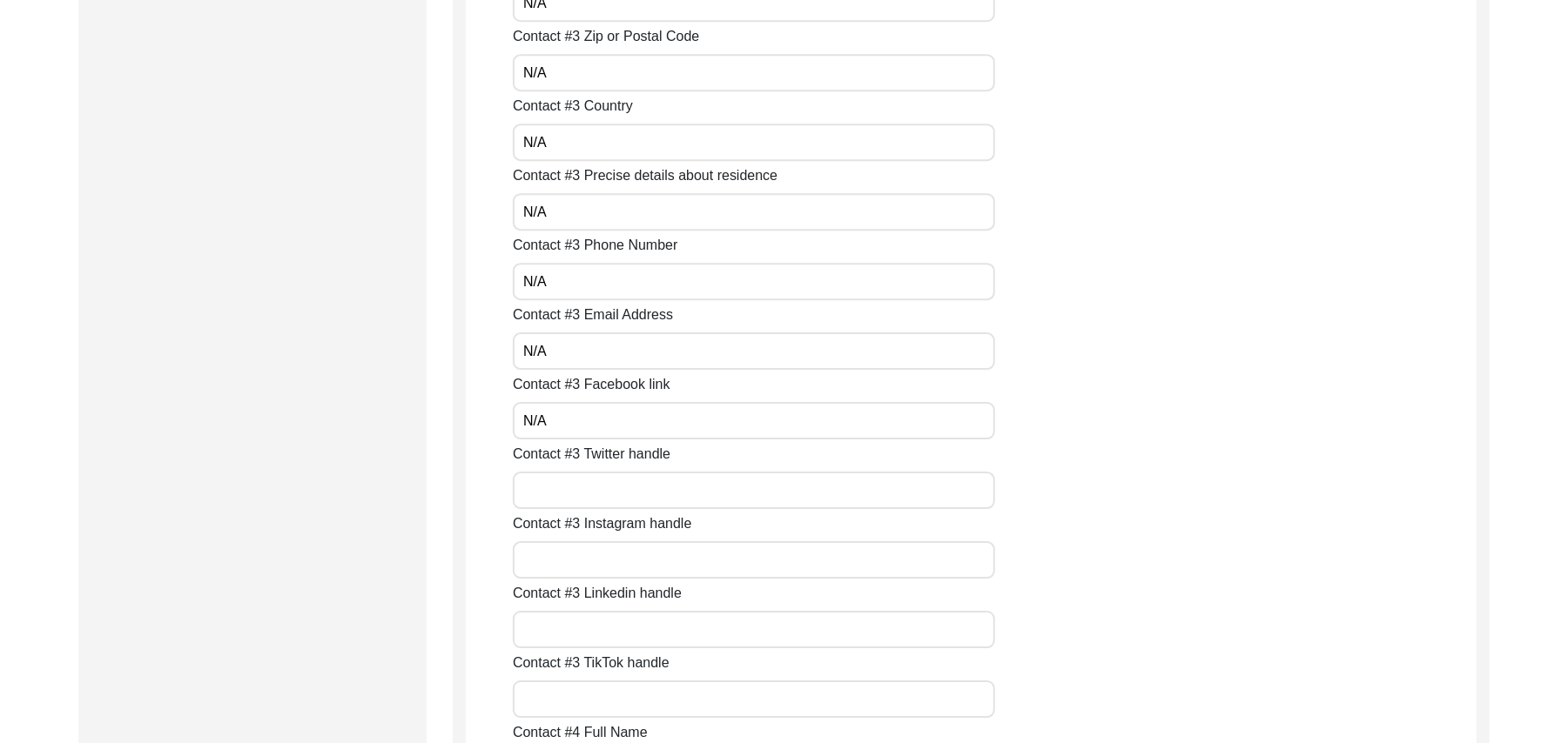
paste input "N/A"
type input "N/A"
click at [582, 566] on input "Contact #3 Instagram handle" at bounding box center [754, 559] width 483 height 37
paste input "N/A"
type input "N/A"
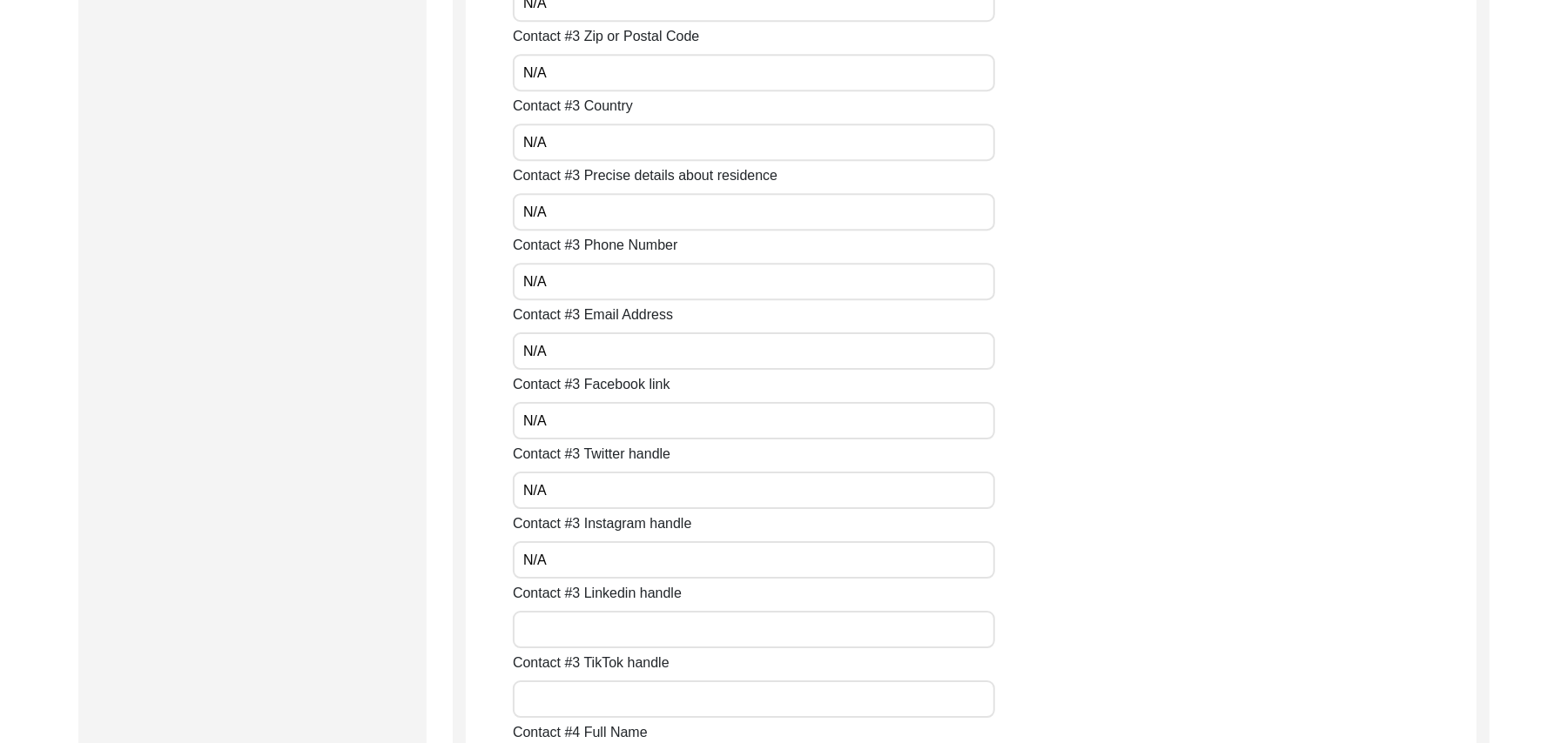
click at [579, 634] on input "Contact #3 Linkedin handle" at bounding box center [754, 629] width 483 height 37
paste input "N/A"
type input "N/A"
click at [585, 703] on input "Contact #3 TikTok handle" at bounding box center [754, 699] width 483 height 37
paste input "N/A"
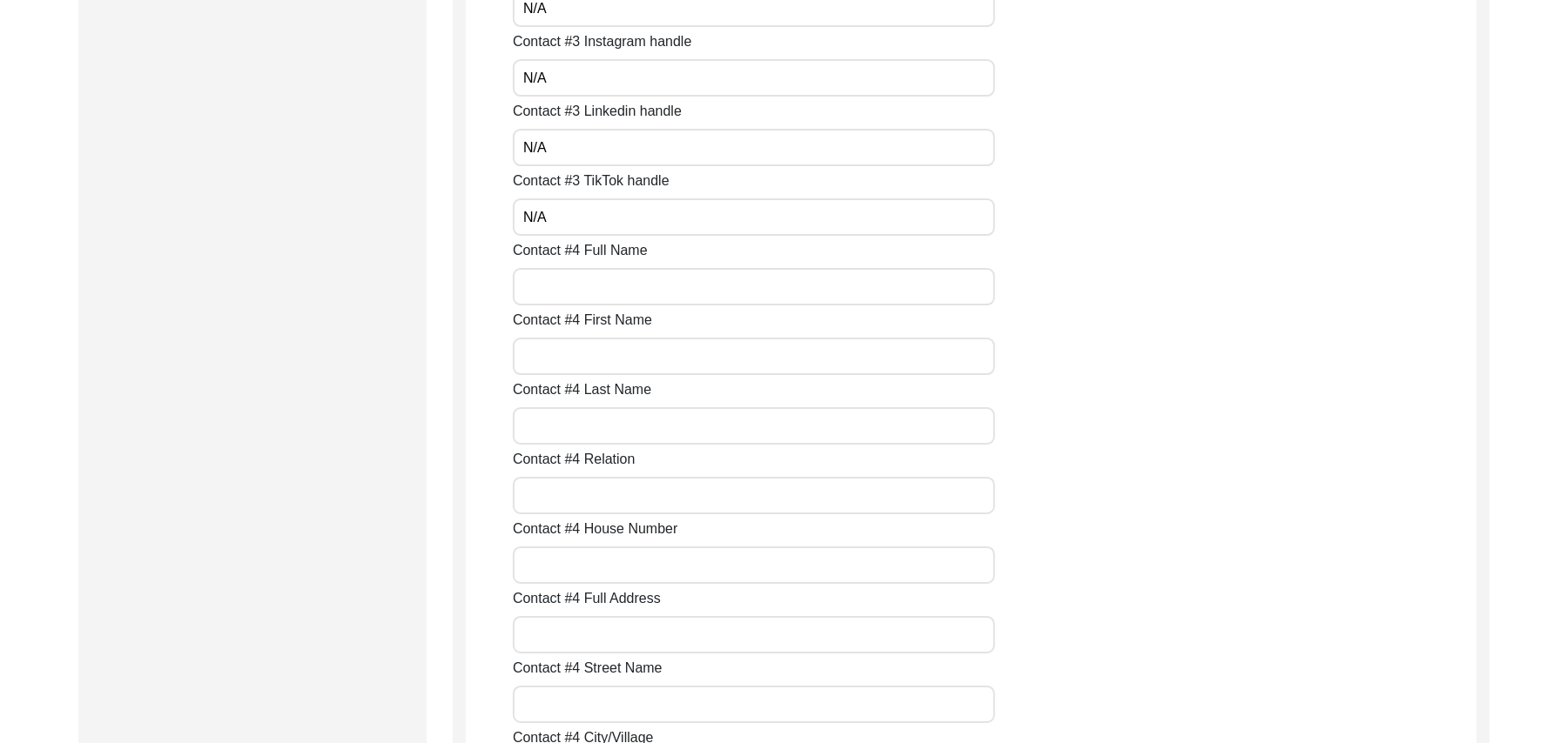
scroll to position [4402, 0]
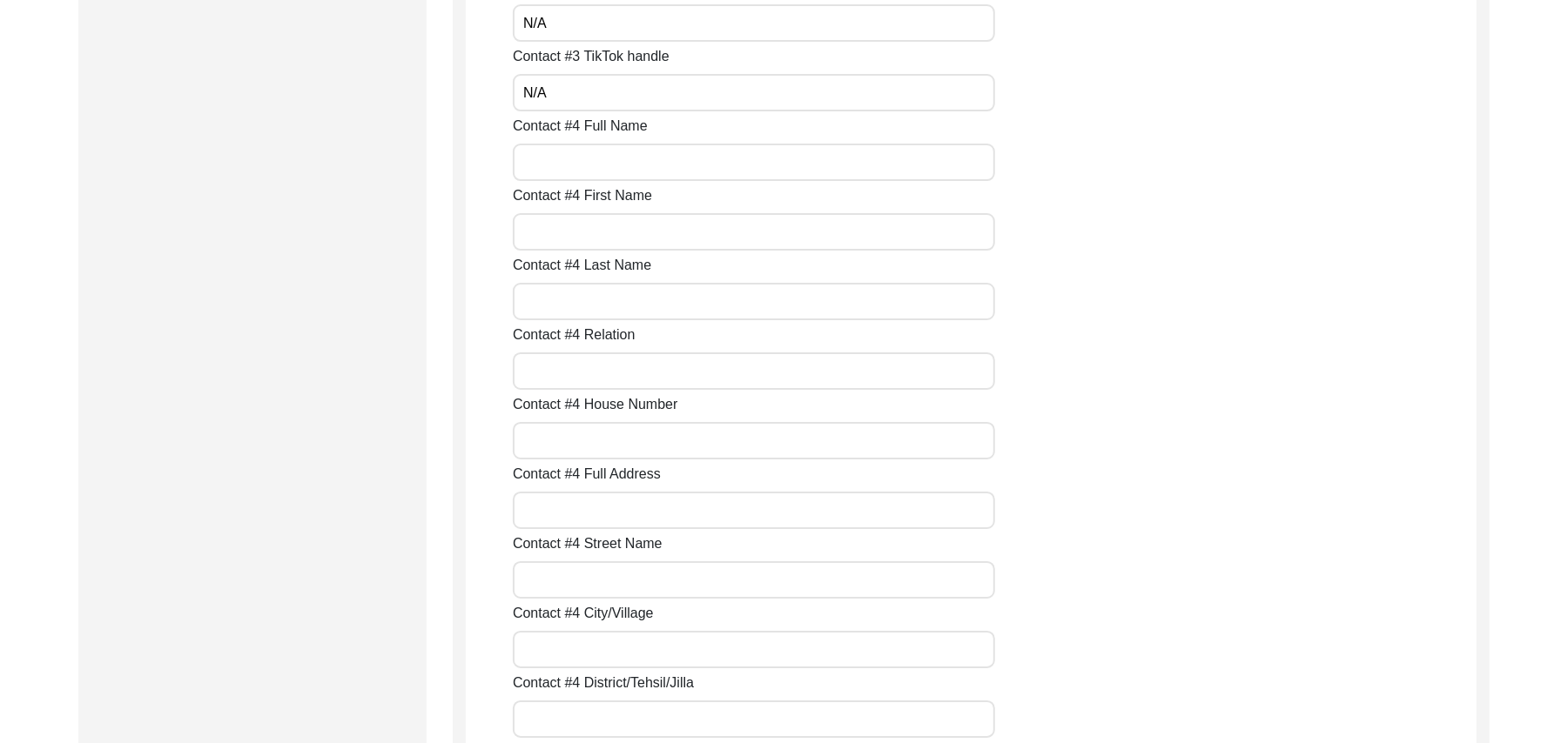
type input "N/A"
click at [677, 175] on input "Contact #4 Full Name" at bounding box center [754, 162] width 483 height 37
paste input "N/A"
type input "N/A"
click at [645, 234] on input "Contact #4 First Name" at bounding box center [754, 232] width 483 height 37
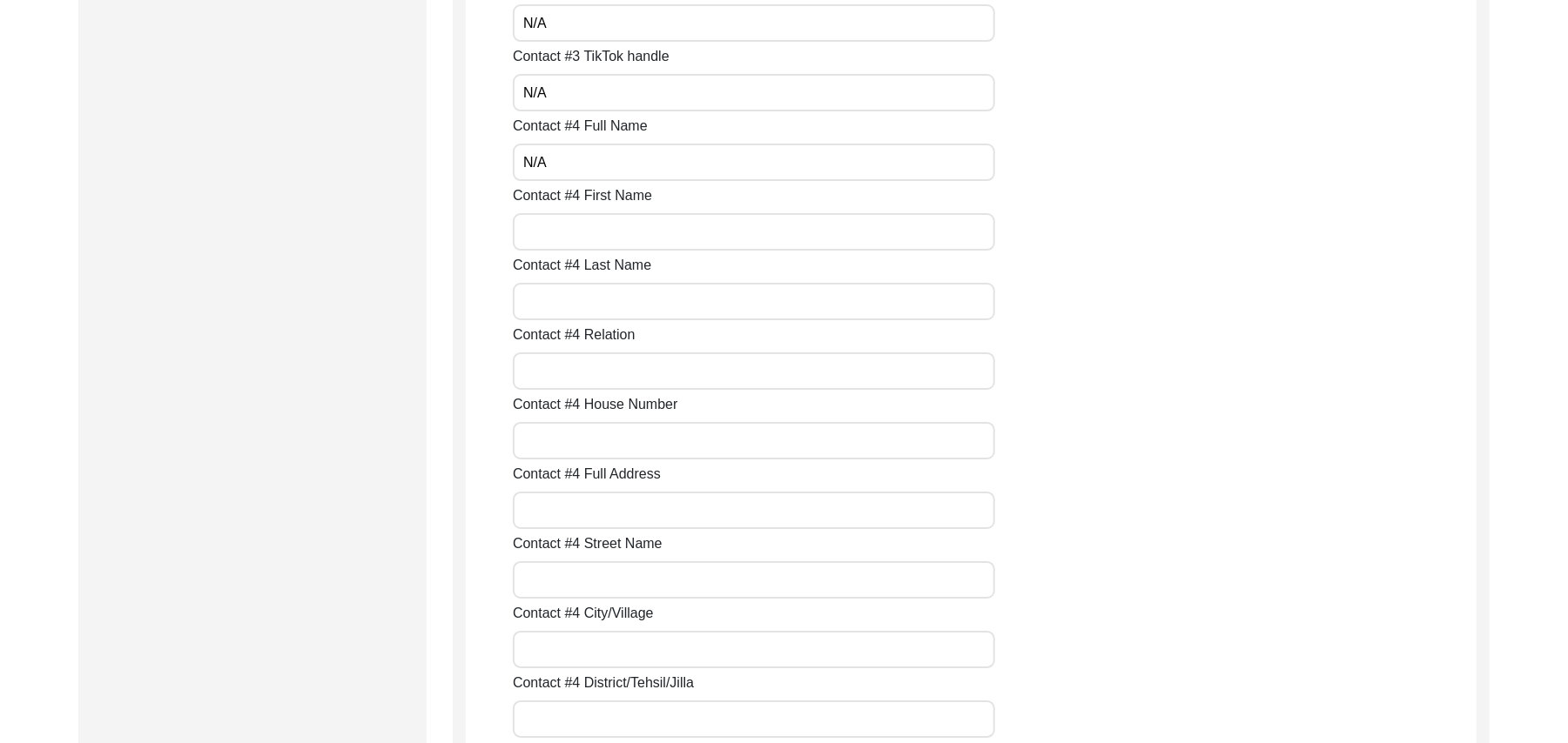
paste input "N/A"
type input "N/A"
click at [624, 310] on input "Contact #4 Last Name" at bounding box center [754, 301] width 483 height 37
paste input "N/A"
type input "N/A"
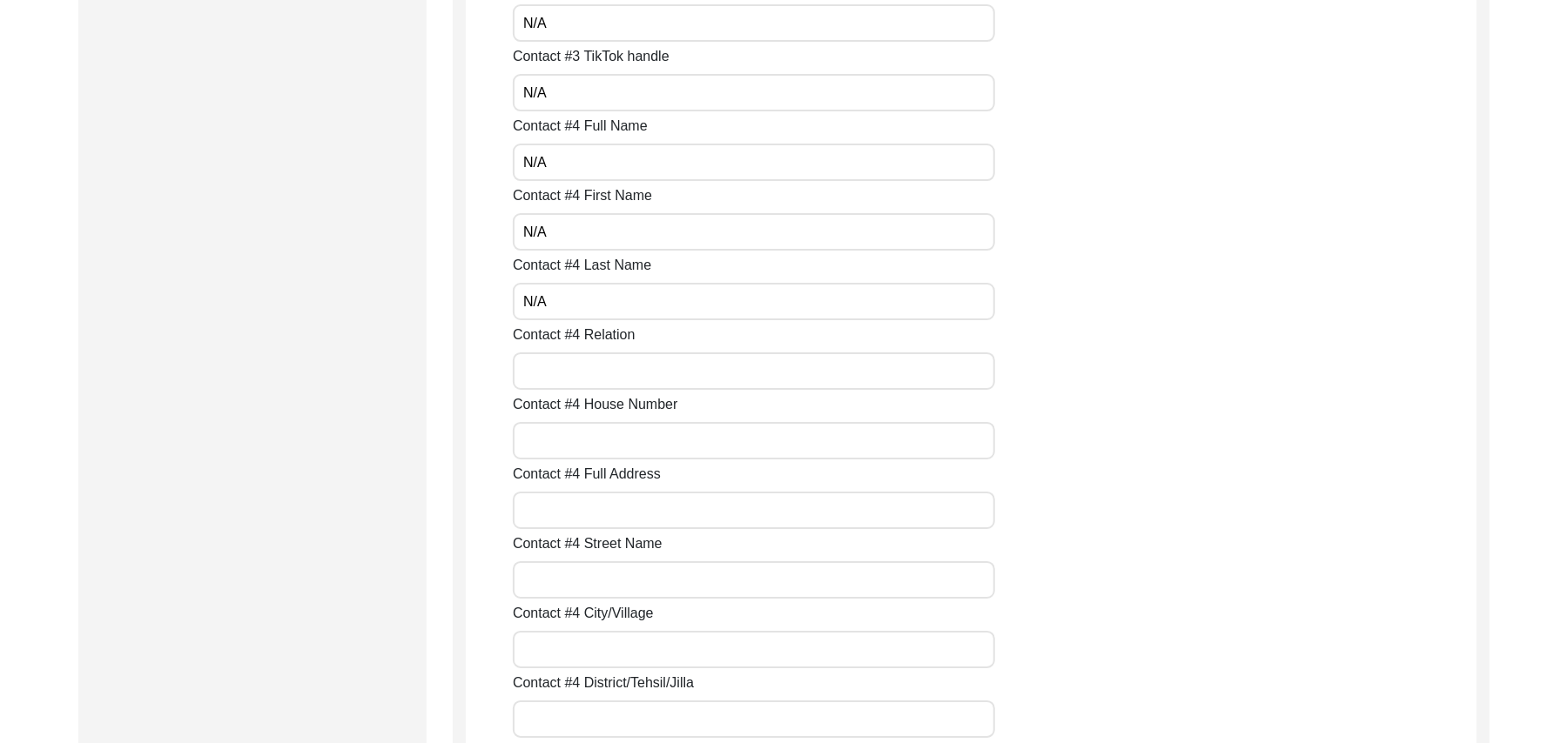
click at [606, 370] on input "Contact #4 Relation" at bounding box center [754, 371] width 483 height 37
paste input "N/A"
type input "N/A"
click at [589, 443] on input "Contact #4 House Number" at bounding box center [754, 440] width 483 height 37
paste input "N/A"
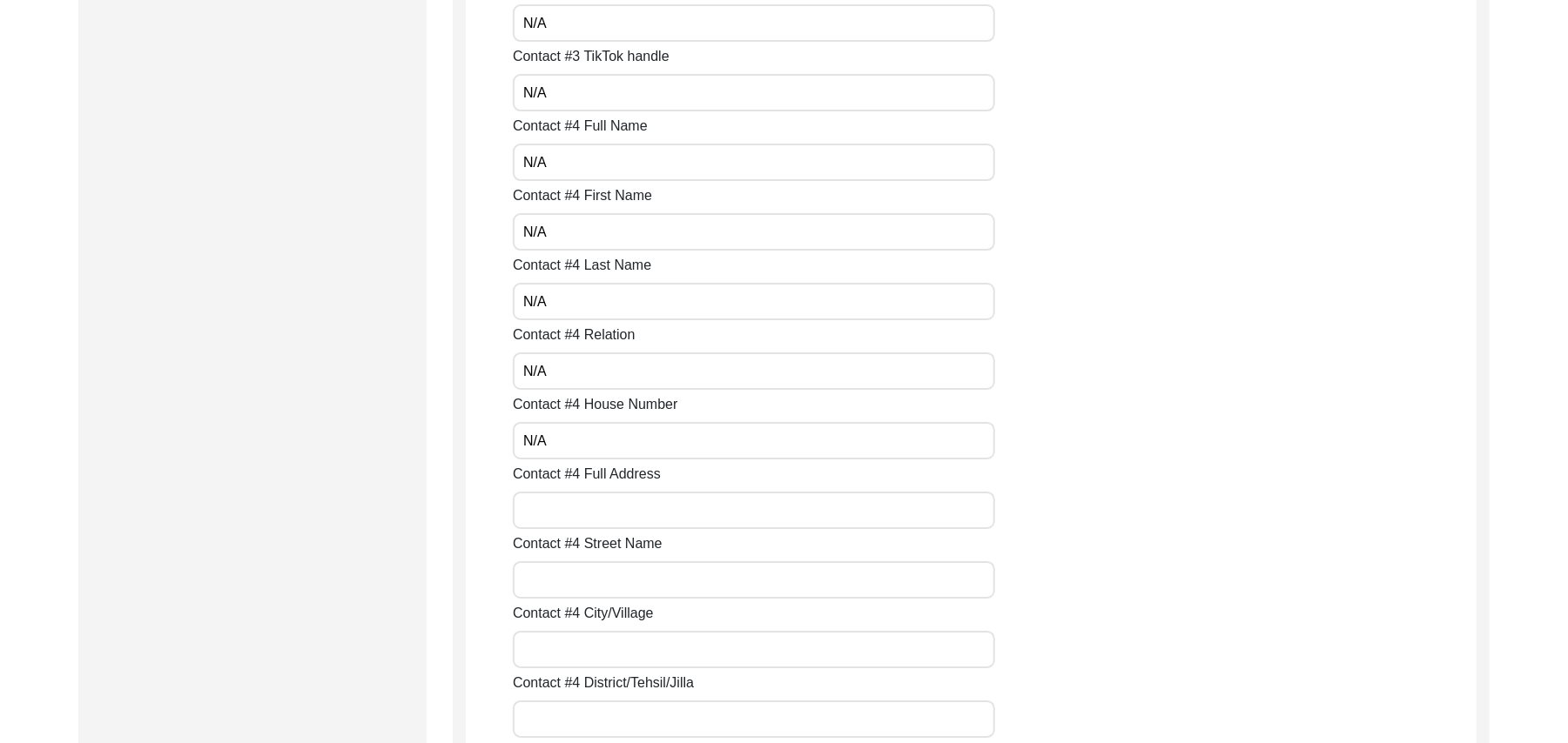
type input "N/A"
click at [582, 513] on input "Contact #4 Full Address" at bounding box center [754, 510] width 483 height 37
paste input "N/A"
type input "N/A"
click at [579, 592] on input "Contact #4 Street Name" at bounding box center [754, 579] width 483 height 37
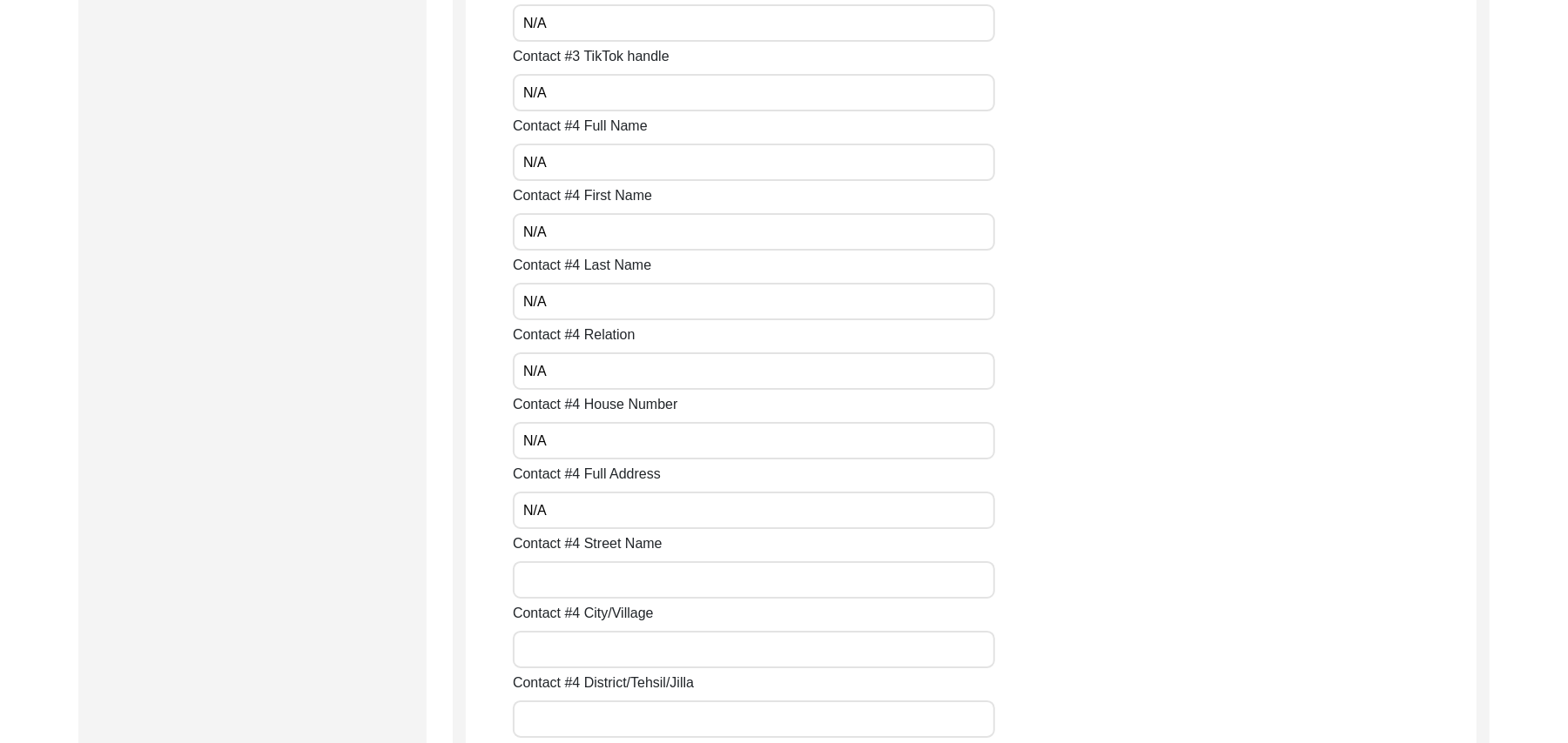
paste input "N/A"
type input "N/A"
click at [582, 654] on input "Contact #4 City/Village" at bounding box center [754, 649] width 483 height 37
paste input "N/A"
type input "N/A"
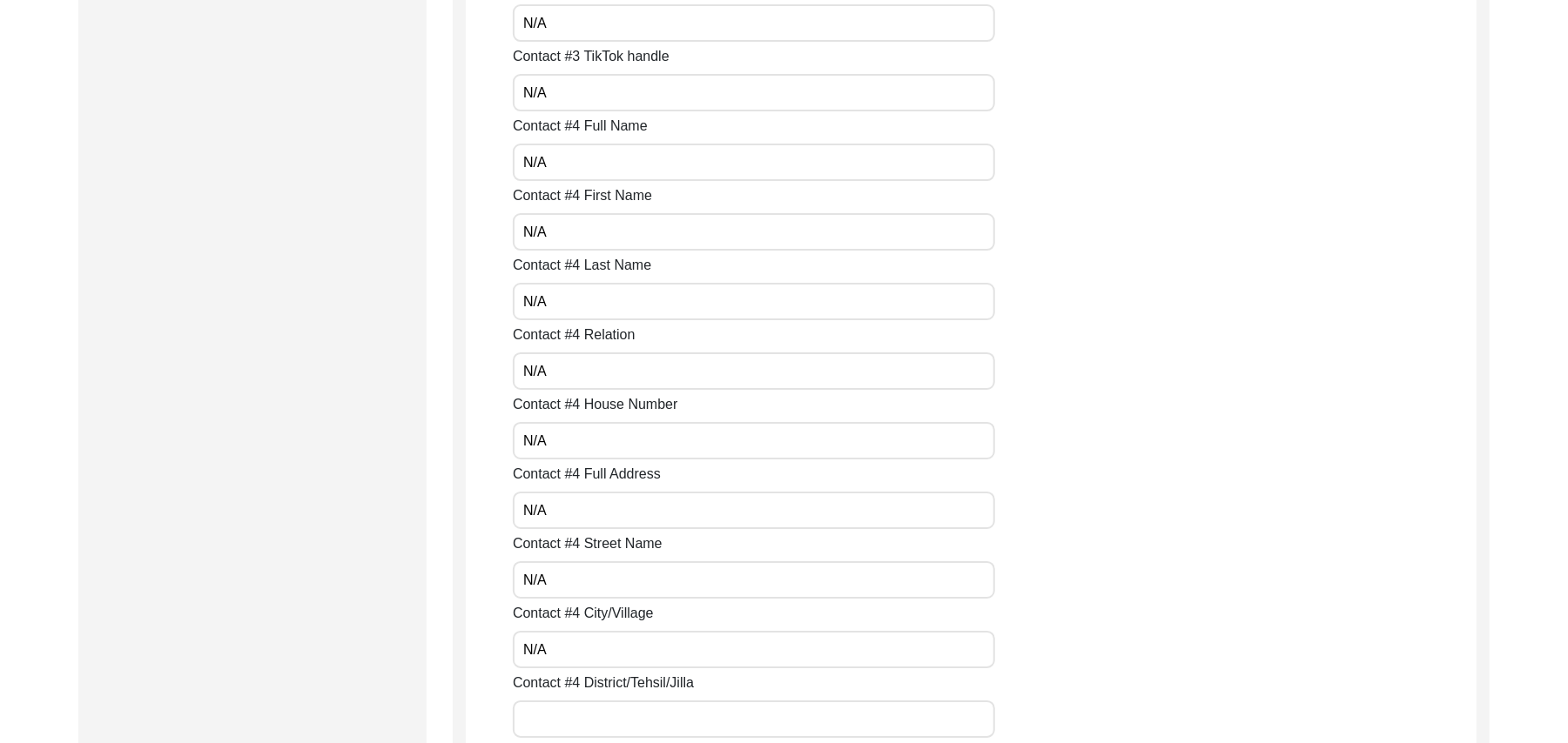
click at [585, 724] on input "Contact #4 District/Tehsil/Jilla" at bounding box center [754, 719] width 483 height 37
paste input "N/A"
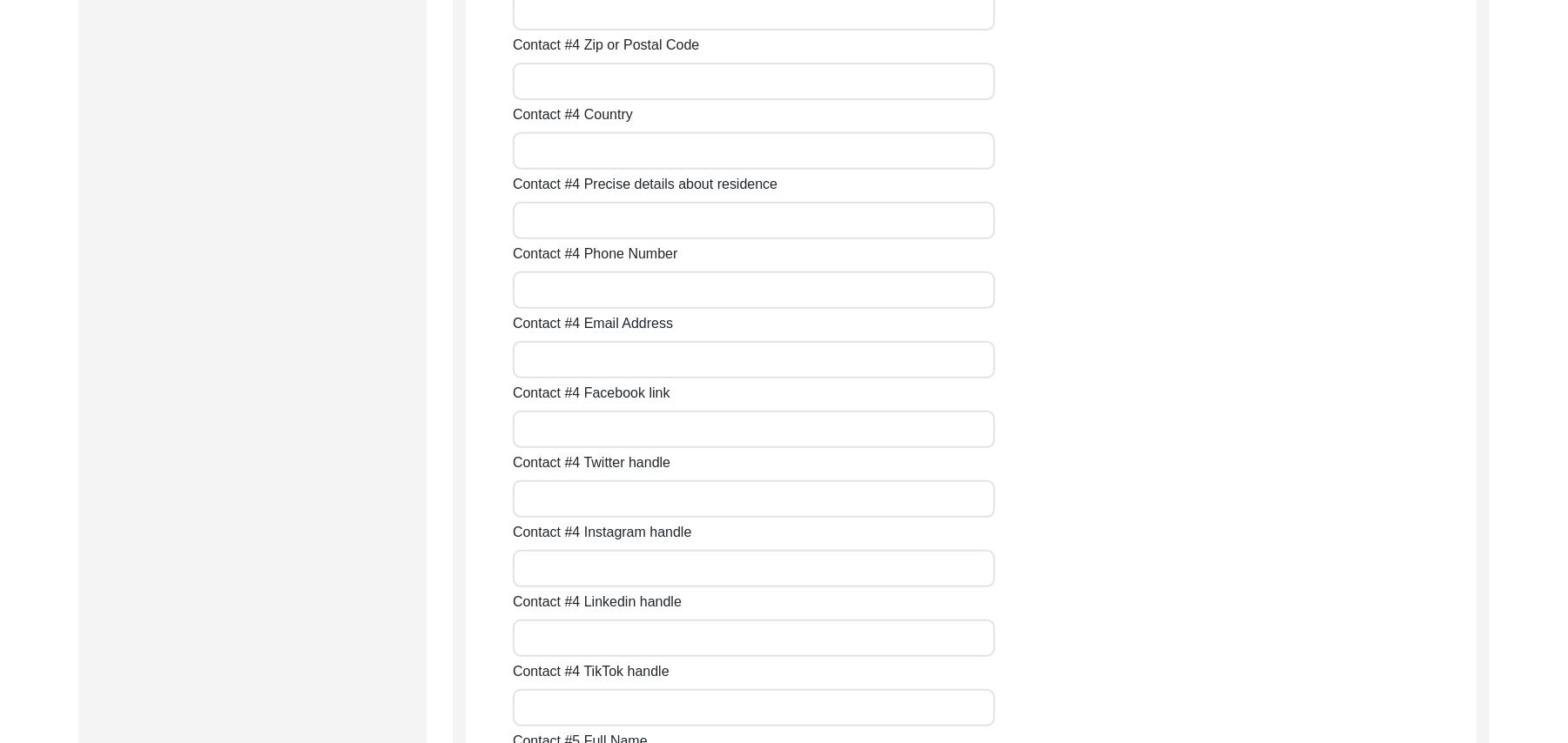
scroll to position [5133, 0]
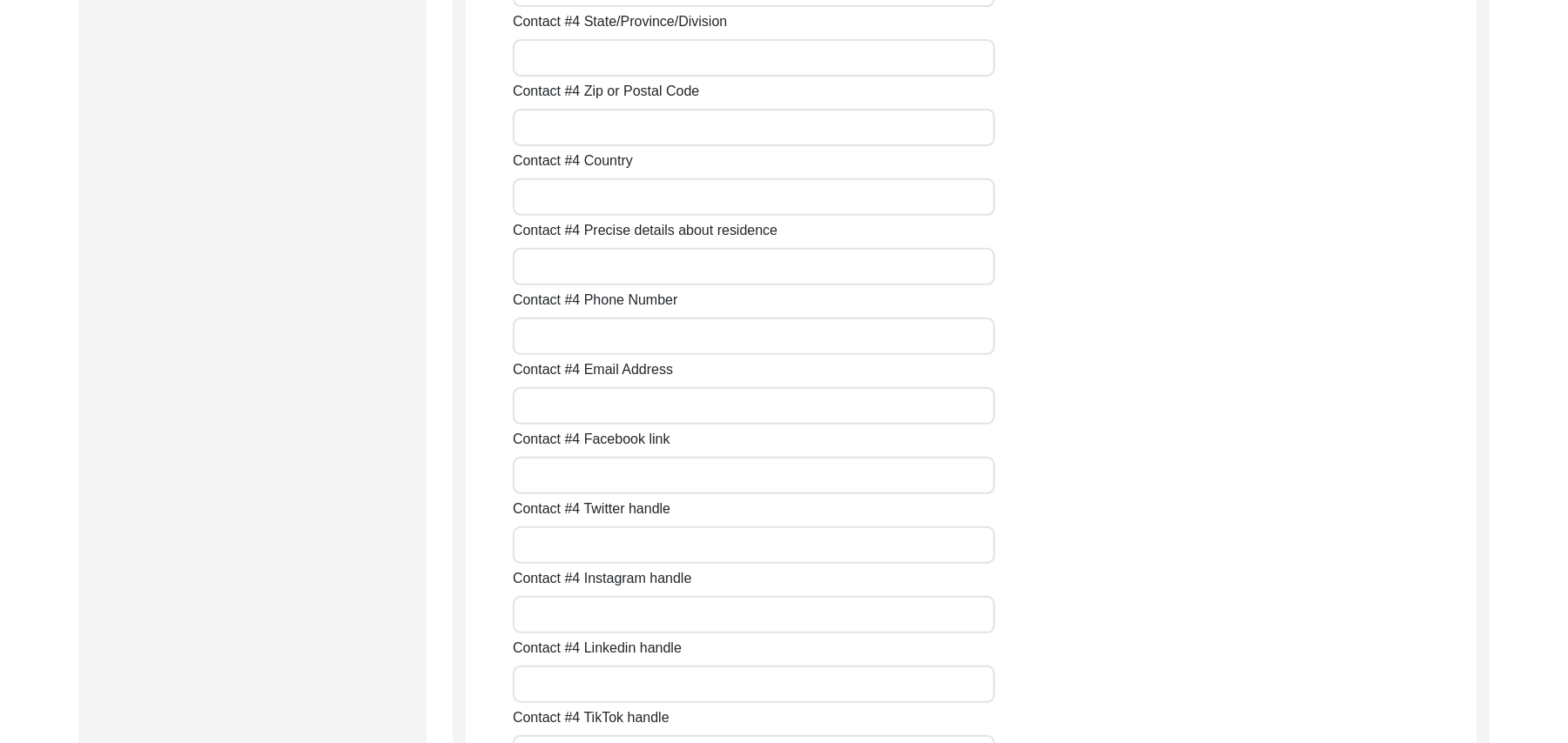
paste input "N/A"
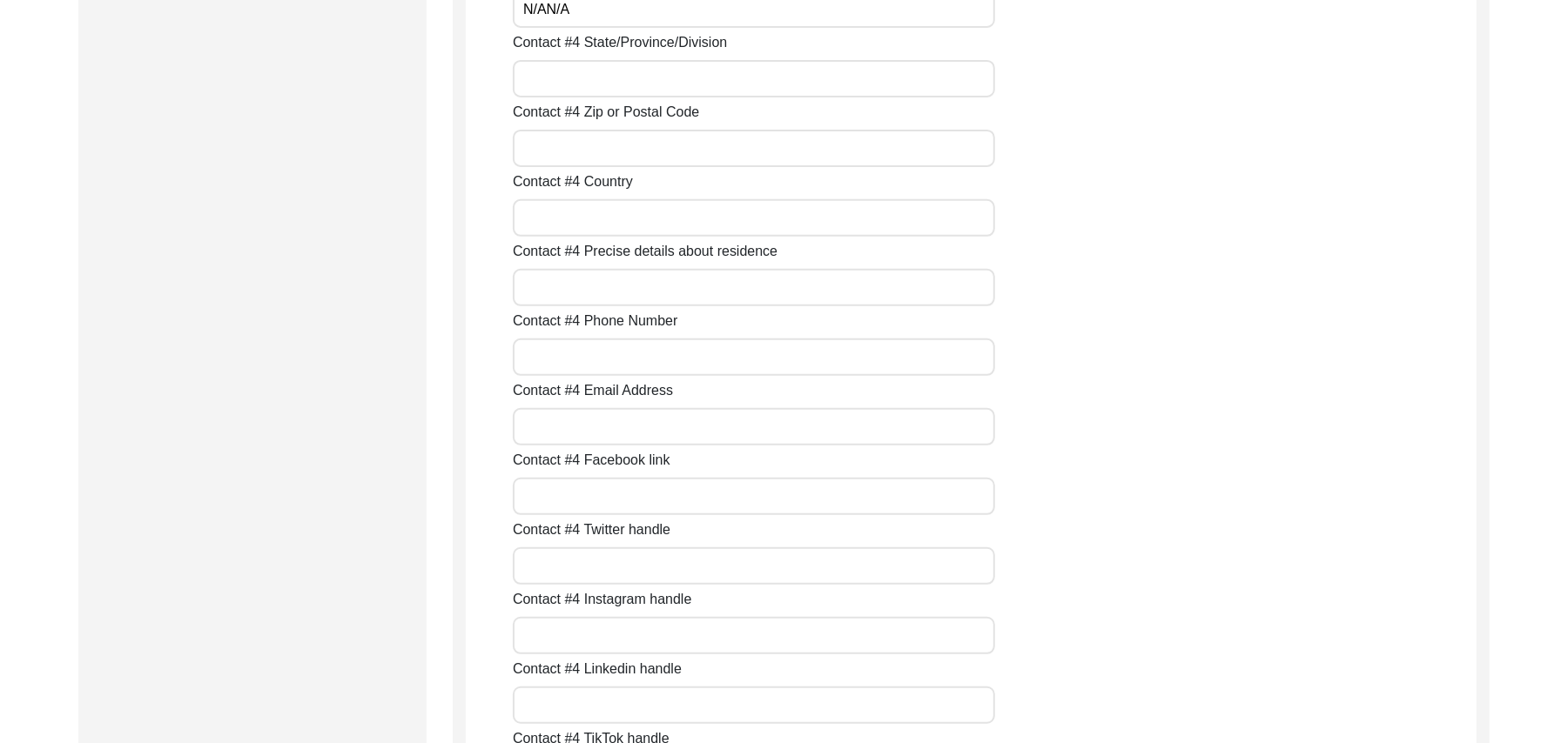
type input "N/AN/A"
click at [693, 87] on input "Contact #4 State/Province/Division" at bounding box center [754, 78] width 483 height 37
paste input "N/A"
type input "N/A"
click at [658, 161] on input "Contact #4 Zip or Postal Code" at bounding box center [754, 148] width 483 height 37
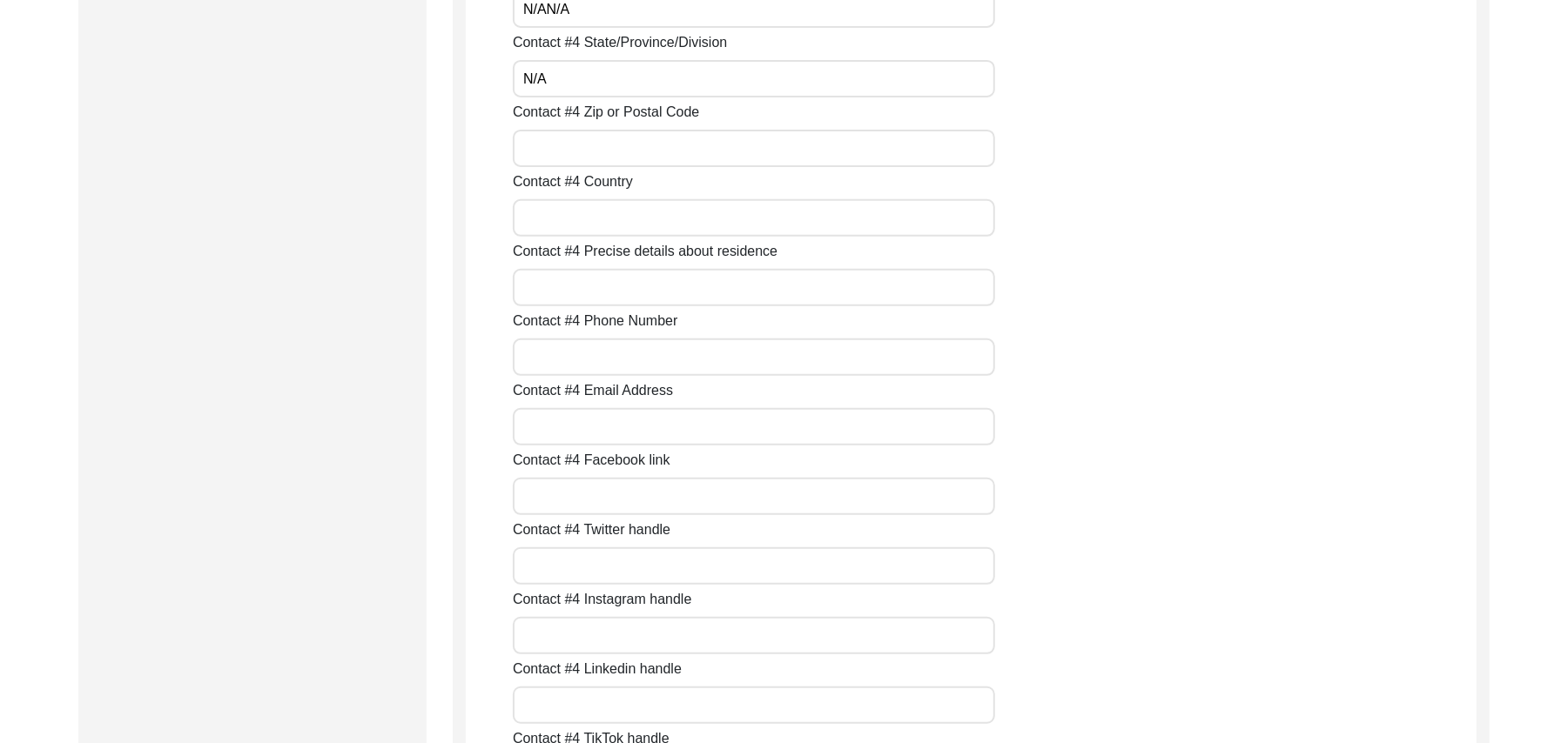
paste input "N/A"
type input "N/A"
click at [643, 217] on input "Contact #4 Country" at bounding box center [754, 217] width 483 height 37
paste input "N/A"
type input "N/A"
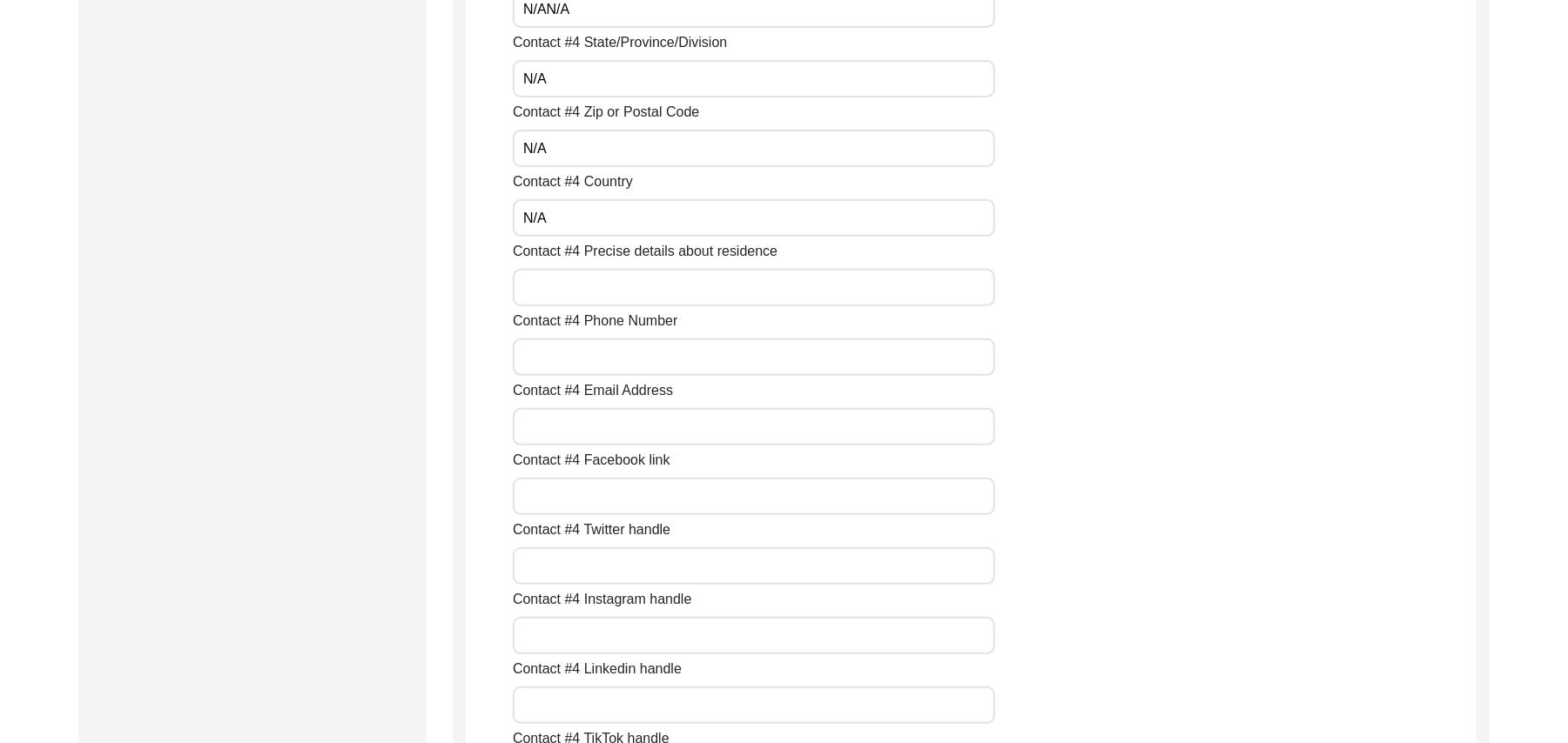
click at [635, 280] on input "Contact #4 Precise details about residence" at bounding box center [754, 287] width 483 height 37
paste input "N/A"
type input "N/A"
click at [620, 358] on input "Contact #4 Phone Number" at bounding box center [754, 357] width 483 height 37
paste input "N/A"
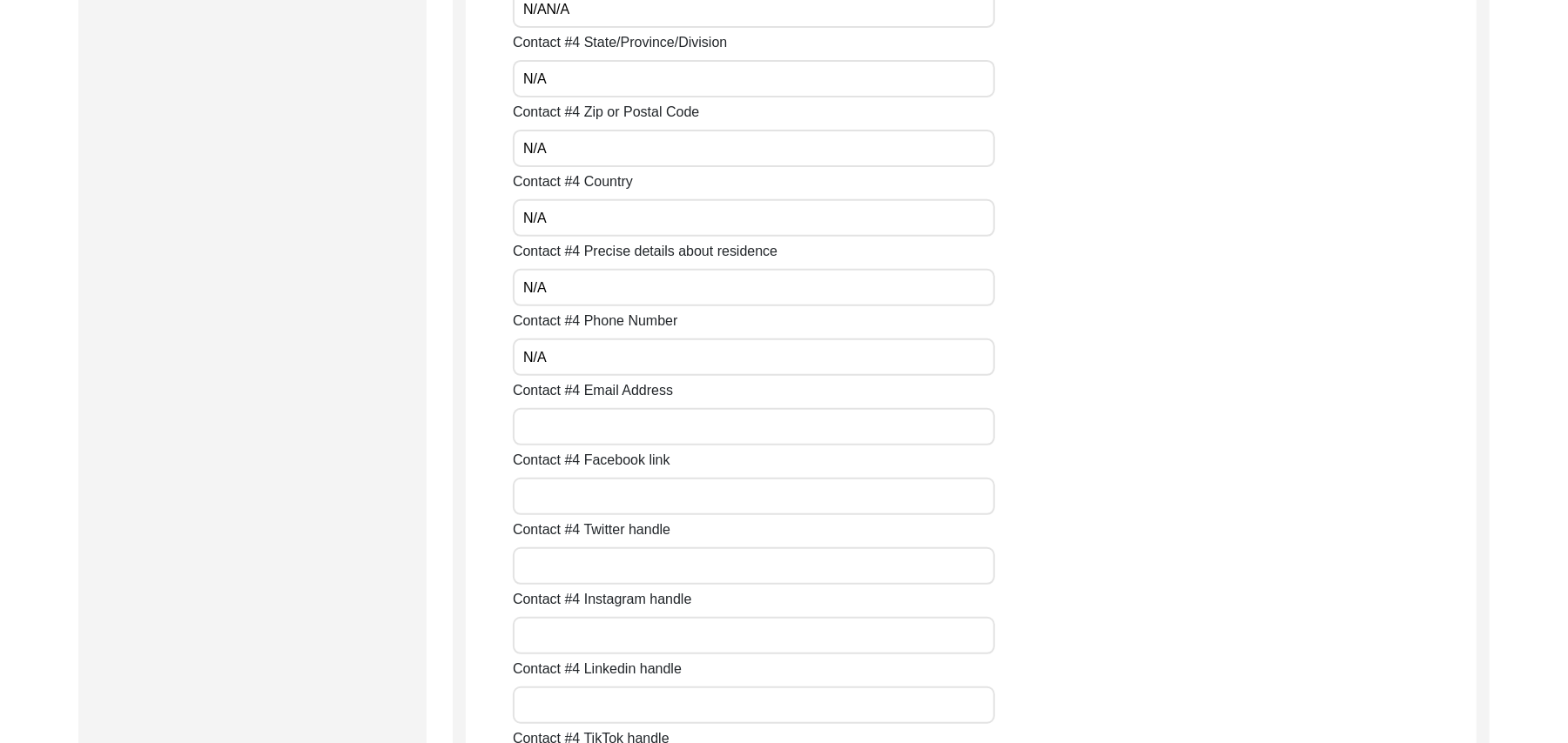
type input "N/A"
click at [617, 424] on input "Contact #4 Email Address" at bounding box center [754, 426] width 483 height 37
paste input "N/A"
type input "N/A"
click at [610, 501] on input "Contact #4 Facebook link" at bounding box center [754, 496] width 483 height 37
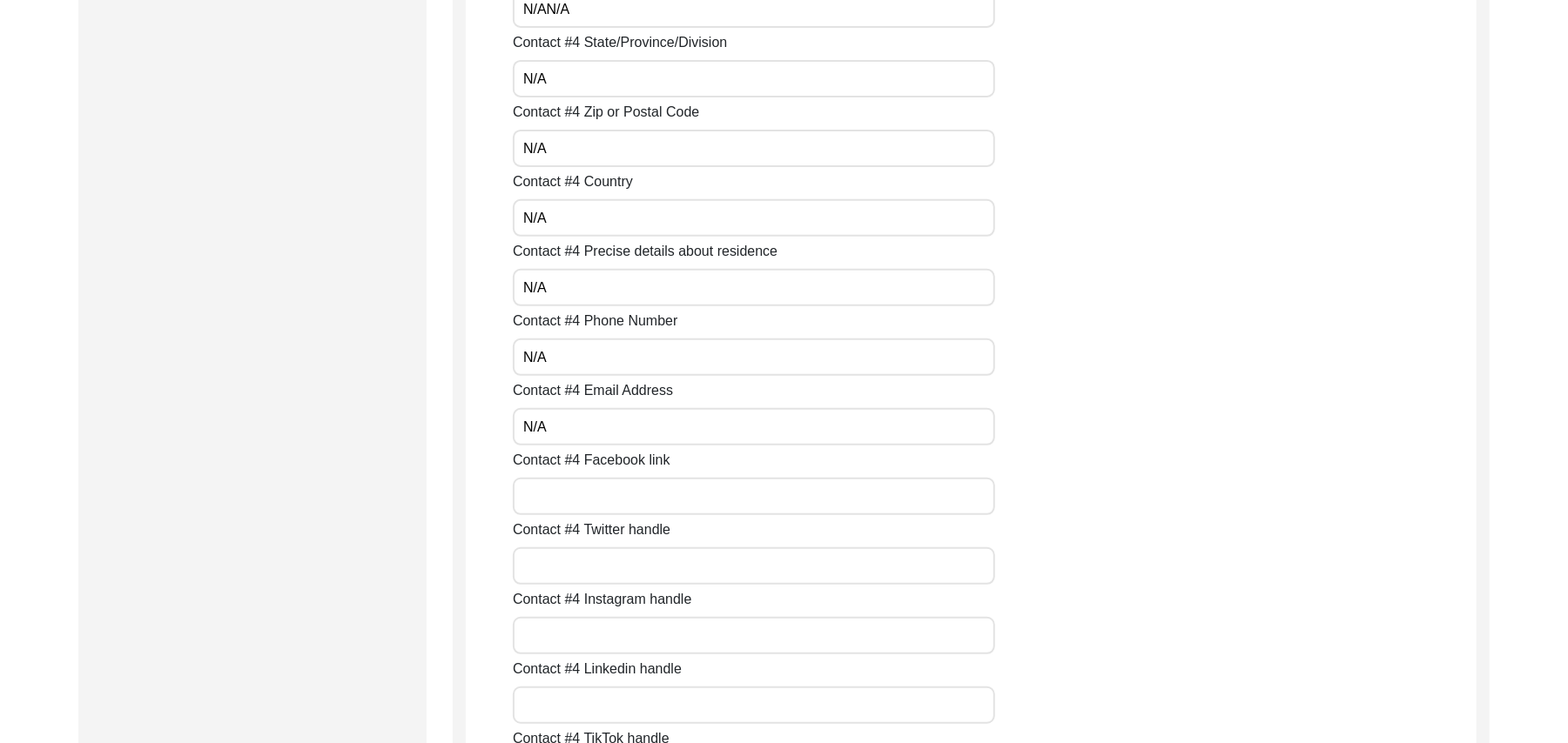
paste input "N/A"
type input "N/A"
click at [607, 567] on input "Contact #4 Twitter handle" at bounding box center [754, 566] width 483 height 37
paste input "N/A"
type input "N/A"
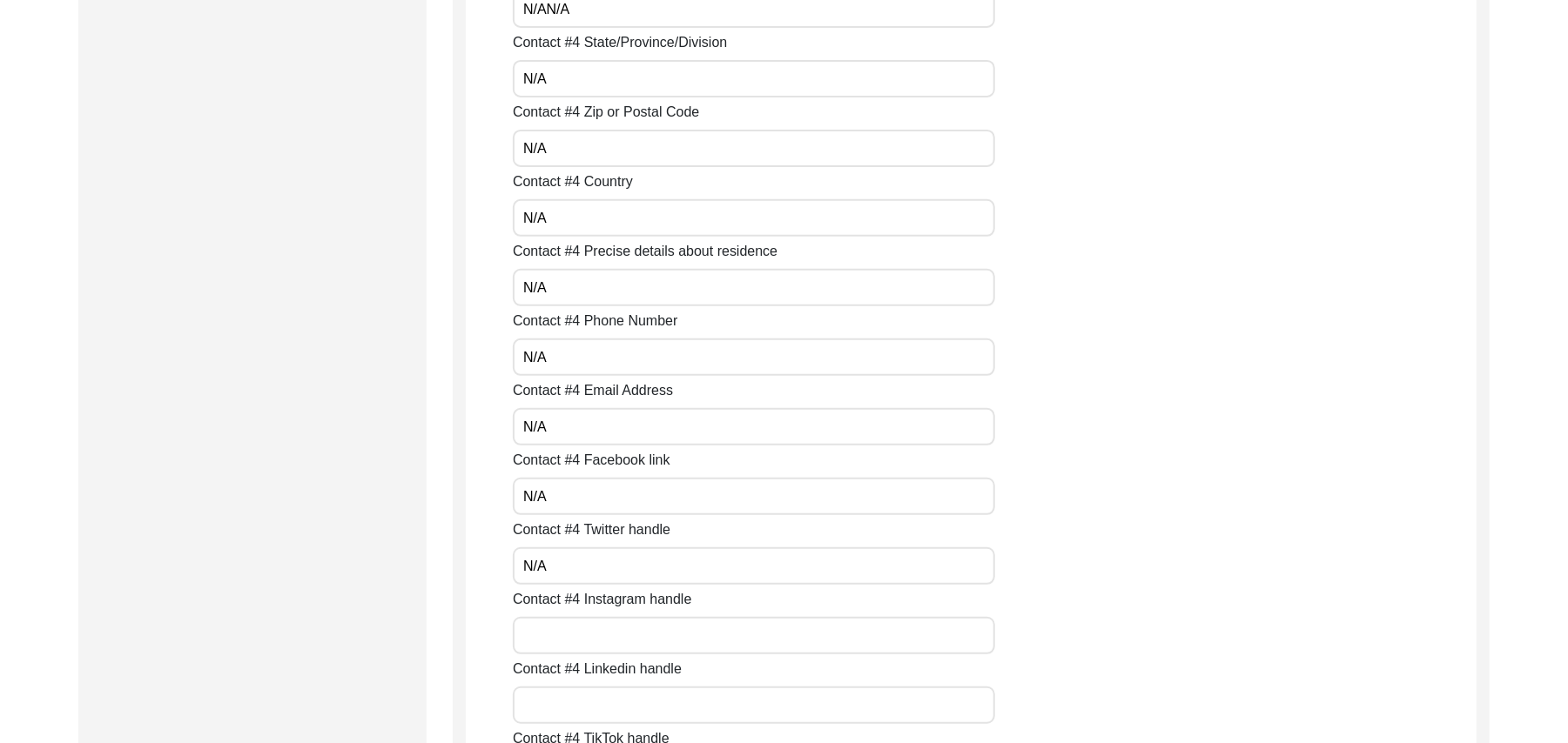
click at [604, 634] on input "Contact #4 Instagram handle" at bounding box center [754, 635] width 483 height 37
paste input "N/A"
type input "N/A"
click at [600, 701] on input "Contact #4 Linkedin handle" at bounding box center [754, 705] width 483 height 37
paste input "N/A"
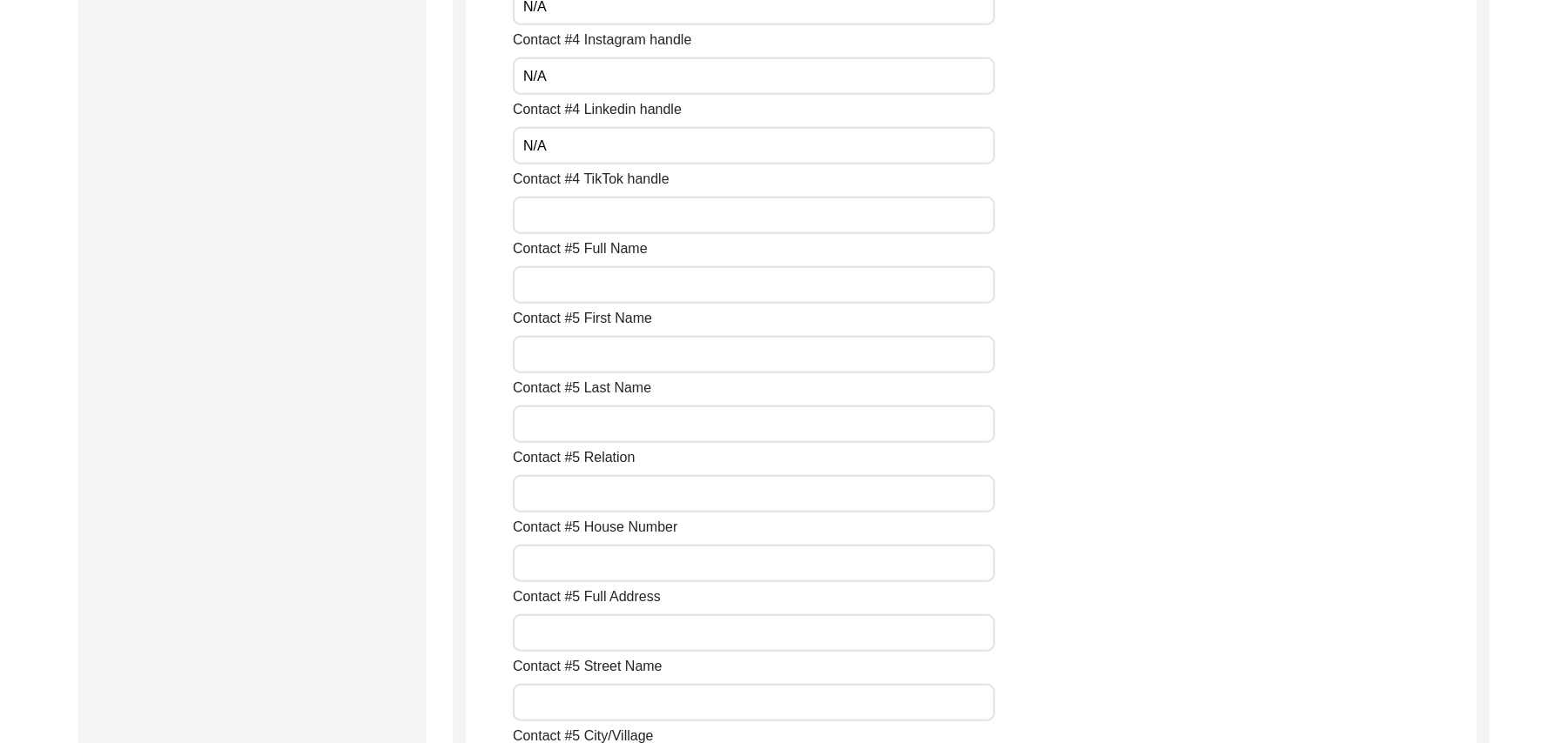
scroll to position [5718, 0]
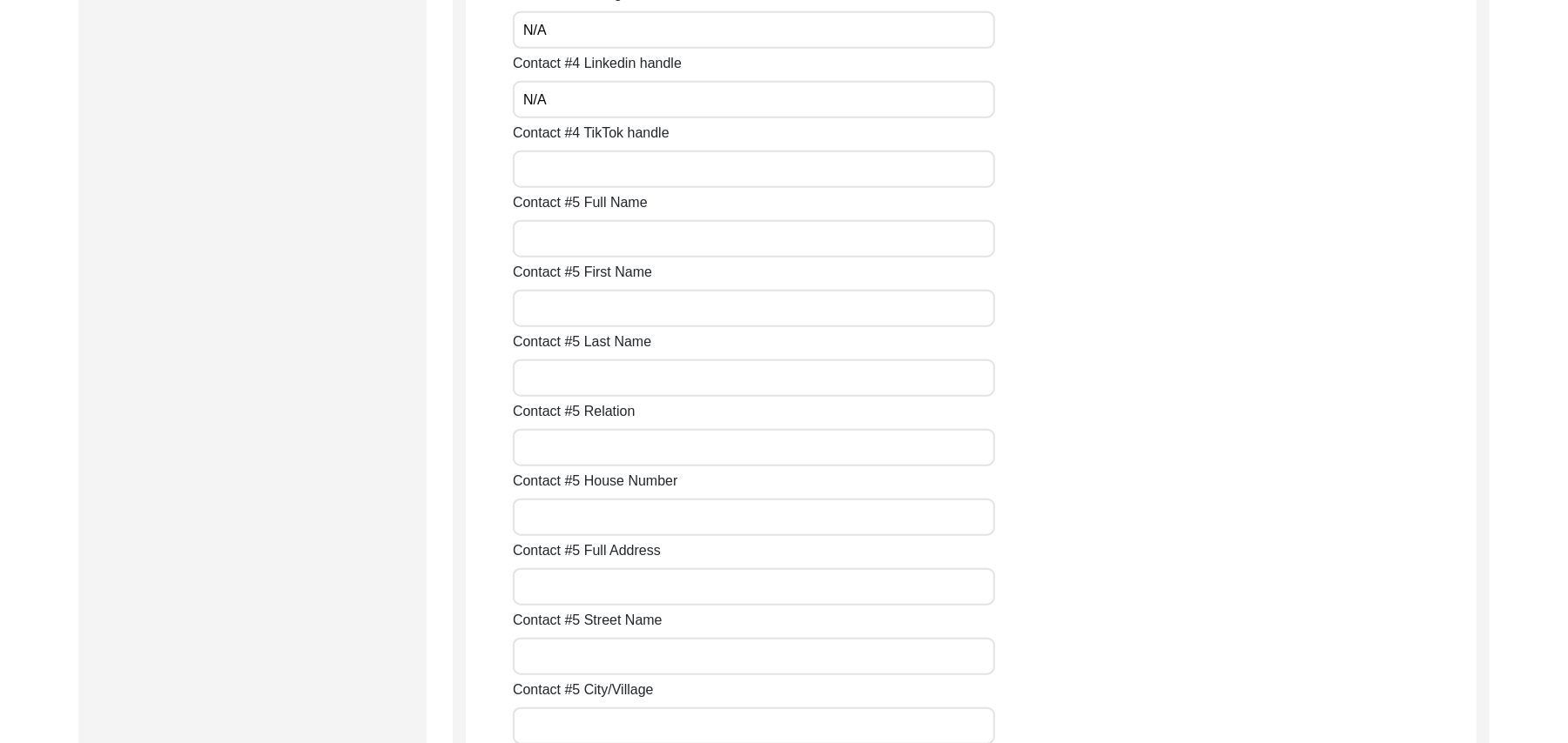
type input "N/A"
click at [649, 174] on input "Contact #4 TikTok handle" at bounding box center [754, 168] width 483 height 37
paste input "N/A"
type input "N/A"
click at [627, 241] on input "Contact #5 Full Name" at bounding box center [754, 238] width 483 height 37
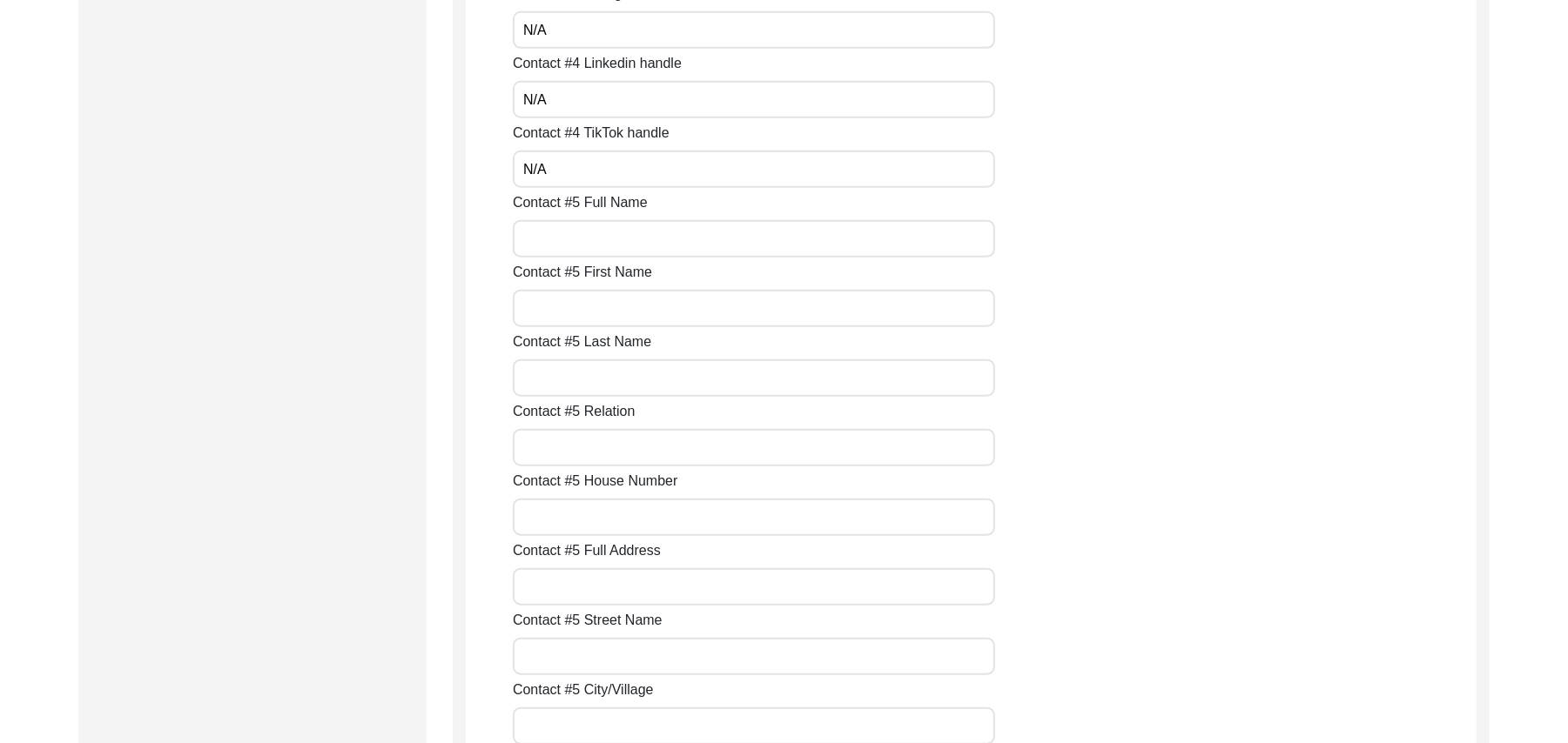
paste input "N/A"
type input "N/A"
click at [611, 314] on input "Contact #5 First Name" at bounding box center [754, 308] width 483 height 37
paste input "N/A"
type input "N/A"
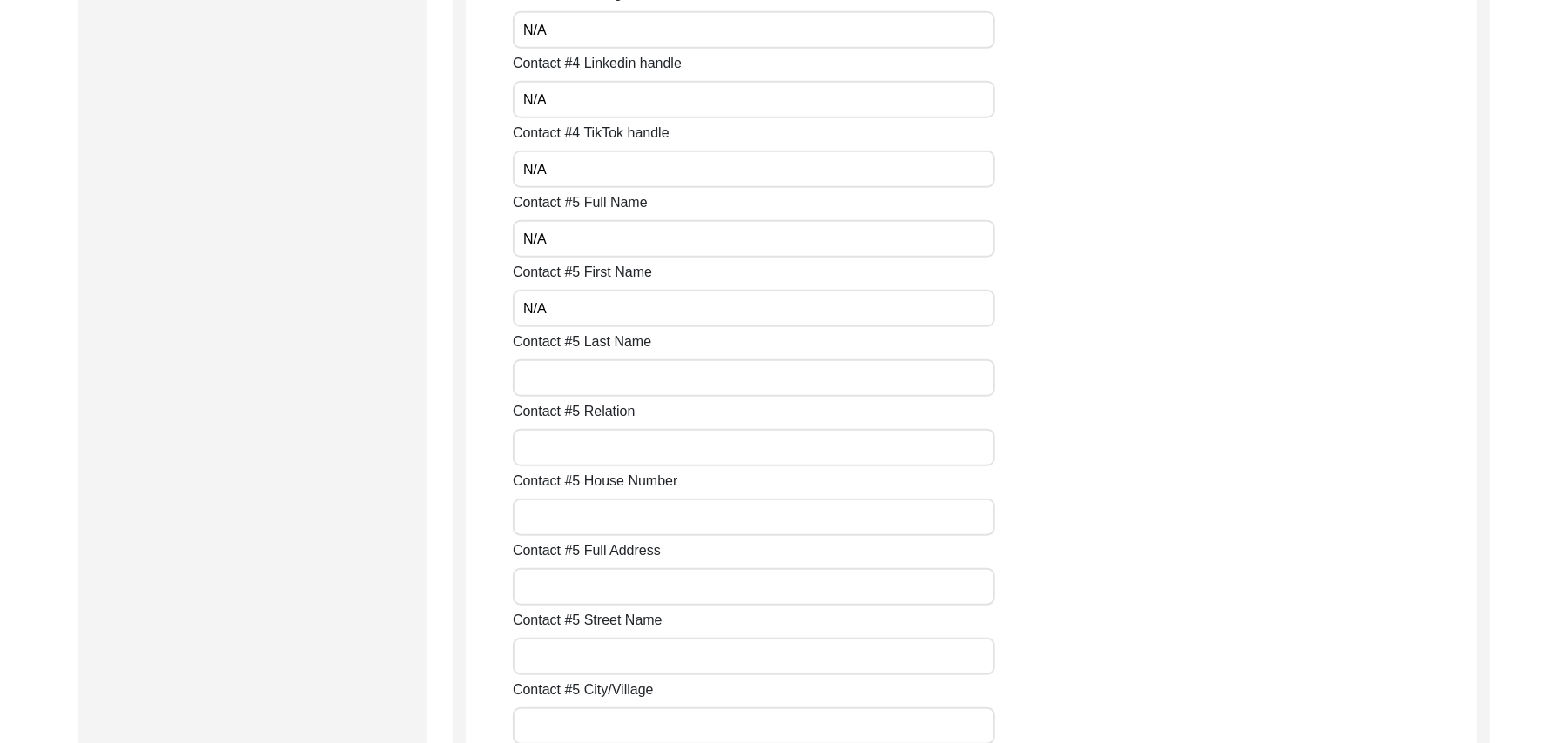
click at [596, 383] on input "Contact #5 Last Name" at bounding box center [754, 377] width 483 height 37
paste input "N/A"
type input "N/A"
click at [578, 451] on input "Contact #5 Relation" at bounding box center [754, 447] width 483 height 37
paste input "N/A"
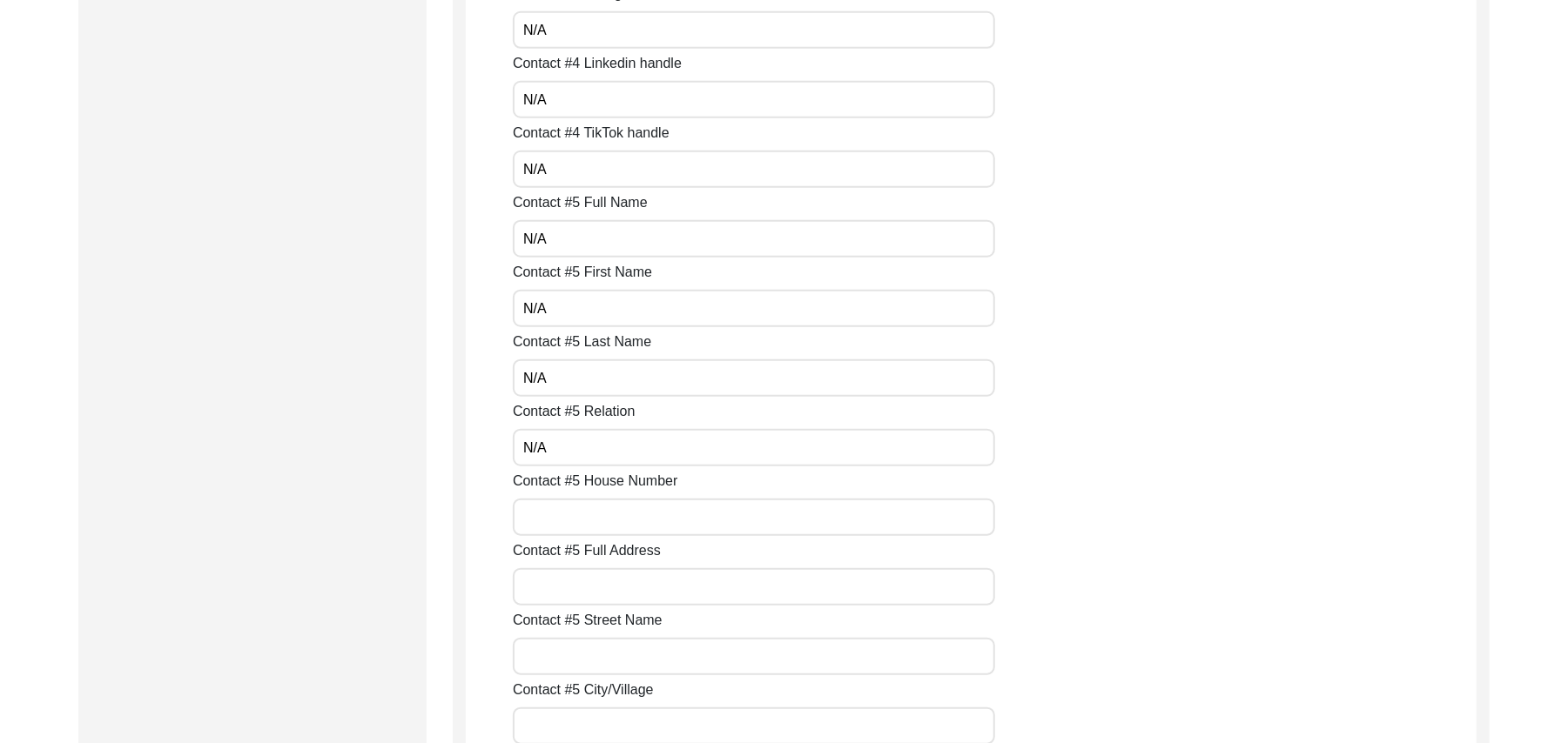
type input "N/A"
click at [569, 530] on input "Contact #5 House Number" at bounding box center [754, 517] width 483 height 37
paste input "N/A"
type input "N/A"
click at [565, 590] on input "Contact #5 Full Address" at bounding box center [754, 586] width 483 height 37
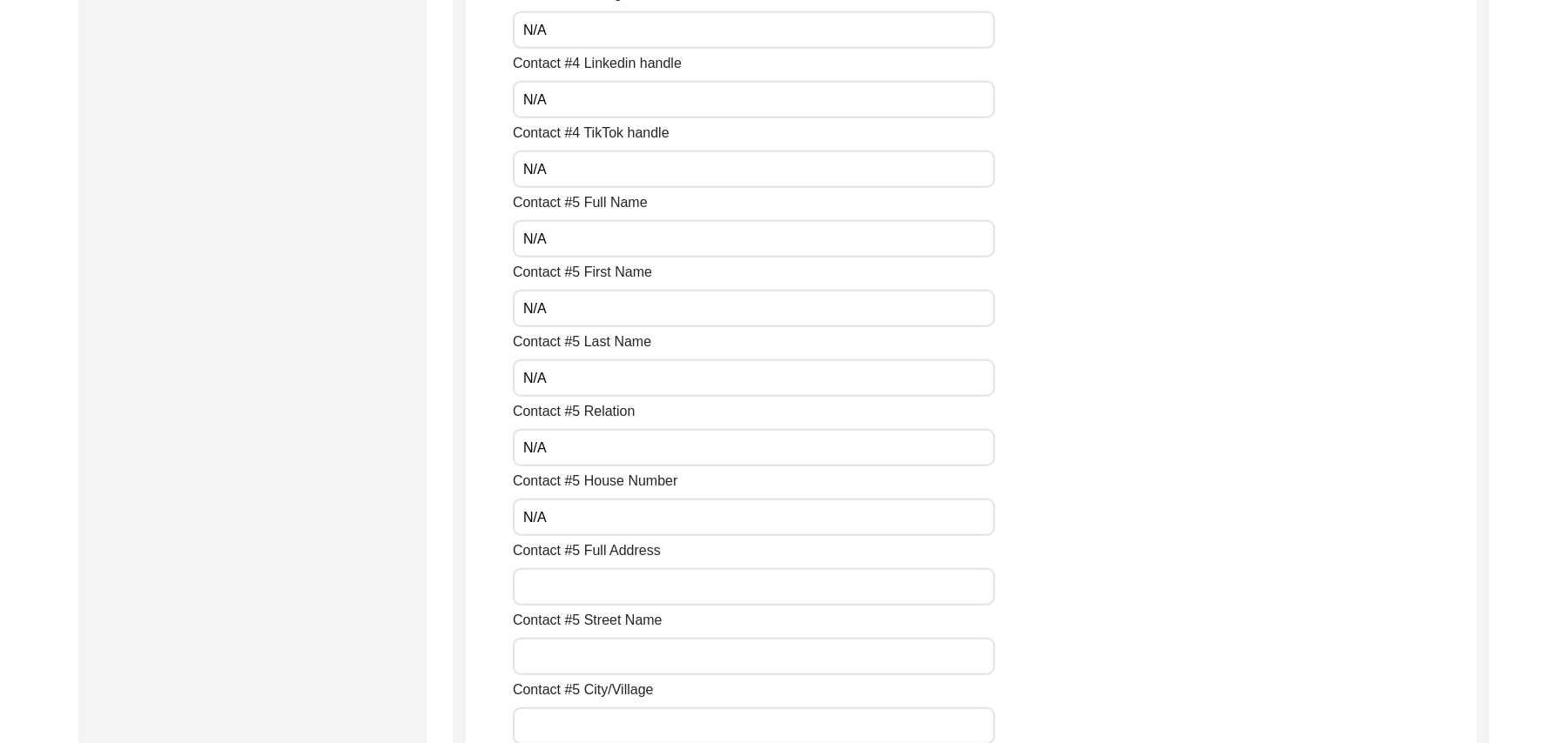
paste input "N/A"
type input "N/A"
click at [562, 662] on input "Contact #5 Street Name" at bounding box center [754, 656] width 483 height 37
paste input "N/A"
type input "N/A"
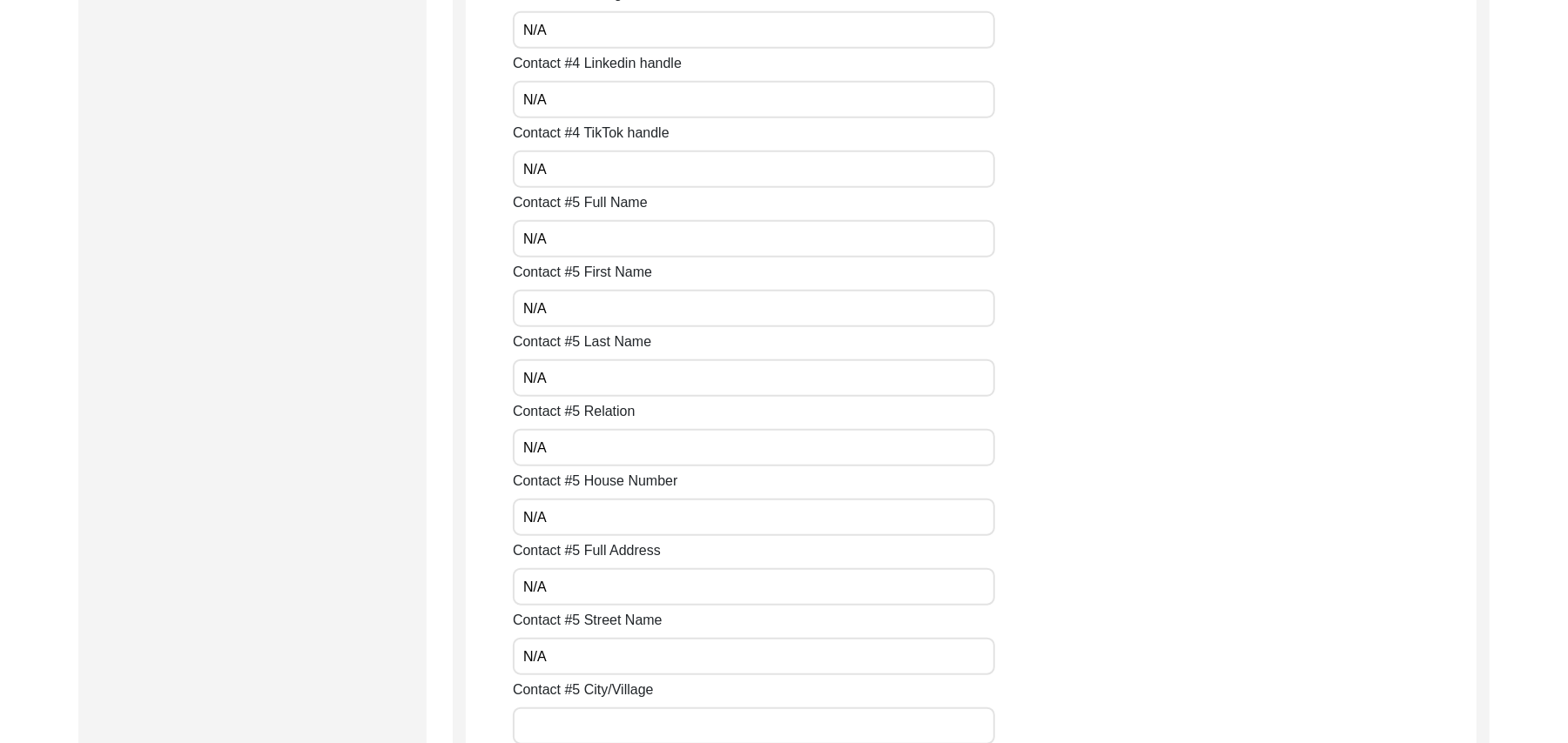
click at [569, 720] on input "Contact #5 City/Village" at bounding box center [754, 726] width 483 height 37
paste input "N/A"
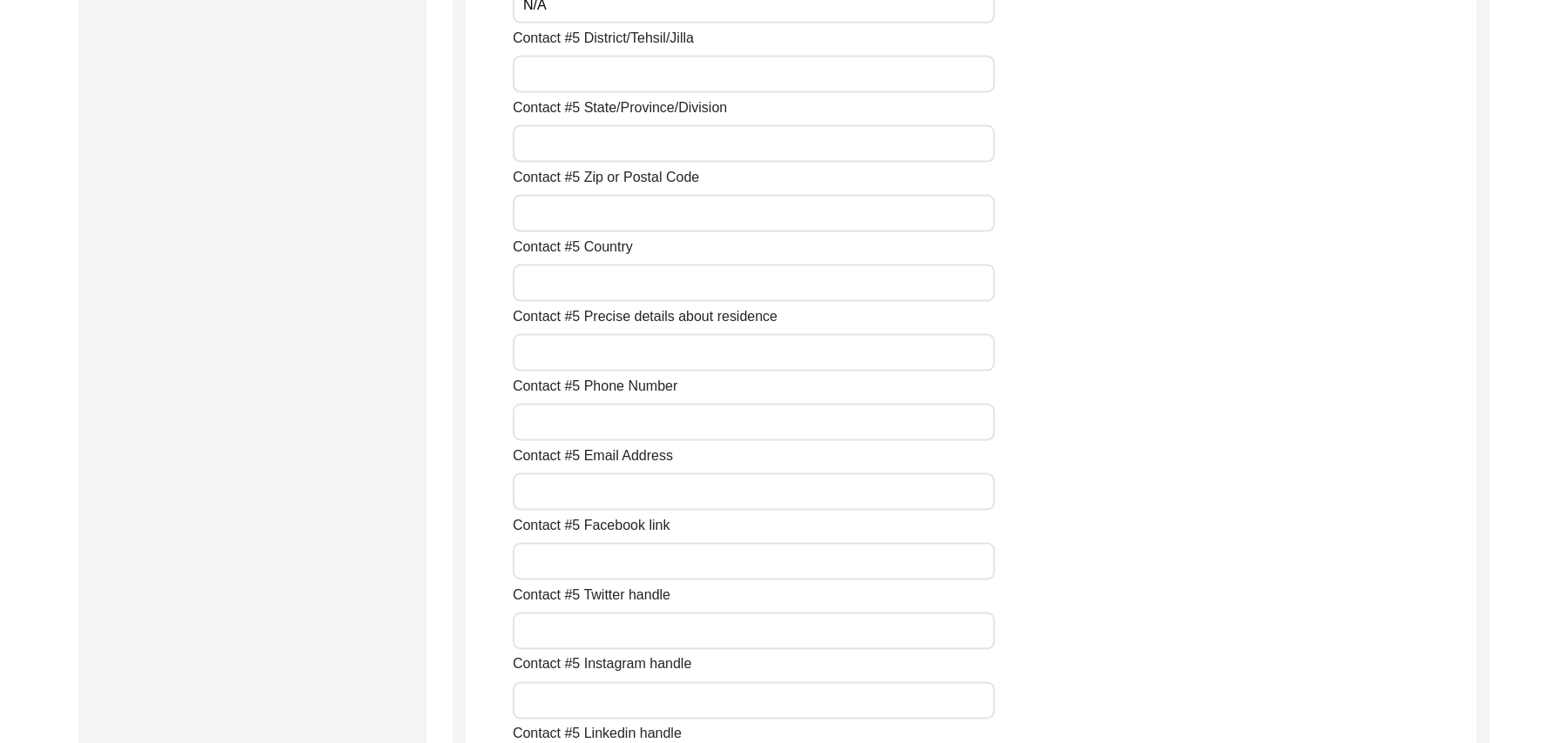
scroll to position [6449, 0]
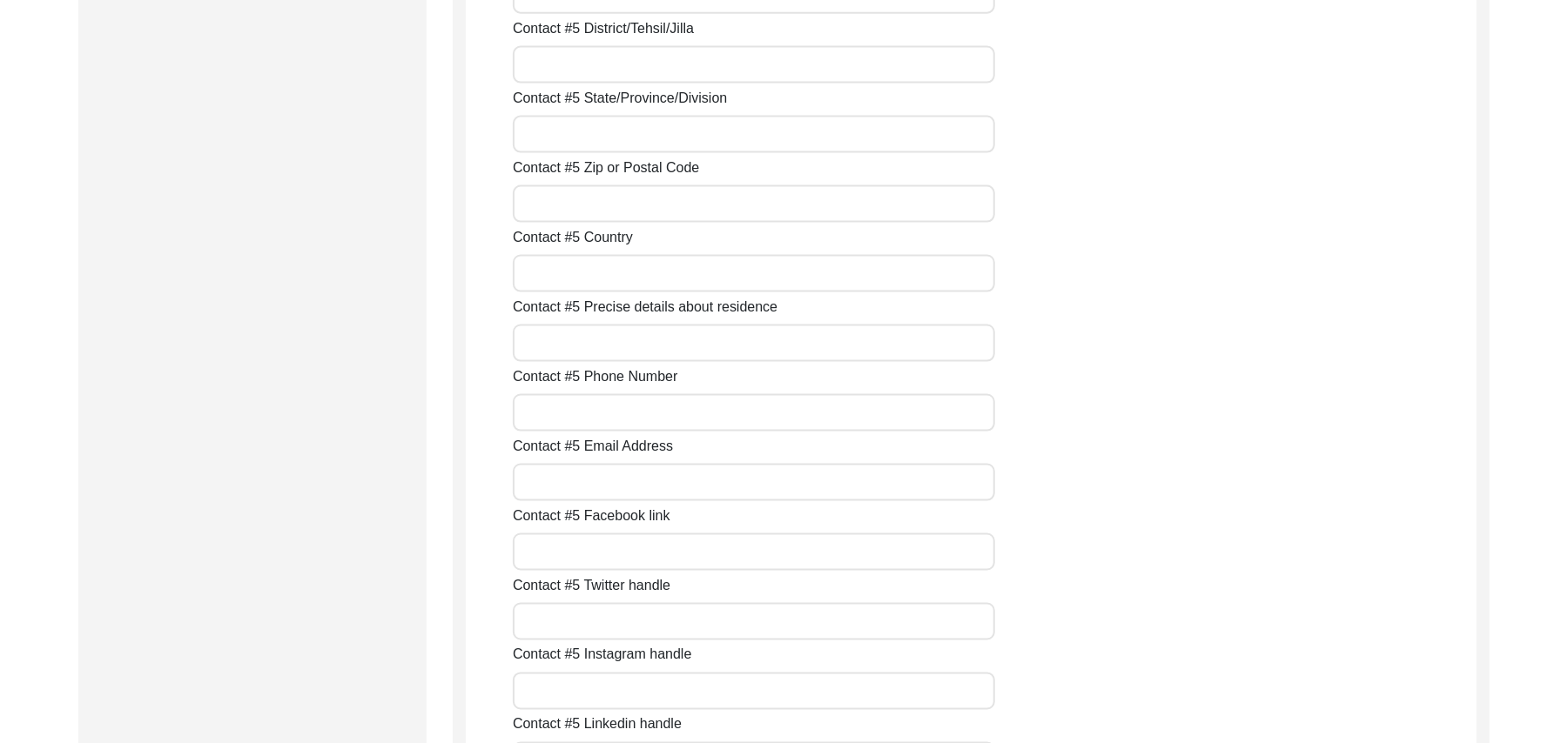
type input "N/A"
click at [658, 68] on input "Contact #5 District/Tehsil/Jilla" at bounding box center [754, 64] width 483 height 37
paste input "N/A"
type input "N/A"
click at [627, 150] on input "Contact #5 State/Province/Division" at bounding box center [754, 134] width 483 height 37
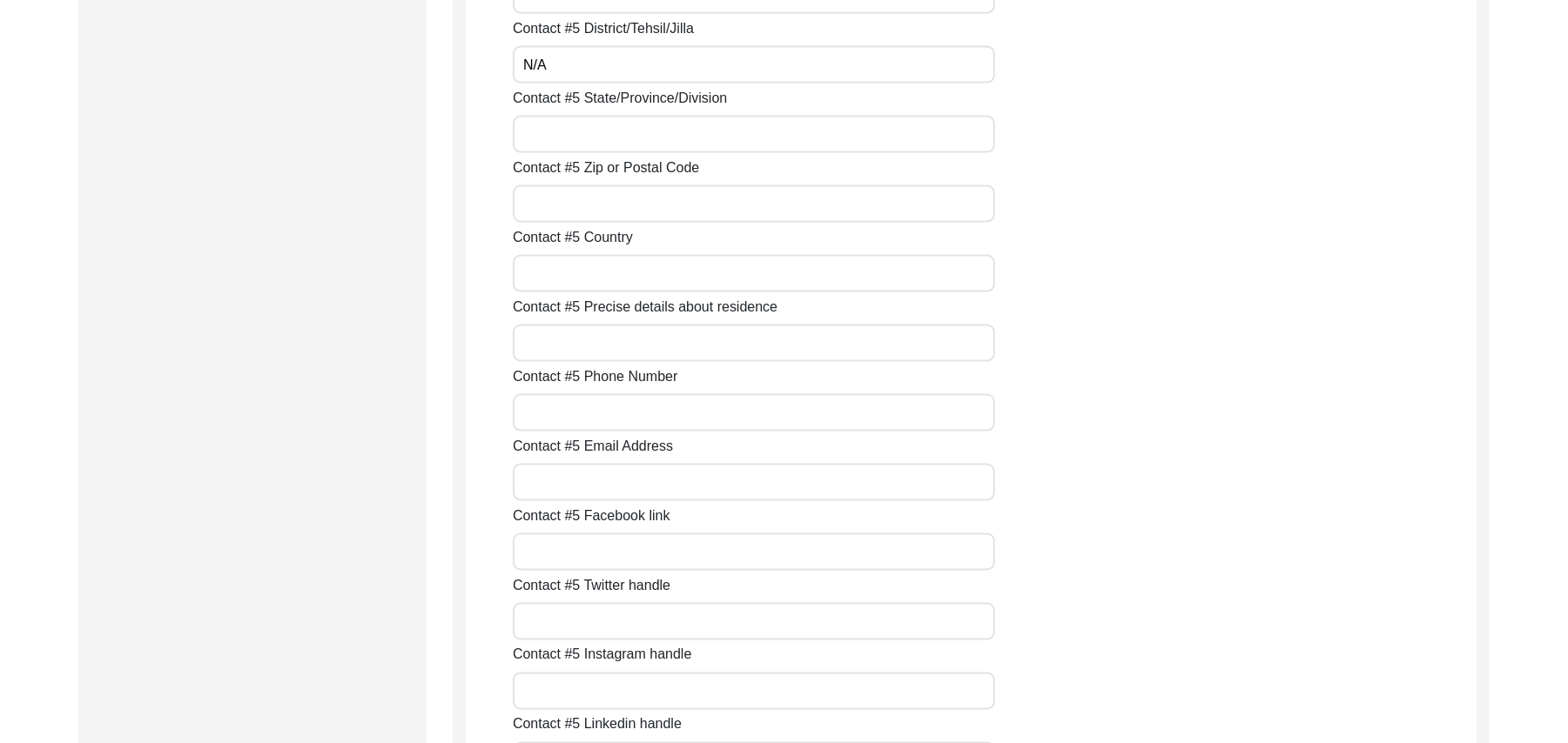
paste input "N/A"
type input "N/A"
click at [617, 203] on input "Contact #5 Zip or Postal Code" at bounding box center [754, 204] width 483 height 37
paste input "N/A"
type input "N/A"
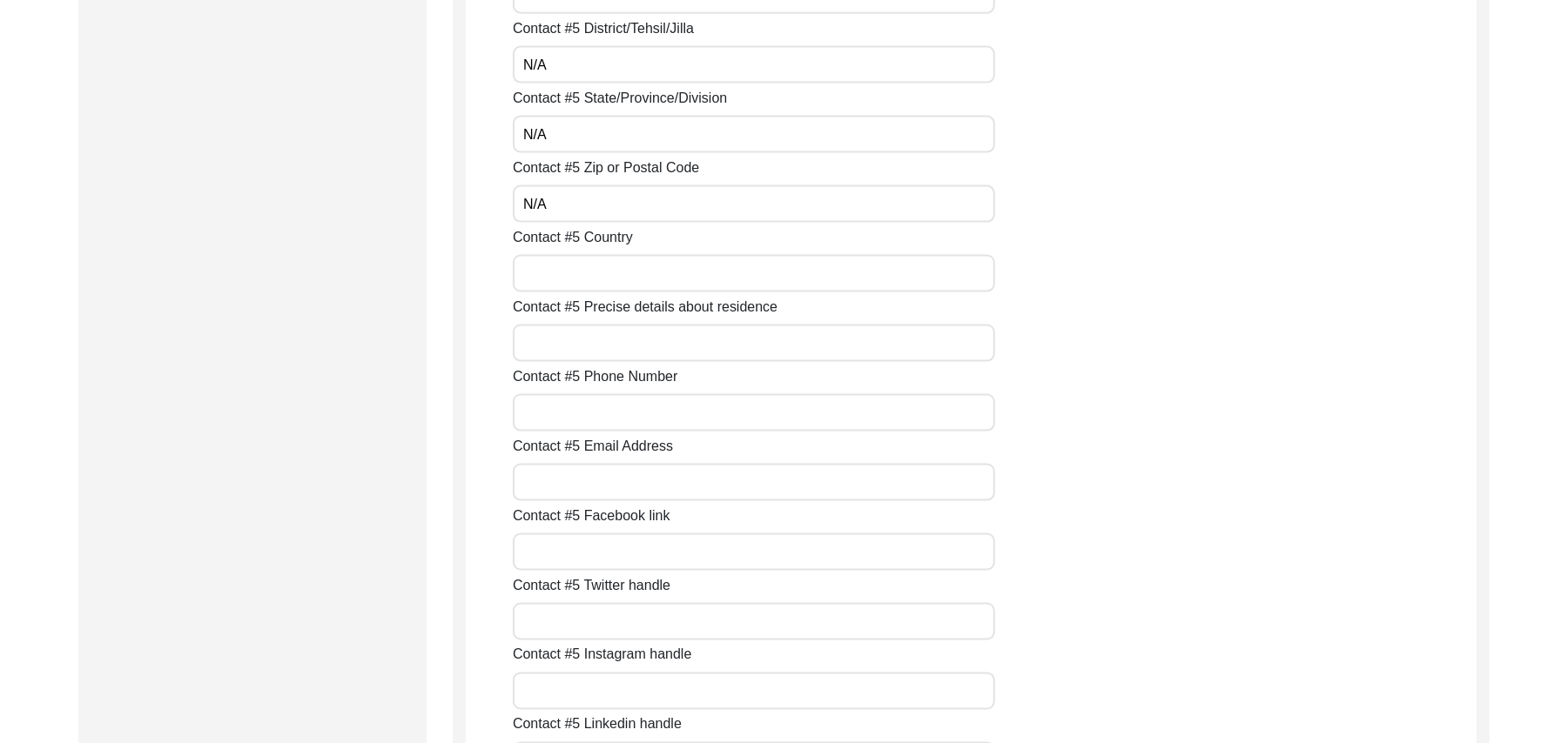
click at [610, 271] on input "Contact #5 Country" at bounding box center [754, 273] width 483 height 37
paste input "N/A"
type input "N/A"
click at [598, 350] on input "Contact #5 Precise details about residence" at bounding box center [754, 343] width 483 height 37
paste input "N/A"
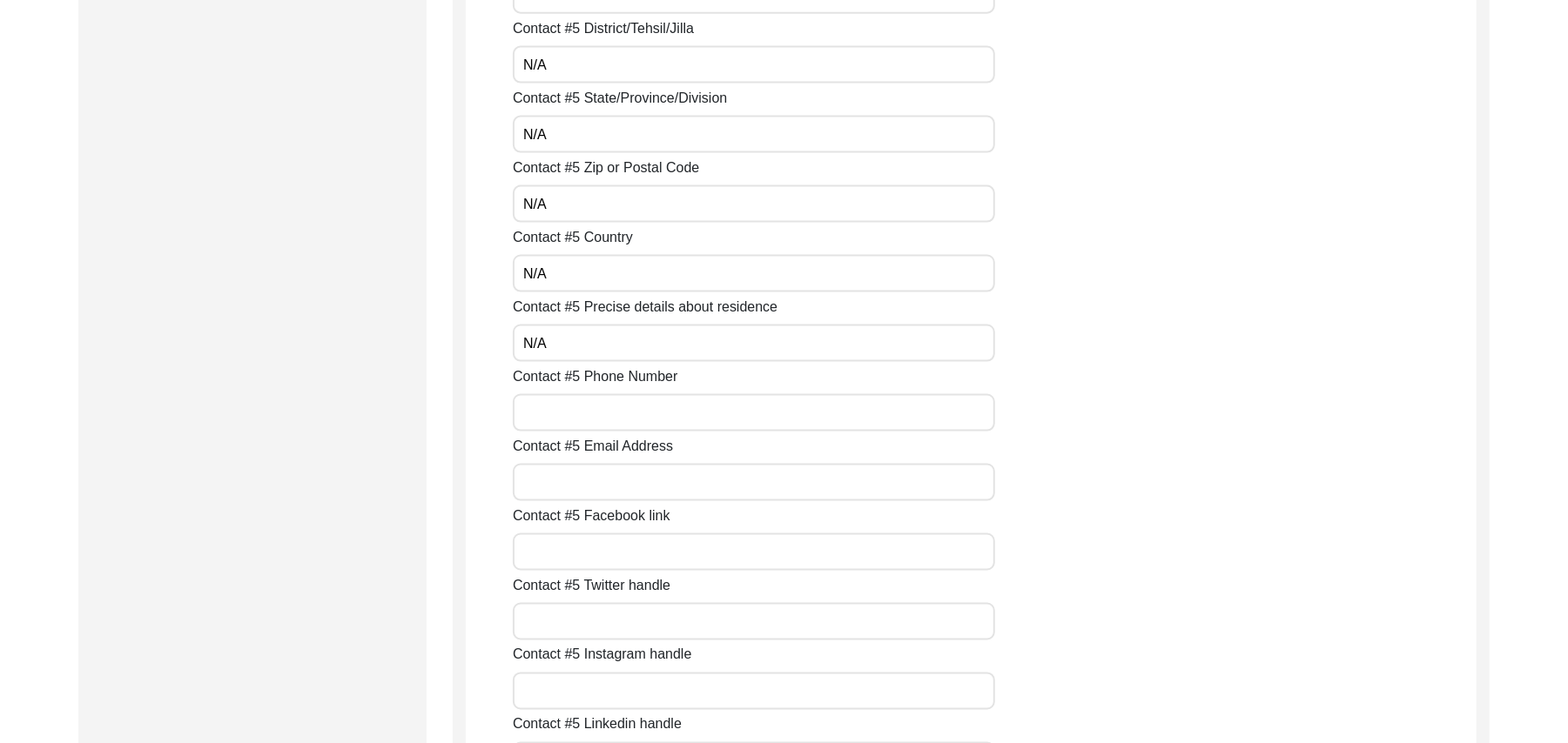
type input "N/A"
click at [592, 415] on input "Contact #5 Phone Number" at bounding box center [754, 413] width 483 height 37
paste input "N/A"
type input "N/A"
click at [585, 484] on input "Contact #5 Email Address" at bounding box center [754, 482] width 483 height 37
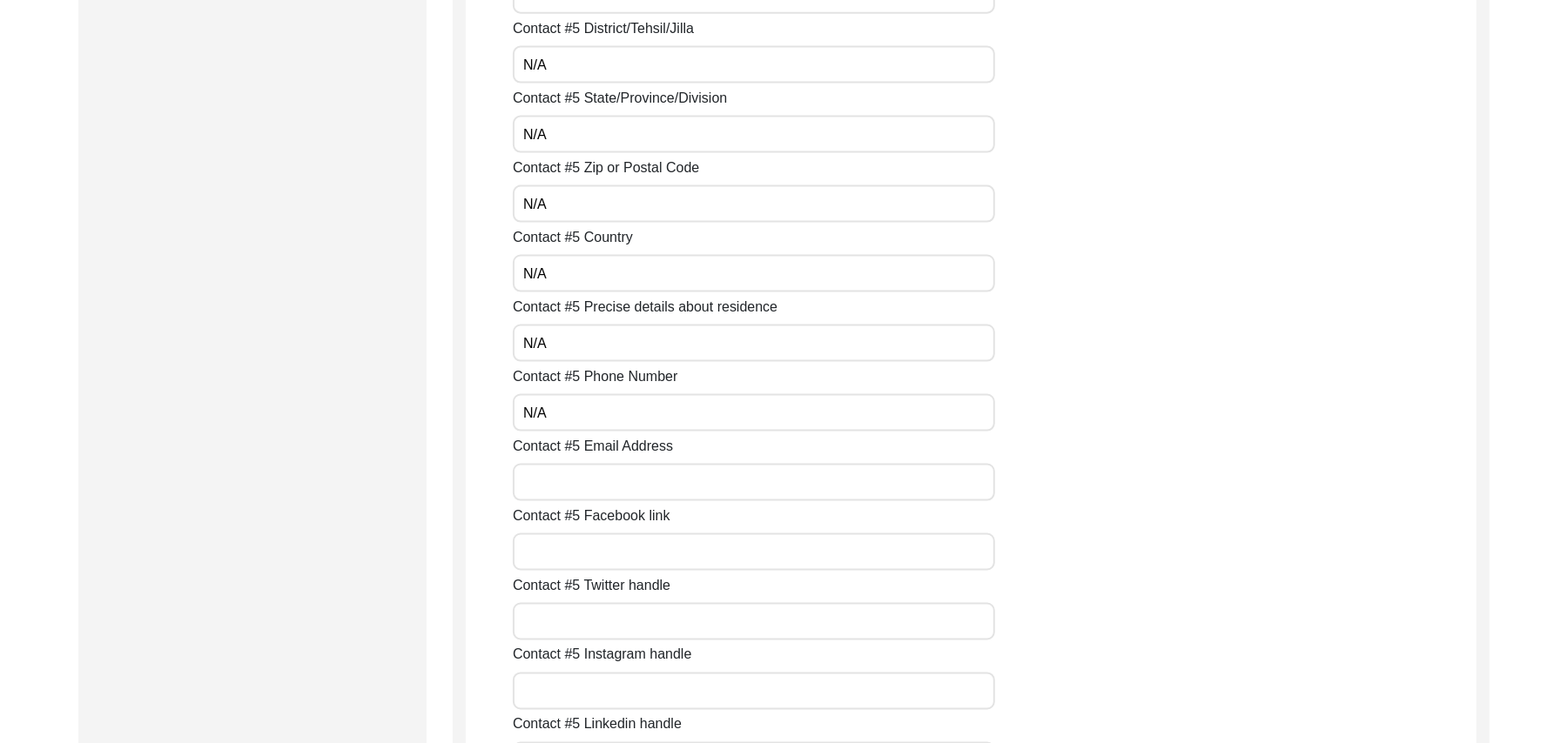
paste input "N/A"
type input "N/A"
click at [580, 548] on input "Contact #5 Facebook link" at bounding box center [754, 552] width 483 height 37
paste input "N/A"
type input "N/A"
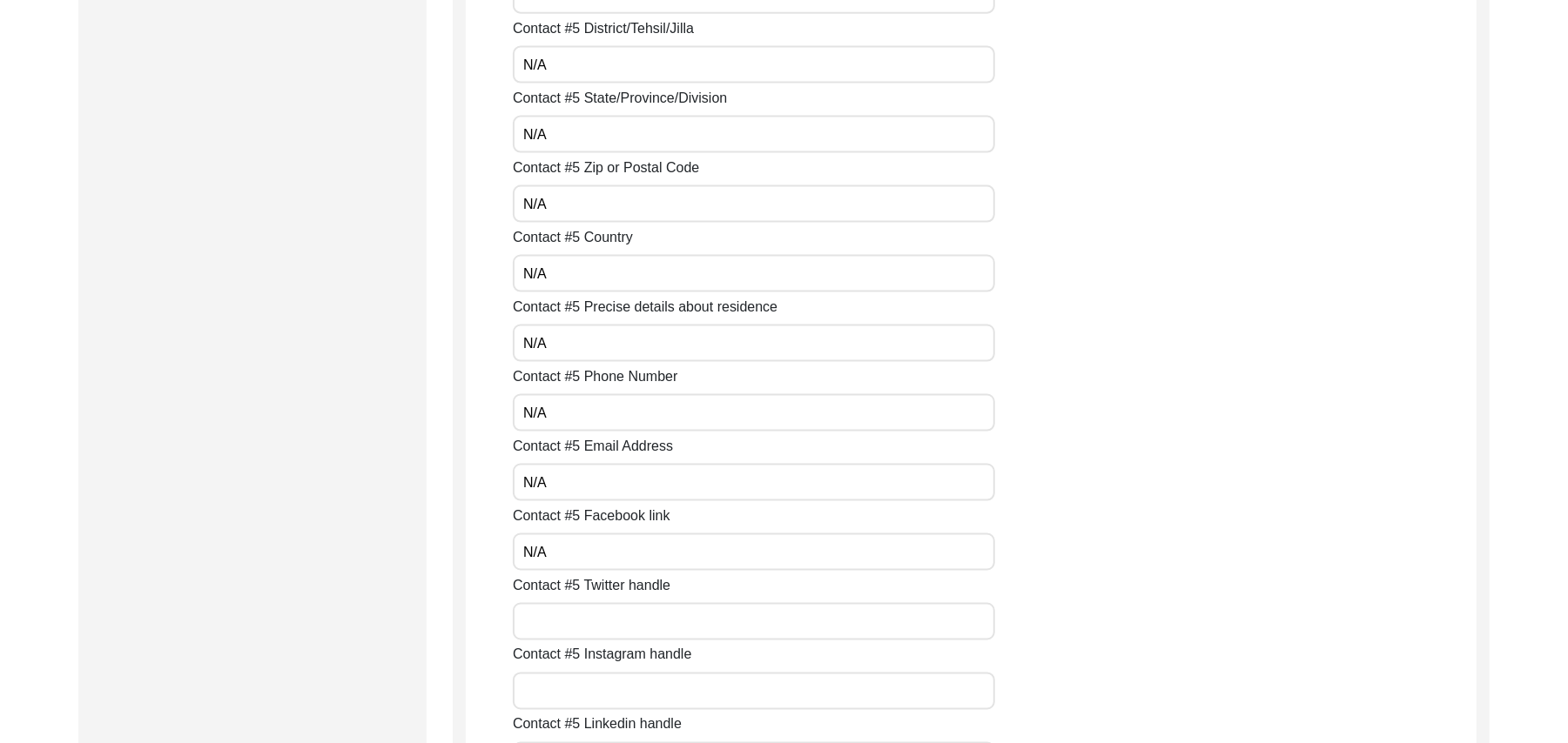
click at [578, 618] on input "Contact #5 Twitter handle" at bounding box center [754, 622] width 483 height 37
paste
click at [575, 690] on input "Contact #5 Instagram handle" at bounding box center [754, 691] width 483 height 37
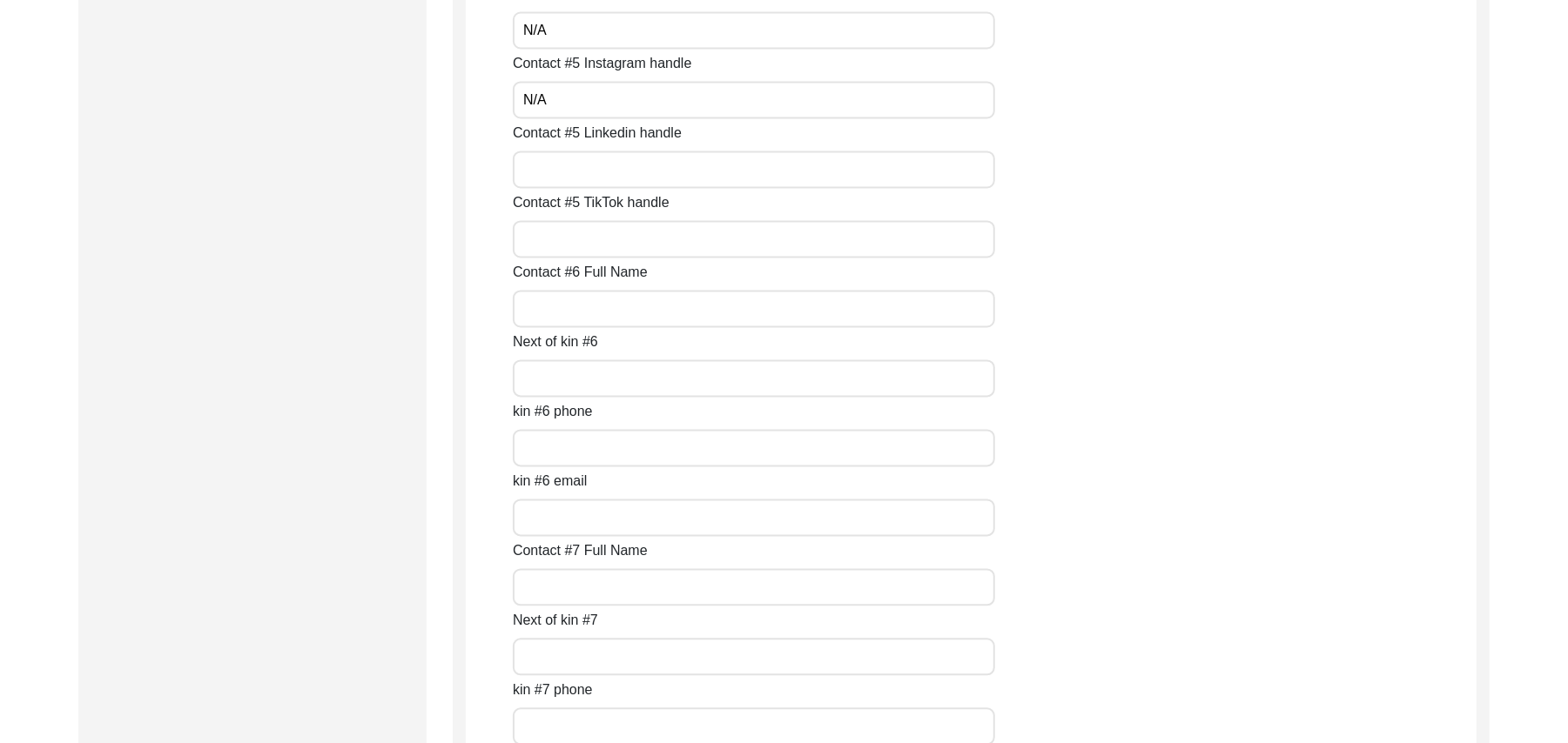
scroll to position [7054, 0]
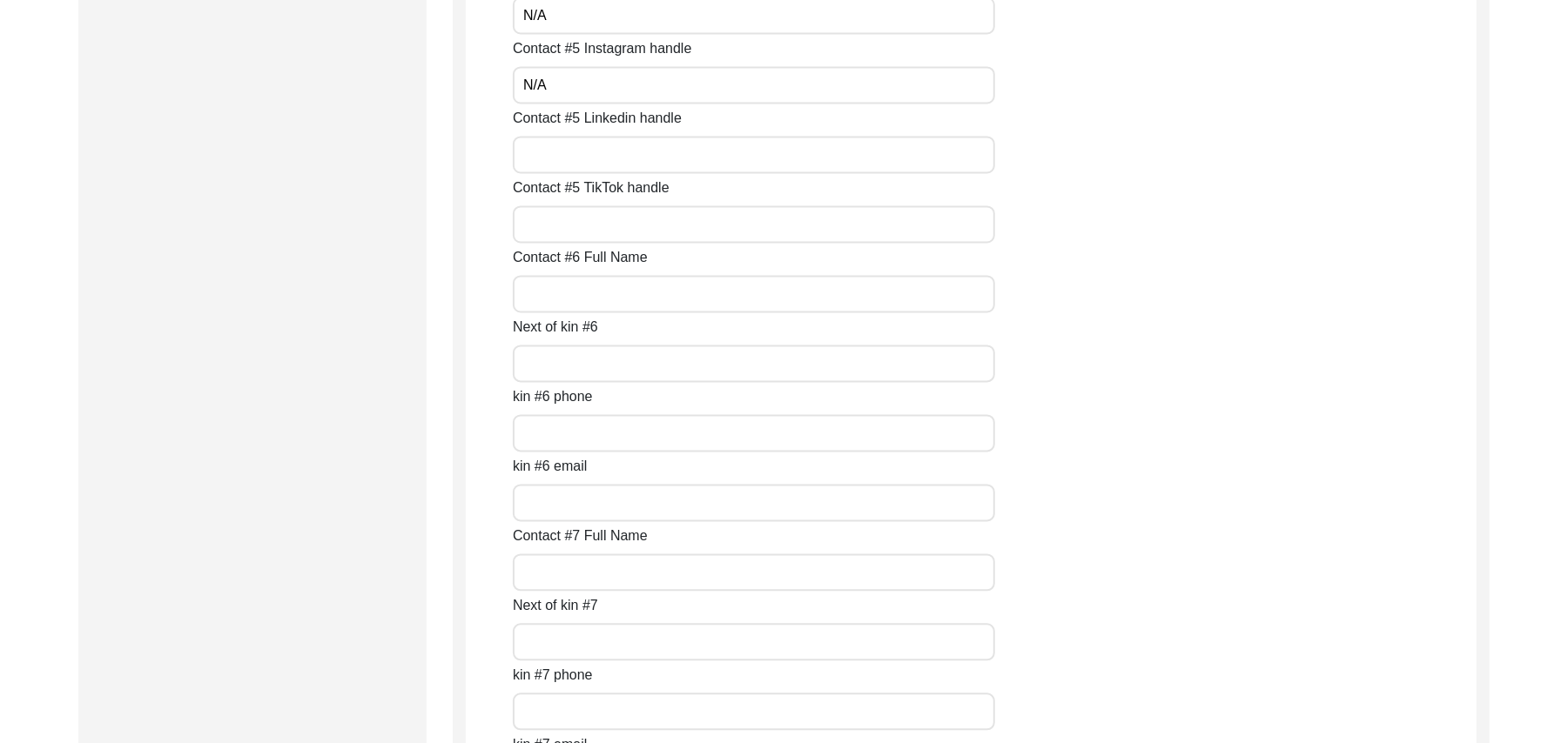
click at [798, 164] on input "Contact #5 Linkedin handle" at bounding box center [754, 155] width 483 height 37
click at [757, 221] on input "Contact #5 TikTok handle" at bounding box center [754, 224] width 483 height 37
click at [703, 292] on input "Contact #6 Full Name" at bounding box center [754, 294] width 483 height 37
click at [652, 360] on input "Next of kin #6" at bounding box center [754, 364] width 483 height 37
click at [618, 443] on input "kin #6 phone" at bounding box center [754, 433] width 483 height 37
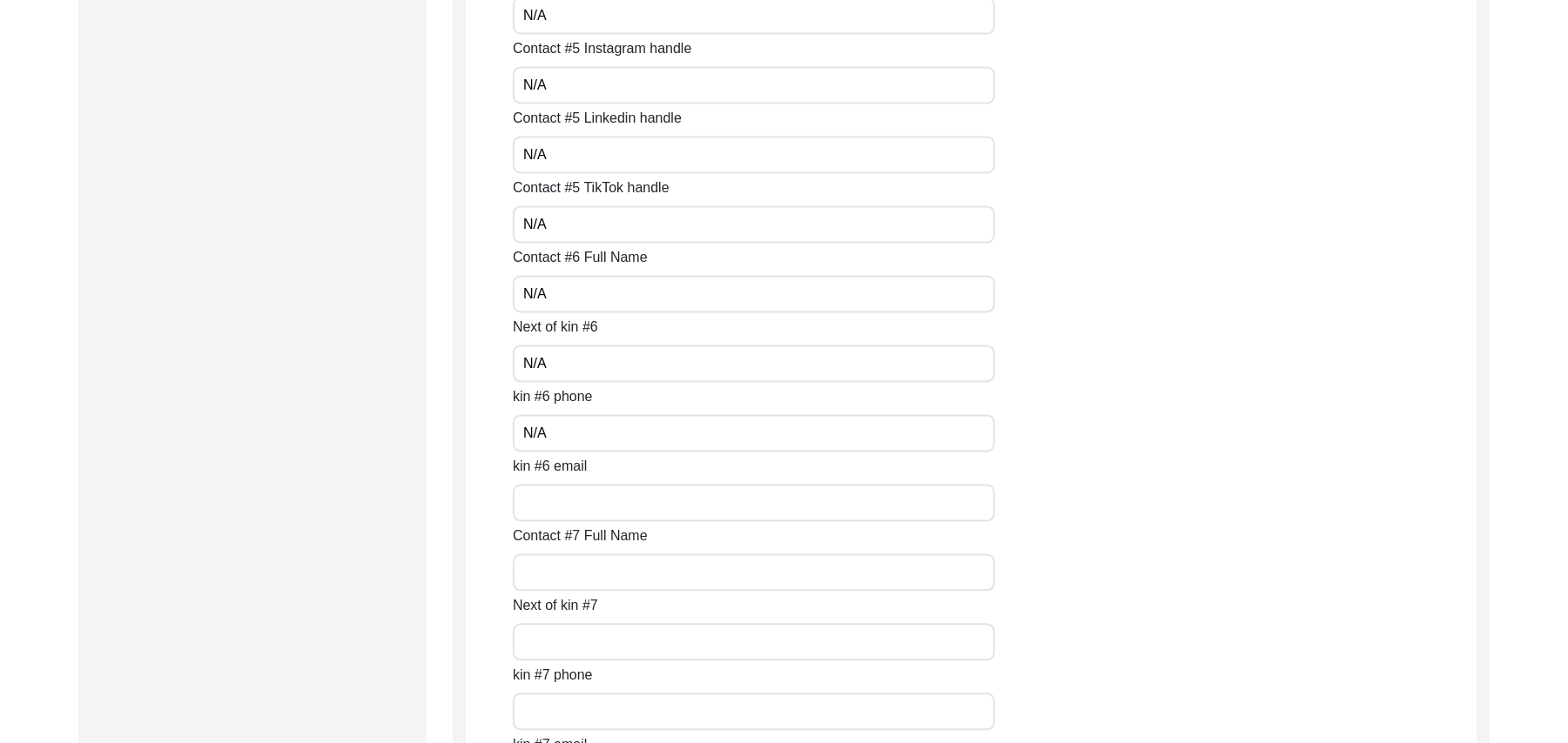
click at [593, 507] on input "kin #6 email" at bounding box center [754, 503] width 483 height 37
click at [588, 566] on input "Contact #7 Full Name" at bounding box center [754, 573] width 483 height 37
click at [585, 635] on input "Next of kin #7" at bounding box center [754, 643] width 483 height 37
click at [569, 721] on input "kin #7 phone" at bounding box center [754, 712] width 483 height 37
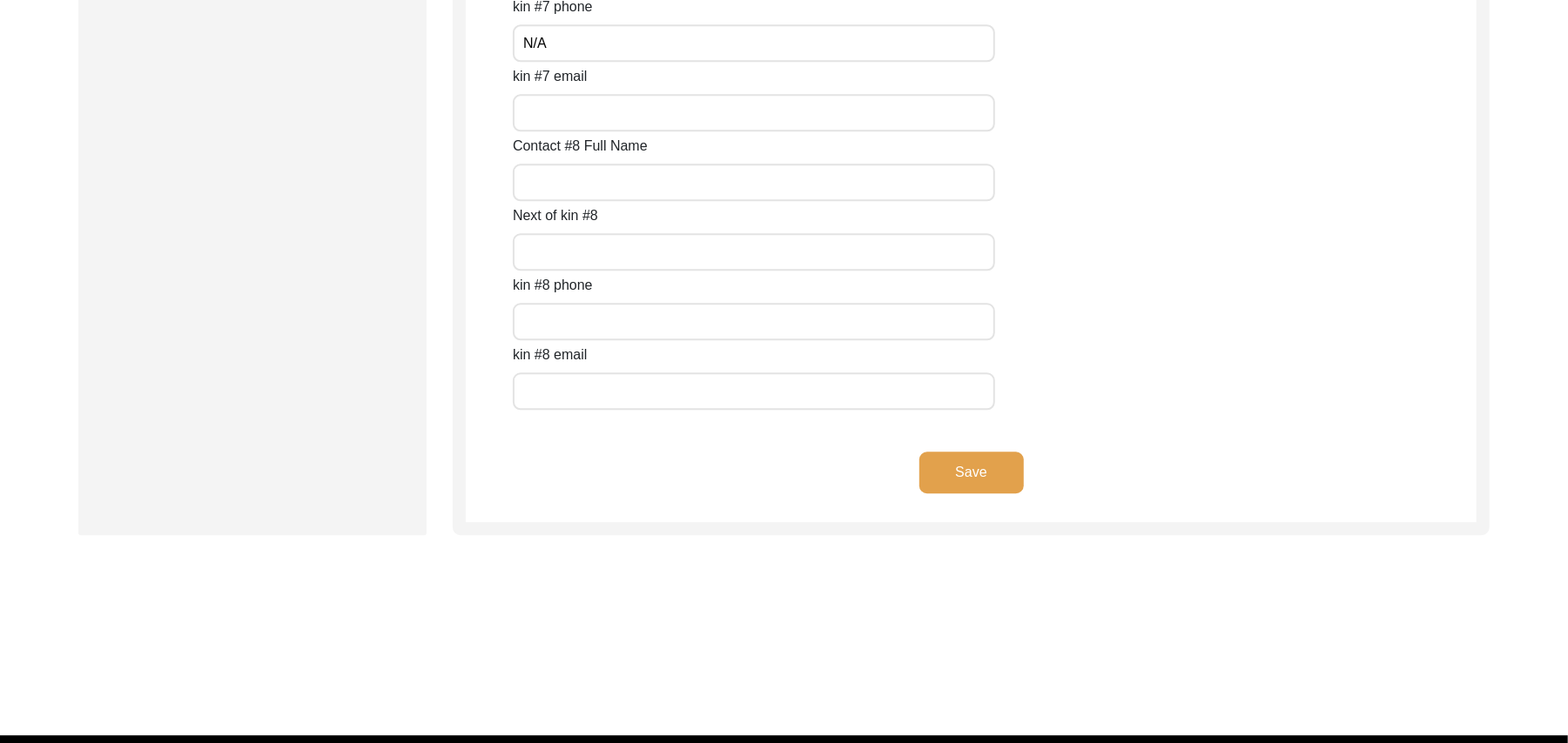
scroll to position [7764, 0]
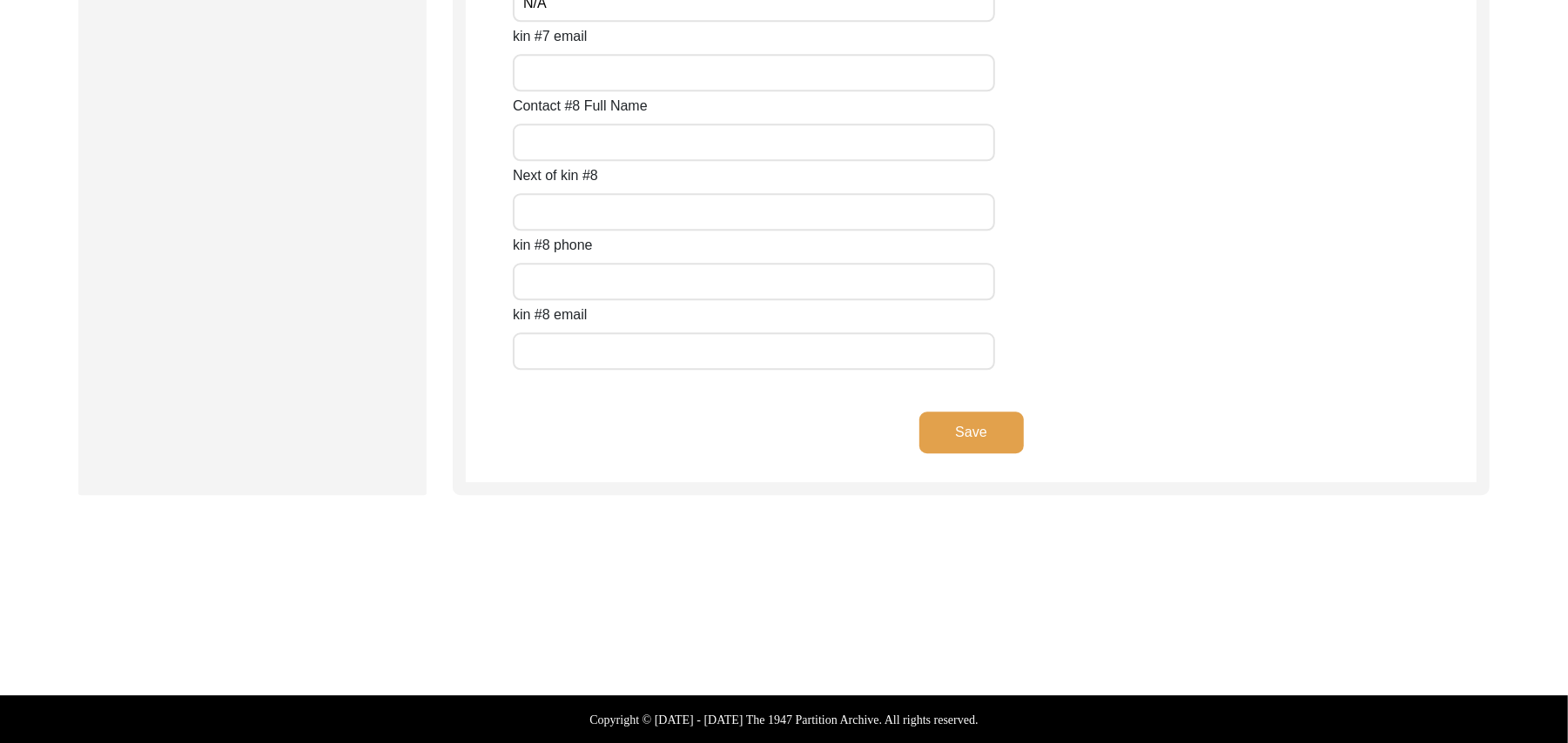
click at [688, 81] on input "kin #7 email" at bounding box center [754, 72] width 483 height 37
click at [645, 144] on input "Contact #8 Full Name" at bounding box center [754, 142] width 483 height 37
click at [587, 214] on input "Next of kin #8" at bounding box center [754, 212] width 483 height 37
click at [560, 277] on input "text" at bounding box center [754, 281] width 483 height 37
click at [554, 352] on input "text" at bounding box center [754, 350] width 483 height 37
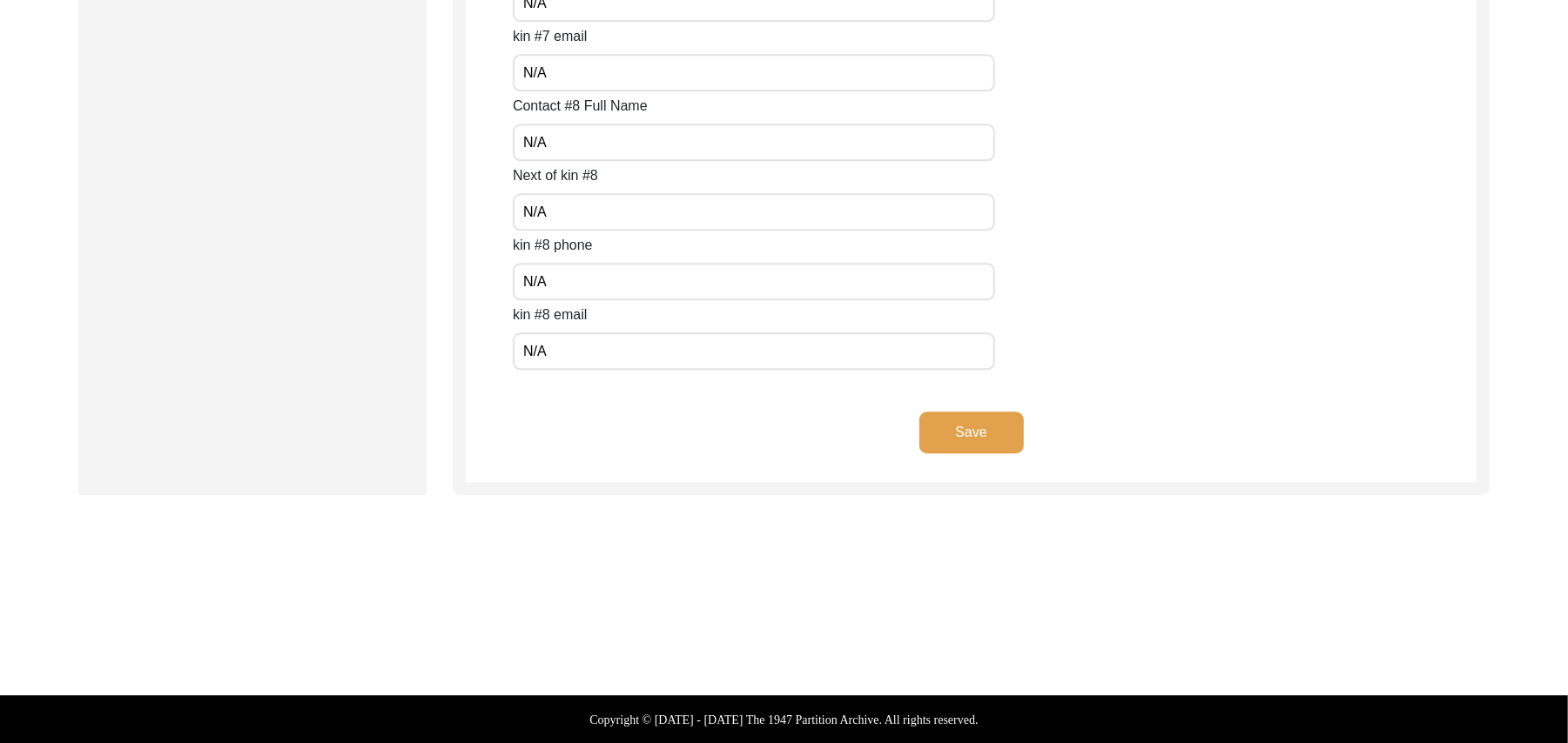
click at [969, 429] on button "Save" at bounding box center [971, 433] width 104 height 42
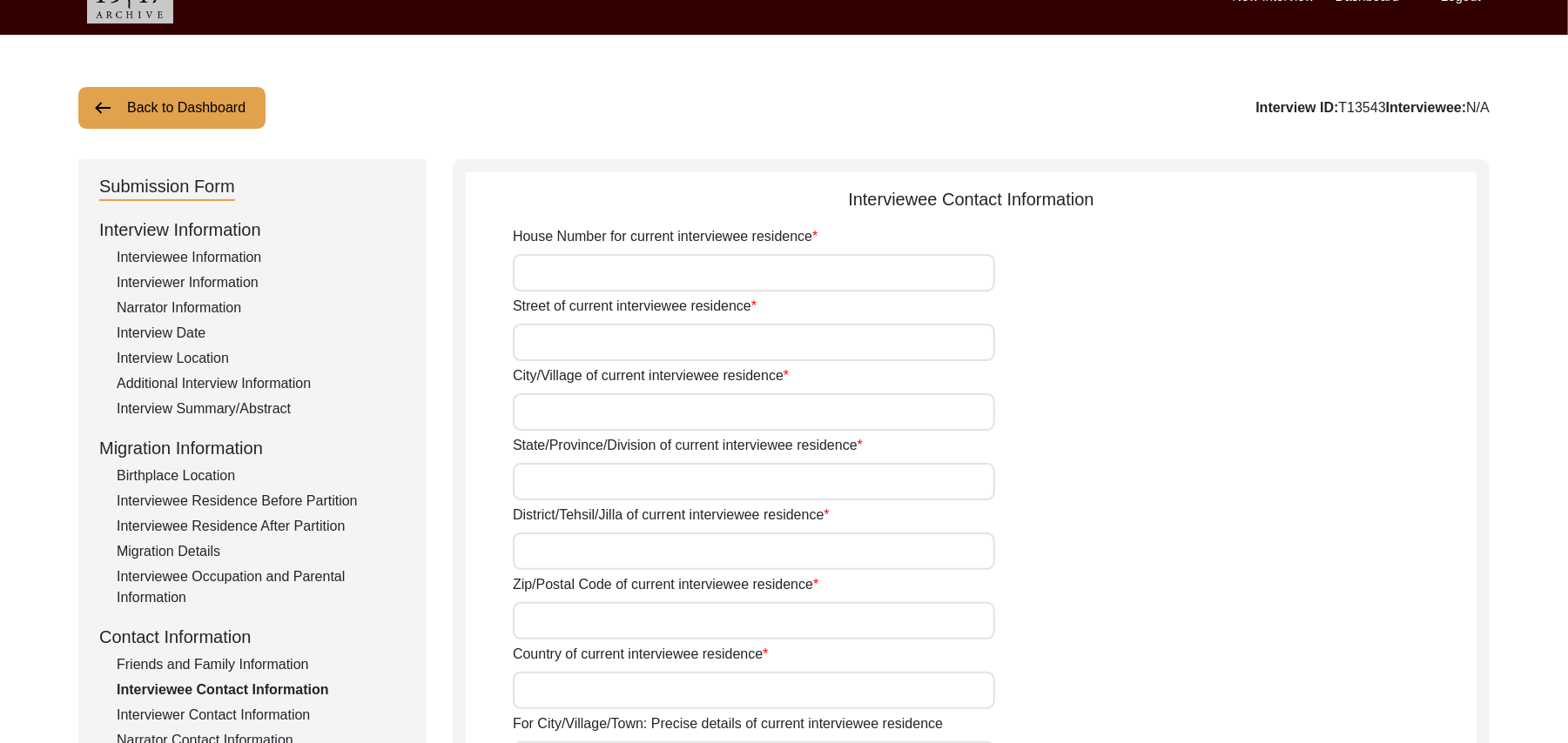
scroll to position [0, 0]
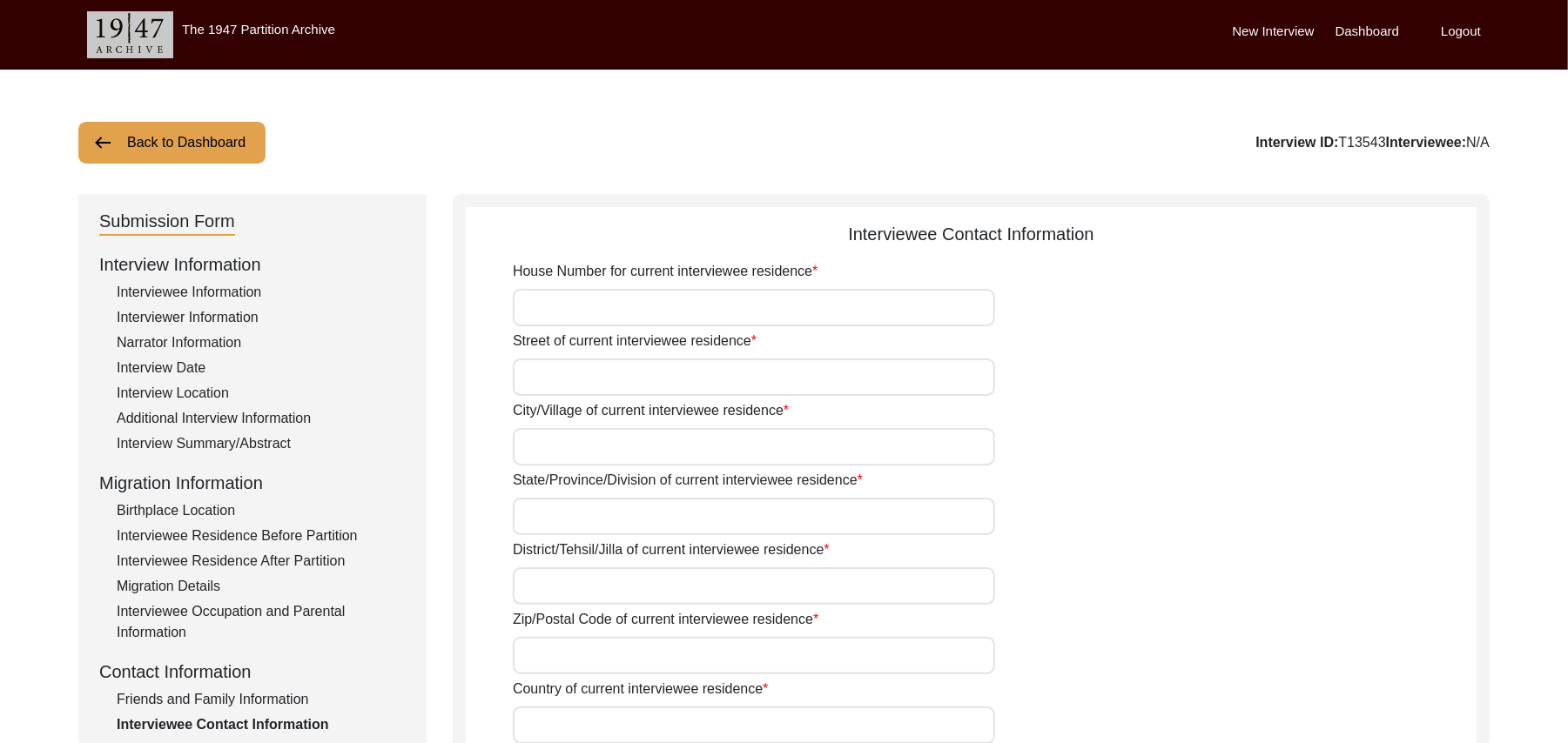
click at [721, 308] on input "House Number for current interviewee residence" at bounding box center [754, 307] width 483 height 37
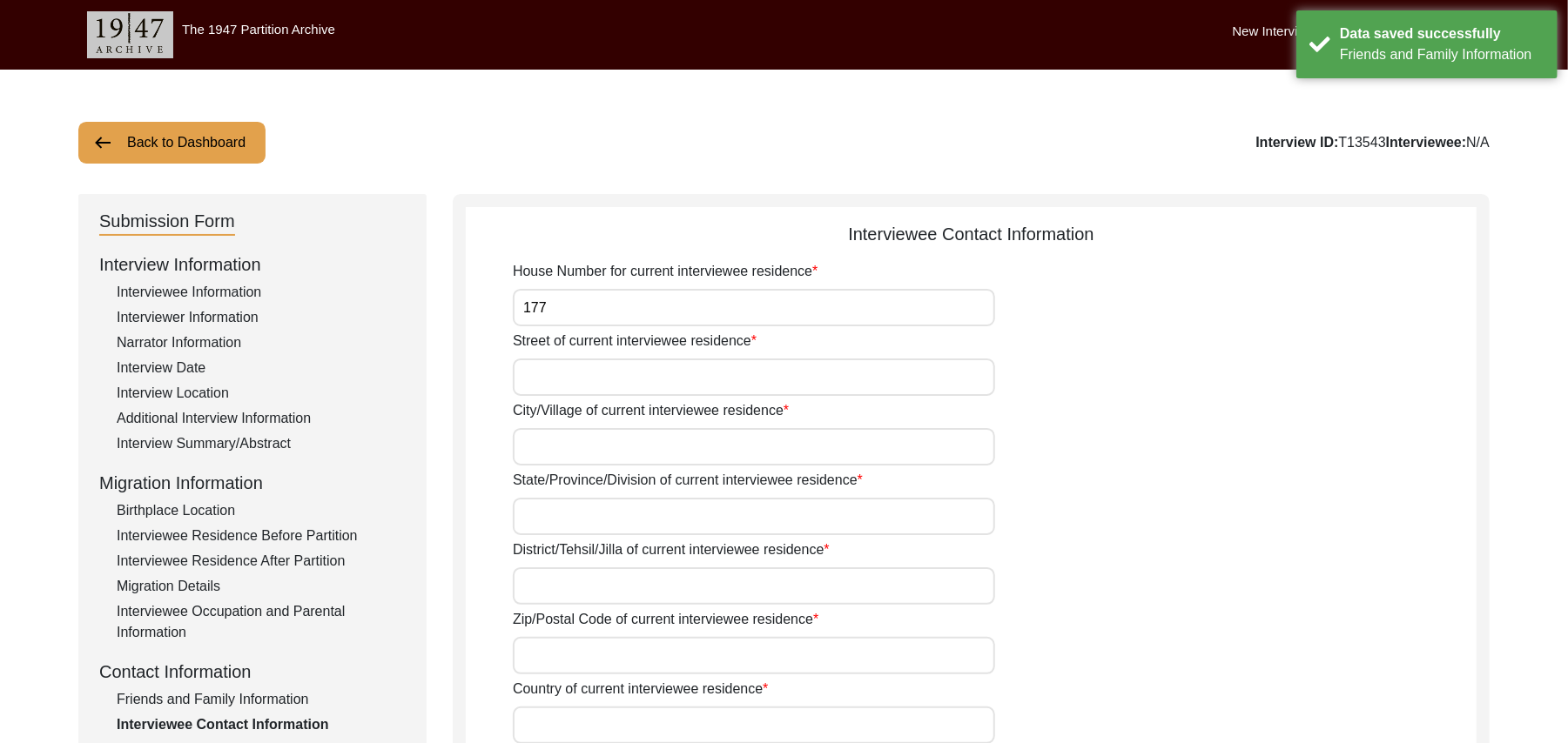
click at [674, 380] on input "Street of current interviewee residence" at bounding box center [754, 376] width 483 height 37
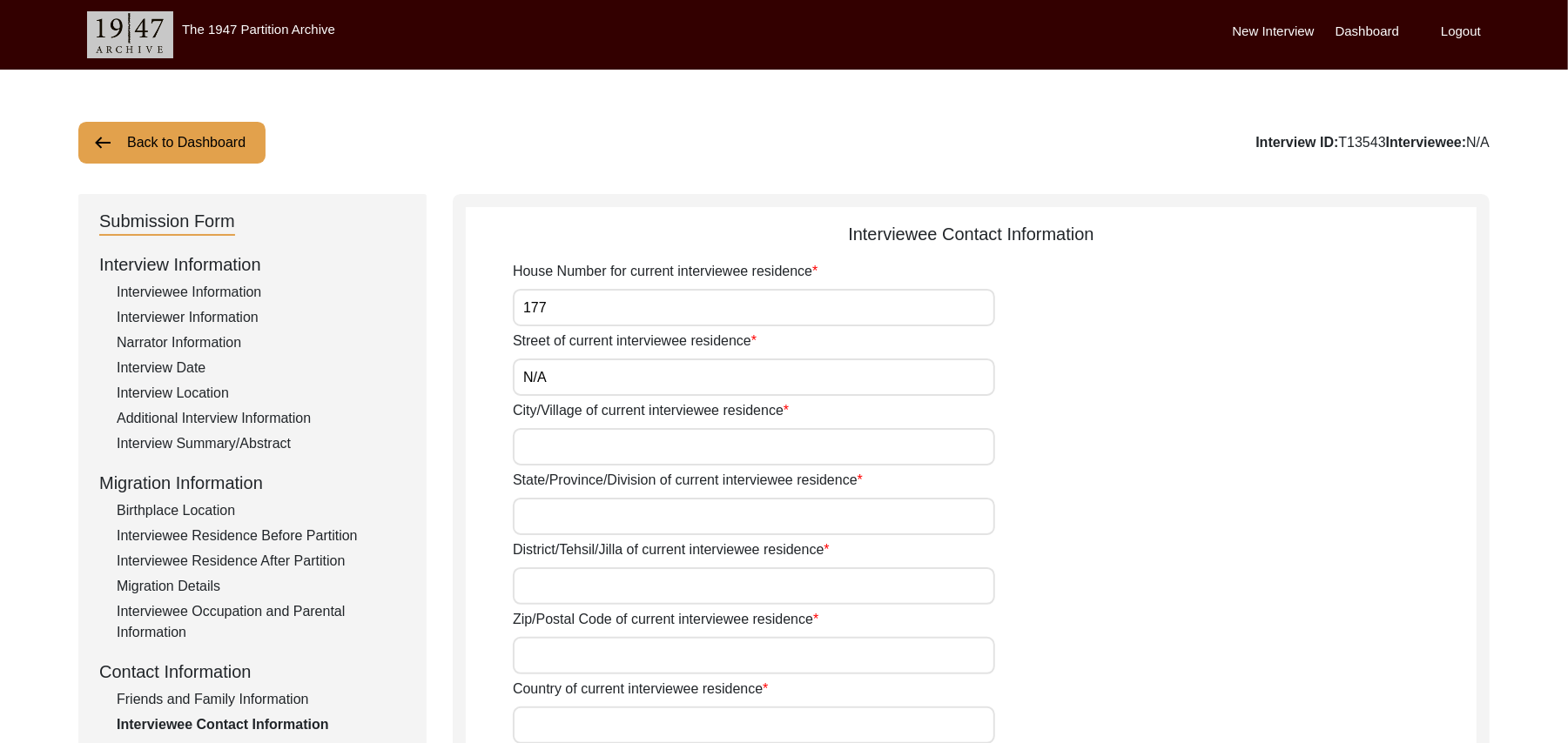
click at [637, 461] on input "City/Village of current interviewee residence" at bounding box center [754, 446] width 483 height 37
click at [626, 524] on input "State/Province/Division of current interviewee residence" at bounding box center [754, 516] width 483 height 37
click at [615, 590] on input "District/Tehsil/Jilla of current interviewee residence" at bounding box center [754, 586] width 483 height 37
click at [603, 653] on input "Zip/Postal Code of current interviewee residence" at bounding box center [754, 655] width 483 height 37
click at [609, 725] on input "Country of current interviewee residence" at bounding box center [754, 725] width 483 height 37
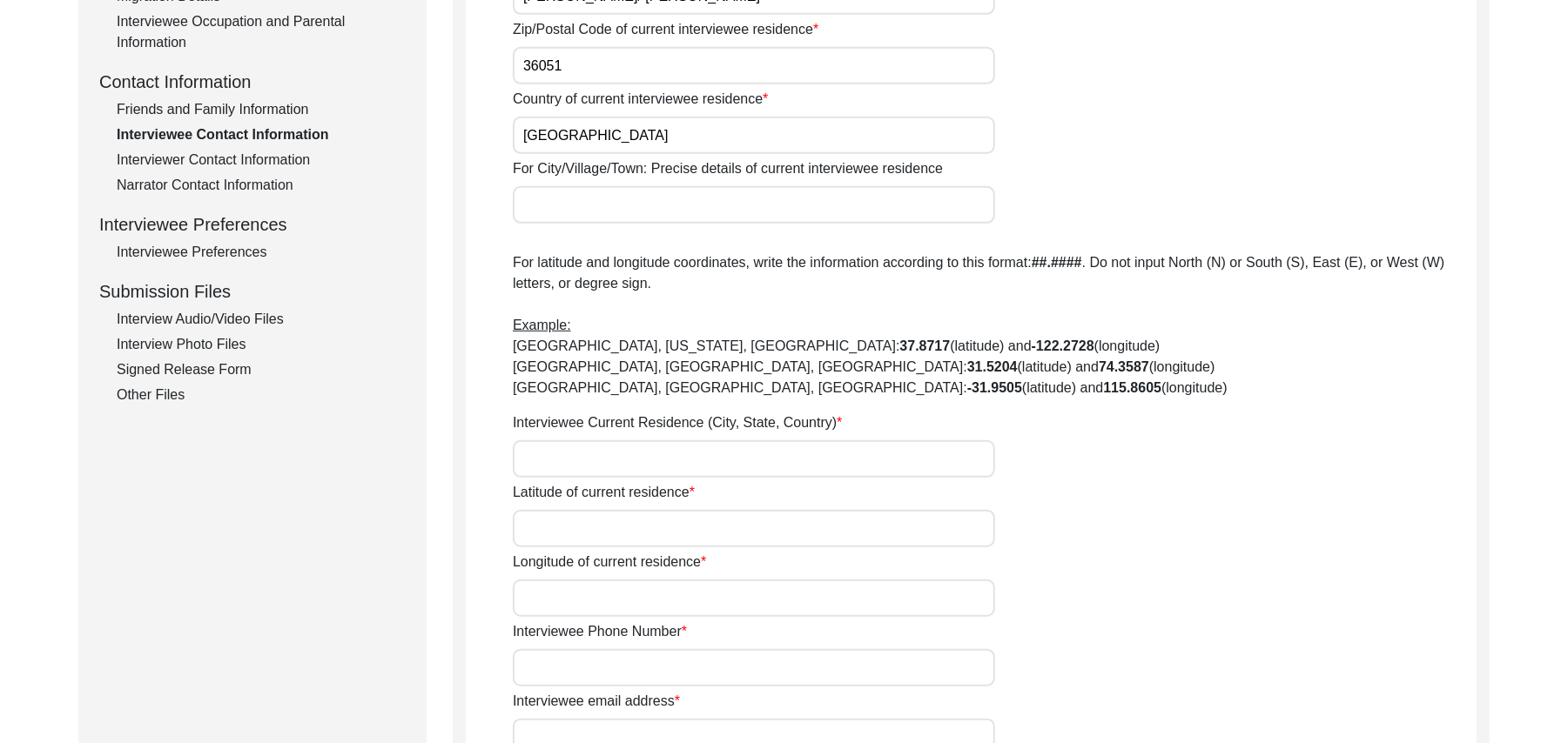
scroll to position [624, 0]
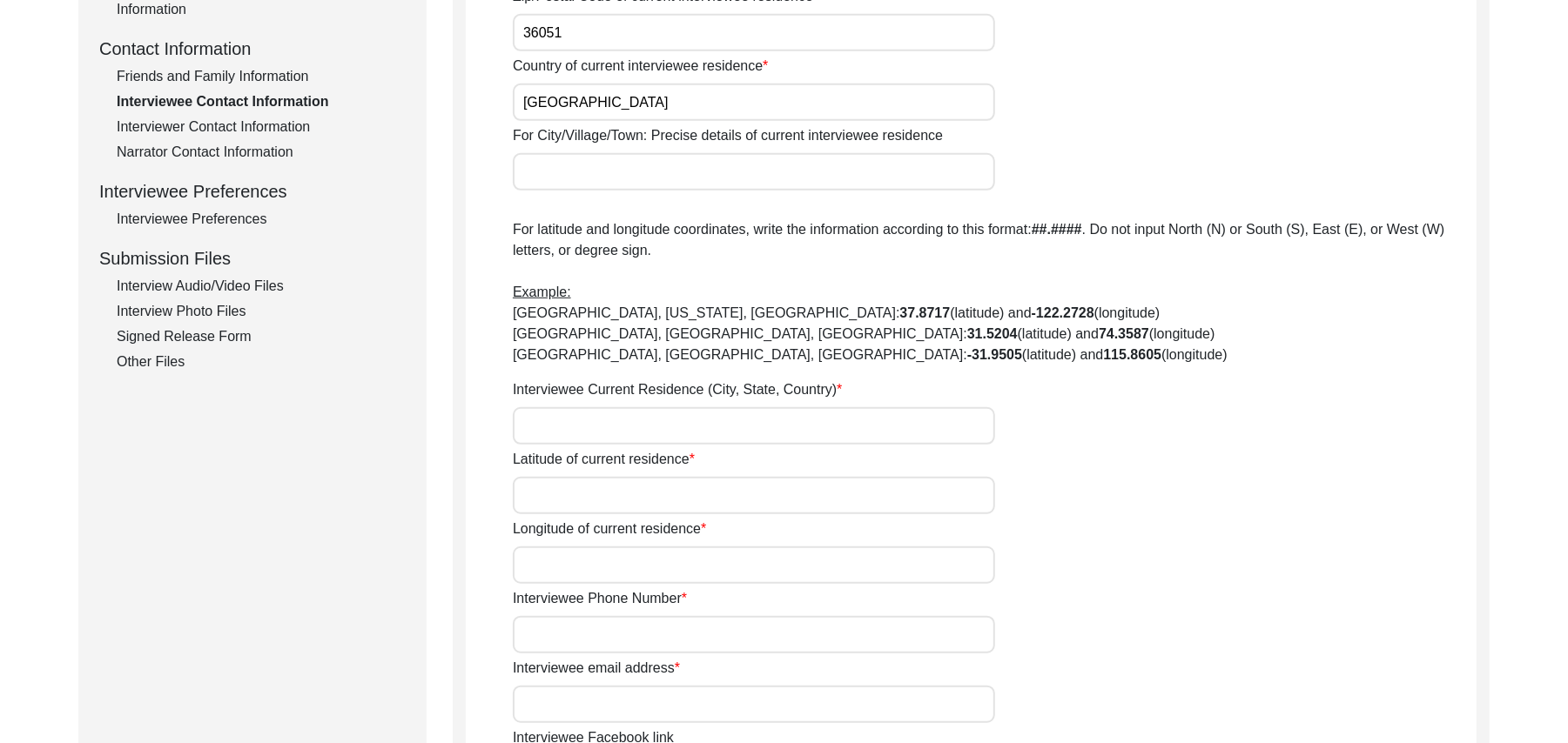
click at [665, 174] on input "For City/Village/Town: Precise details of current interviewee residence" at bounding box center [754, 171] width 483 height 37
click at [703, 420] on input "Interviewee Current Residence (City, State, Country)" at bounding box center [754, 425] width 483 height 37
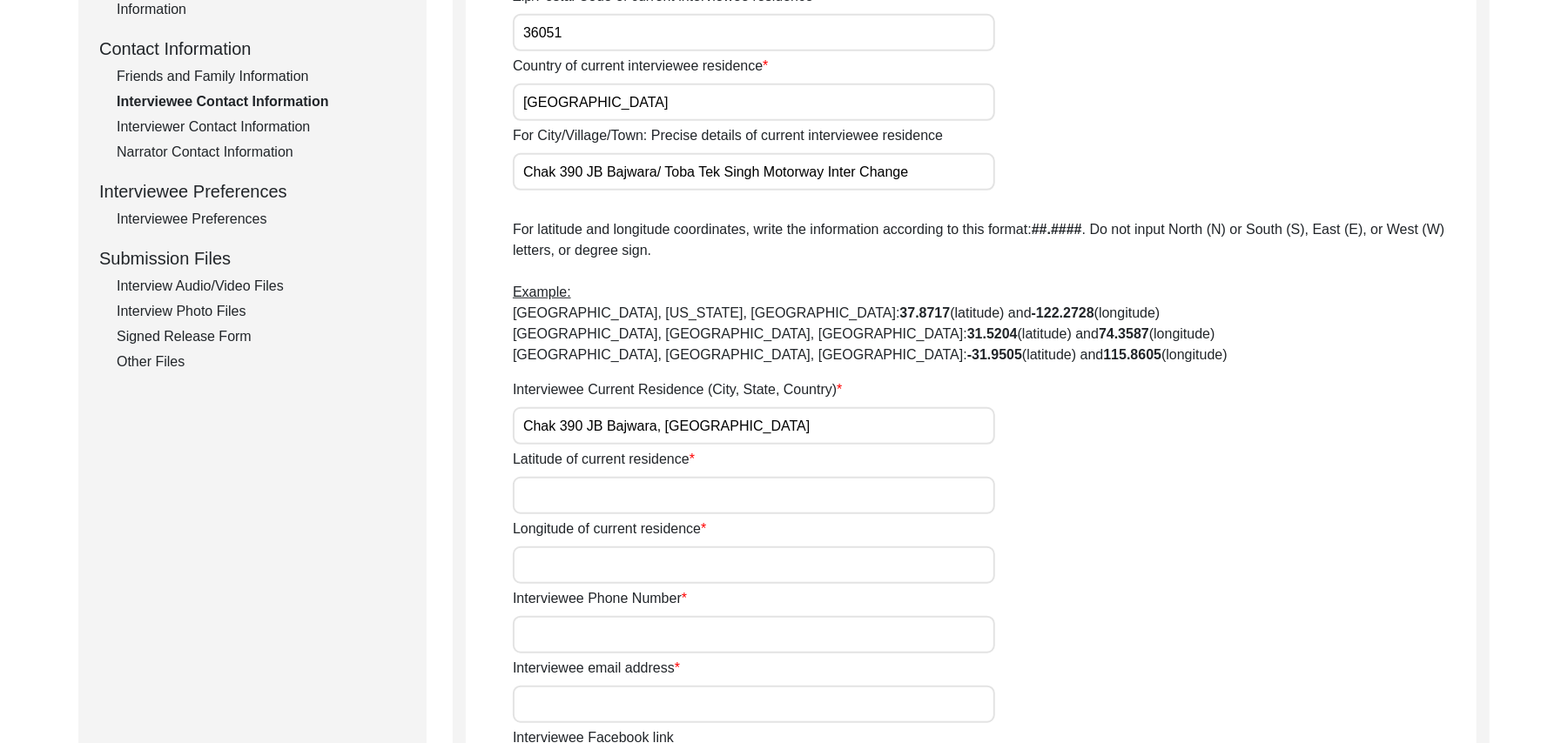
click at [704, 506] on input "Latitude of current residence" at bounding box center [754, 495] width 483 height 37
click at [674, 580] on input "Longitude of current residence" at bounding box center [754, 565] width 483 height 37
click at [651, 649] on input "Interviewee Phone Number" at bounding box center [754, 634] width 483 height 37
click at [626, 703] on input "Interviewee email address" at bounding box center [754, 704] width 483 height 37
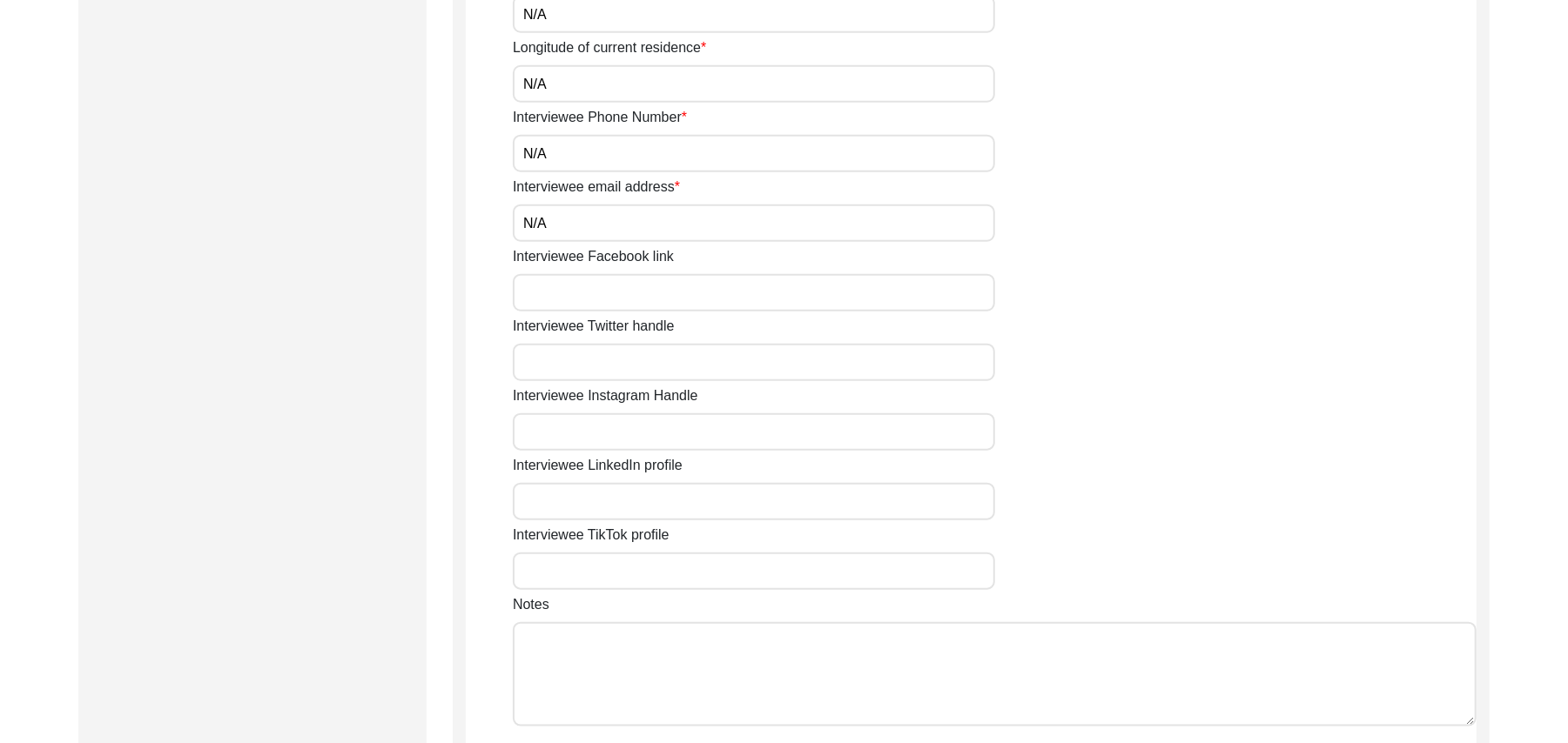
scroll to position [1308, 0]
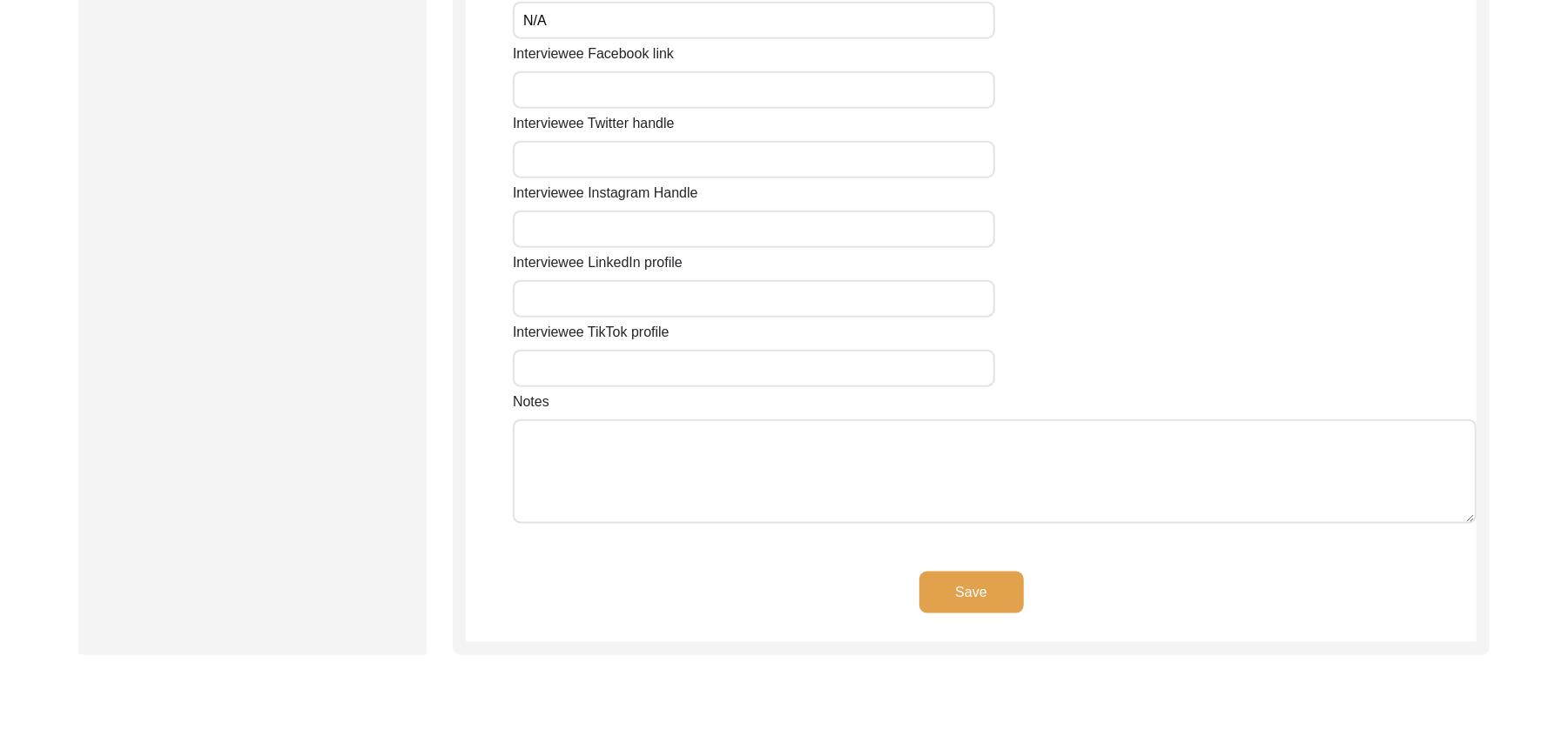
click at [786, 100] on input "Interviewee Facebook link" at bounding box center [754, 90] width 483 height 37
click at [725, 158] on input "Interviewee Twitter handle" at bounding box center [754, 159] width 483 height 37
click at [684, 233] on input "Interviewee Instagram Handle" at bounding box center [754, 229] width 483 height 37
click at [663, 297] on input "Interviewee LinkedIn profile" at bounding box center [754, 299] width 483 height 37
click at [646, 358] on input "Interviewee TikTok profile" at bounding box center [754, 368] width 483 height 37
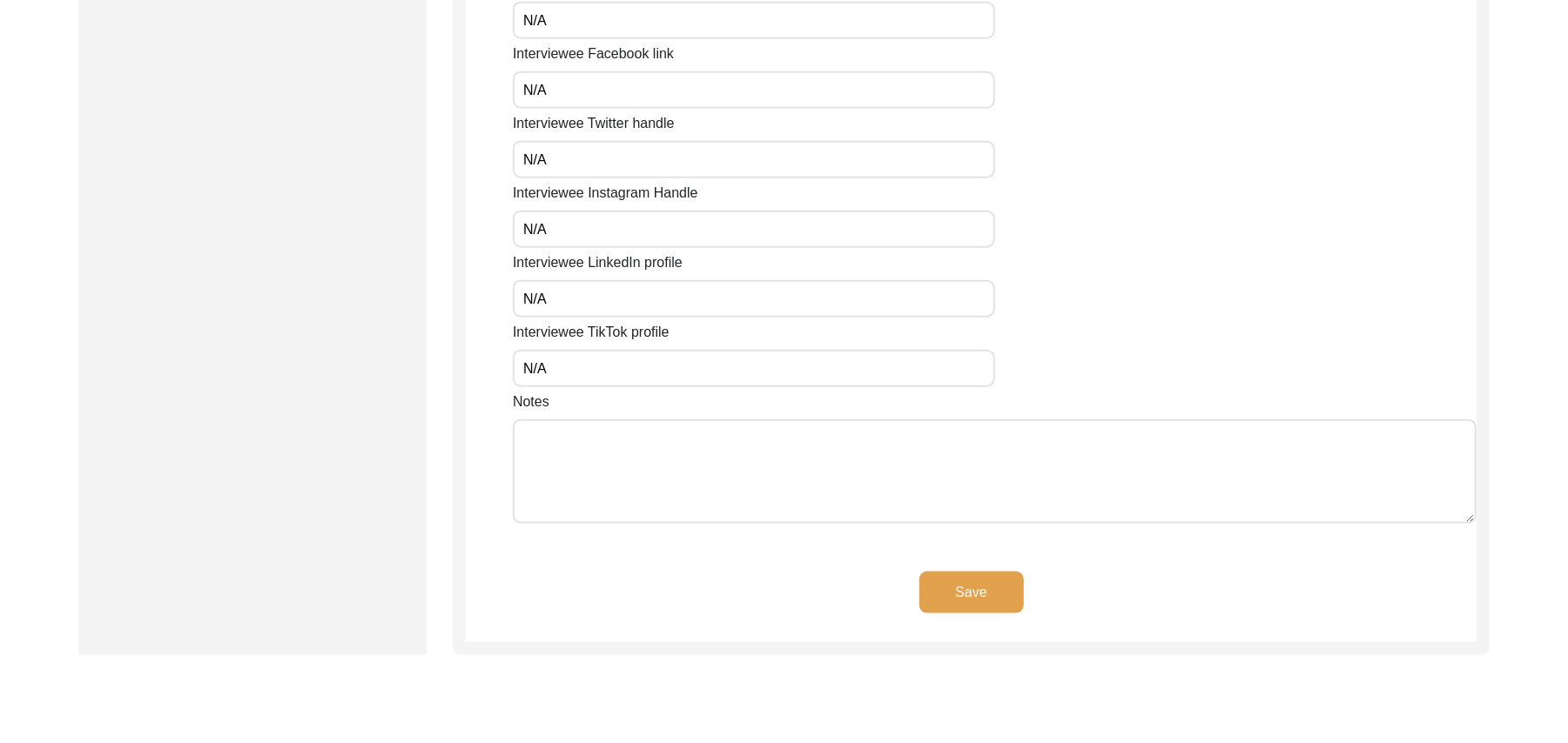
click at [635, 460] on textarea "Notes" at bounding box center [995, 472] width 964 height 104
click at [991, 588] on button "Save" at bounding box center [971, 593] width 104 height 42
click at [990, 586] on button "Save" at bounding box center [971, 593] width 104 height 42
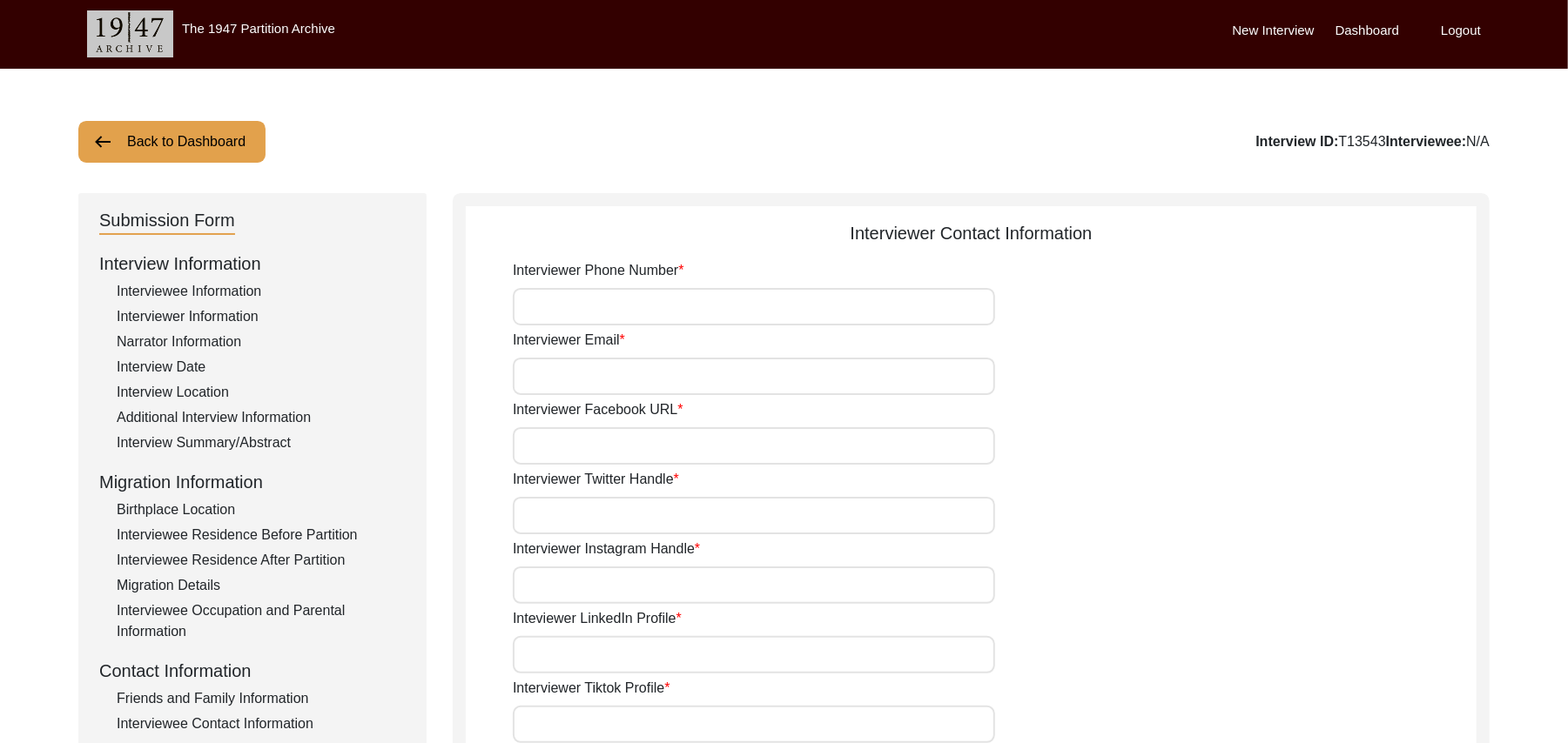
scroll to position [0, 0]
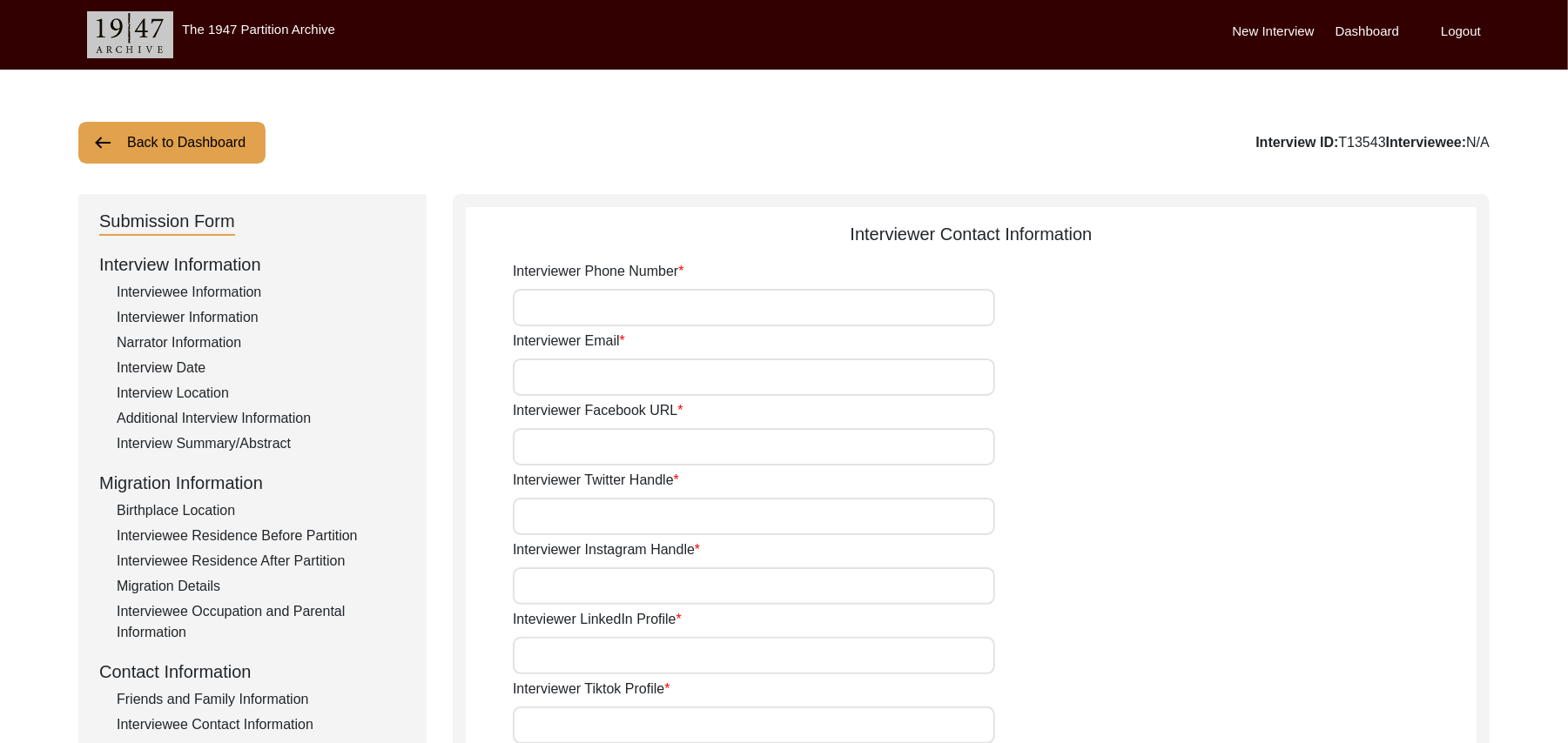
click at [665, 304] on input "Interviewer Phone Number" at bounding box center [754, 307] width 483 height 37
click at [641, 380] on input "Interviewer Email" at bounding box center [754, 376] width 483 height 37
click at [637, 443] on input "Interviewer Facebook URL" at bounding box center [754, 446] width 483 height 37
click at [632, 528] on input "Interviewer Twitter Handle" at bounding box center [754, 516] width 483 height 37
click at [630, 586] on input "Interviewer Instagram Handle" at bounding box center [754, 586] width 483 height 37
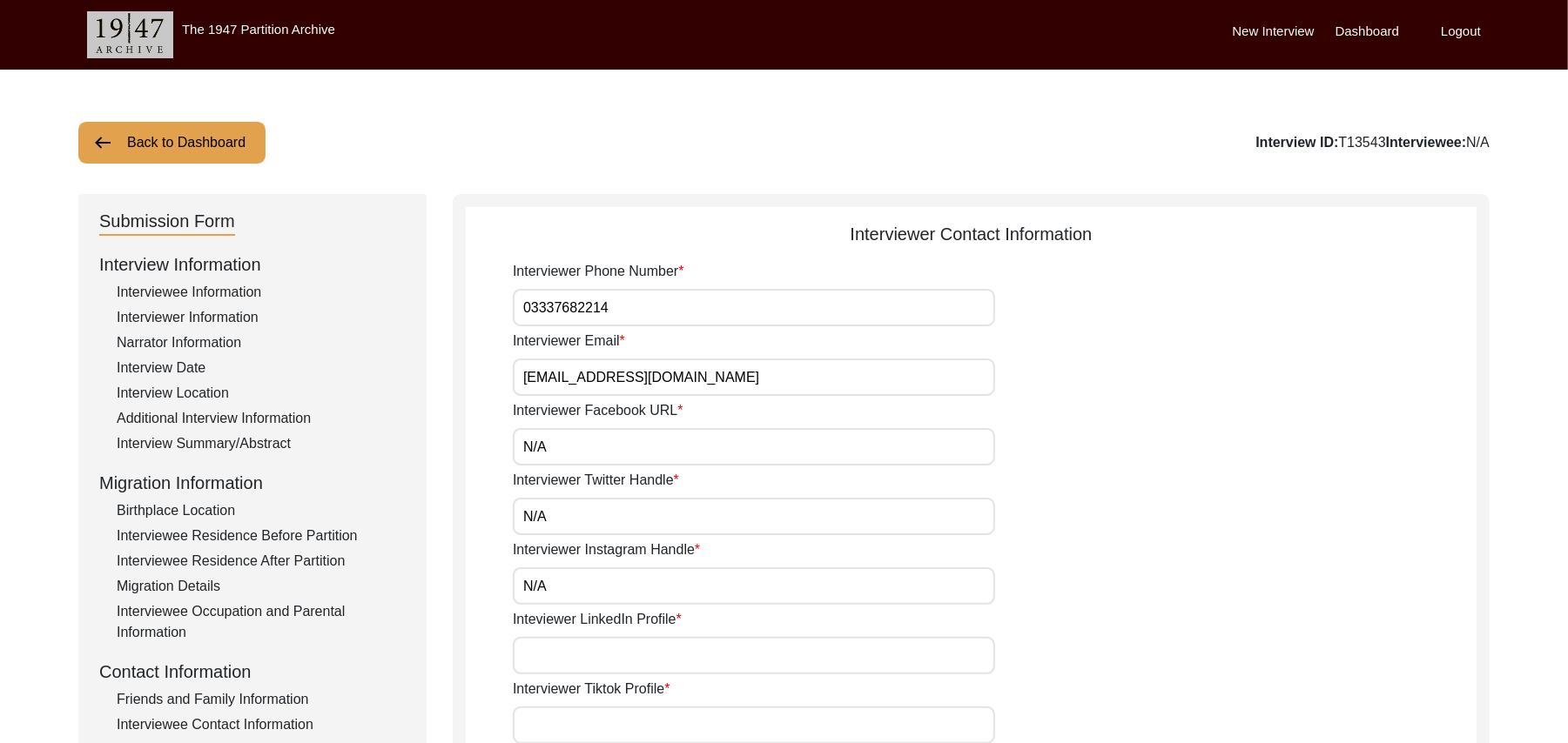
click at [627, 650] on input "Inteviewer LinkedIn Profile" at bounding box center [754, 655] width 483 height 37
click at [631, 724] on input "Interviewer Tiktok Profile" at bounding box center [754, 725] width 483 height 37
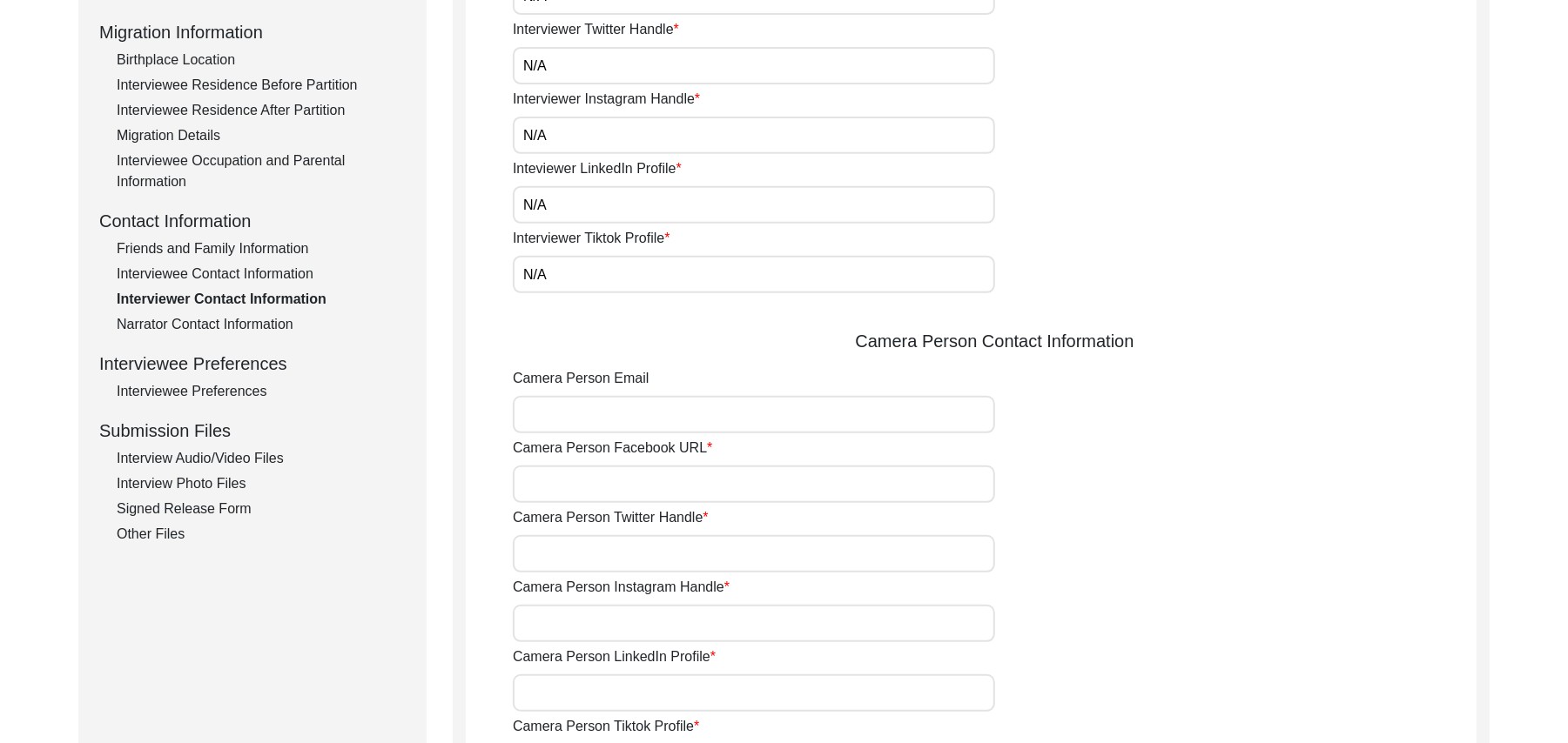
scroll to position [576, 0]
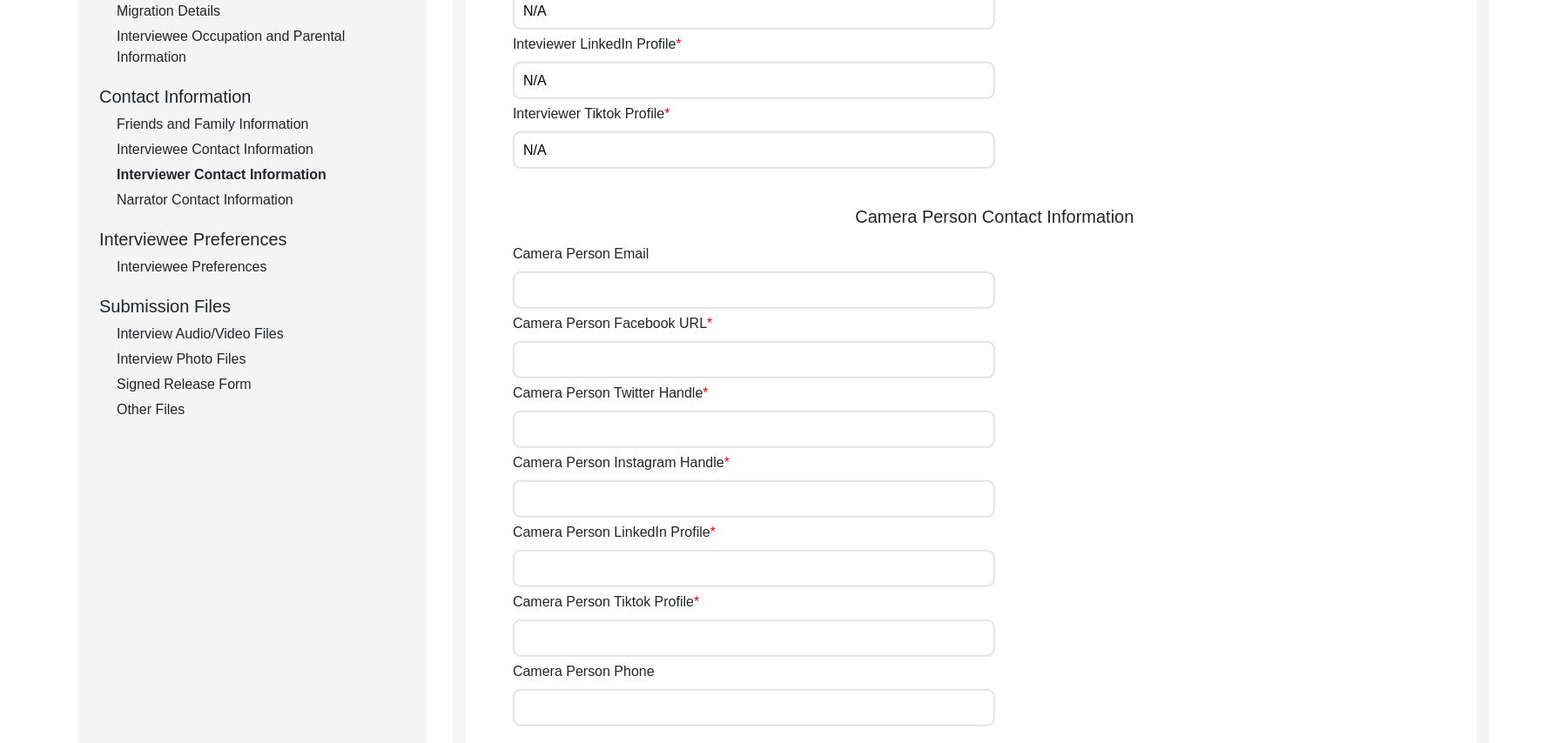
click at [751, 287] on input "Camera Person Email" at bounding box center [754, 290] width 483 height 37
click at [687, 367] on input "Camera Person Facebook URL" at bounding box center [754, 359] width 483 height 37
click at [652, 429] on input "Camera Person Twitter Handle" at bounding box center [754, 429] width 483 height 37
click at [634, 500] on input "Camera Person Instagram Handle" at bounding box center [754, 499] width 483 height 37
click at [625, 565] on input "Camera Person LinkedIn Profile" at bounding box center [754, 568] width 483 height 37
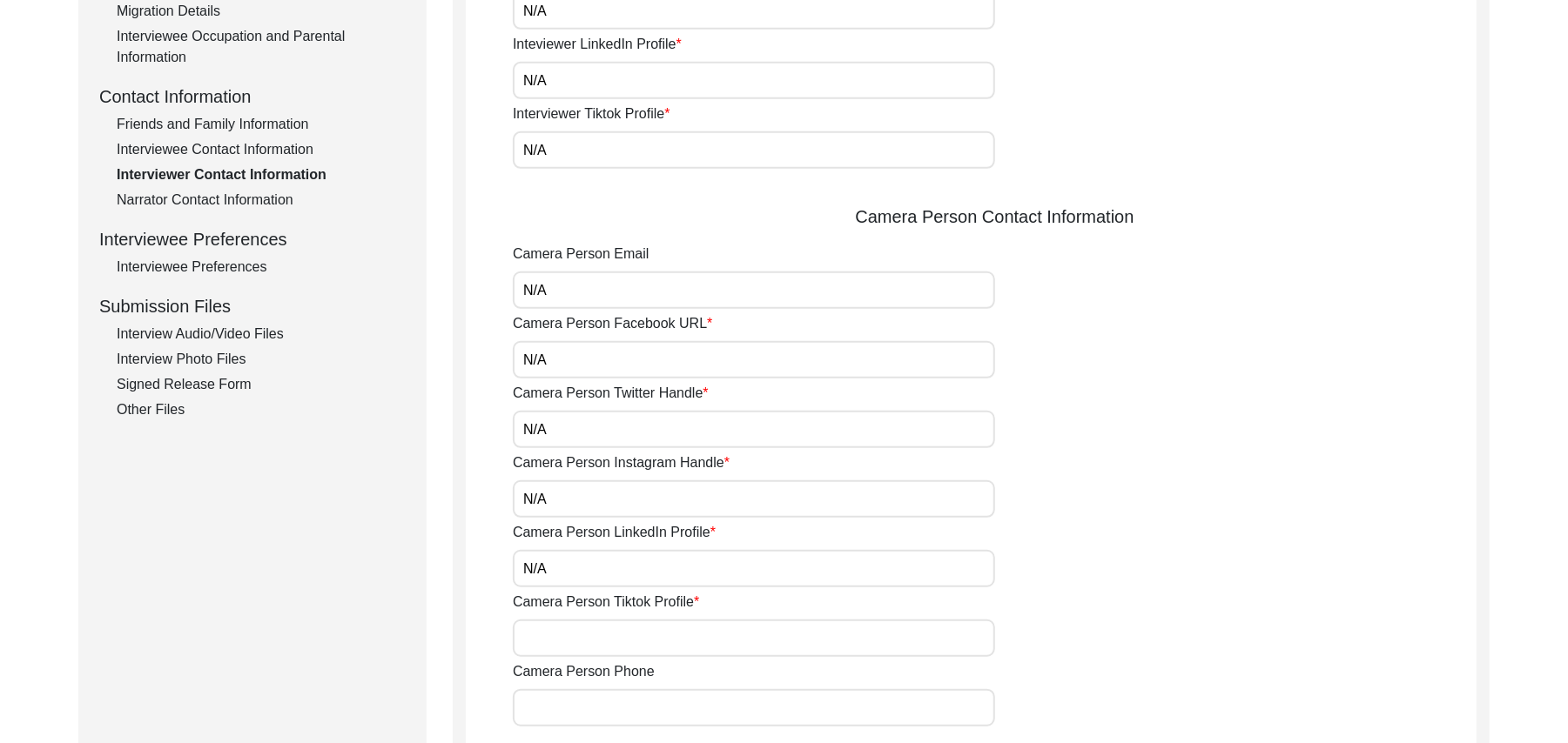
click at [618, 638] on input "Camera Person Tiktok Profile" at bounding box center [754, 638] width 483 height 37
click at [614, 712] on input "Camera Person Phone" at bounding box center [754, 708] width 483 height 37
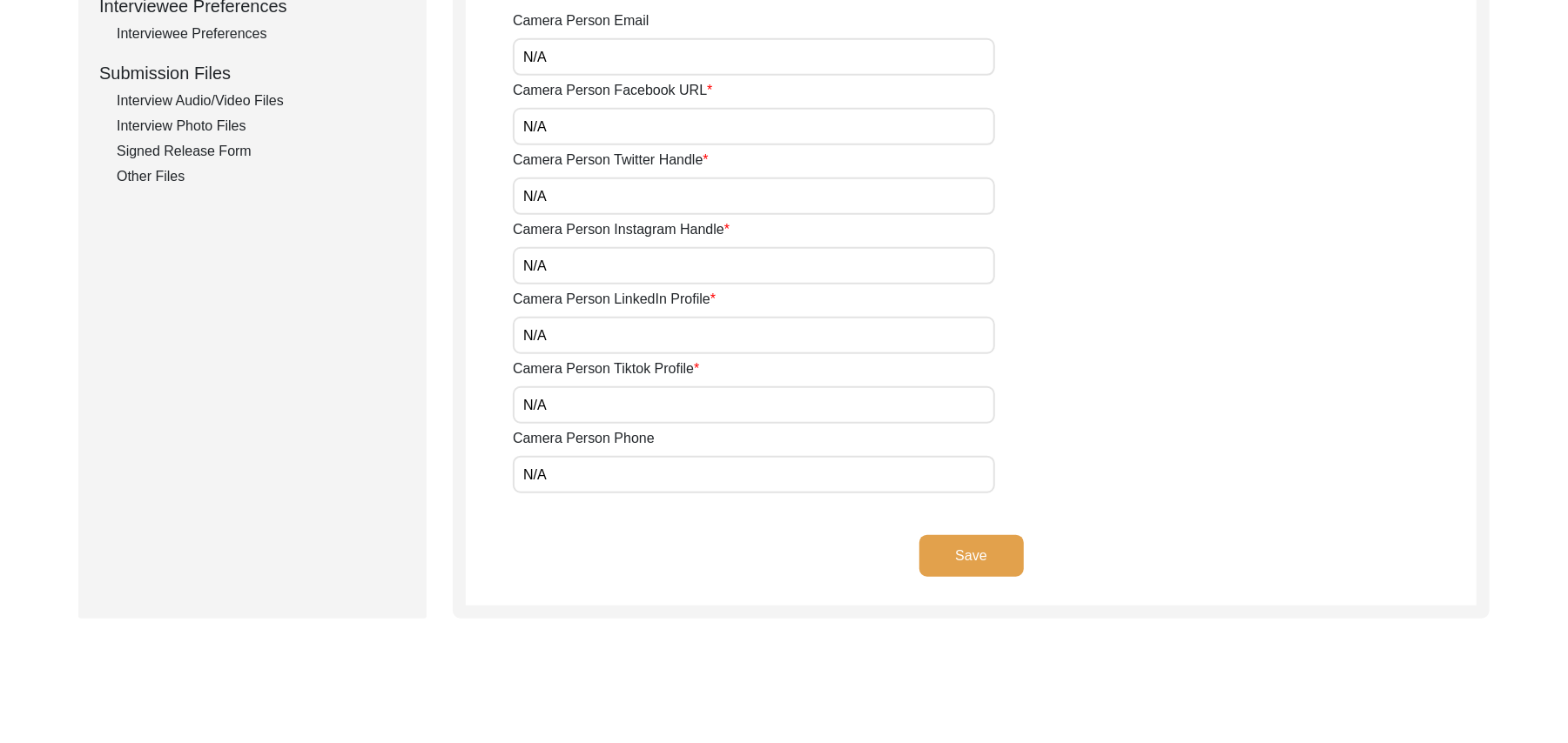
scroll to position [931, 0]
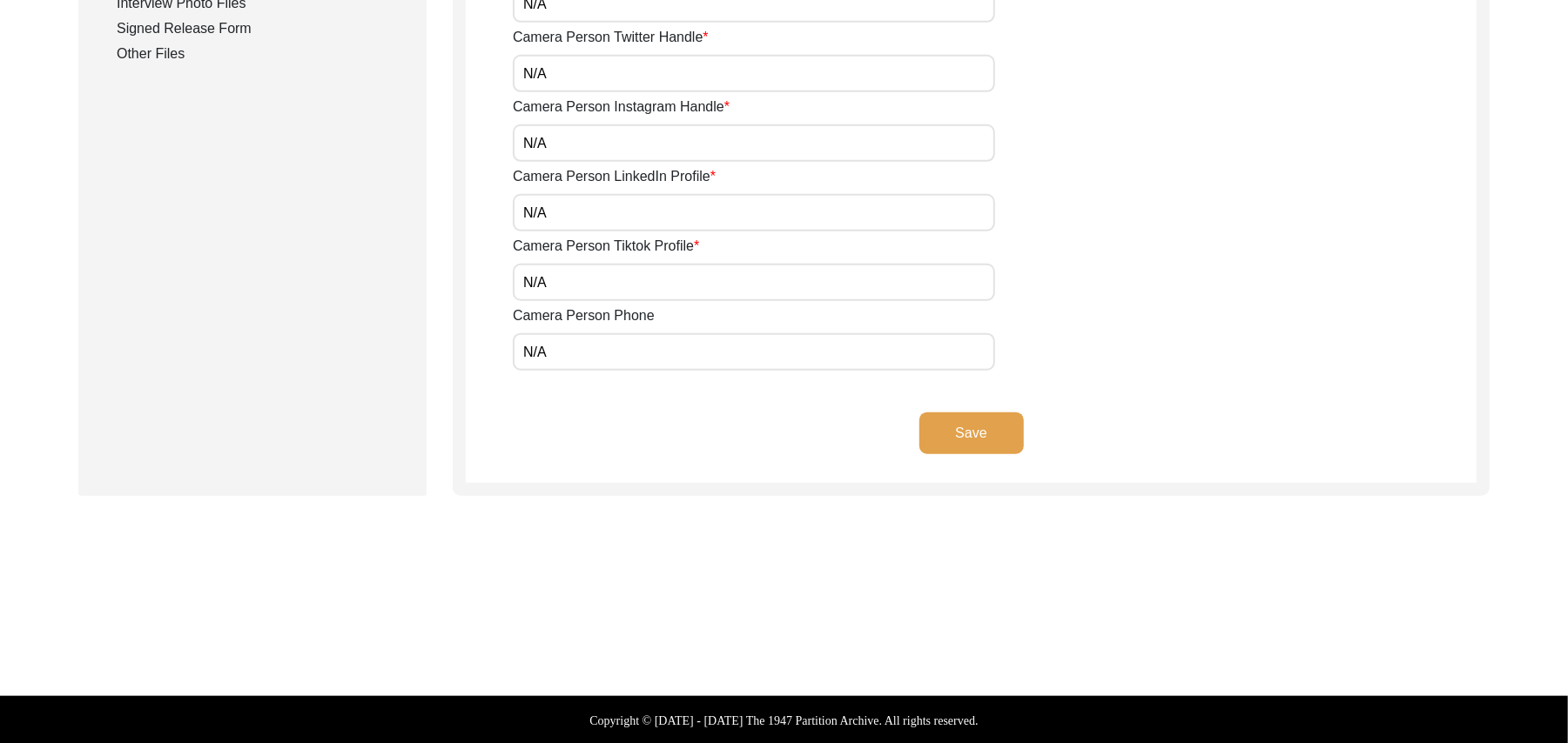
click at [991, 432] on button "Save" at bounding box center [971, 433] width 104 height 42
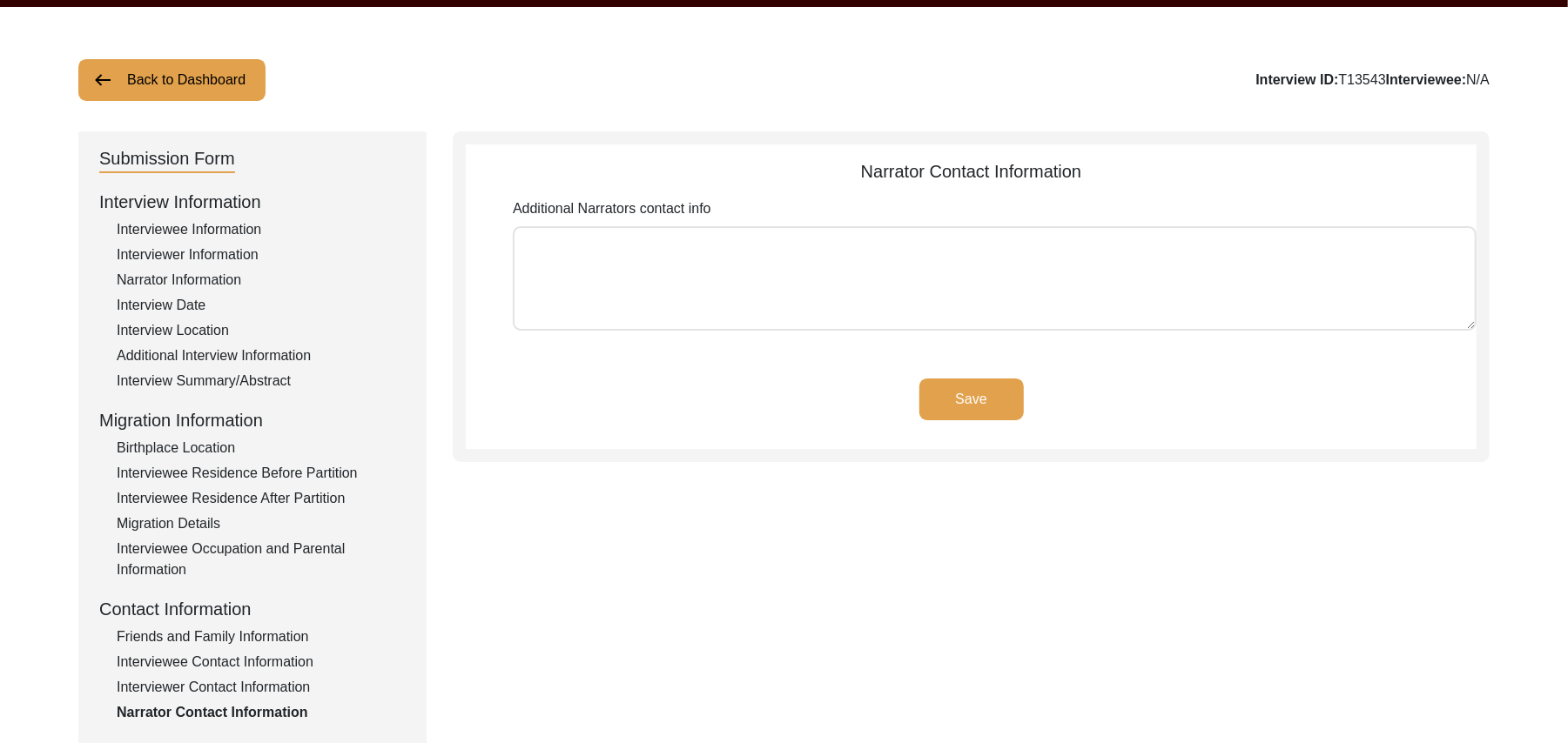
scroll to position [47, 0]
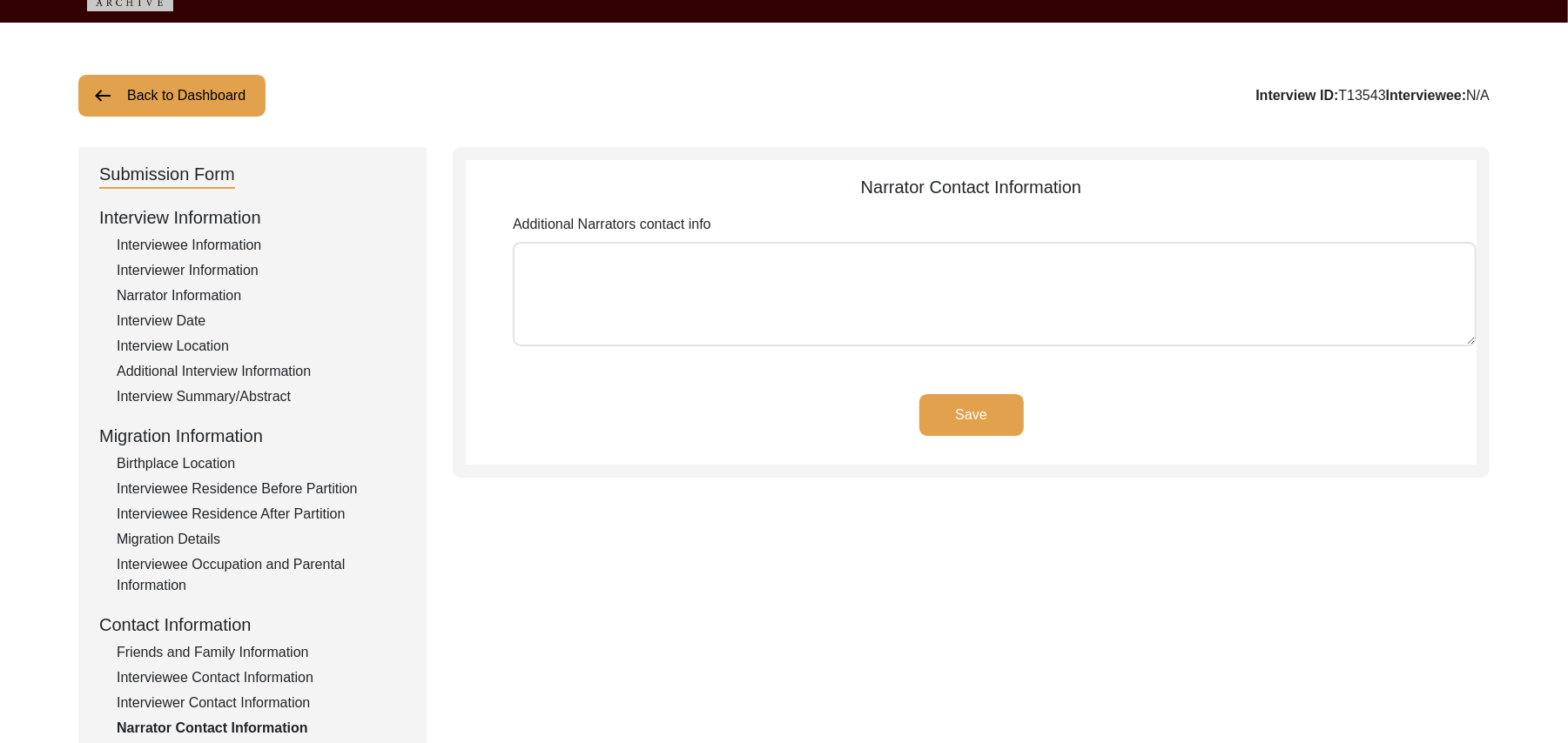
click at [826, 298] on textarea "Additional Narrators contact info" at bounding box center [995, 293] width 964 height 104
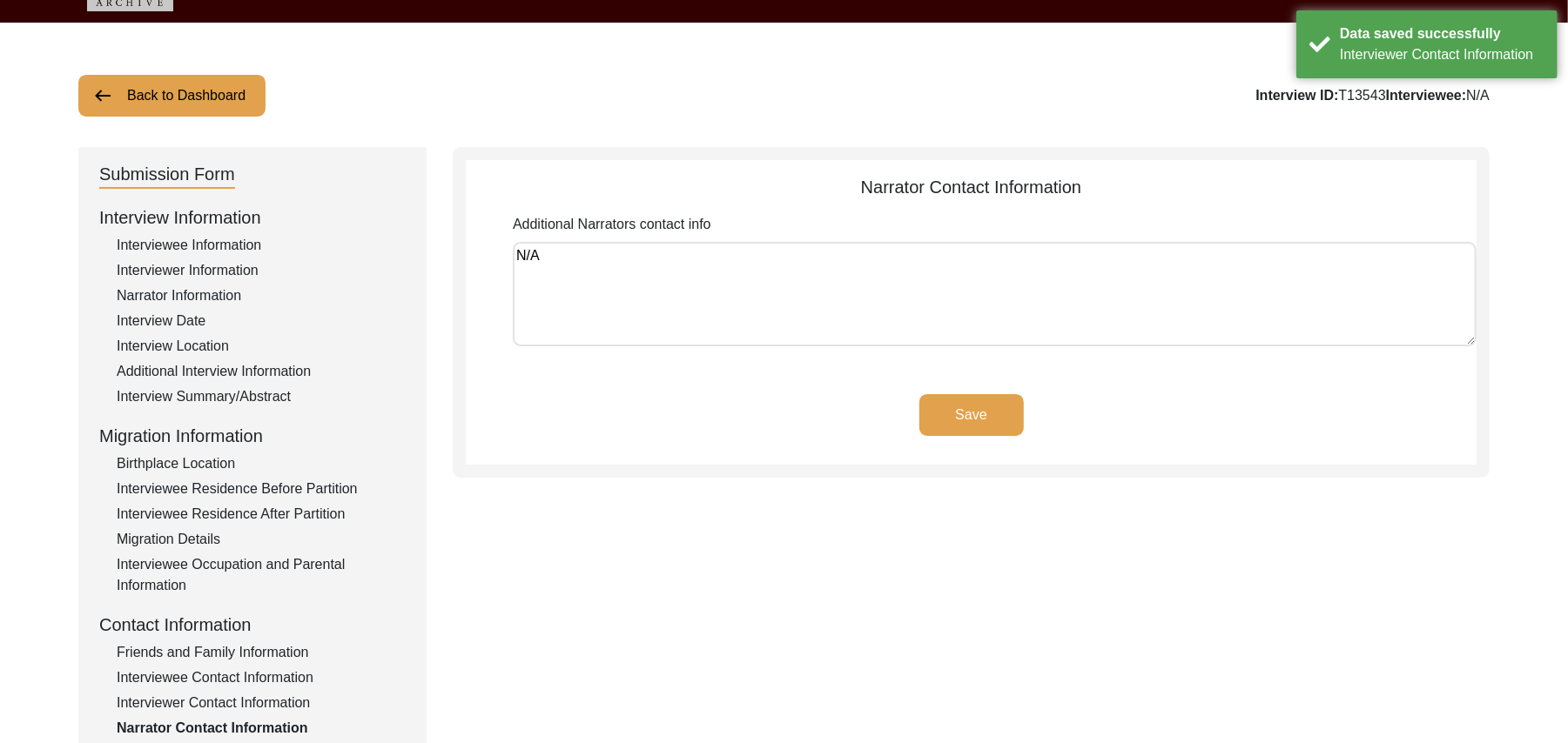
click at [961, 401] on button "Save" at bounding box center [971, 415] width 104 height 42
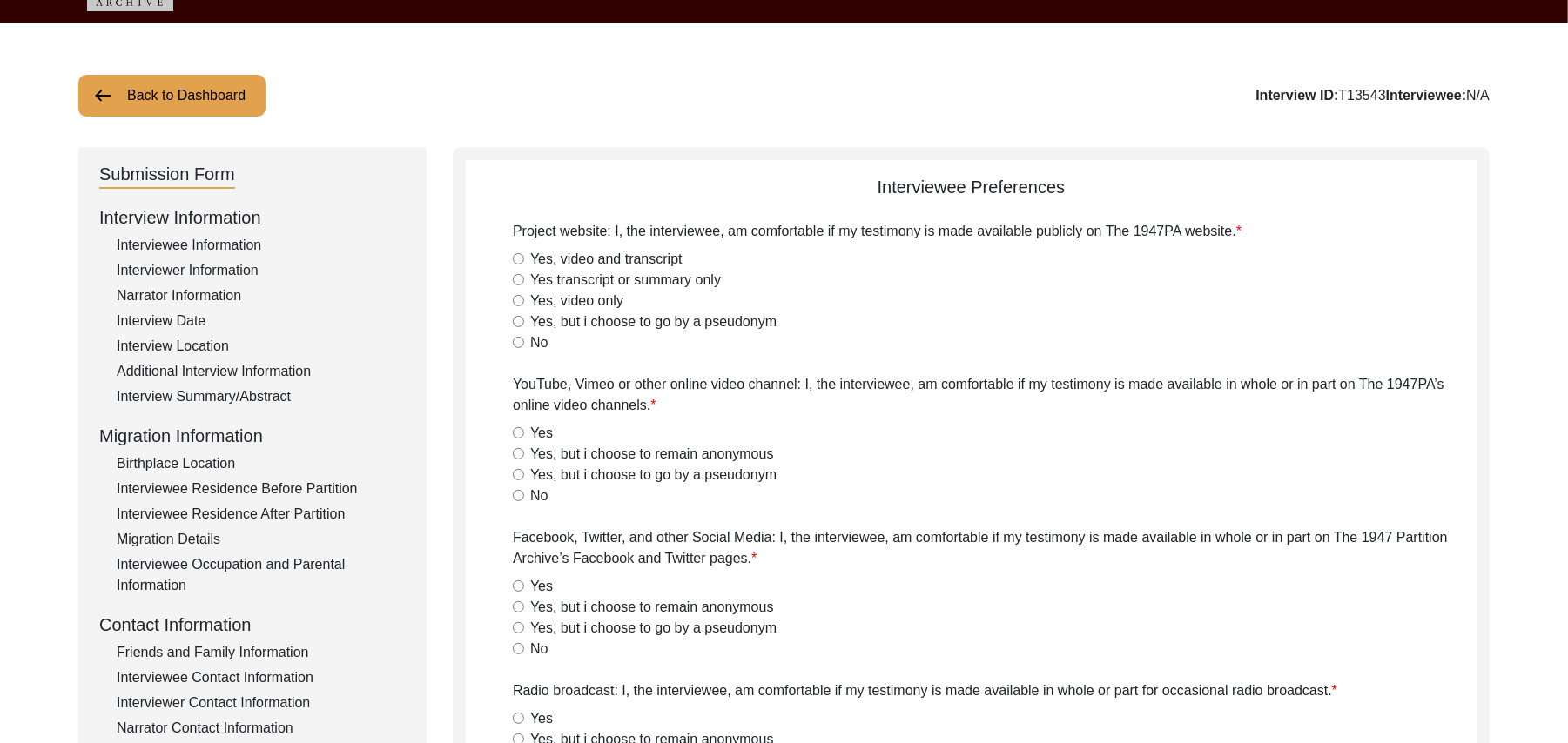
click at [515, 259] on input "Yes, video and transcript" at bounding box center [519, 259] width 12 height 12
click at [516, 432] on input "Yes" at bounding box center [519, 433] width 12 height 12
click at [517, 582] on input "Yes" at bounding box center [519, 586] width 12 height 12
click at [519, 714] on input "Yes" at bounding box center [519, 719] width 12 height 12
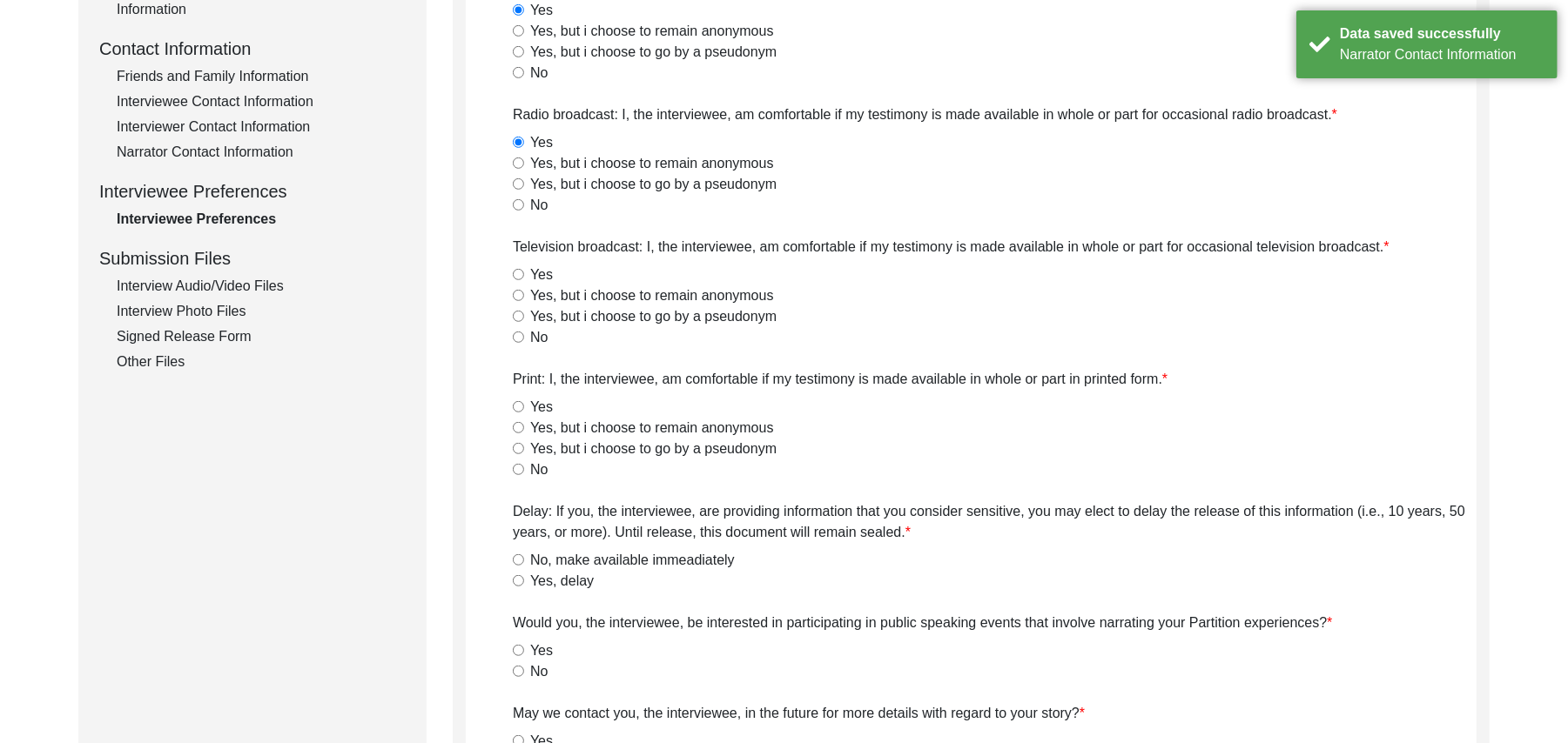
scroll to position [686, 0]
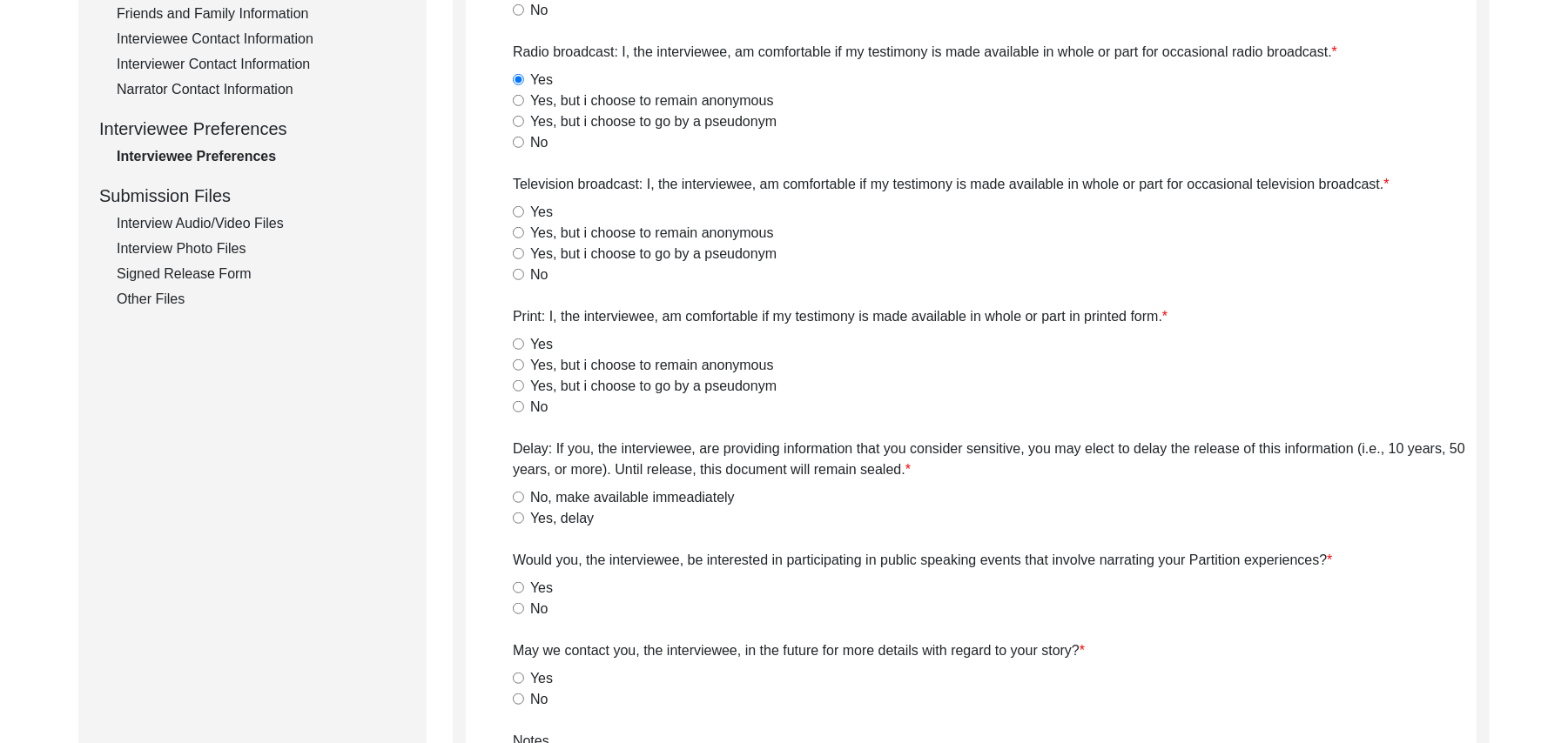
click at [516, 206] on input "Yes" at bounding box center [519, 212] width 12 height 12
click at [513, 345] on input "Yes" at bounding box center [519, 344] width 12 height 12
click at [519, 494] on input "No, make available immeadiately" at bounding box center [519, 497] width 12 height 12
click at [517, 609] on input "No" at bounding box center [519, 609] width 12 height 12
click at [520, 677] on input "Yes" at bounding box center [519, 678] width 12 height 12
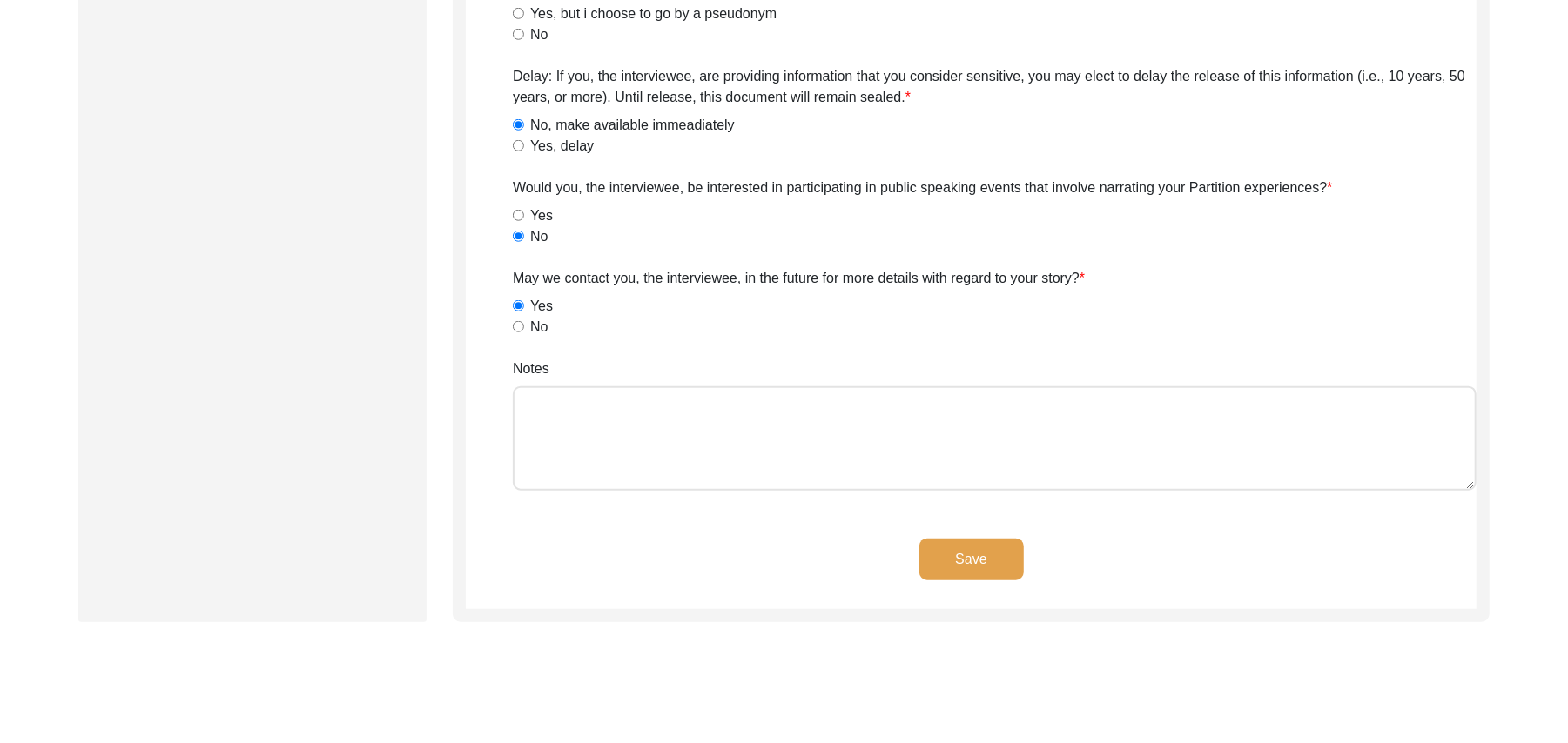
scroll to position [1167, 0]
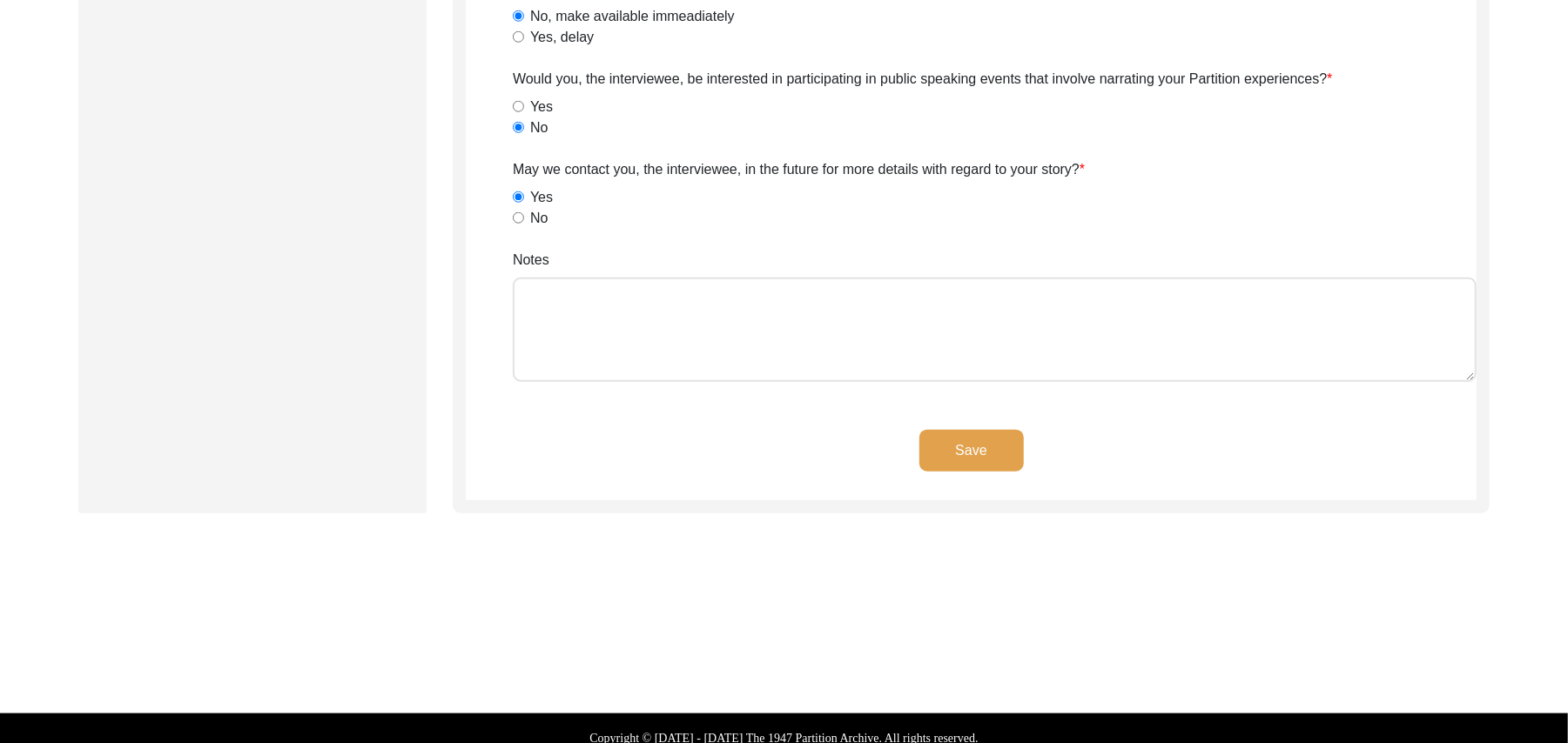
click at [782, 273] on div "Notes" at bounding box center [995, 319] width 964 height 138
click at [764, 314] on textarea "Notes" at bounding box center [995, 329] width 964 height 104
click at [946, 446] on button "Save" at bounding box center [971, 451] width 104 height 42
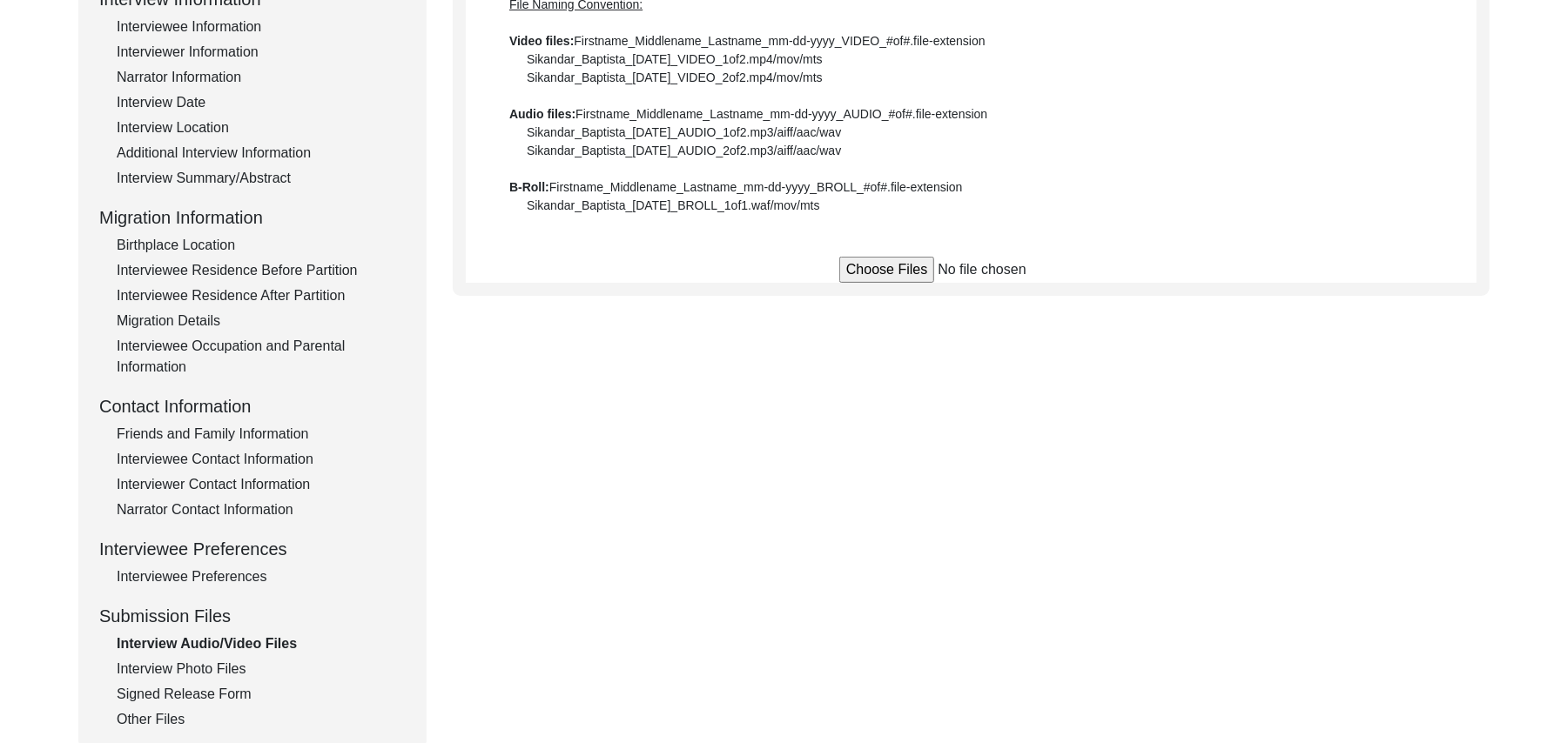
scroll to position [62, 0]
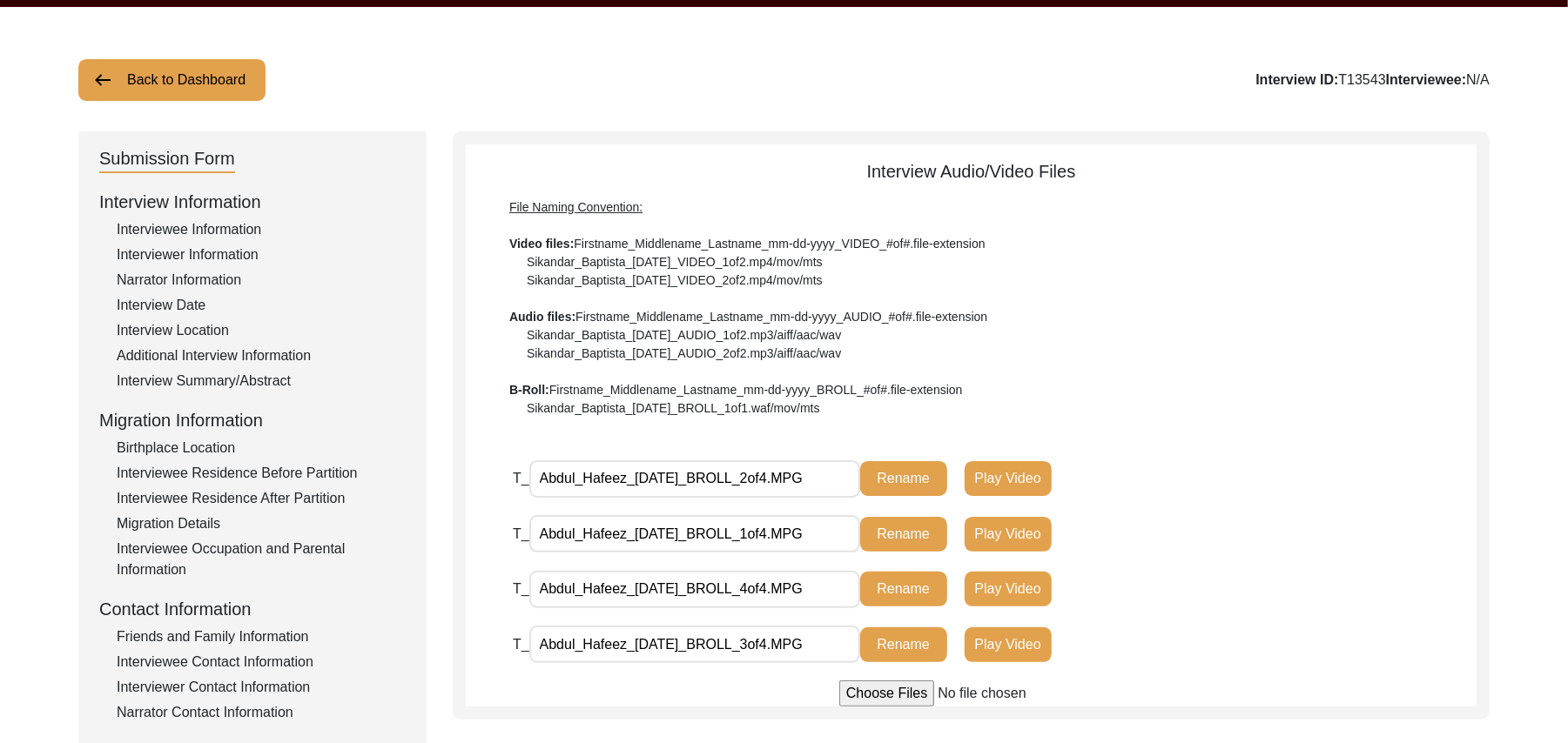
click at [216, 77] on button "Back to Dashboard" at bounding box center [172, 80] width 187 height 42
